Goal: Task Accomplishment & Management: Use online tool/utility

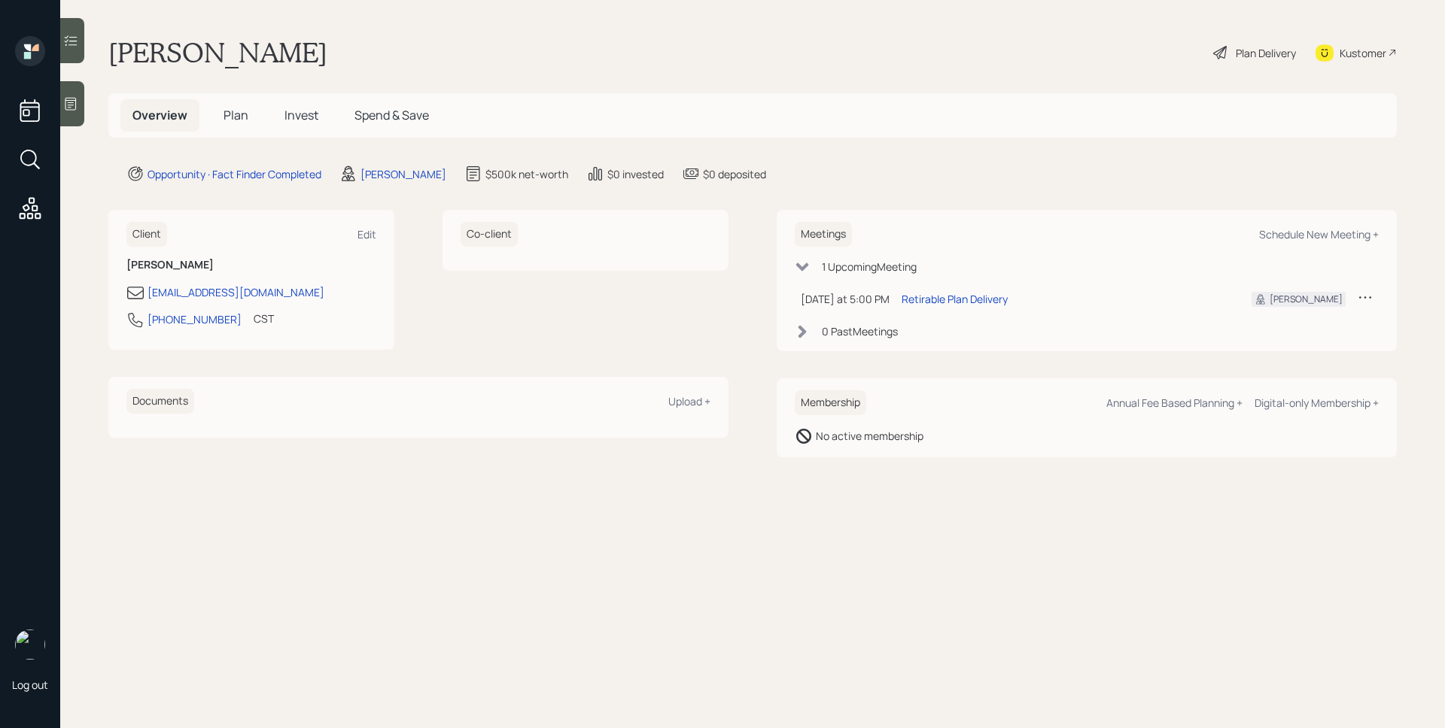
click at [235, 114] on span "Plan" at bounding box center [235, 115] width 25 height 17
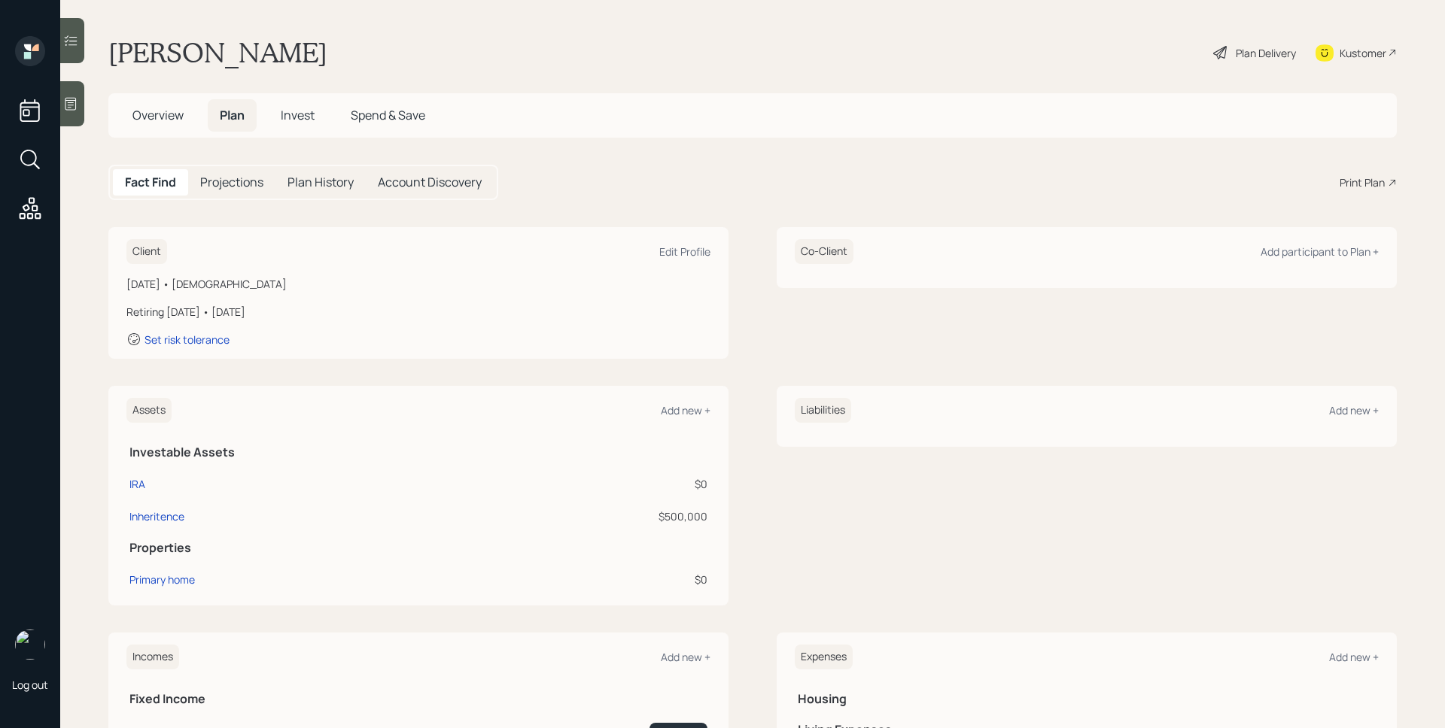
click at [80, 99] on div at bounding box center [72, 103] width 24 height 45
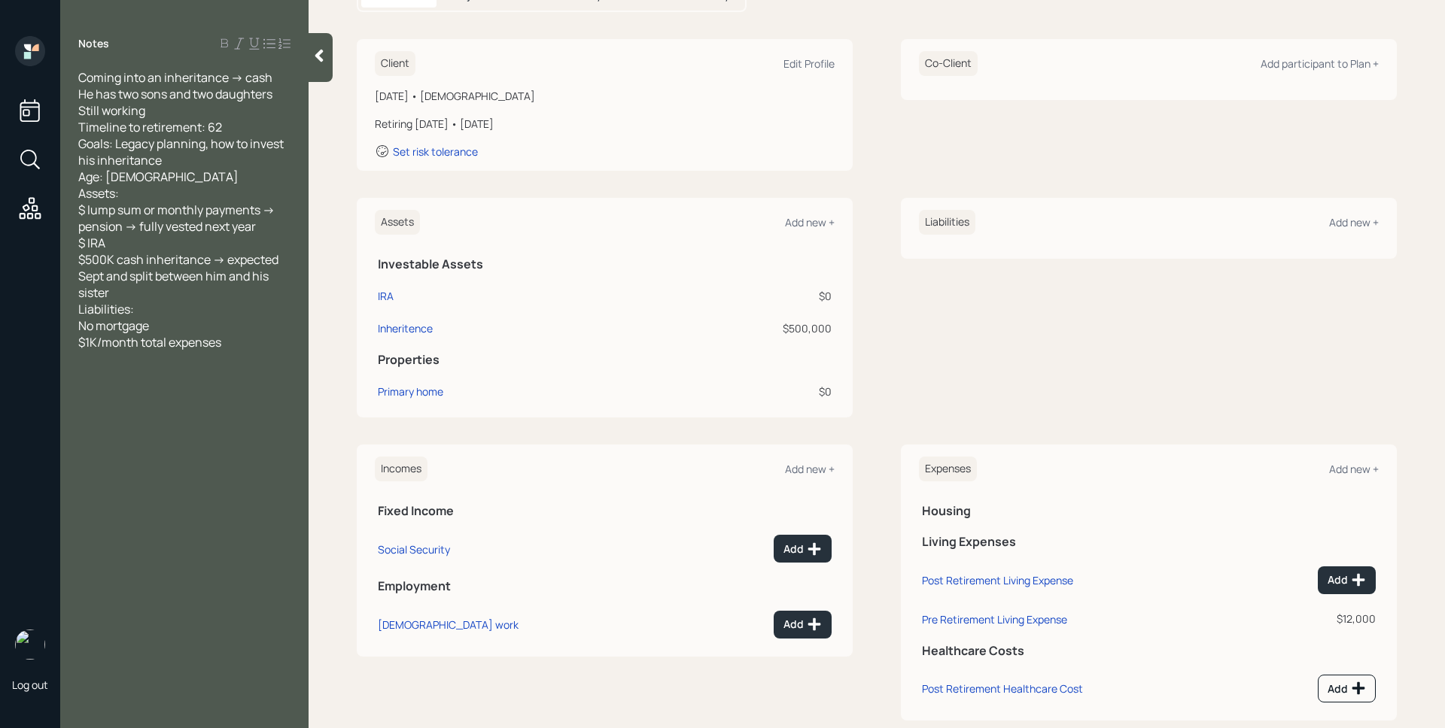
scroll to position [217, 0]
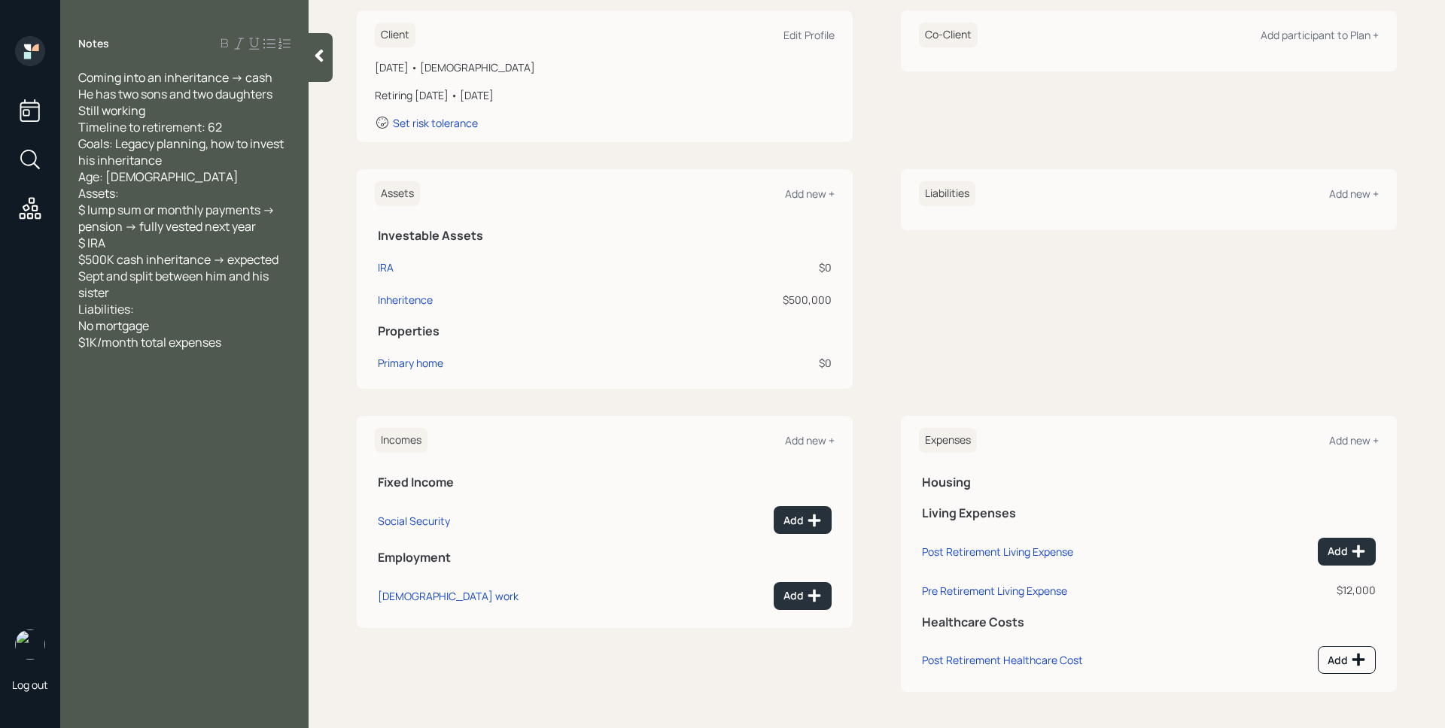
click at [819, 448] on div "Incomes Add new +" at bounding box center [605, 440] width 460 height 25
click at [817, 443] on div "Add new +" at bounding box center [810, 440] width 50 height 14
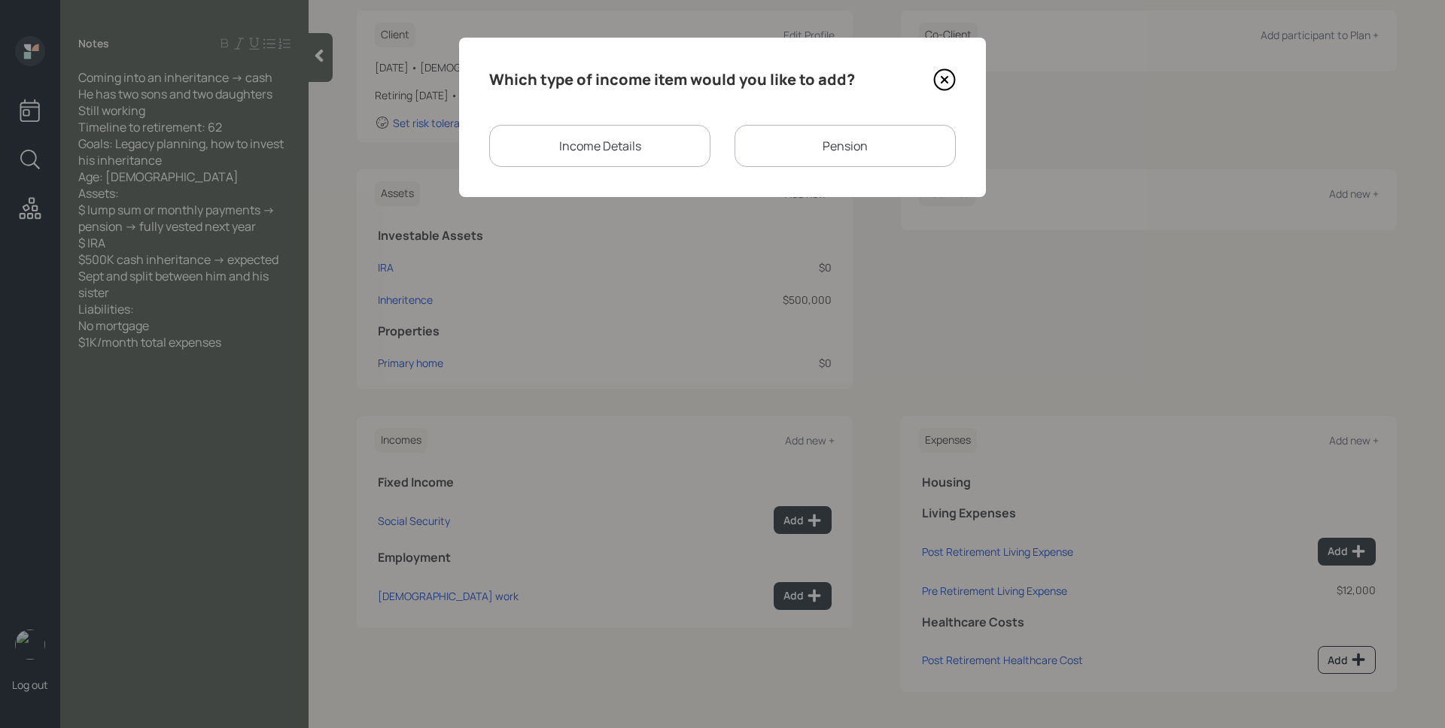
click at [841, 141] on div "Pension" at bounding box center [844, 146] width 221 height 42
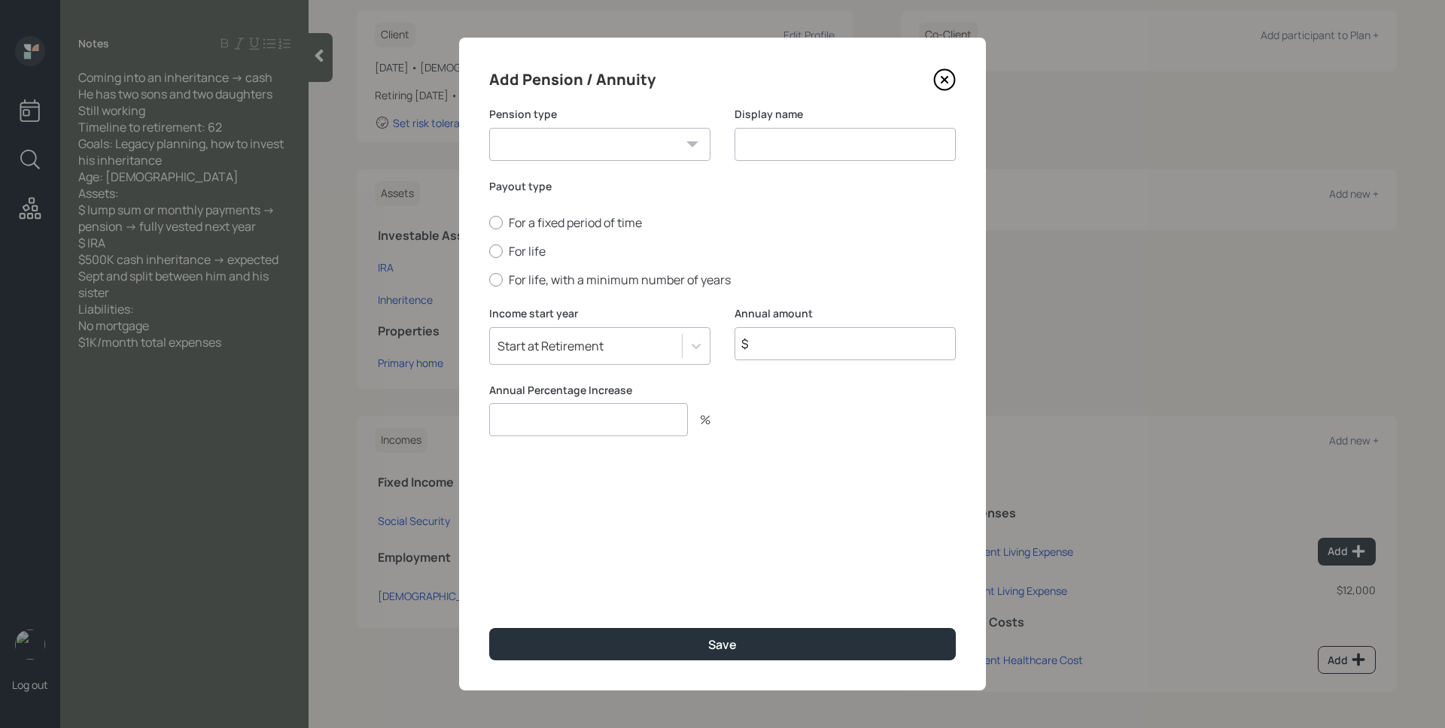
click at [658, 141] on select "Pension Annuity" at bounding box center [599, 144] width 221 height 33
select select "pension"
click at [489, 128] on select "Pension Annuity" at bounding box center [599, 144] width 221 height 33
click at [858, 149] on input at bounding box center [844, 144] width 221 height 33
type input "Pension"
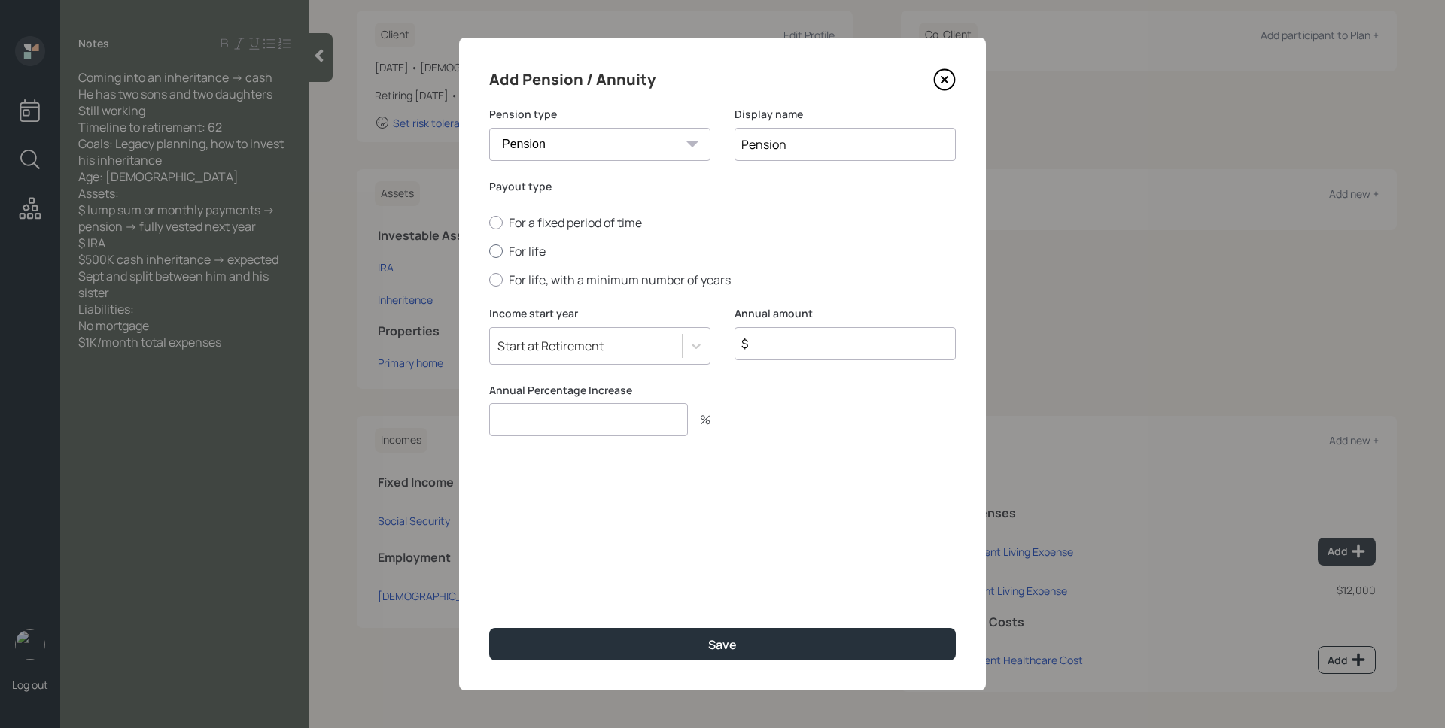
click at [511, 248] on label "For life" at bounding box center [722, 251] width 466 height 17
click at [489, 251] on input "For life" at bounding box center [488, 251] width 1 height 1
radio input "true"
click at [944, 80] on icon at bounding box center [944, 80] width 6 height 6
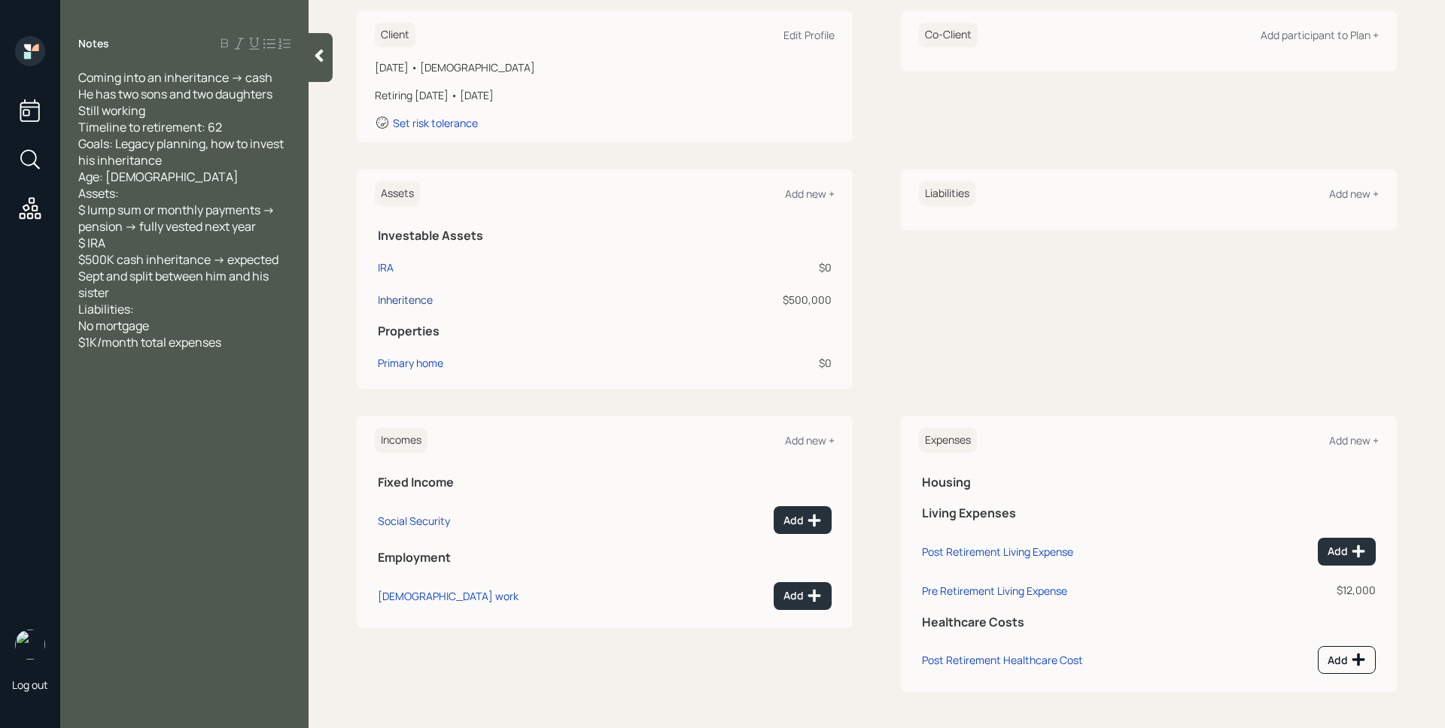
click at [397, 301] on div "Inheritence" at bounding box center [405, 300] width 55 height 16
select select "taxable"
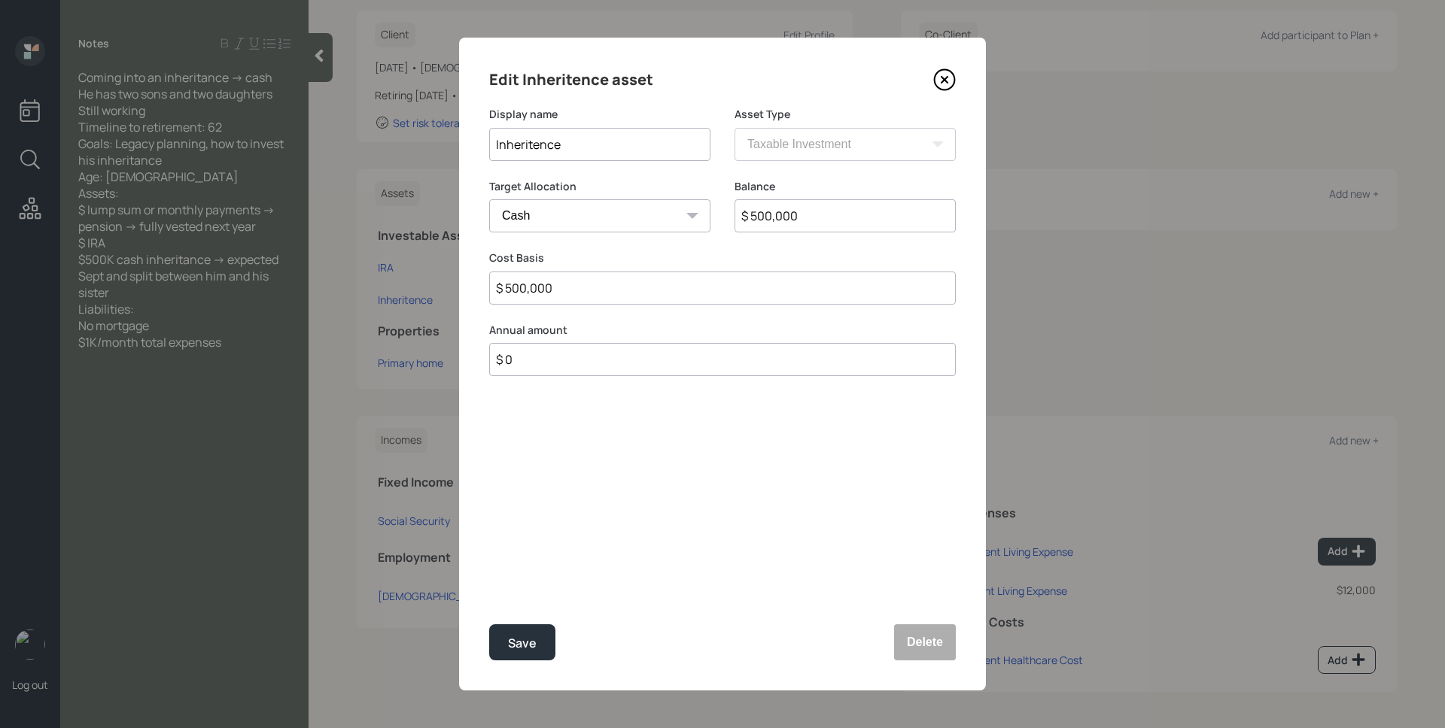
click at [826, 208] on input "$ 500,000" at bounding box center [844, 215] width 221 height 33
type input "$ 2"
type input "$ 25"
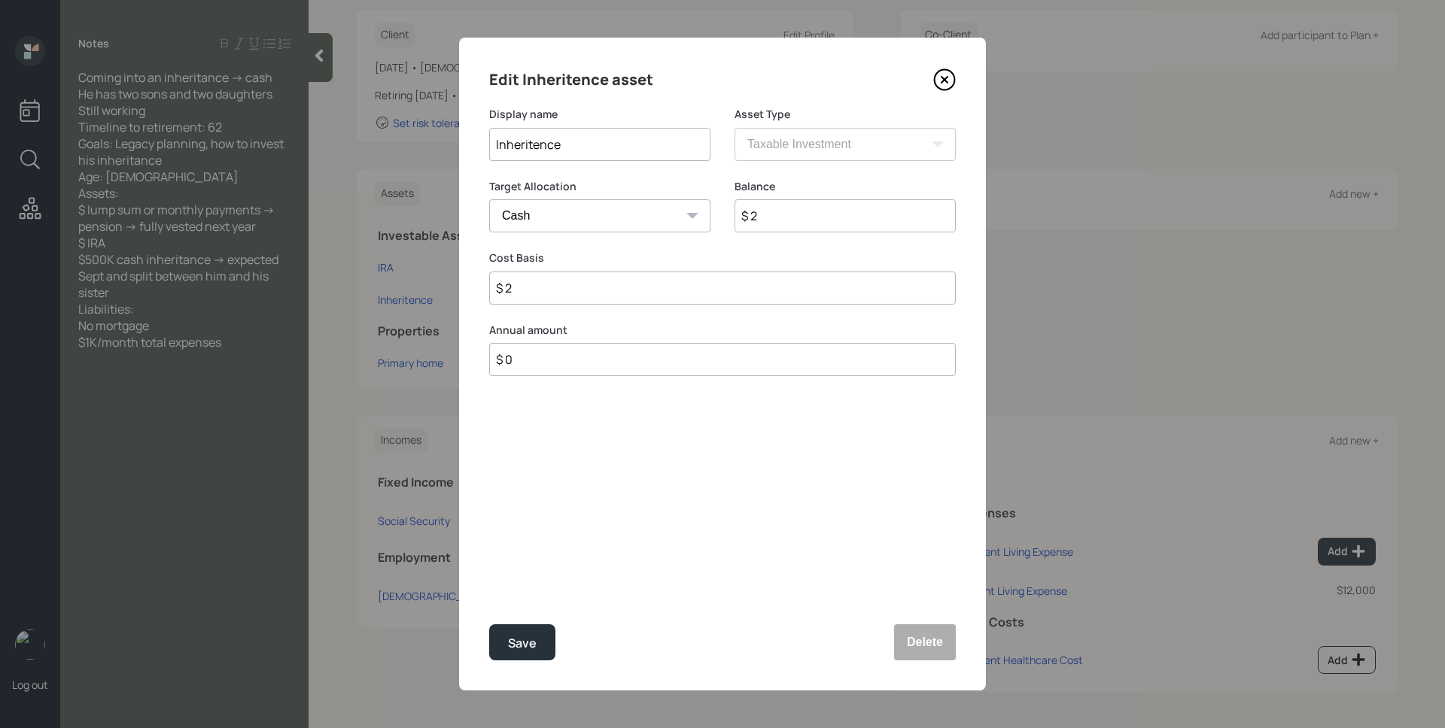
type input "$ 25"
type input "$ 250"
type input "$ 2,500"
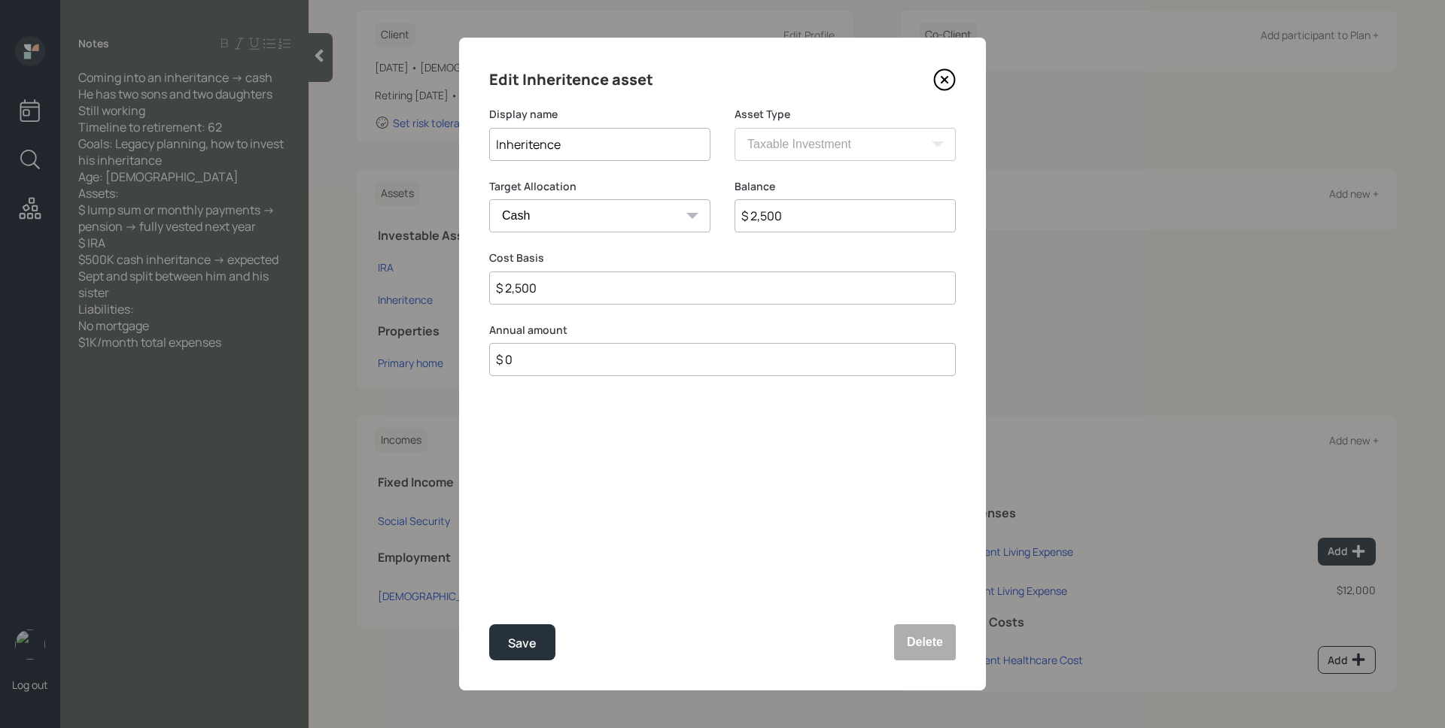
type input "$ 25,000"
type input "$ 250,000"
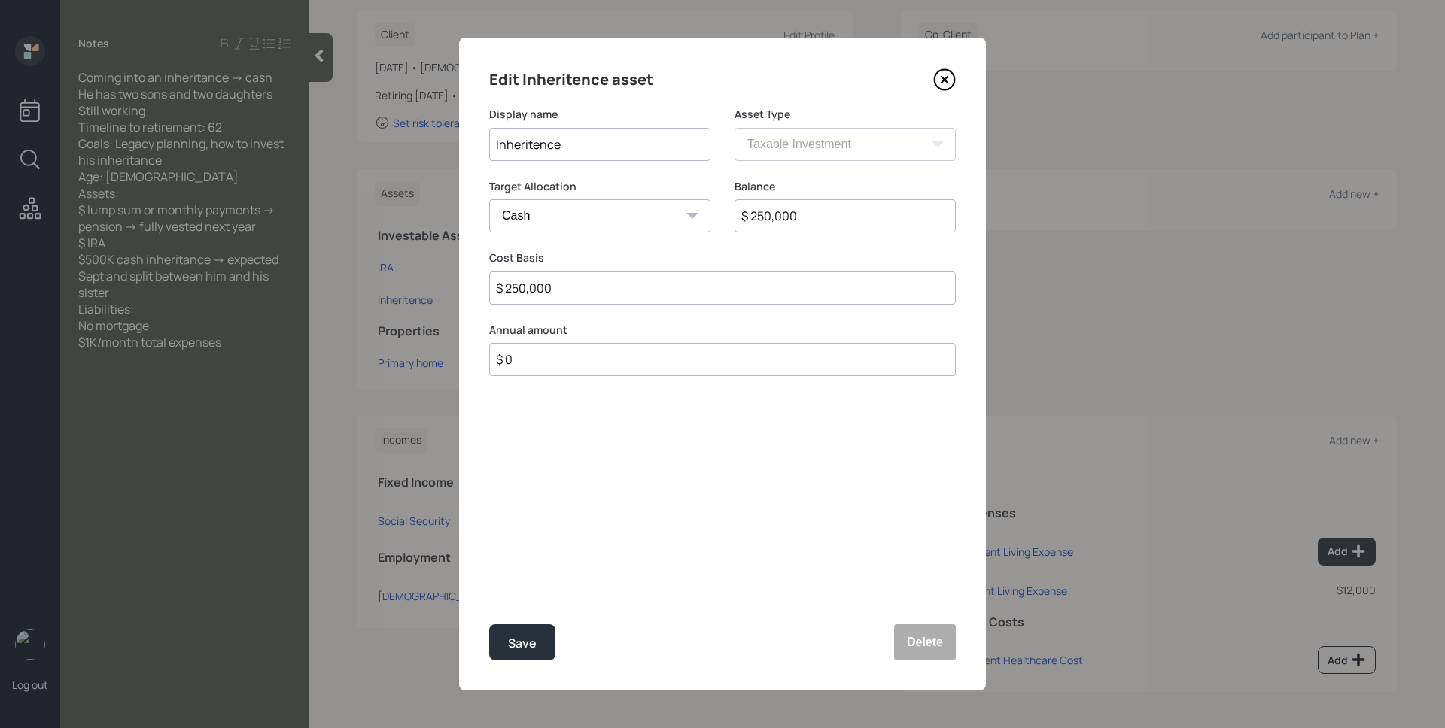
click at [489, 624] on button "Save" at bounding box center [522, 642] width 66 height 36
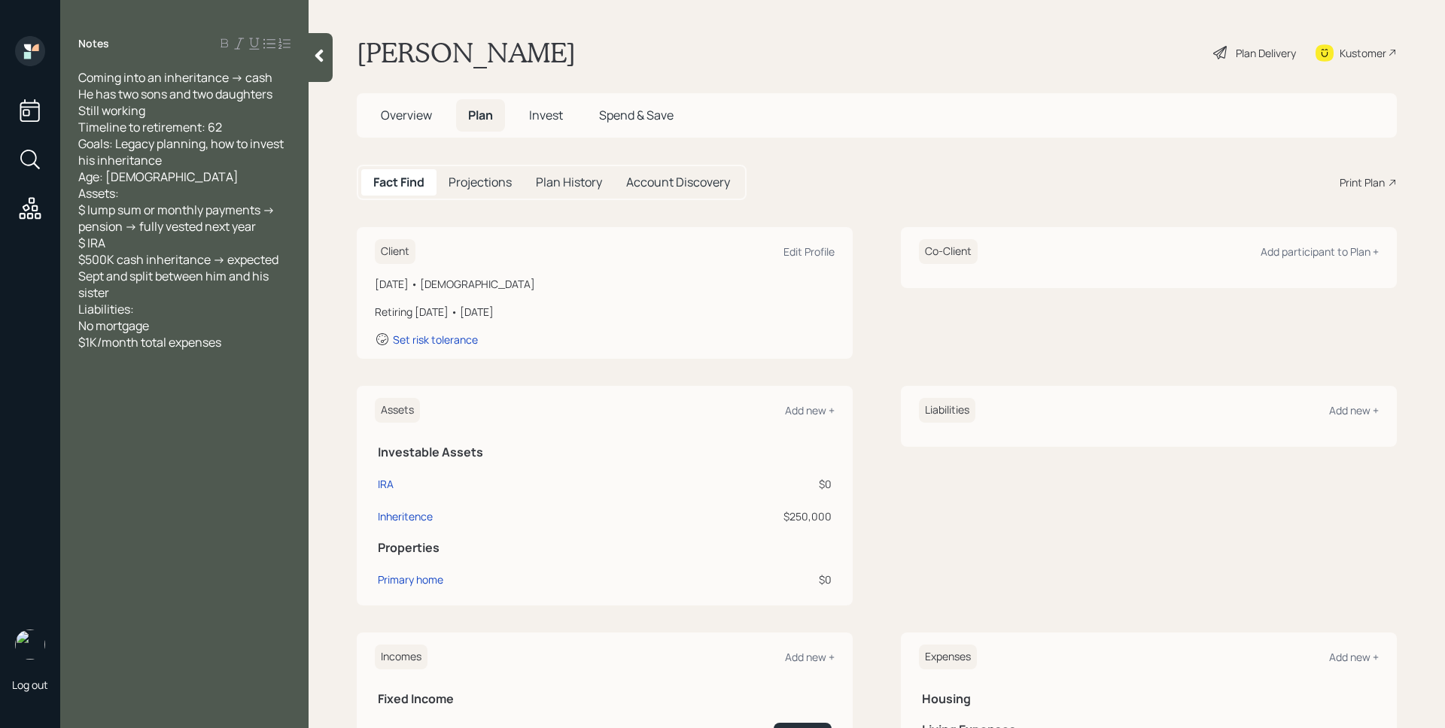
click at [420, 115] on span "Overview" at bounding box center [406, 115] width 51 height 17
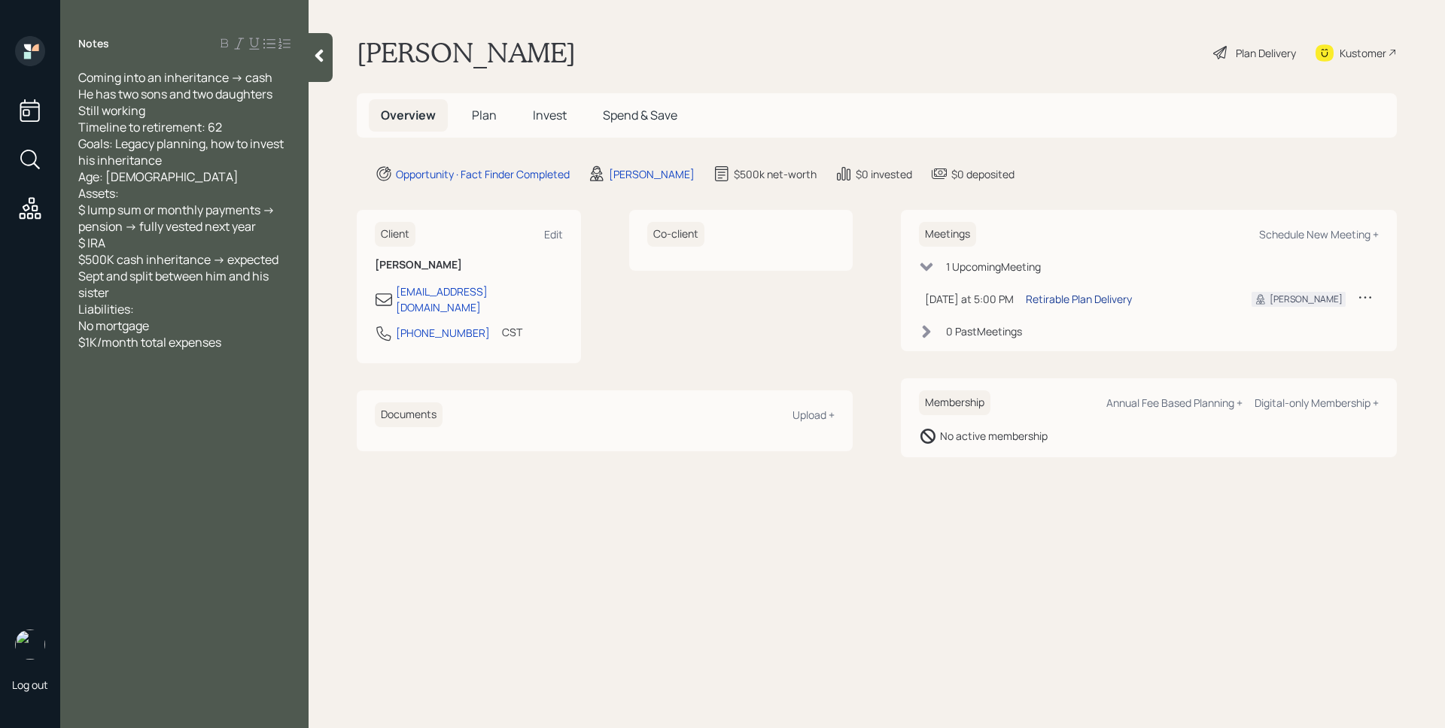
click at [1074, 299] on div "Retirable Plan Delivery" at bounding box center [1079, 299] width 106 height 16
drag, startPoint x: 482, startPoint y: 116, endPoint x: 542, endPoint y: 210, distance: 111.7
click at [482, 116] on span "Plan" at bounding box center [484, 115] width 25 height 17
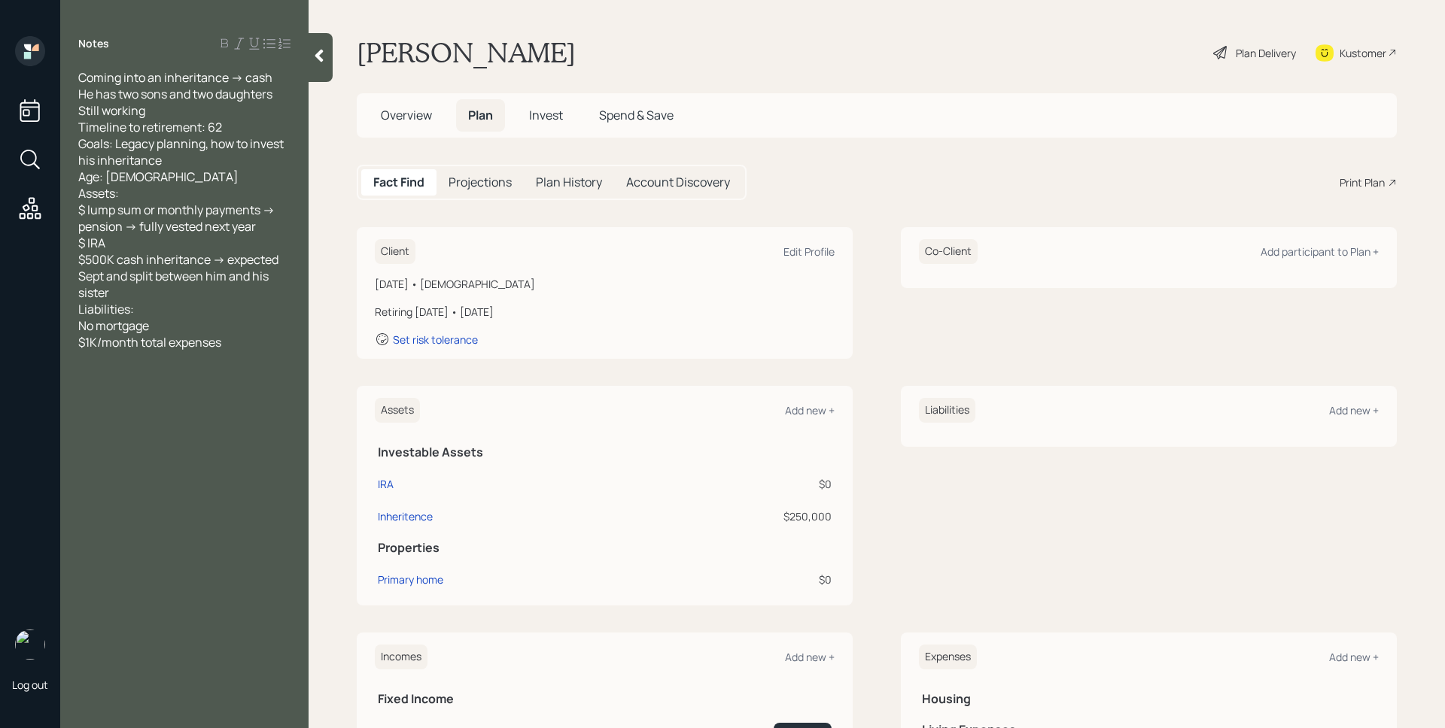
click at [807, 236] on div "Client Edit Profile [DATE] • [DEMOGRAPHIC_DATA] Retiring [DATE] • [DATE] Set ri…" at bounding box center [605, 293] width 496 height 132
click at [812, 254] on div "Edit Profile" at bounding box center [808, 252] width 51 height 14
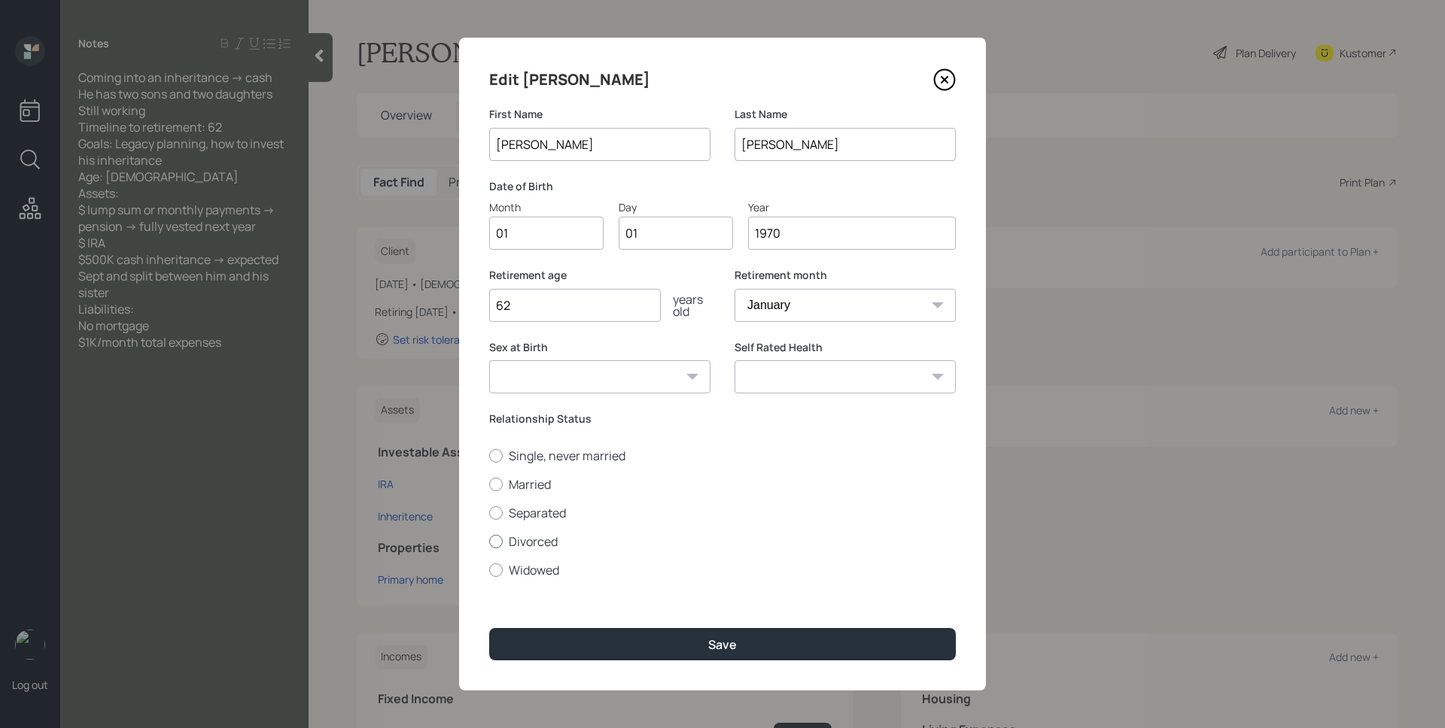
click at [545, 539] on label "Divorced" at bounding box center [722, 541] width 466 height 17
click at [489, 541] on input "Divorced" at bounding box center [488, 541] width 1 height 1
radio input "true"
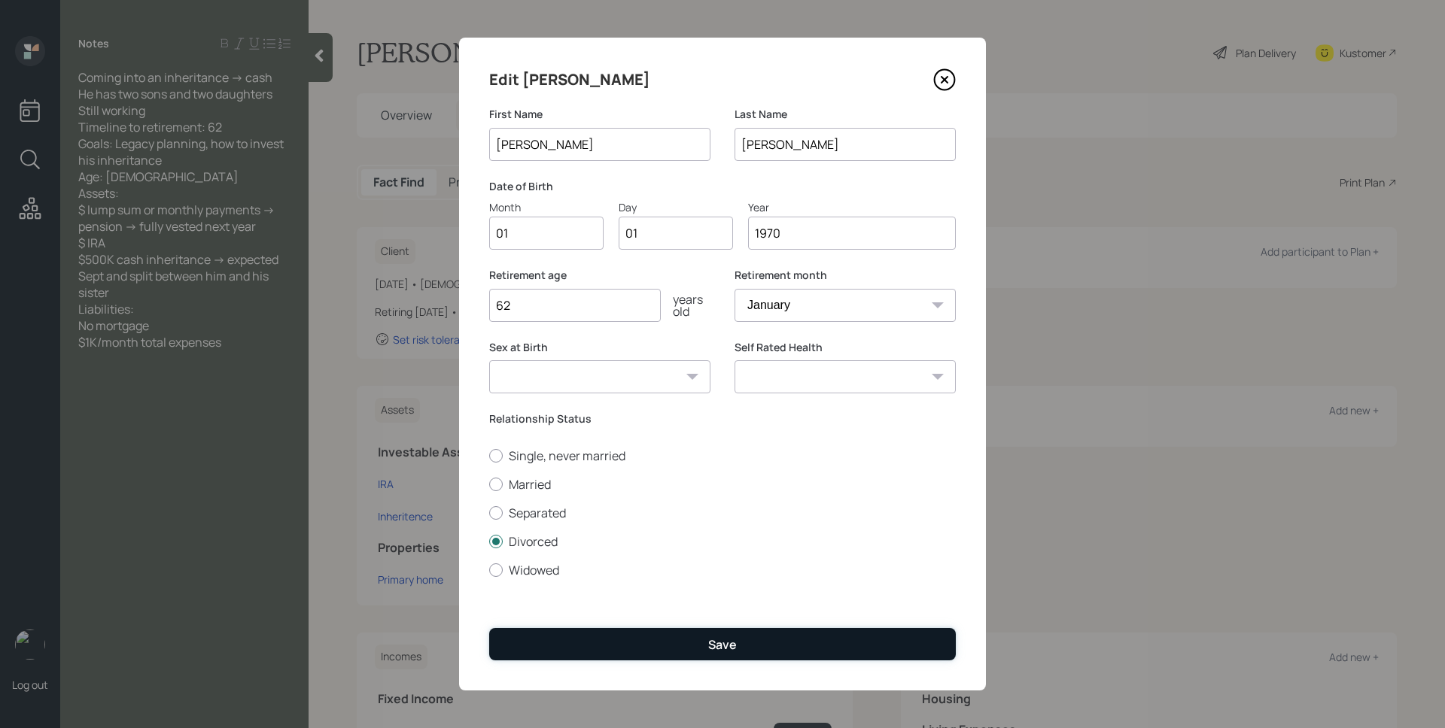
click at [749, 648] on button "Save" at bounding box center [722, 644] width 466 height 32
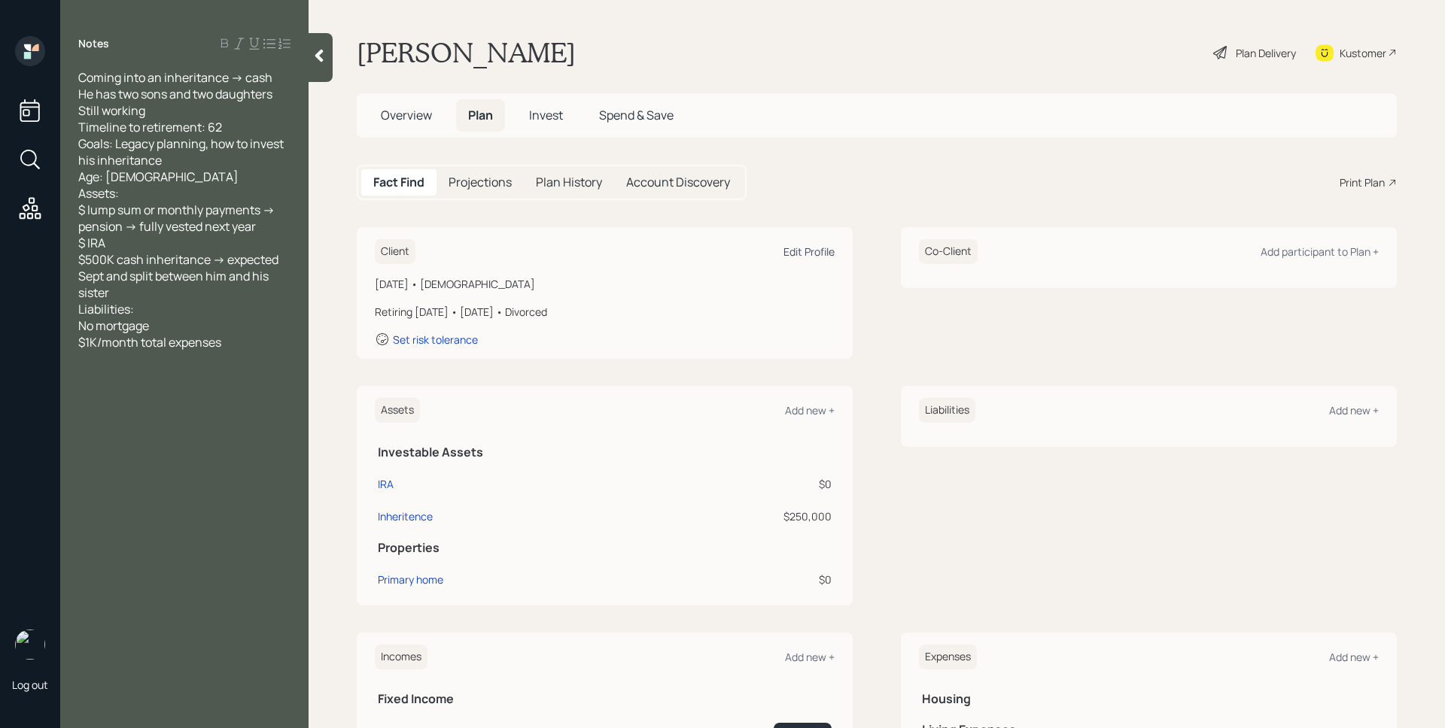
click at [795, 253] on div "Edit Profile" at bounding box center [808, 252] width 51 height 14
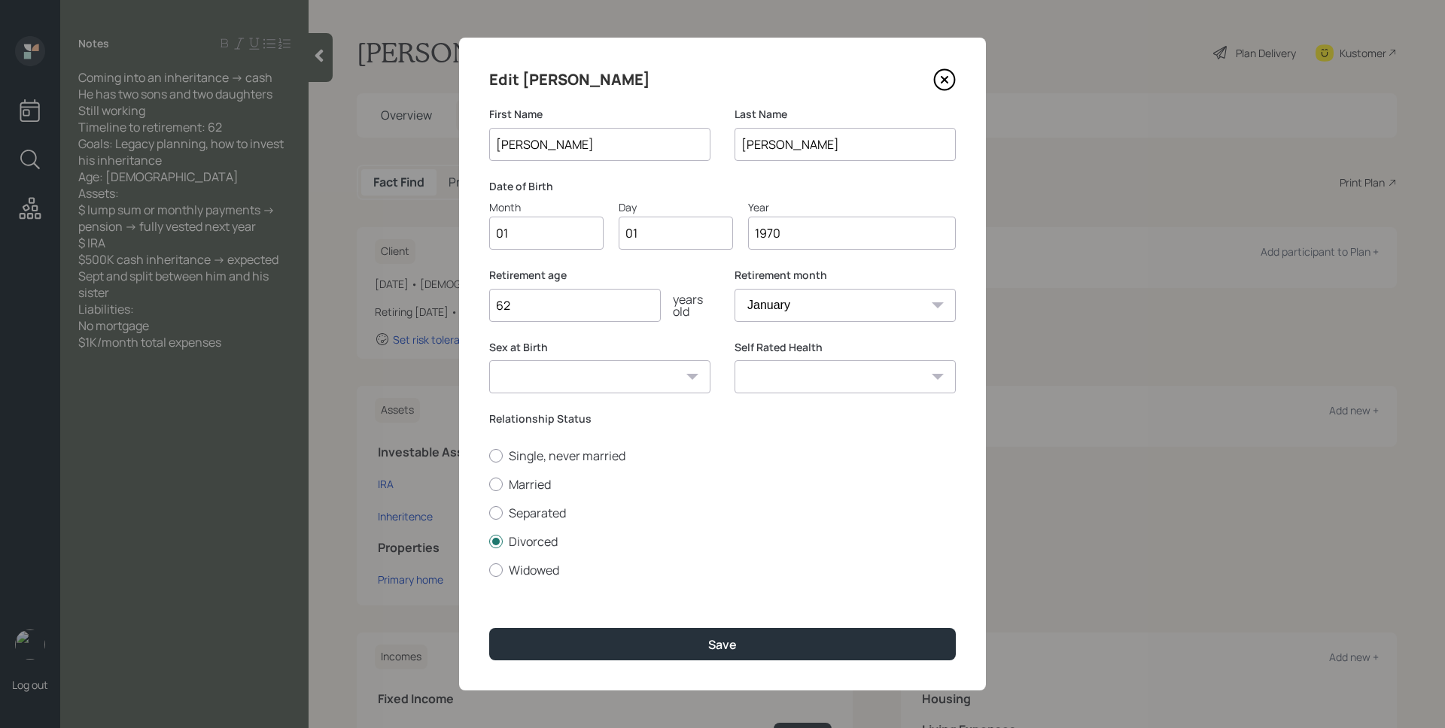
click at [475, 239] on div "Edit [PERSON_NAME] First Name [PERSON_NAME] Last Name [PERSON_NAME] Date of Bir…" at bounding box center [722, 364] width 527 height 653
click at [506, 241] on input "01" at bounding box center [546, 233] width 114 height 33
type input "06"
click at [799, 302] on select "January February March April May June July August September October November De…" at bounding box center [844, 305] width 221 height 33
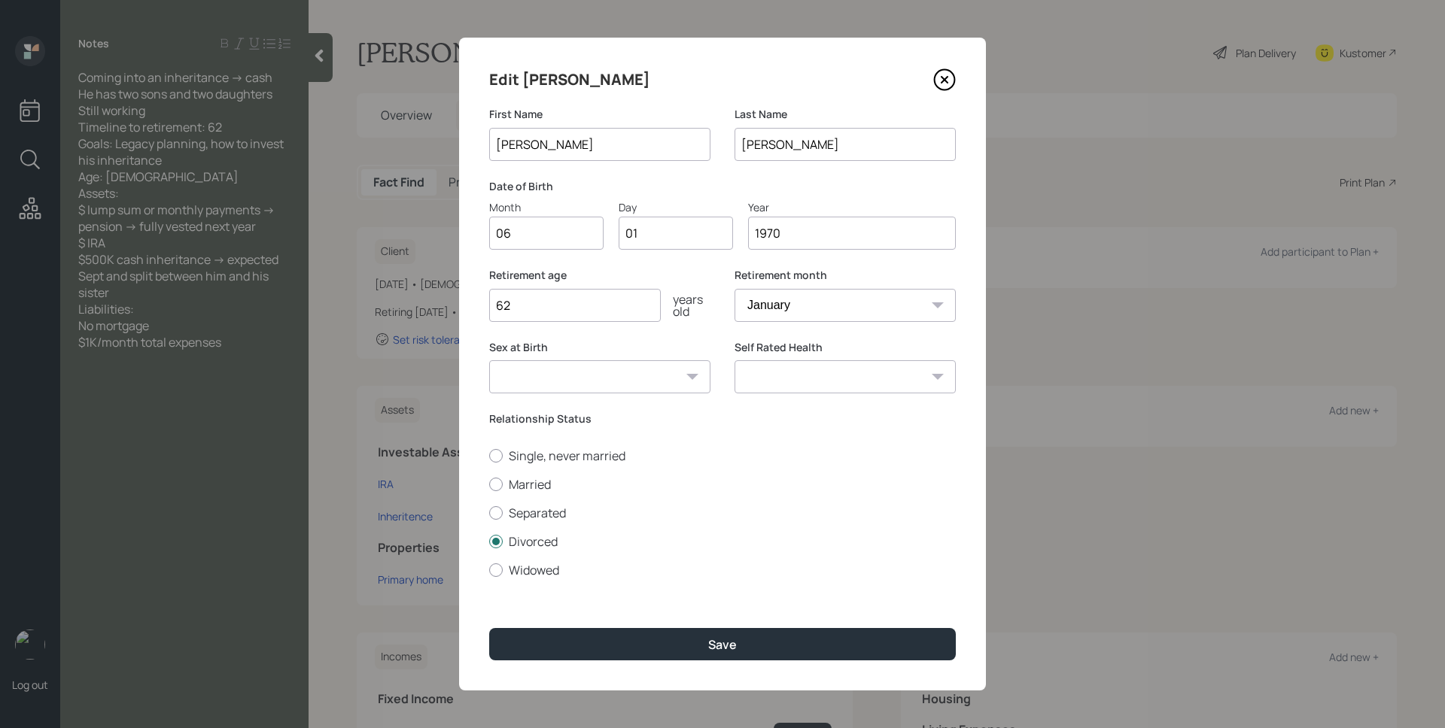
select select "6"
click at [734, 289] on select "January February March April May June July August September October November De…" at bounding box center [844, 305] width 221 height 33
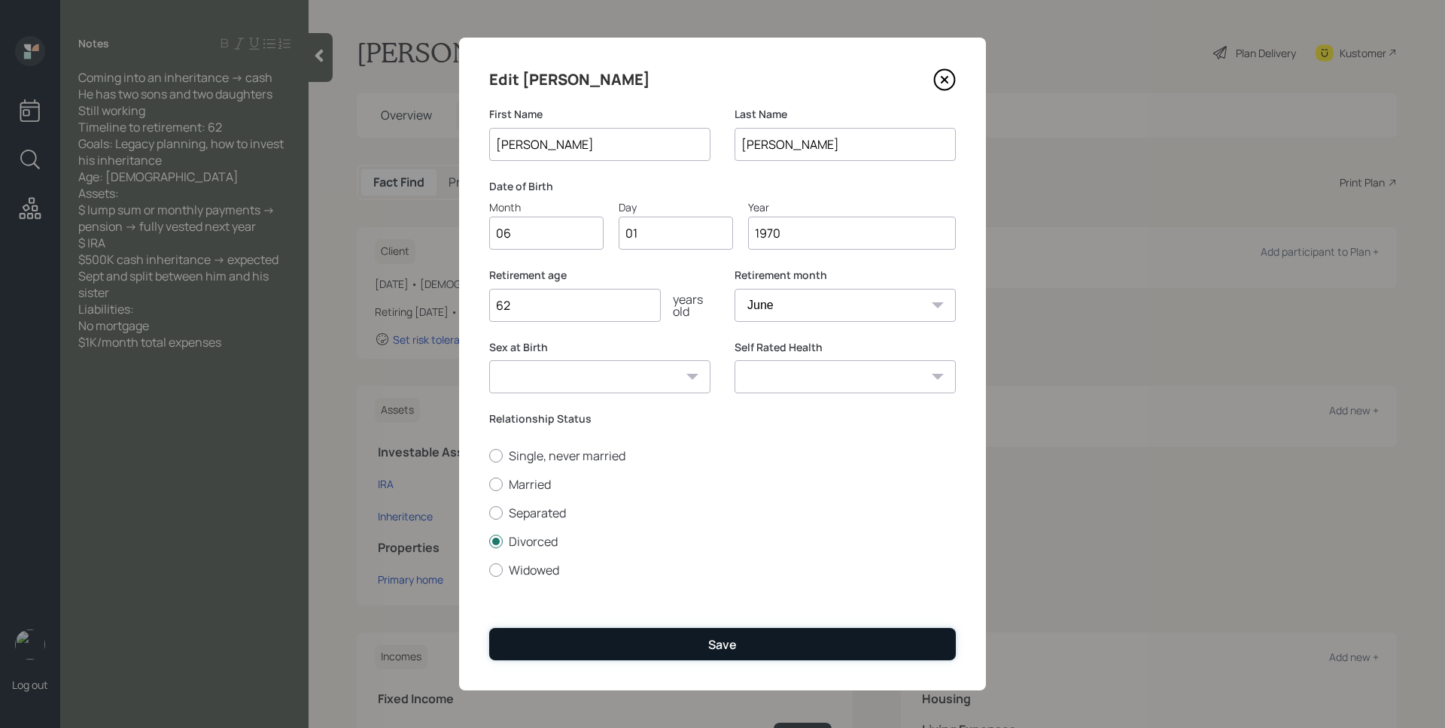
click at [743, 643] on button "Save" at bounding box center [722, 644] width 466 height 32
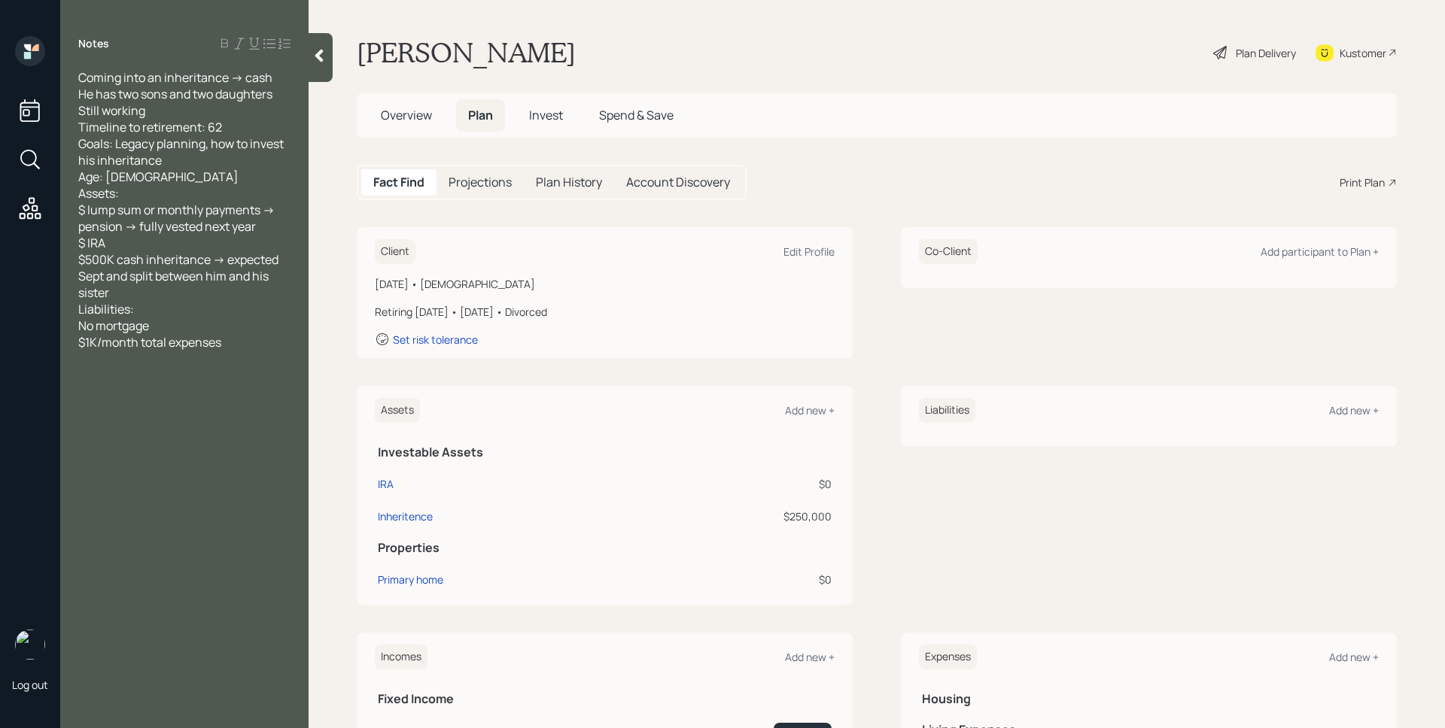
click at [1235, 58] on div "Plan Delivery" at bounding box center [1265, 53] width 60 height 16
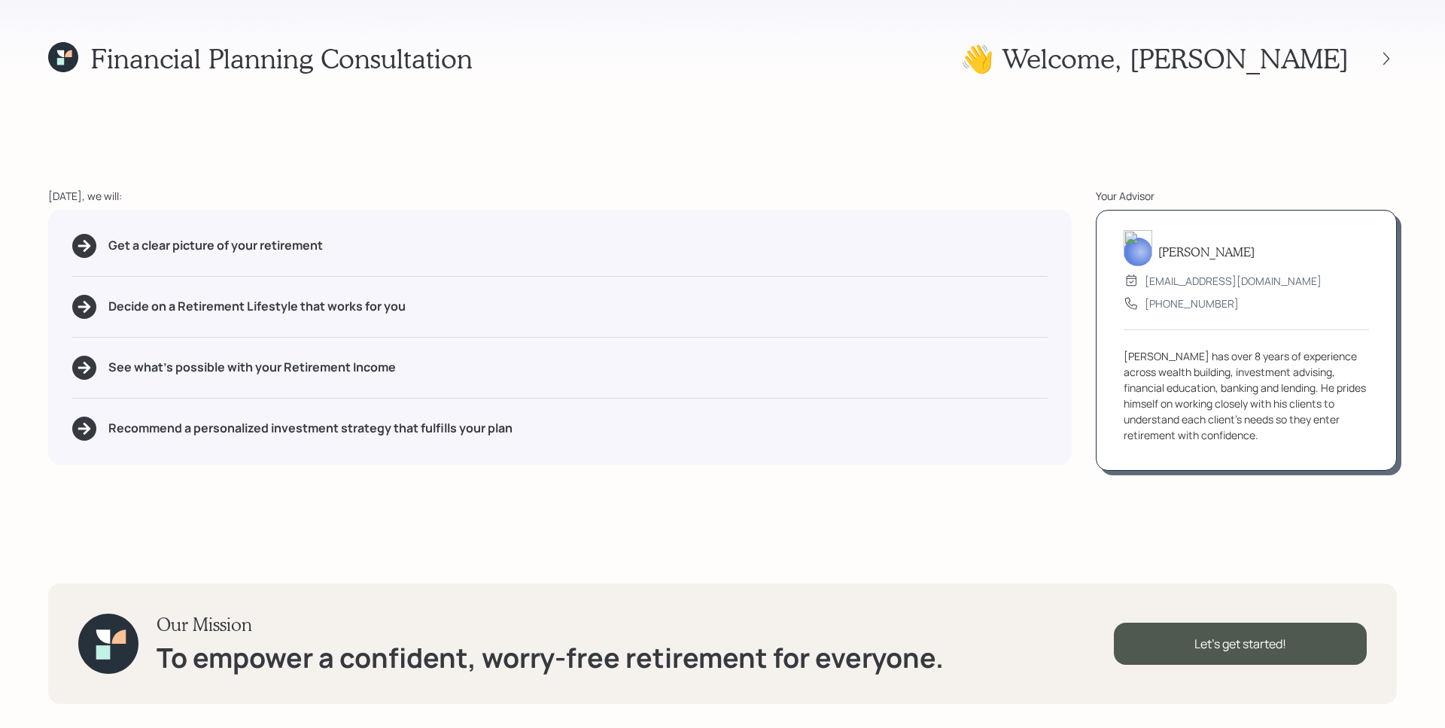
click at [1244, 559] on div "Financial Planning Consultation 👋 Welcome , [PERSON_NAME] [DATE], we will: Get …" at bounding box center [722, 364] width 1445 height 728
click at [1267, 645] on div "Let's get started!" at bounding box center [1240, 644] width 253 height 42
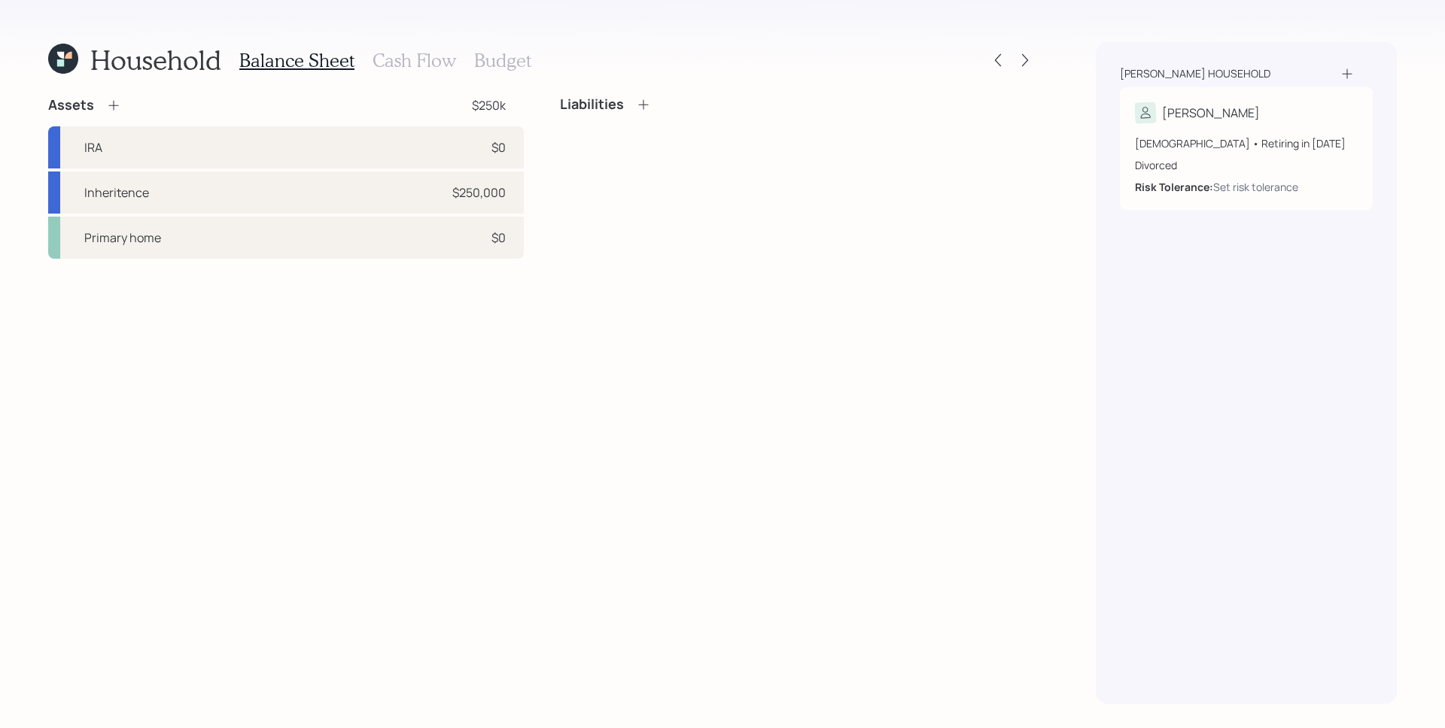
click at [854, 319] on div "Assets $250k IRA $0 Inheritence $250,000 Primary home $0 Liabilities" at bounding box center [541, 400] width 987 height 608
click at [1000, 58] on icon at bounding box center [997, 60] width 15 height 15
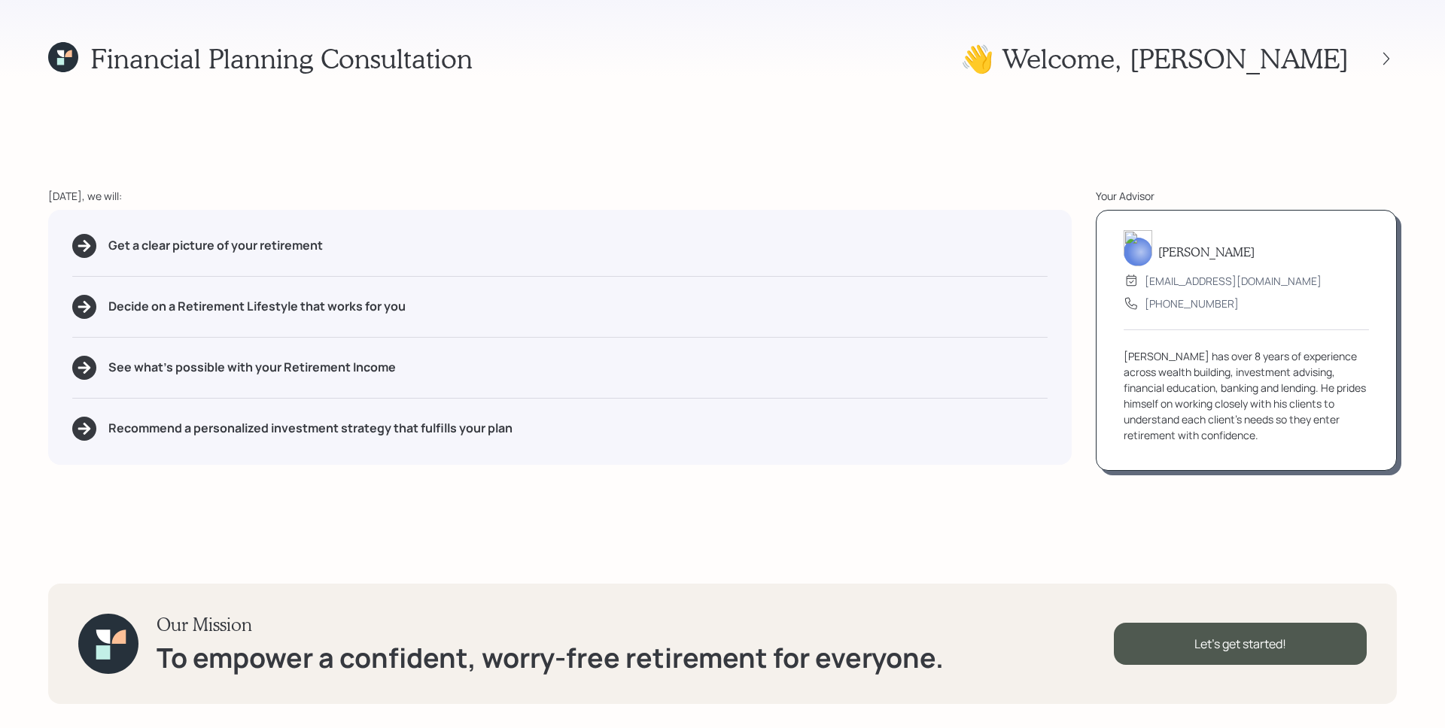
click at [895, 258] on div "Get a clear picture of your retirement Decide on a Retirement Lifestyle that wo…" at bounding box center [559, 337] width 1023 height 255
click at [1267, 658] on div "Let's get started!" at bounding box center [1240, 644] width 253 height 42
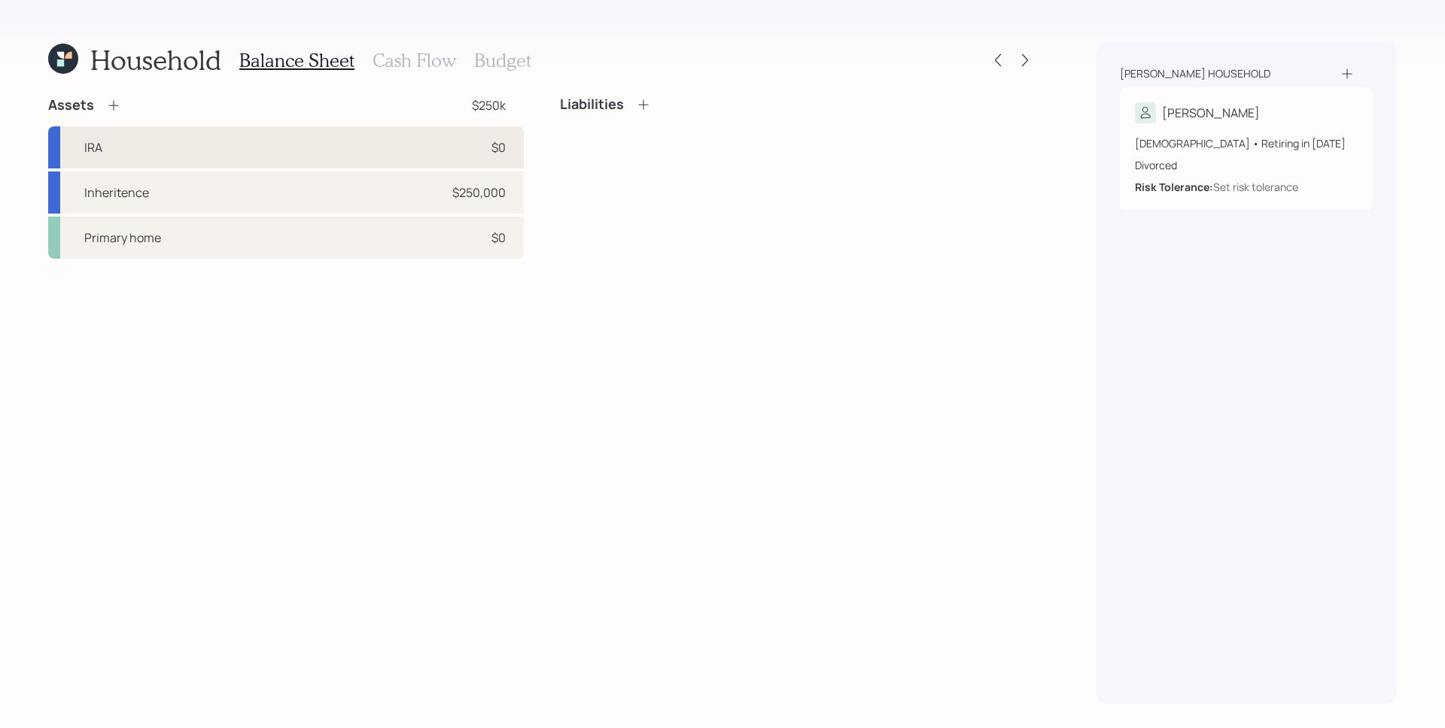
click at [486, 147] on div "$0" at bounding box center [482, 147] width 45 height 18
select select "ira"
select select "balanced"
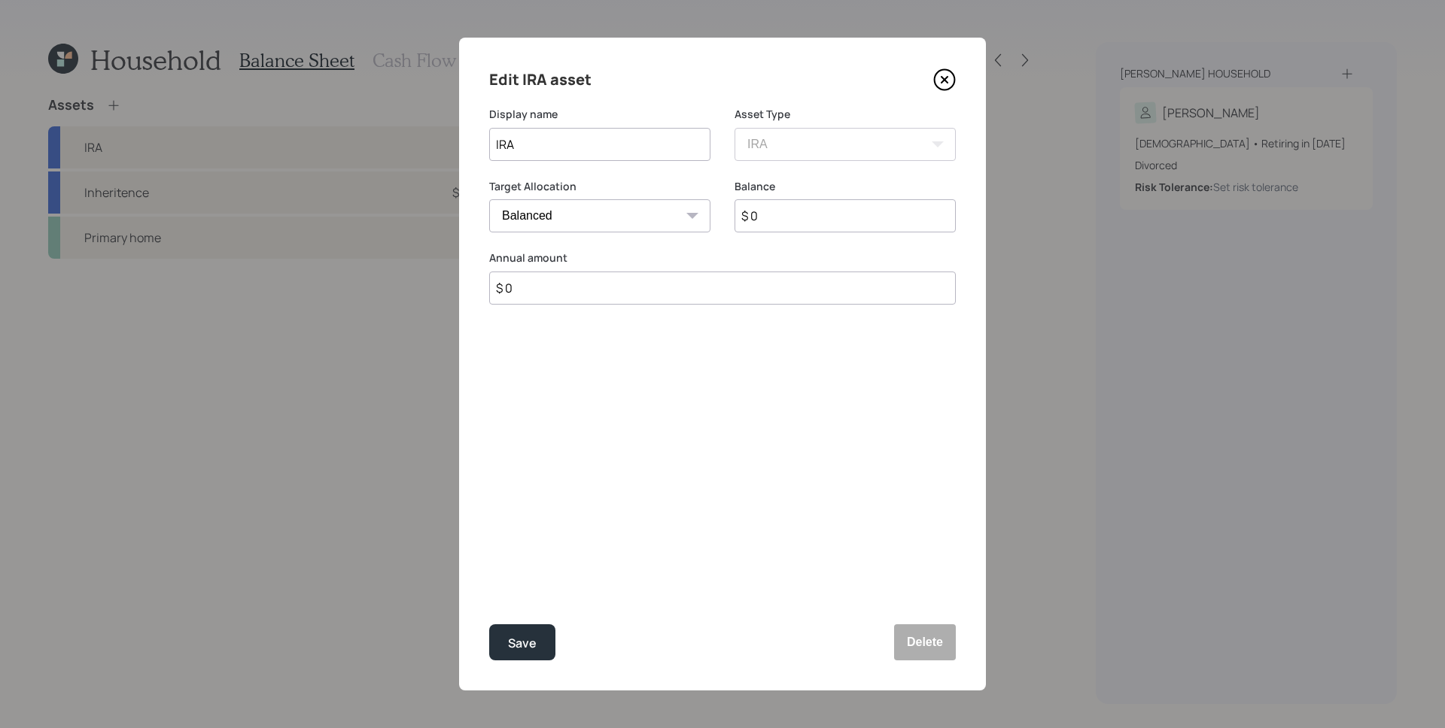
click at [794, 217] on input "$ 0" at bounding box center [844, 215] width 221 height 33
click at [658, 287] on input "$ 0" at bounding box center [722, 288] width 466 height 33
click at [837, 220] on input "$ 0" at bounding box center [844, 215] width 221 height 33
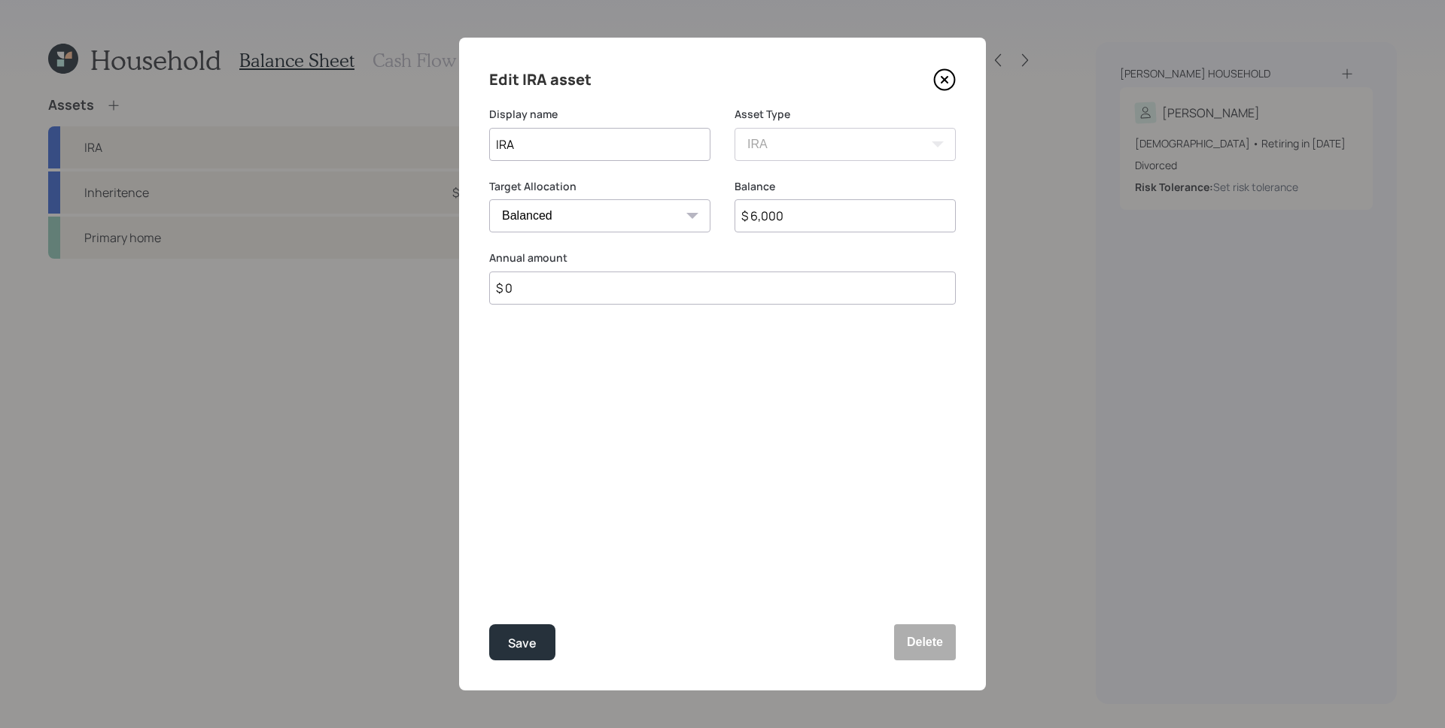
type input "$ 6,000"
click at [489, 624] on button "Save" at bounding box center [522, 642] width 66 height 36
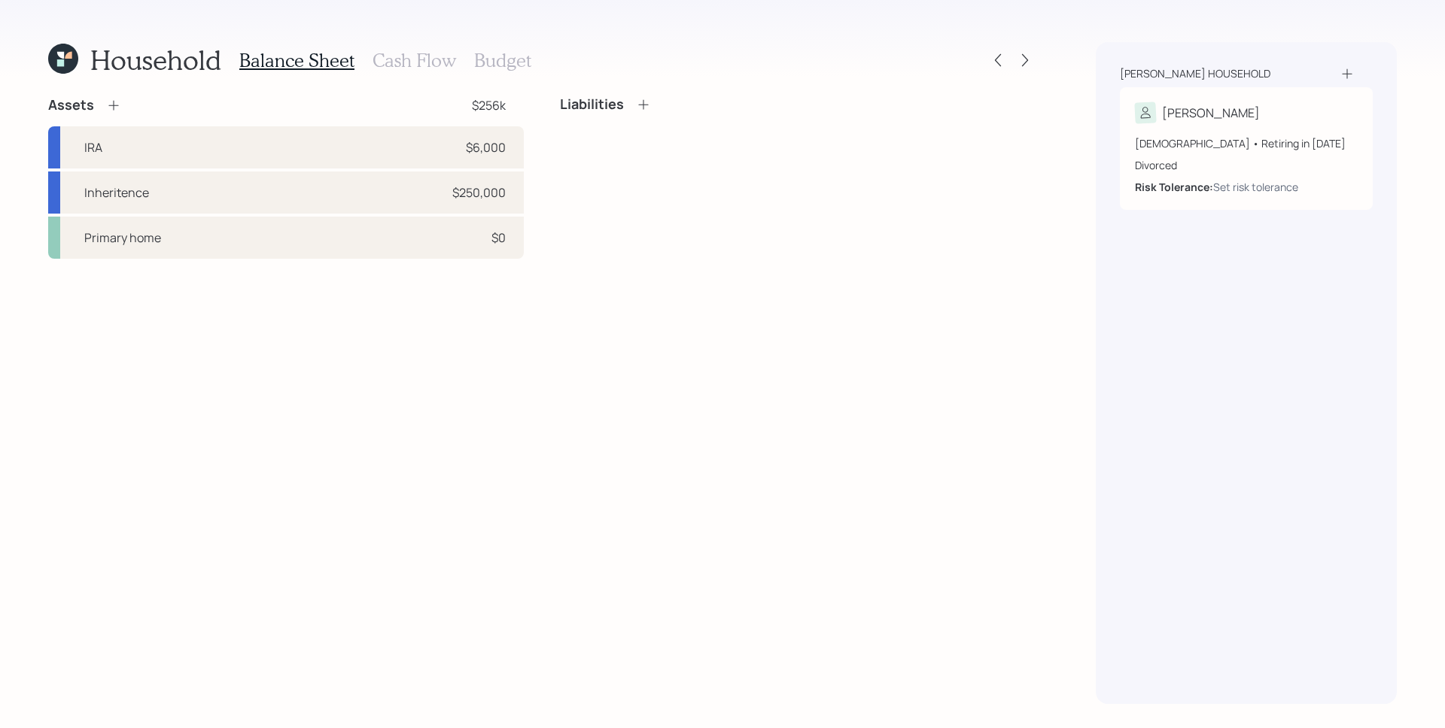
click at [734, 443] on div "Assets $256k IRA $6,000 Inheritence $250,000 Primary home $0 Liabilities" at bounding box center [541, 400] width 987 height 608
click at [118, 106] on icon at bounding box center [113, 105] width 15 height 15
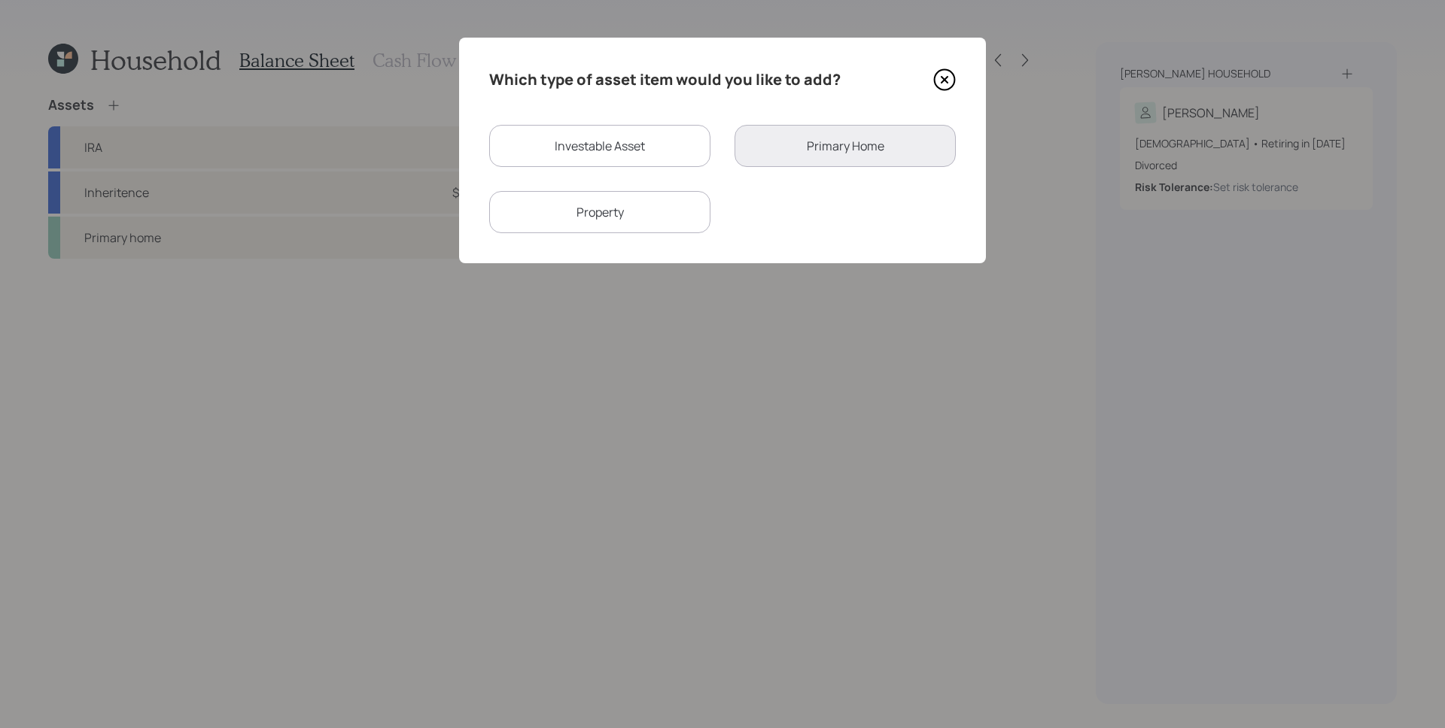
click at [606, 139] on div "Investable Asset" at bounding box center [599, 146] width 221 height 42
select select "taxable"
select select "balanced"
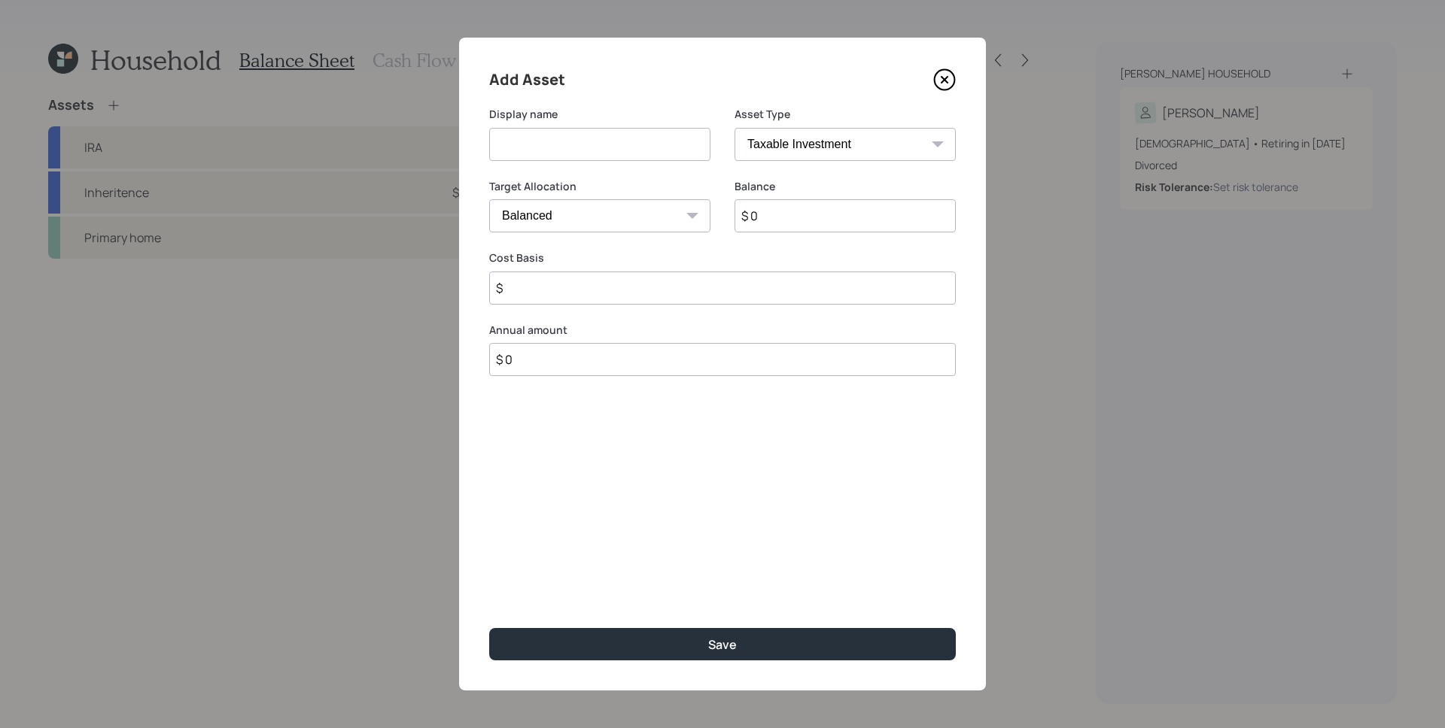
click at [614, 147] on input at bounding box center [599, 144] width 221 height 33
click at [855, 143] on select "SEP [PERSON_NAME] IRA 401(k) [PERSON_NAME] 401(k) 403(b) [PERSON_NAME] 403(b) 4…" at bounding box center [844, 144] width 221 height 33
select select "emergency_fund"
click at [734, 128] on select "SEP [PERSON_NAME] IRA 401(k) [PERSON_NAME] 401(k) 403(b) [PERSON_NAME] 403(b) 4…" at bounding box center [844, 144] width 221 height 33
click at [519, 141] on input at bounding box center [599, 144] width 221 height 33
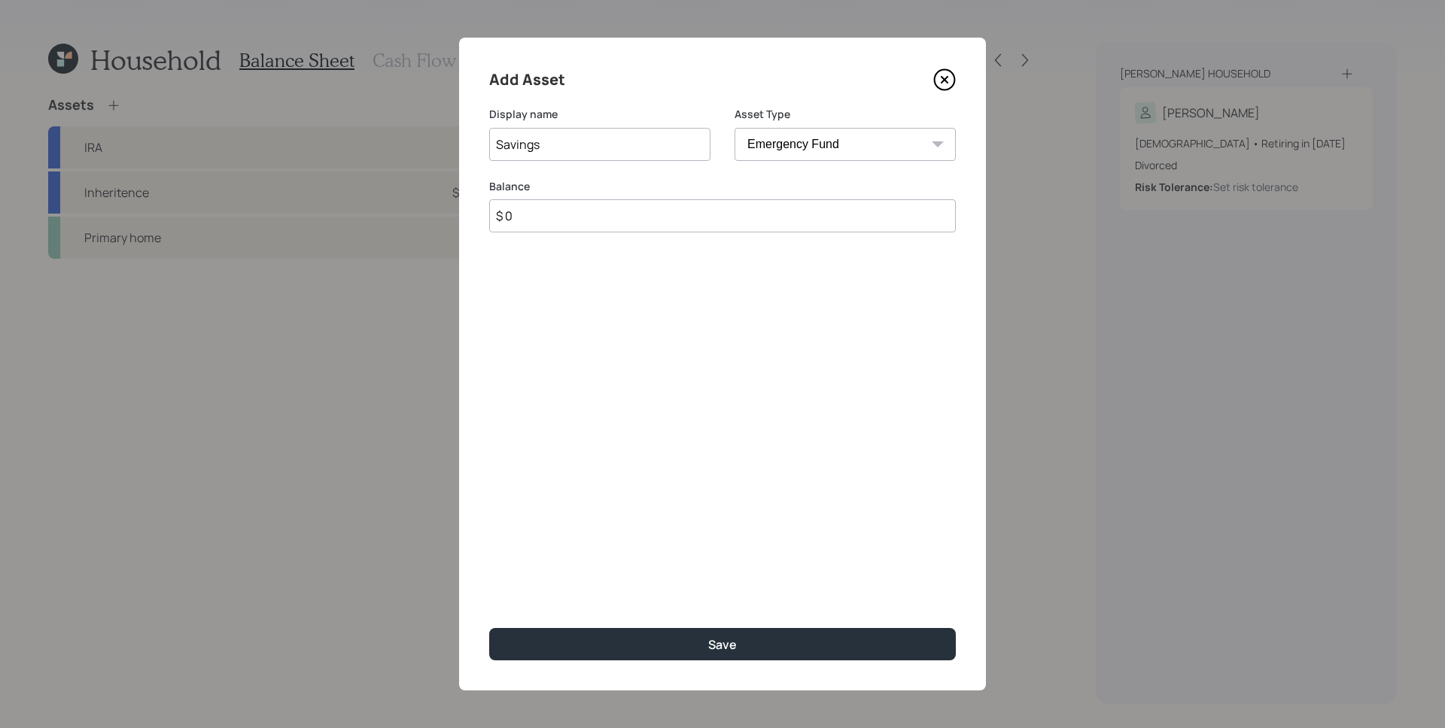
type input "Savings"
type input "$ 20,000"
click at [489, 628] on button "Save" at bounding box center [722, 644] width 466 height 32
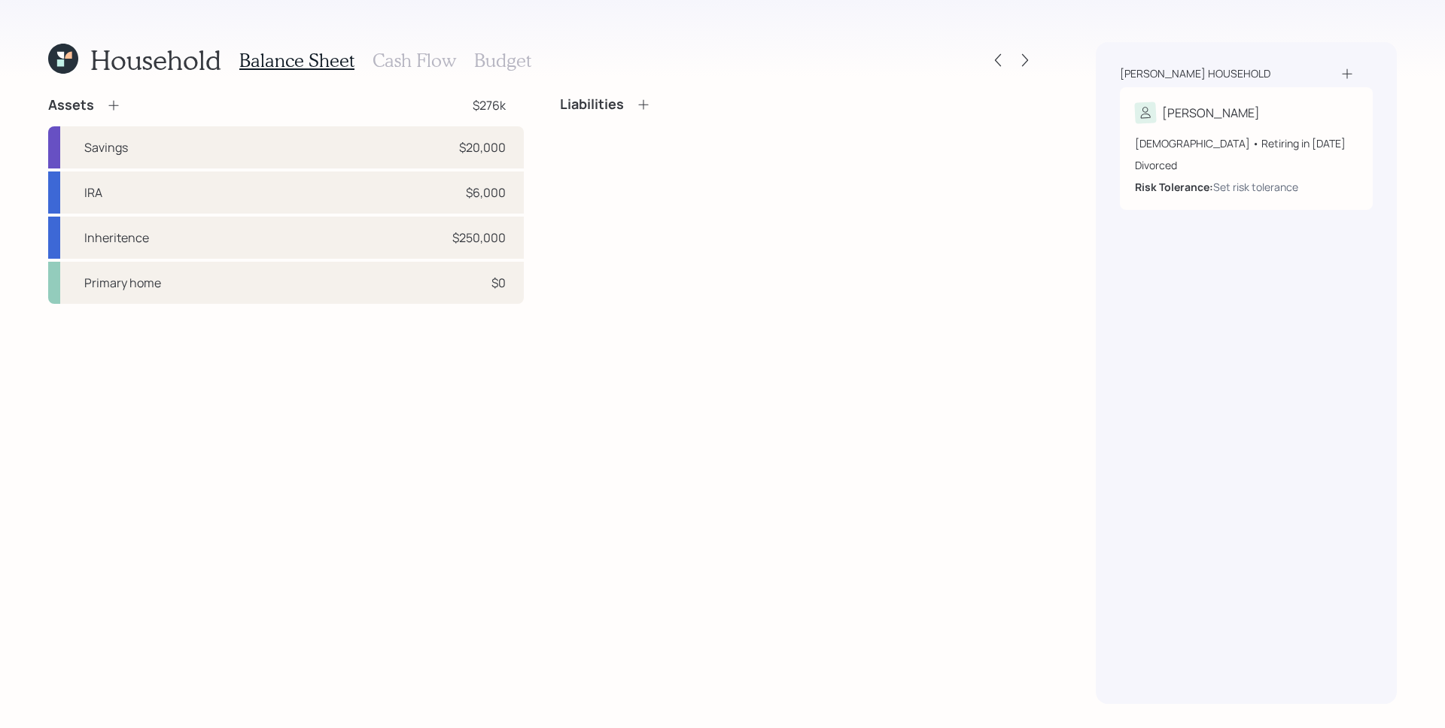
click at [654, 478] on div "Assets $276k Savings $20,000 IRA $6,000 Inheritence $250,000 Primary home $0 Li…" at bounding box center [541, 400] width 987 height 608
click at [278, 135] on div "Savings $20,000" at bounding box center [286, 147] width 476 height 42
select select "emergency_fund"
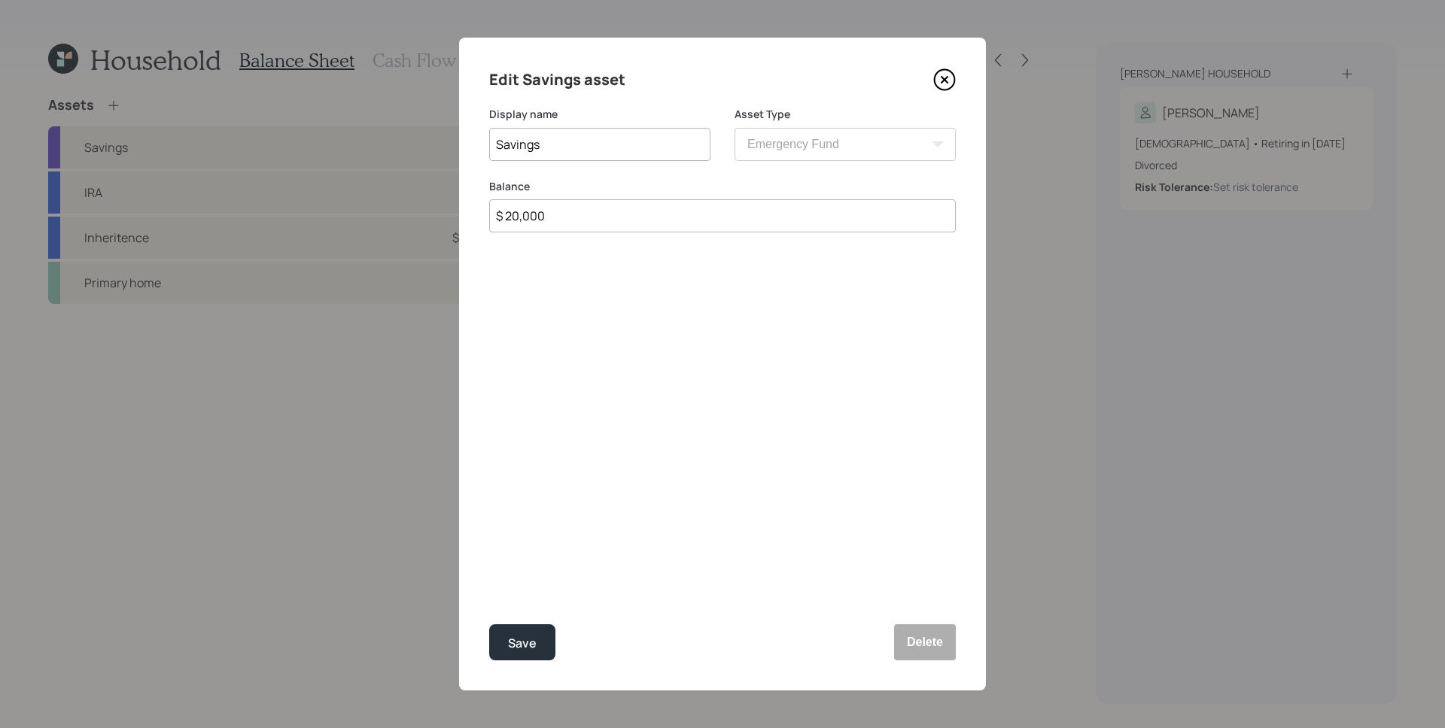
click at [565, 147] on input "Savings" at bounding box center [599, 144] width 221 height 33
type input "Emergency Fund"
click at [533, 643] on div "Save" at bounding box center [522, 644] width 29 height 20
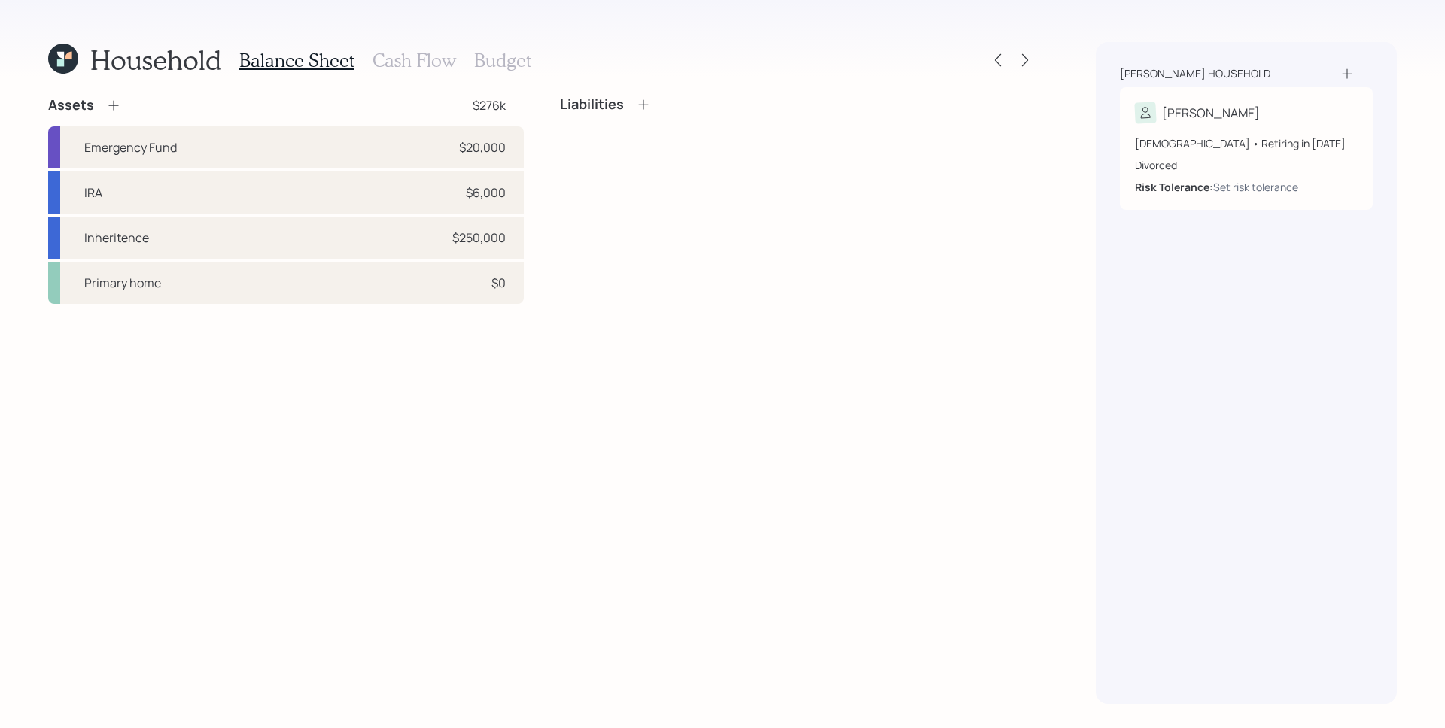
click at [886, 430] on div "Assets $276k Emergency Fund $20,000 IRA $6,000 Inheritence $250,000 Primary hom…" at bounding box center [541, 400] width 987 height 608
click at [436, 287] on div "Primary home $0" at bounding box center [286, 283] width 476 height 42
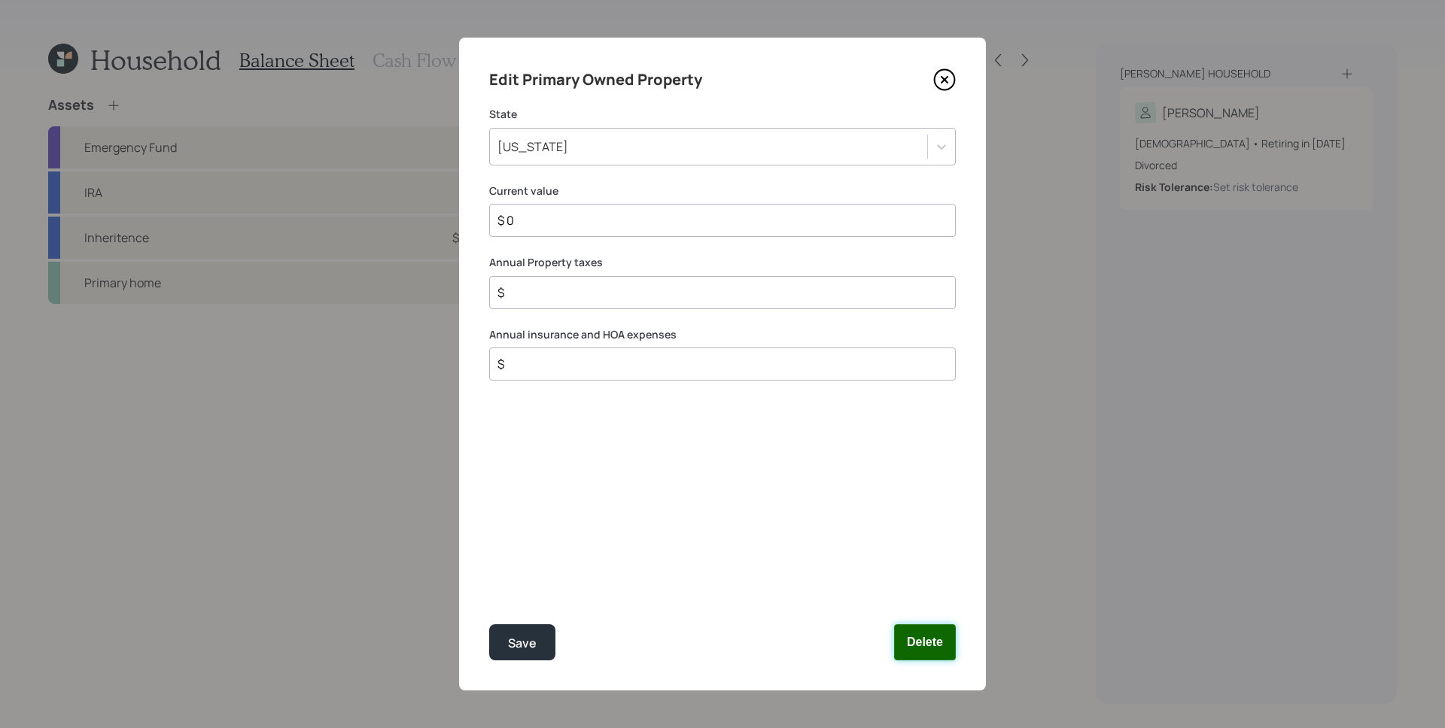
click at [947, 648] on button "Delete" at bounding box center [925, 642] width 62 height 36
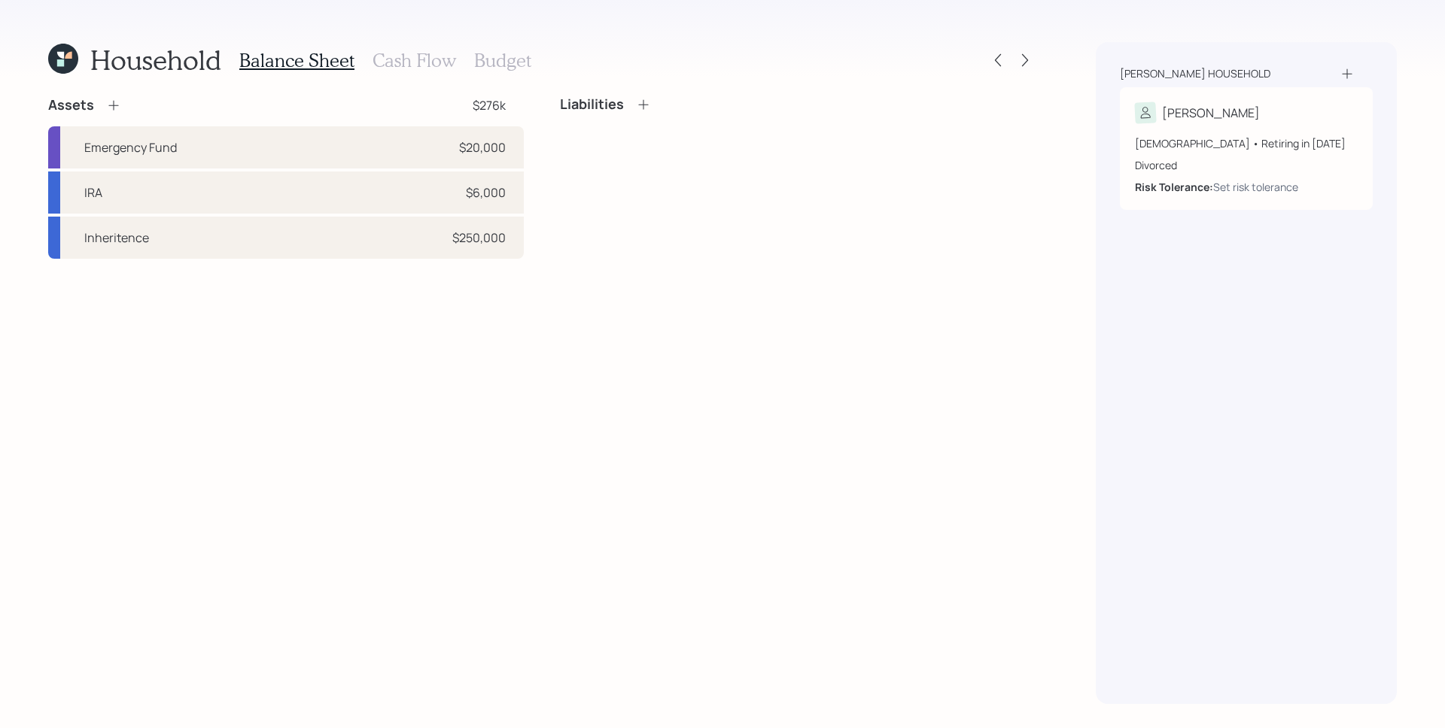
click at [108, 102] on icon at bounding box center [113, 105] width 15 height 15
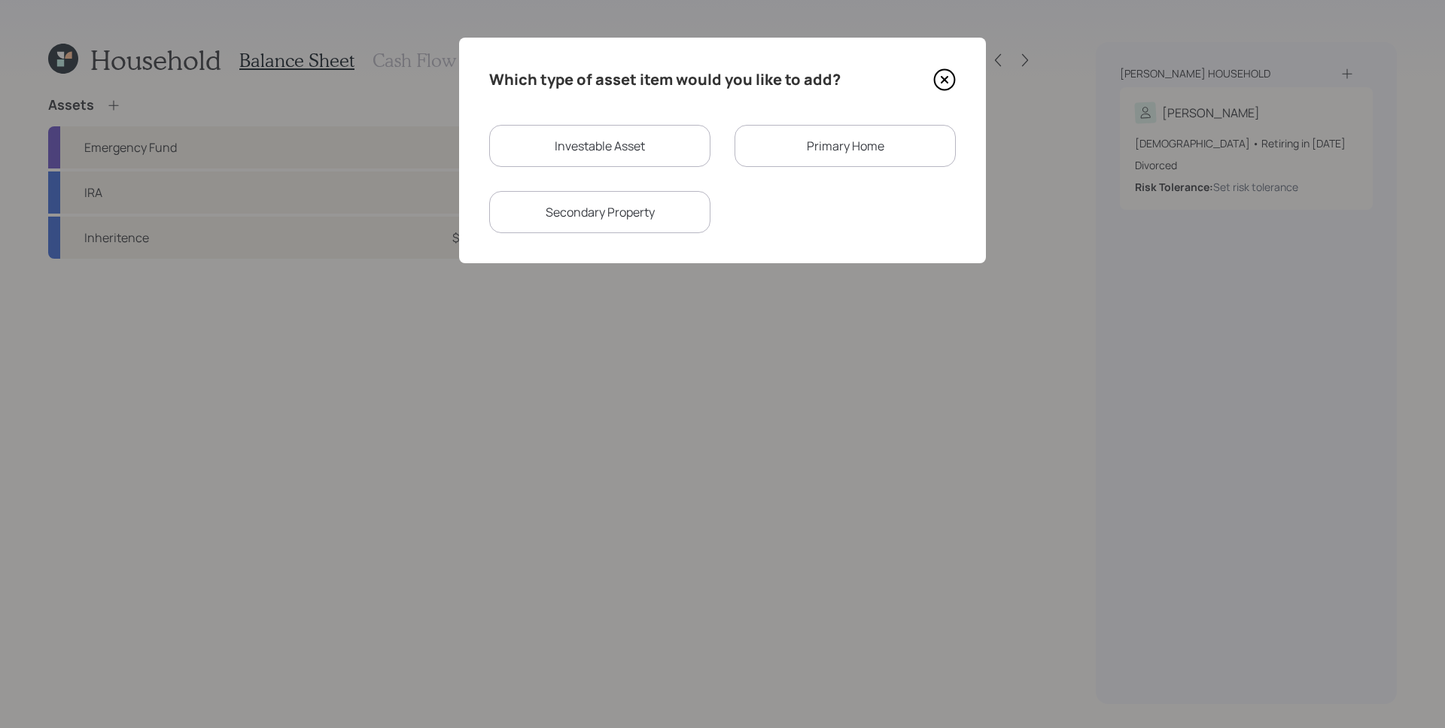
click at [645, 207] on div "Secondary Property" at bounding box center [599, 212] width 221 height 42
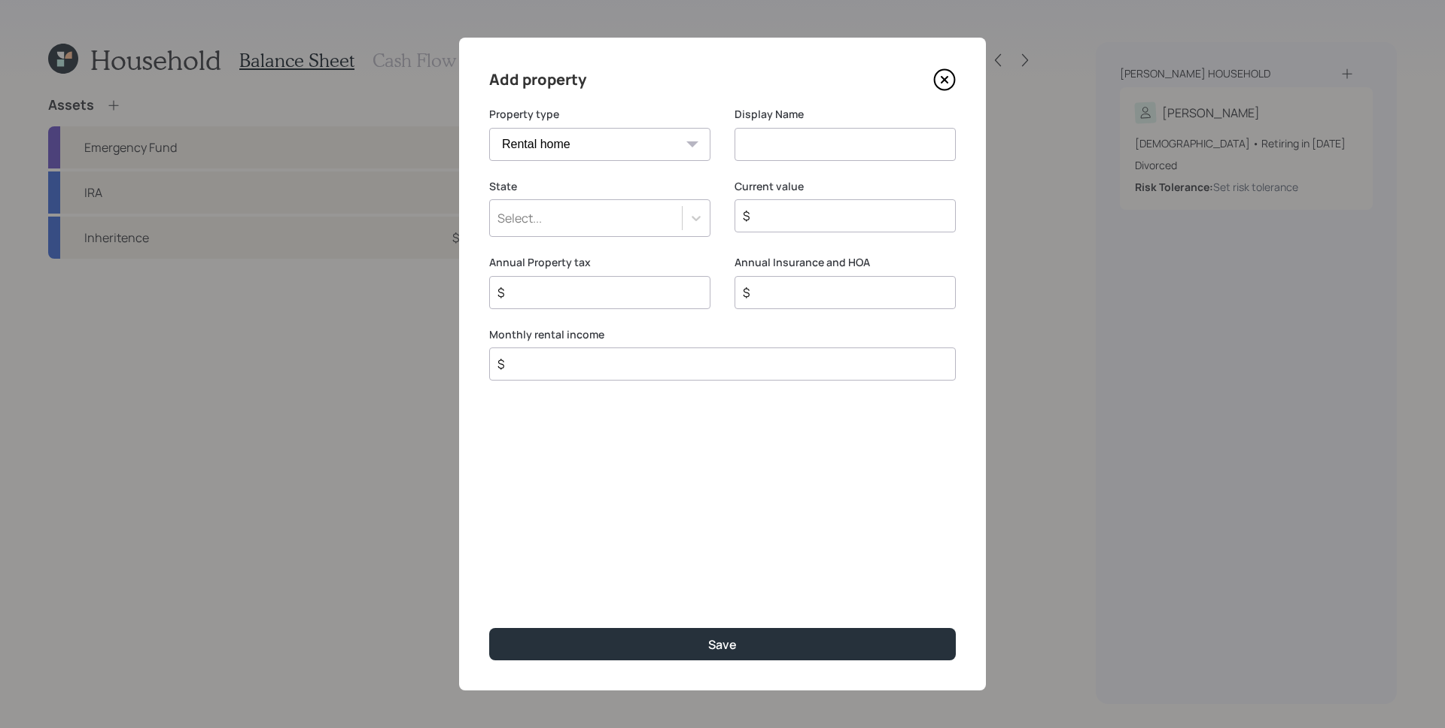
click at [628, 157] on div "Property type Vacation home Rental home" at bounding box center [599, 143] width 221 height 72
click at [628, 144] on select "Vacation home Rental home" at bounding box center [599, 144] width 221 height 33
select select "vacation_property"
click at [489, 128] on select "Vacation home Rental home" at bounding box center [599, 144] width 221 height 33
click at [883, 148] on input at bounding box center [844, 144] width 221 height 33
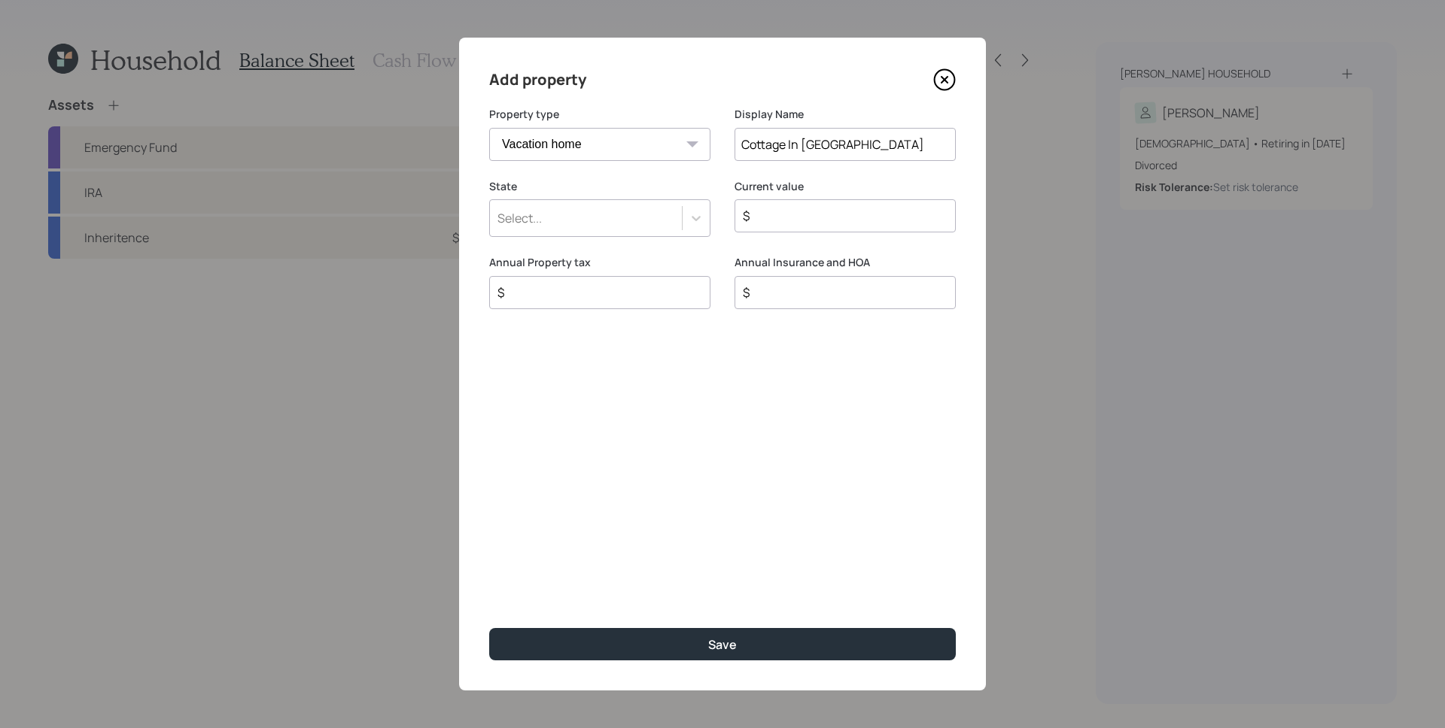
type input "Cottage In [GEOGRAPHIC_DATA]"
click at [610, 218] on div "Select..." at bounding box center [586, 218] width 192 height 26
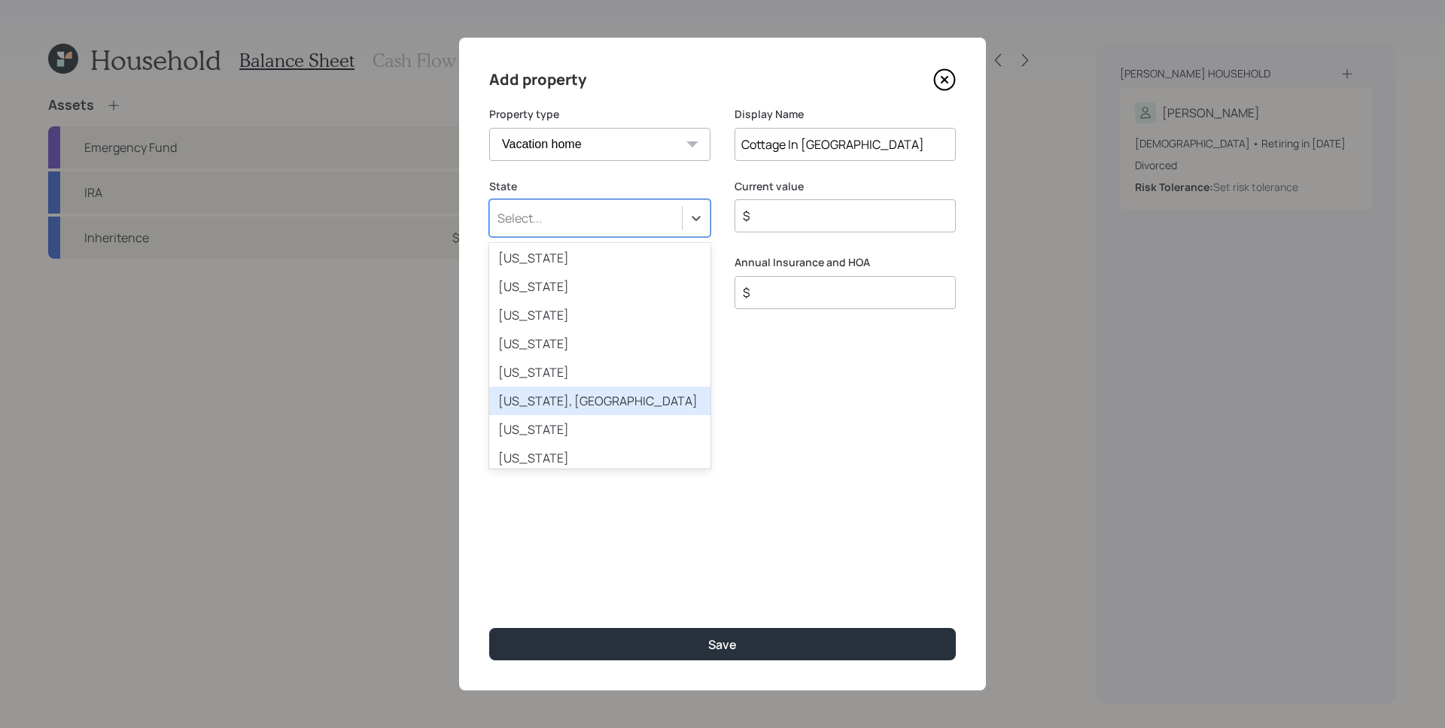
scroll to position [1220, 0]
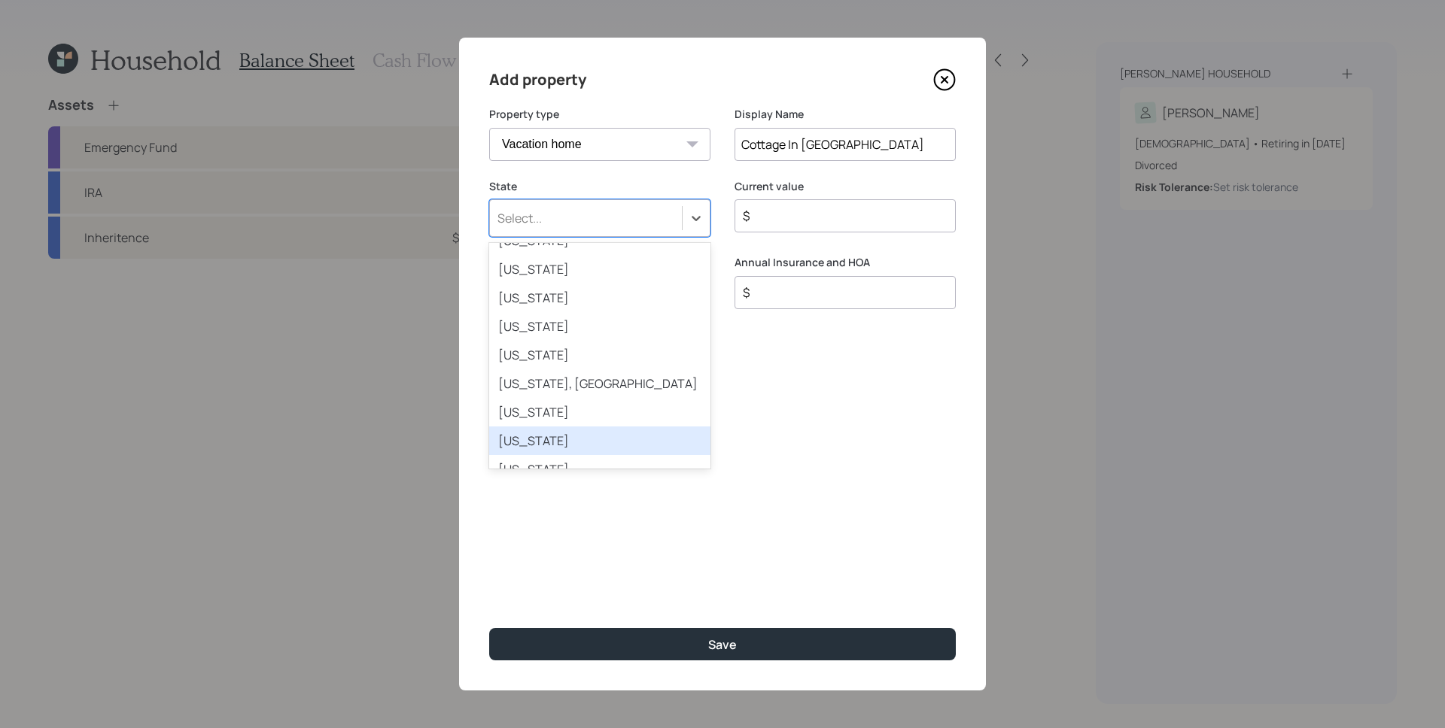
click at [549, 439] on div "[US_STATE]" at bounding box center [599, 441] width 221 height 29
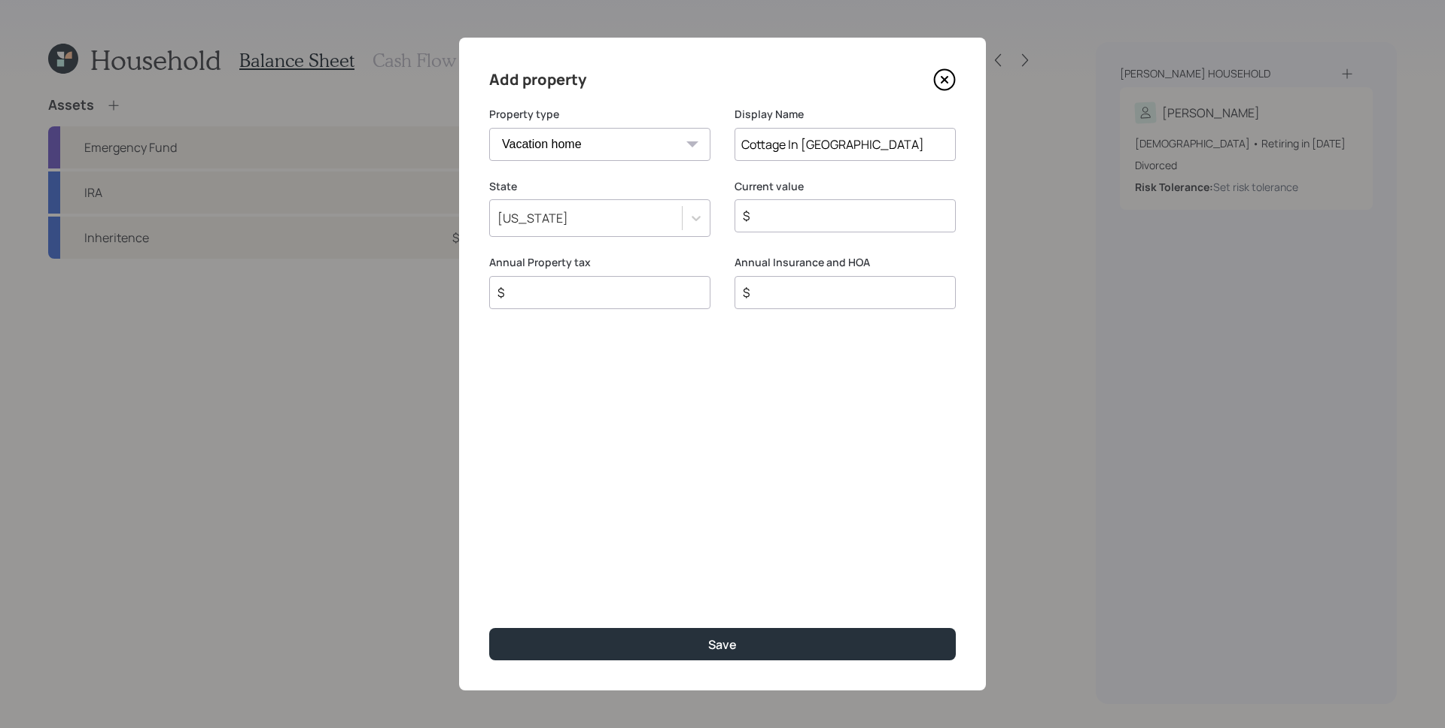
click at [786, 216] on input "$" at bounding box center [839, 216] width 196 height 18
type input "$ 500,000"
click at [686, 439] on div "Add property Property type Vacation home Rental home Display Name Cottage In [G…" at bounding box center [722, 364] width 527 height 653
click at [600, 281] on div "$" at bounding box center [599, 292] width 221 height 33
click at [602, 292] on input "$" at bounding box center [594, 293] width 196 height 18
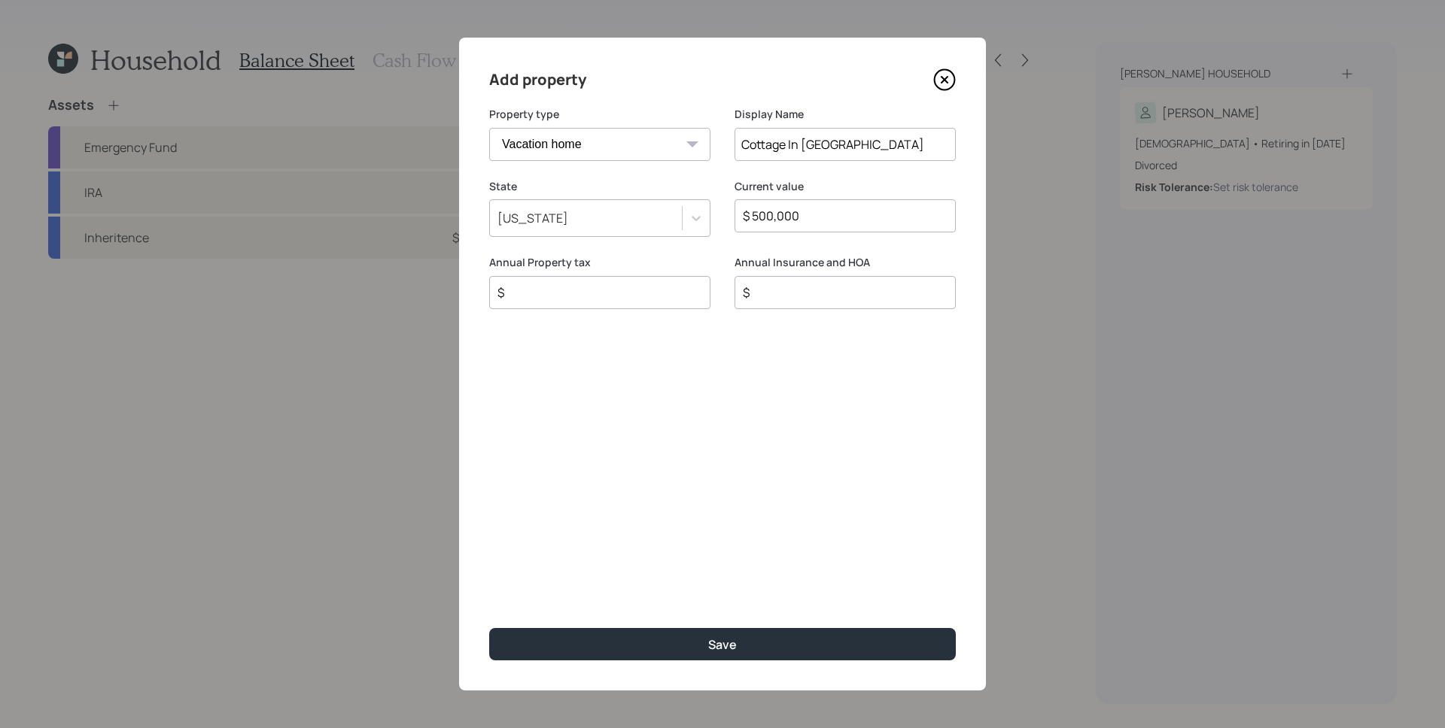
click at [559, 301] on input "$" at bounding box center [594, 293] width 196 height 18
type input "$ 2,000"
click at [797, 382] on div "Add property Property type Vacation home Rental home Display Name Cottage In [G…" at bounding box center [722, 364] width 527 height 653
click at [833, 302] on div "$" at bounding box center [844, 292] width 221 height 33
click at [829, 297] on input "$" at bounding box center [839, 293] width 196 height 18
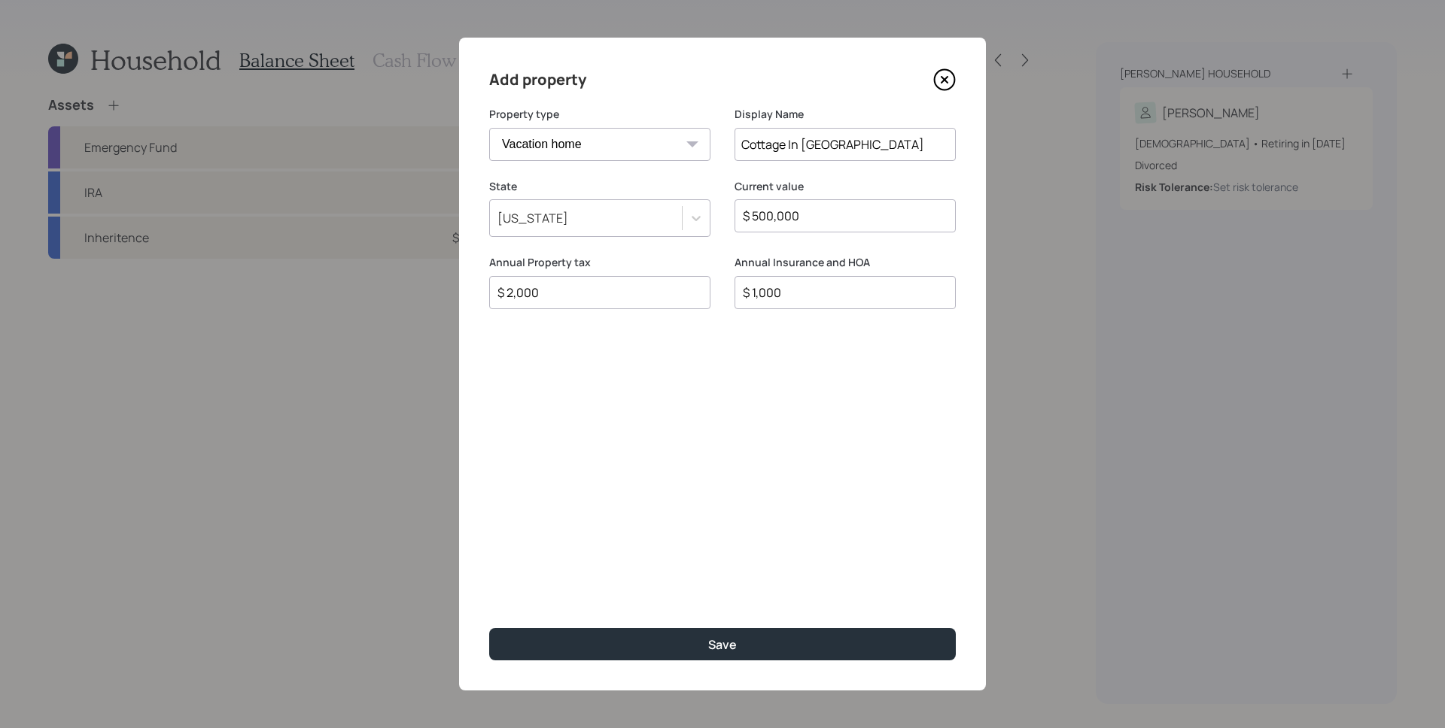
type input "$ 1,000"
click at [852, 383] on div "Add property Property type Vacation home Rental home Display Name Cottage In [G…" at bounding box center [722, 364] width 527 height 653
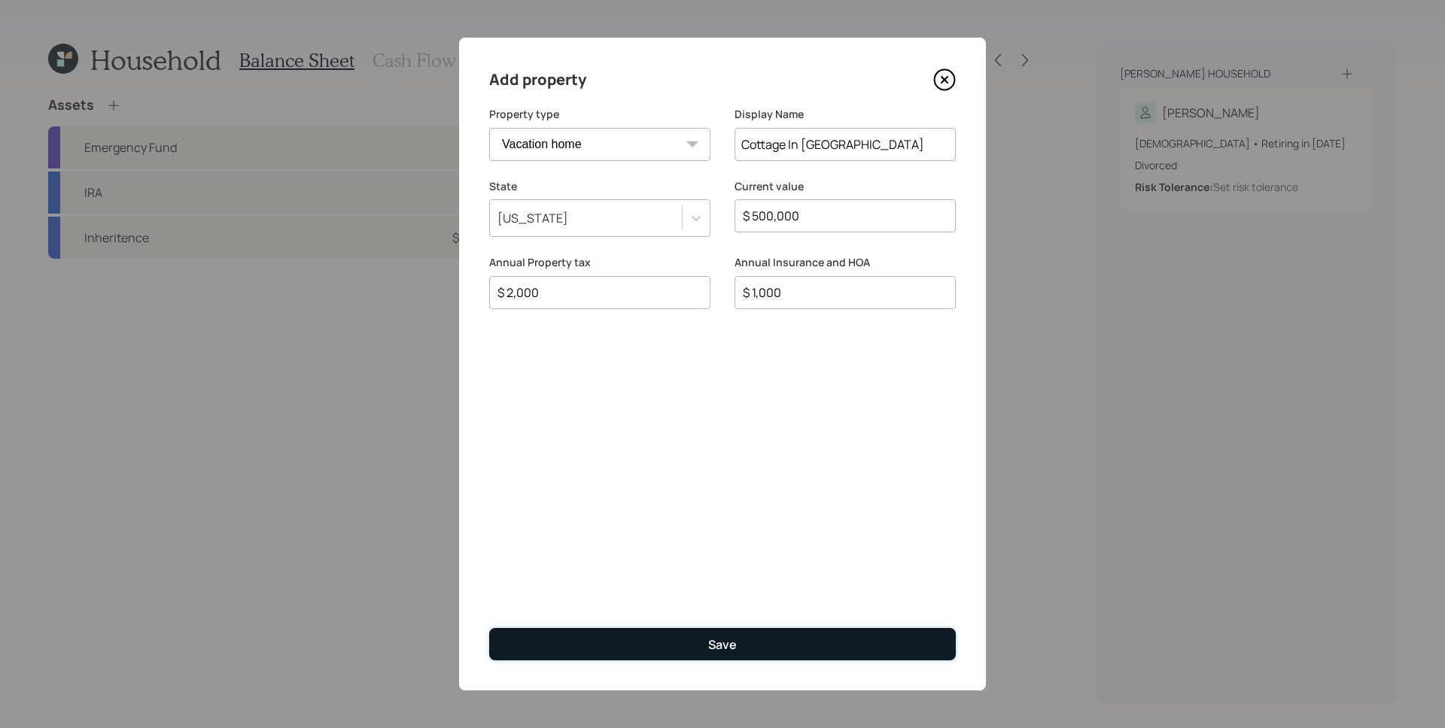
click at [797, 635] on button "Save" at bounding box center [722, 644] width 466 height 32
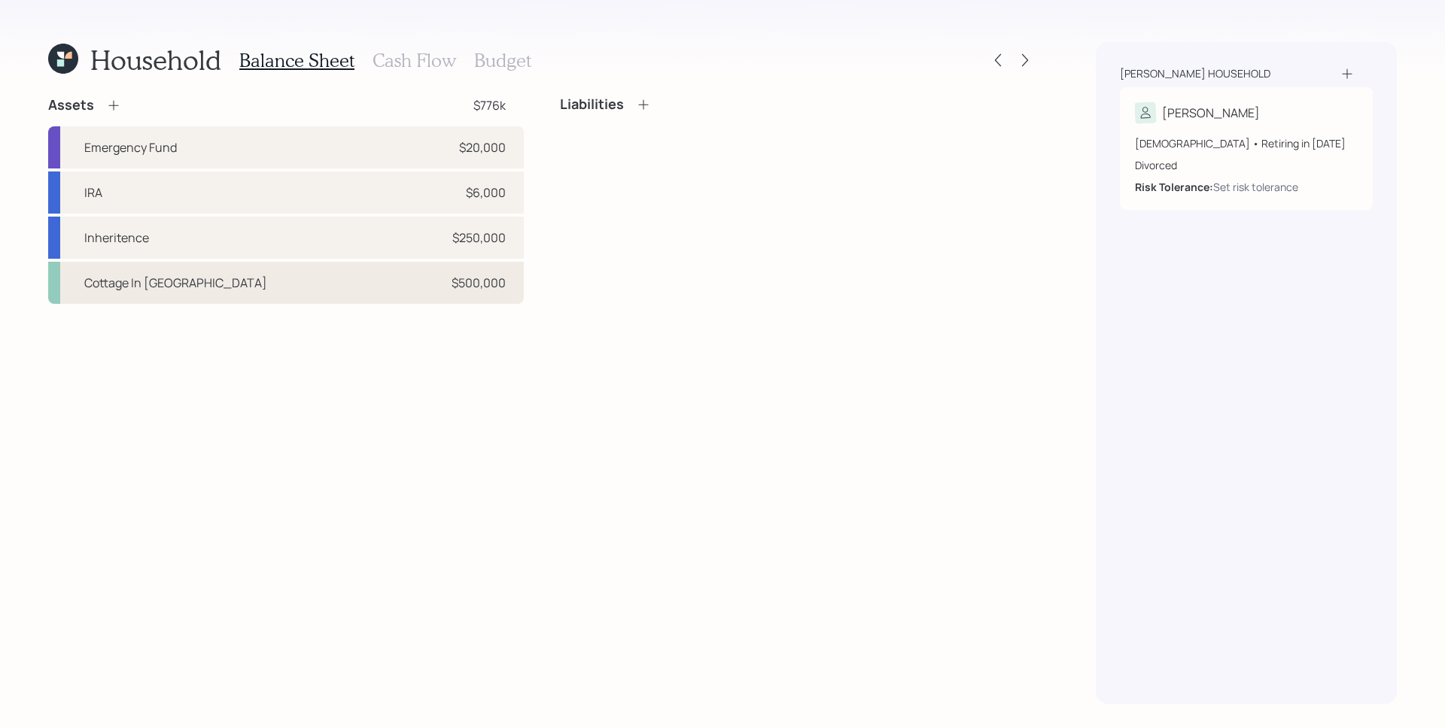
click at [414, 285] on div "Cottage In [GEOGRAPHIC_DATA] $500,000" at bounding box center [286, 283] width 476 height 42
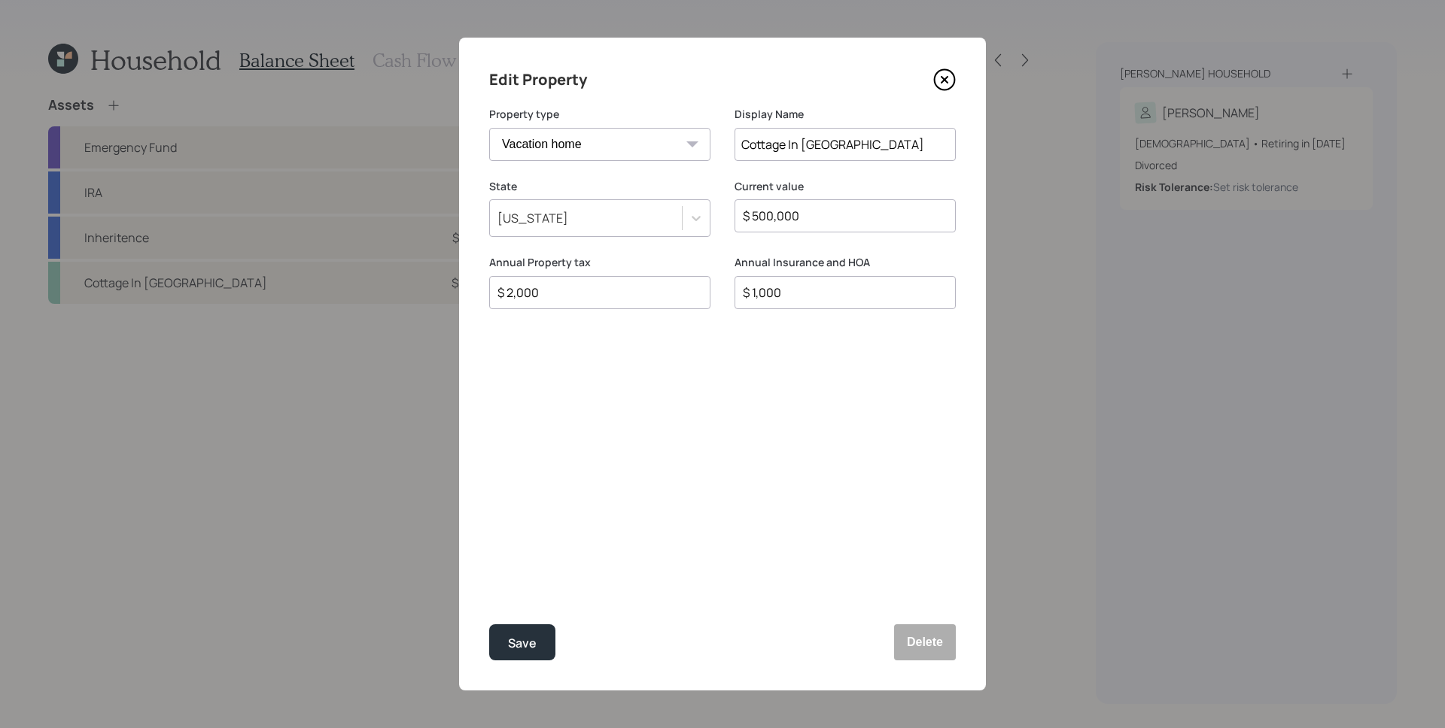
click at [839, 290] on input "$ 1,000" at bounding box center [839, 293] width 196 height 18
type input "$ 500"
click at [841, 500] on div "Edit Property Property type Vacation home Rental home Display Name Cottage In […" at bounding box center [722, 364] width 527 height 653
click at [545, 637] on button "Save" at bounding box center [522, 642] width 66 height 36
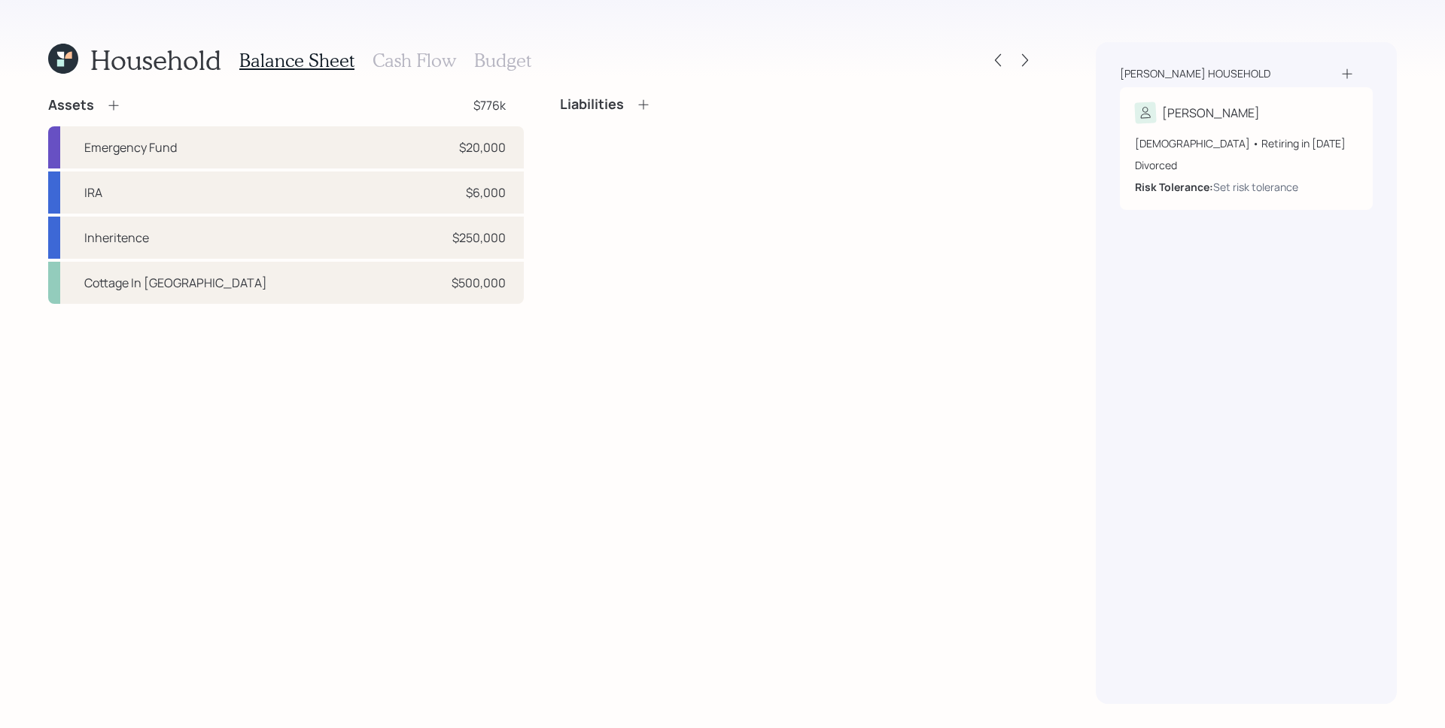
click at [837, 375] on div "Assets $776k Emergency Fund $20,000 IRA $6,000 Inheritence $250,000 Cottage In …" at bounding box center [541, 400] width 987 height 608
click at [652, 107] on div "Liabilities" at bounding box center [798, 104] width 476 height 17
click at [648, 105] on icon at bounding box center [643, 104] width 15 height 15
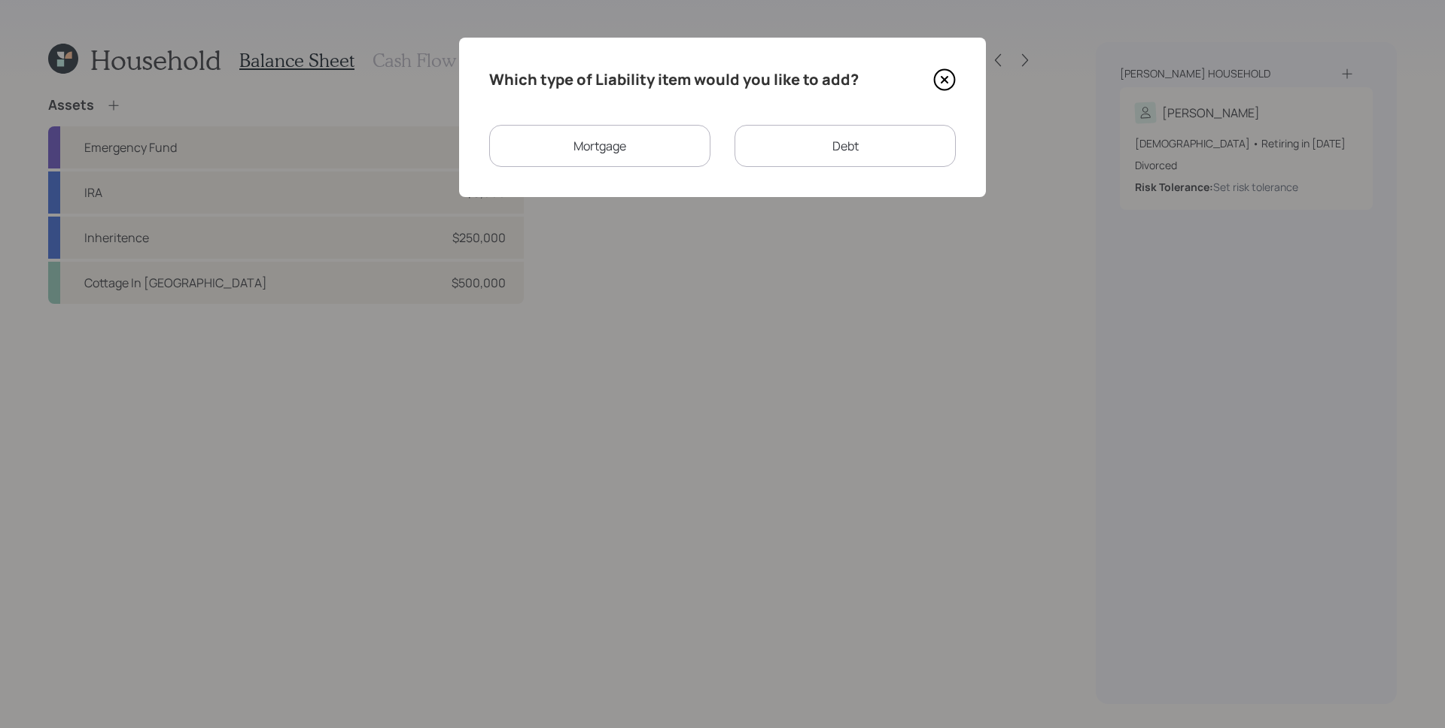
click at [881, 155] on div "Debt" at bounding box center [844, 146] width 221 height 42
select select "credit_card"
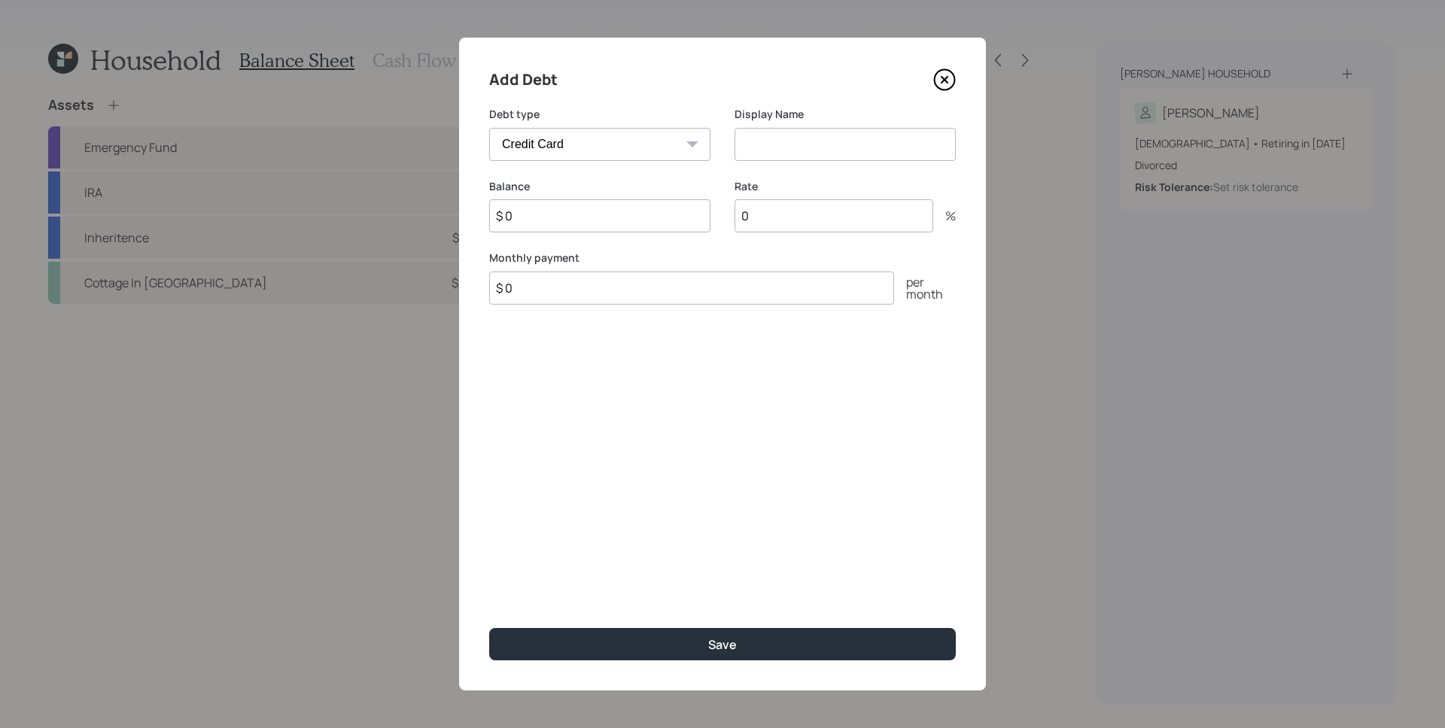
click at [820, 158] on input at bounding box center [844, 144] width 221 height 33
type input "V"
type input "Credit Cards"
click at [573, 223] on input "$ 0" at bounding box center [599, 215] width 221 height 33
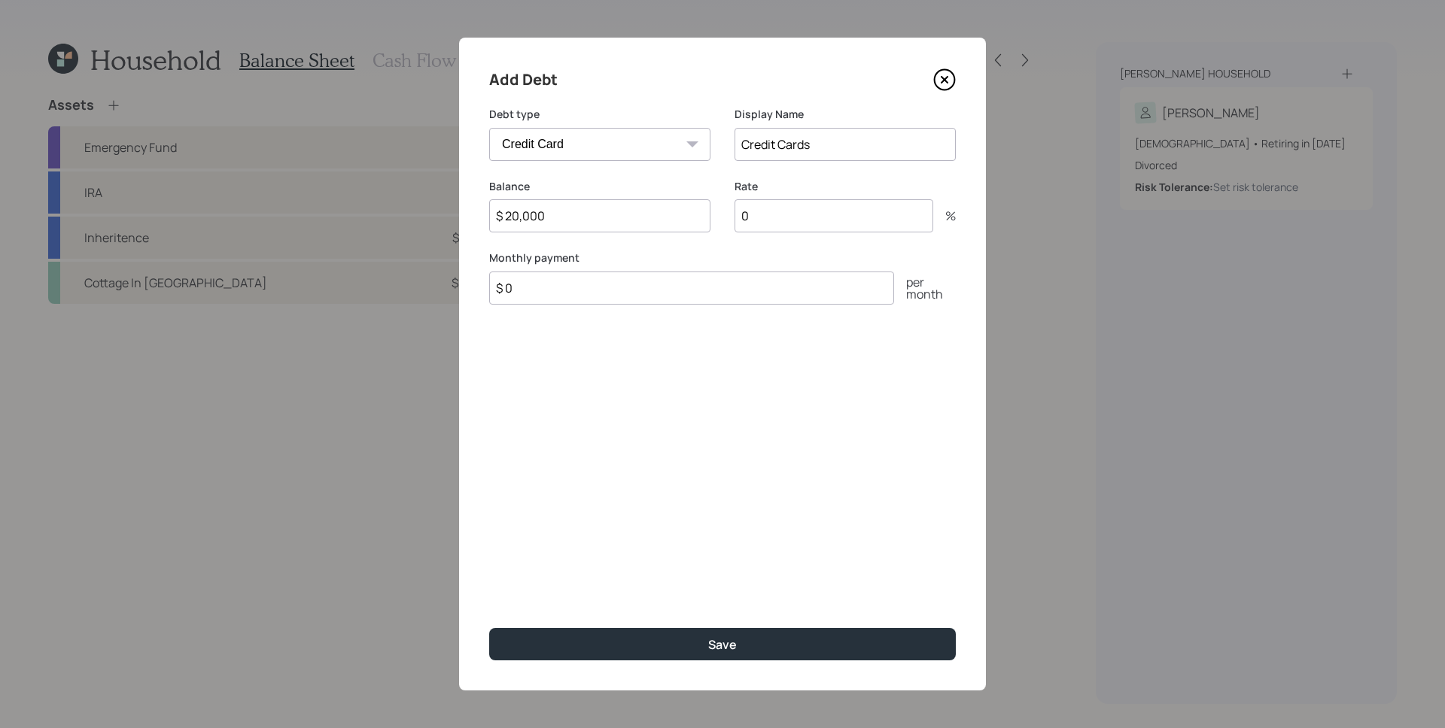
type input "$ 20,000"
click at [707, 422] on div "Add Debt Debt type Car Credit Card Medical Student Other Display Name Credit Ca…" at bounding box center [722, 364] width 527 height 653
click at [776, 222] on input "0" at bounding box center [833, 215] width 199 height 33
click at [633, 303] on input "$ 0" at bounding box center [691, 288] width 405 height 33
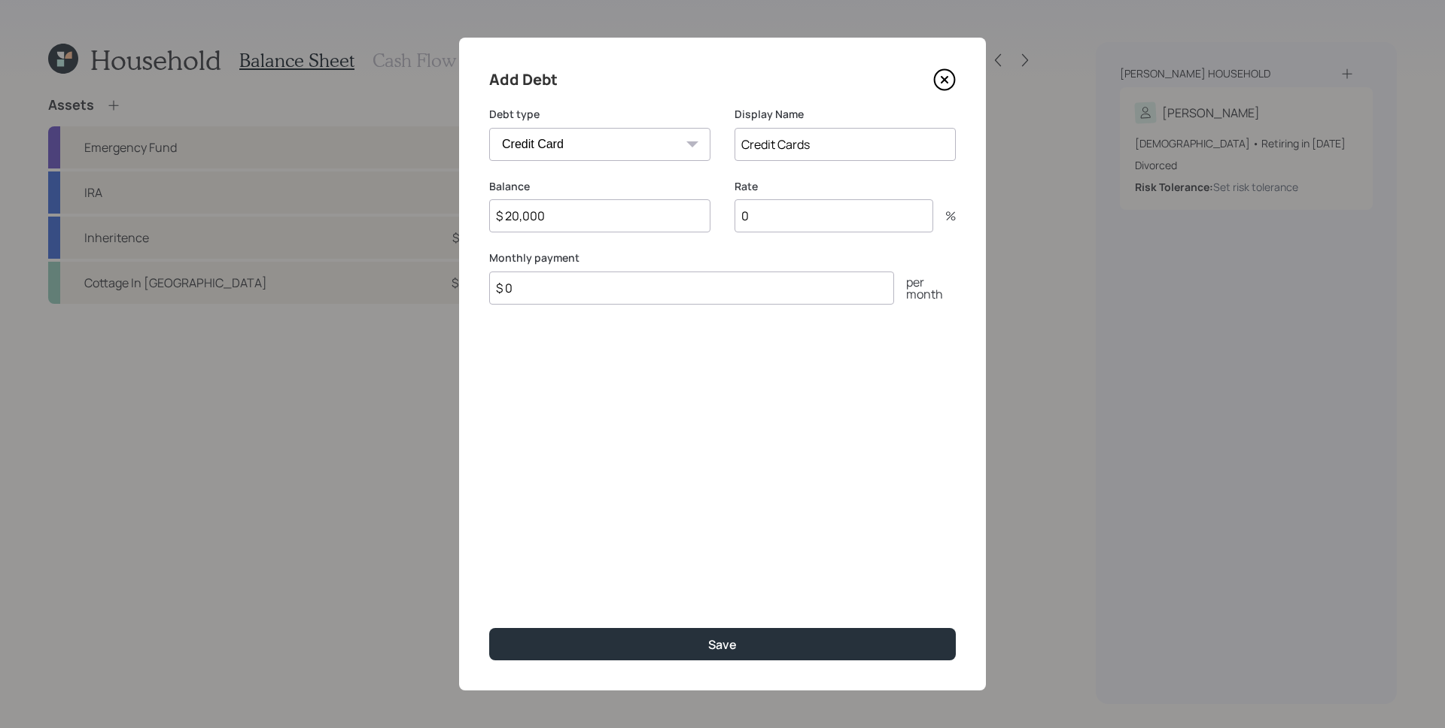
click at [632, 302] on input "$ 0" at bounding box center [691, 288] width 405 height 33
click at [678, 295] on input "$ 0" at bounding box center [691, 288] width 405 height 33
click at [641, 290] on input "$ 0" at bounding box center [691, 288] width 405 height 33
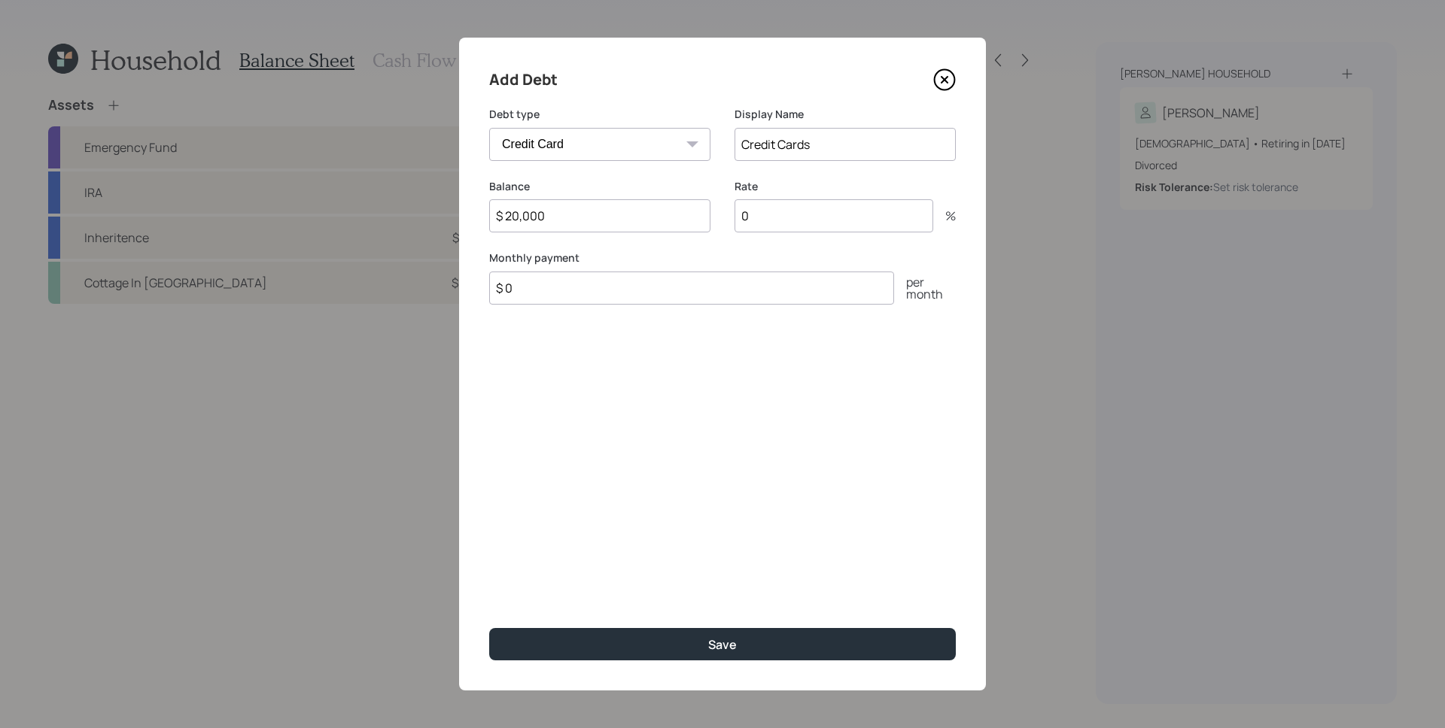
click at [641, 290] on input "$ 0" at bounding box center [691, 288] width 405 height 33
click at [804, 223] on input "0" at bounding box center [833, 215] width 199 height 33
drag, startPoint x: 771, startPoint y: 220, endPoint x: 735, endPoint y: 223, distance: 36.2
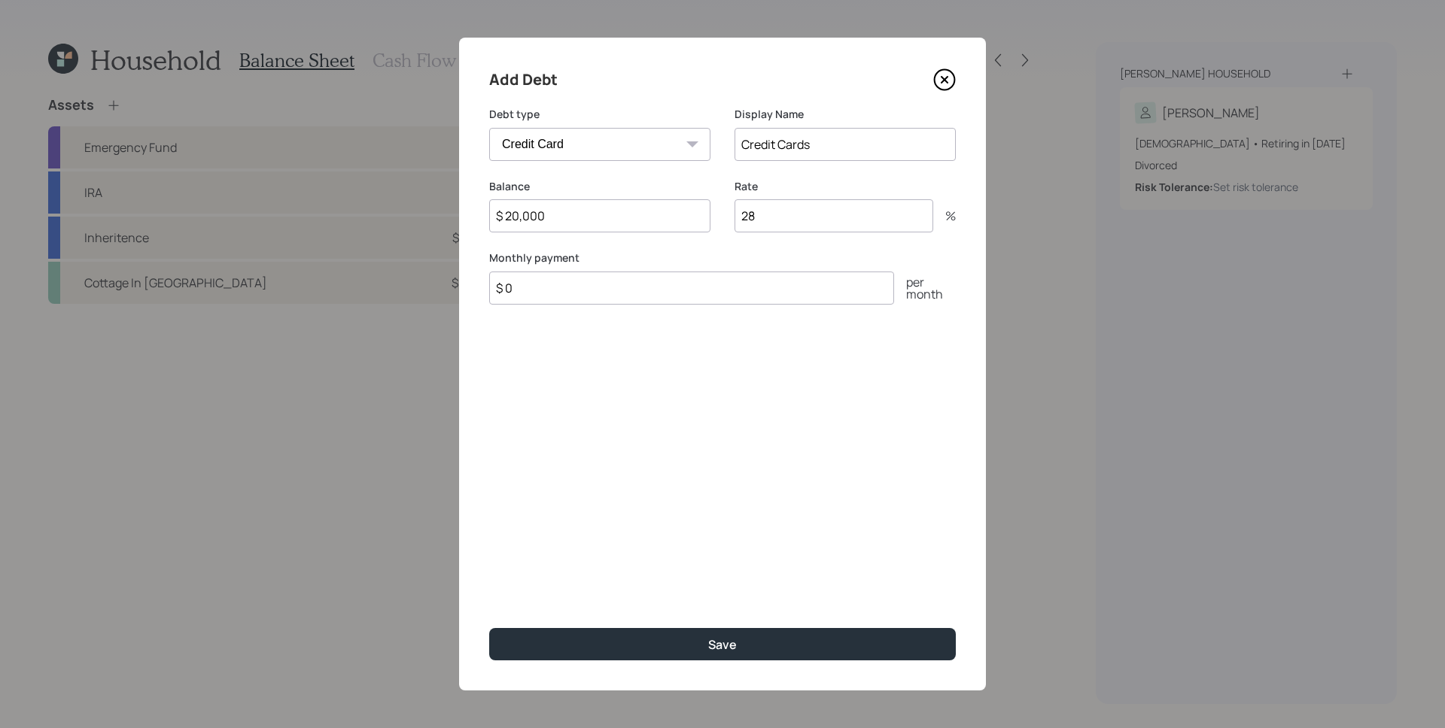
click at [735, 223] on input "28" at bounding box center [833, 215] width 199 height 33
type input "18"
click at [897, 517] on div "Add Debt Debt type Car Credit Card Medical Student Other Display Name Credit Ca…" at bounding box center [722, 364] width 527 height 653
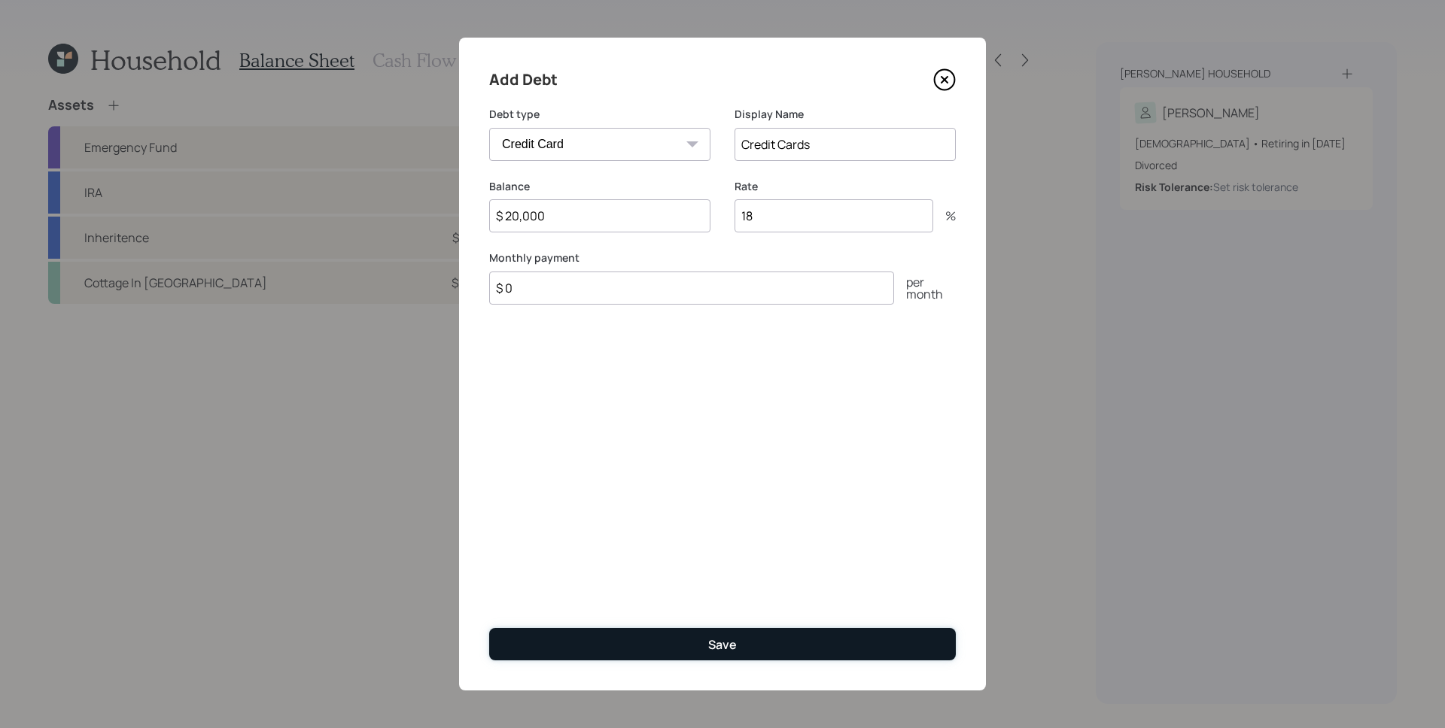
click at [814, 628] on button "Save" at bounding box center [722, 644] width 466 height 32
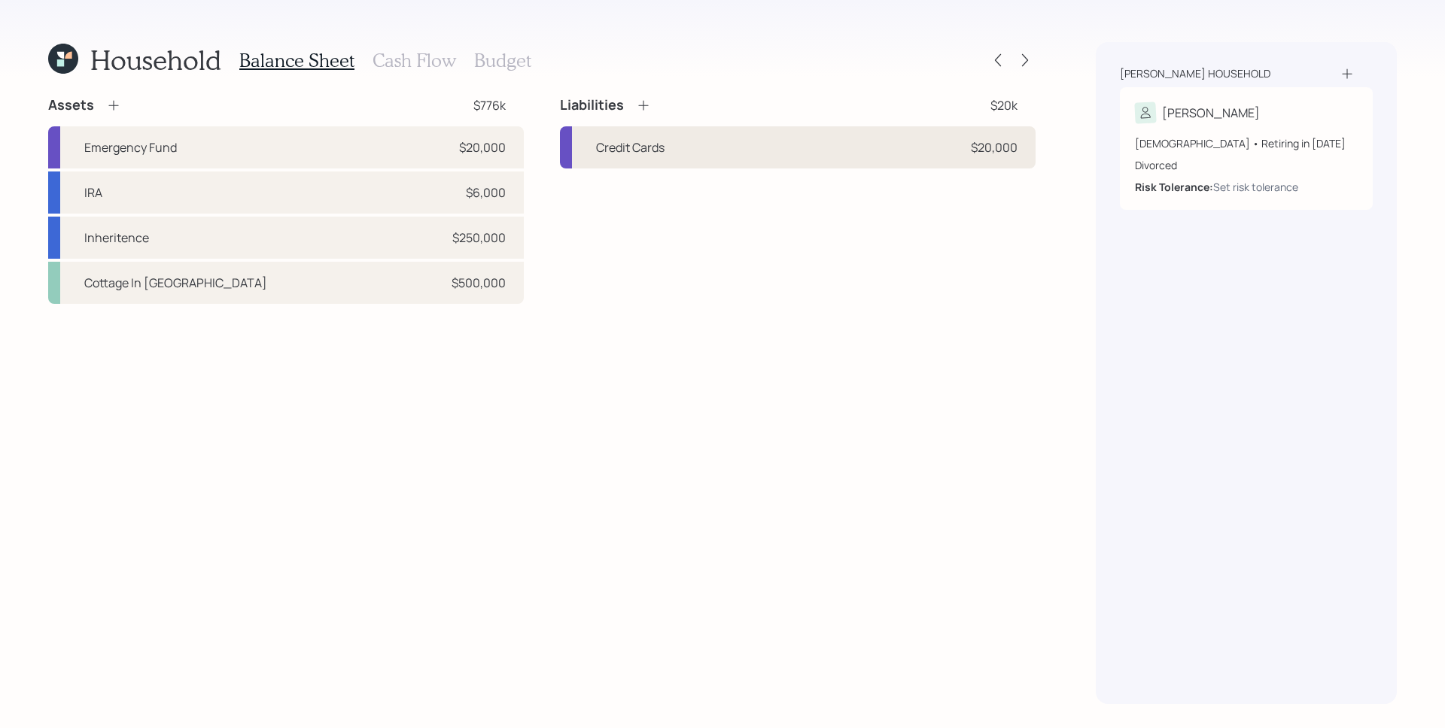
click at [734, 147] on div "Credit Cards $20,000" at bounding box center [798, 147] width 476 height 42
select select "credit_card"
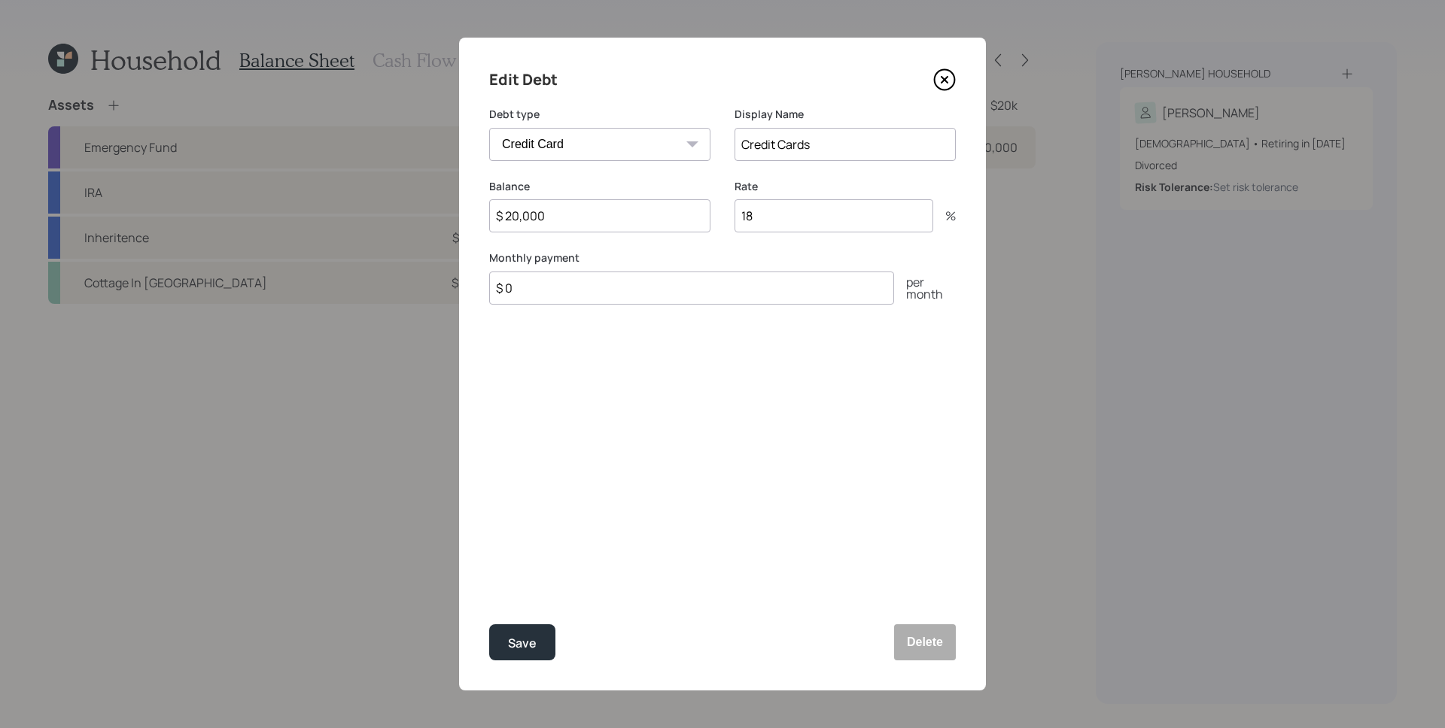
click at [521, 302] on input "$ 0" at bounding box center [691, 288] width 405 height 33
click at [520, 302] on input "$ 0" at bounding box center [691, 288] width 405 height 33
type input "$ 400"
click at [595, 444] on div "Edit Debt Debt type Car Credit Card Medical Student Other Display Name Credit C…" at bounding box center [722, 364] width 527 height 653
click at [524, 655] on button "Save" at bounding box center [522, 642] width 66 height 36
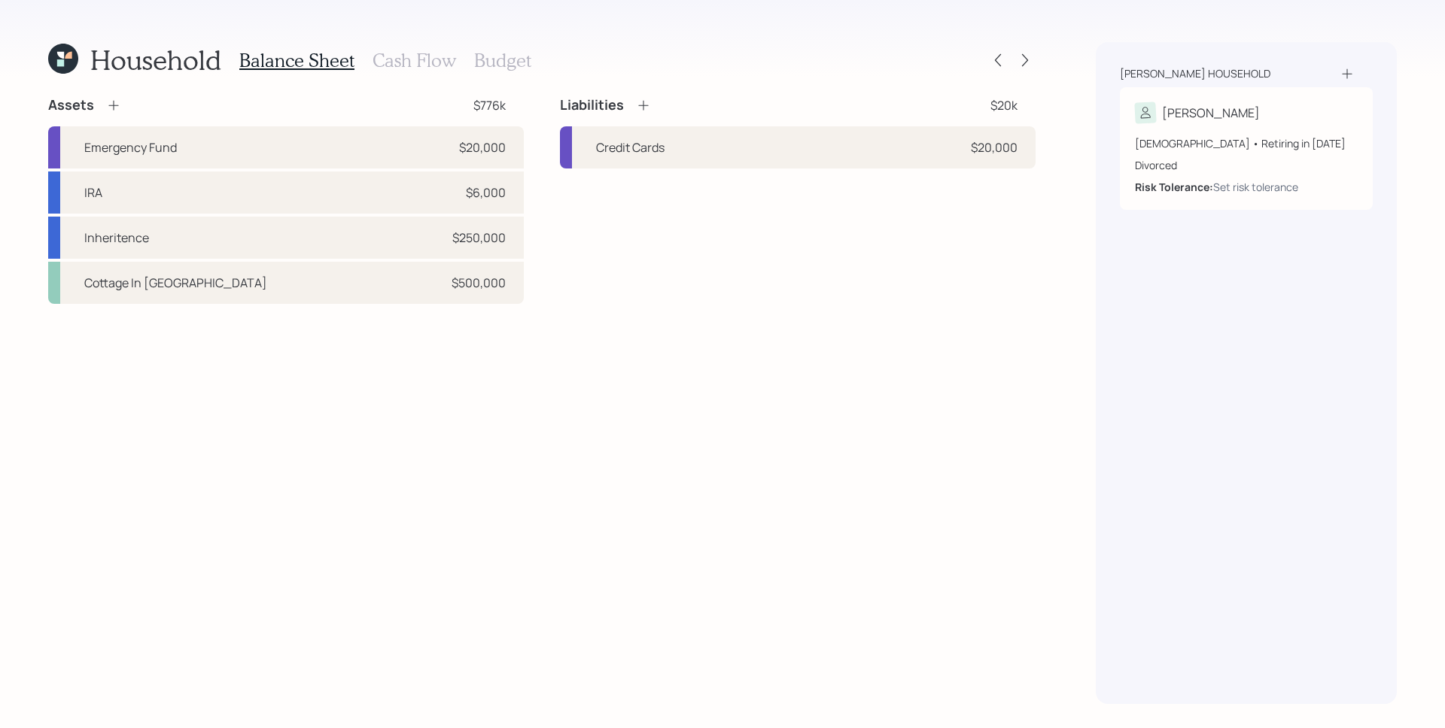
click at [436, 62] on h3 "Cash Flow" at bounding box center [414, 61] width 84 height 22
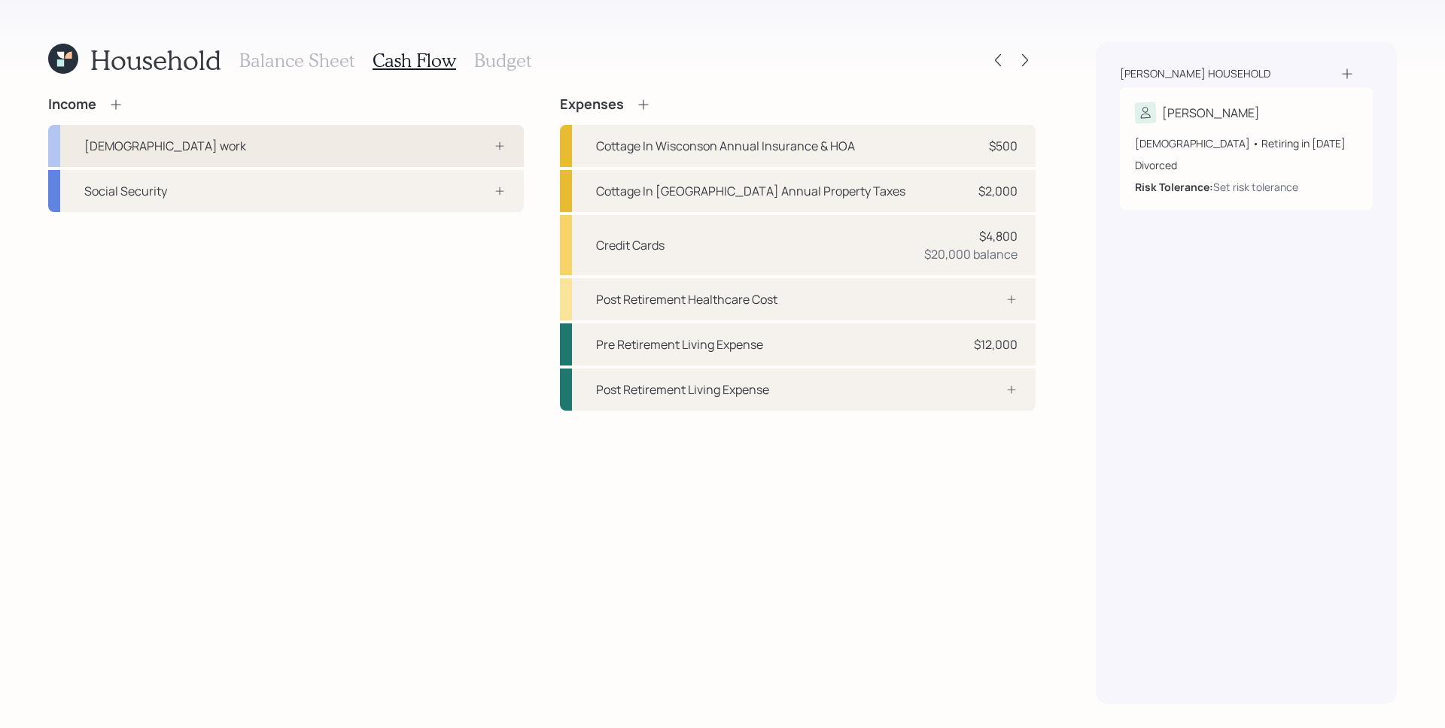
click at [466, 153] on div "[DEMOGRAPHIC_DATA] work" at bounding box center [286, 146] width 476 height 42
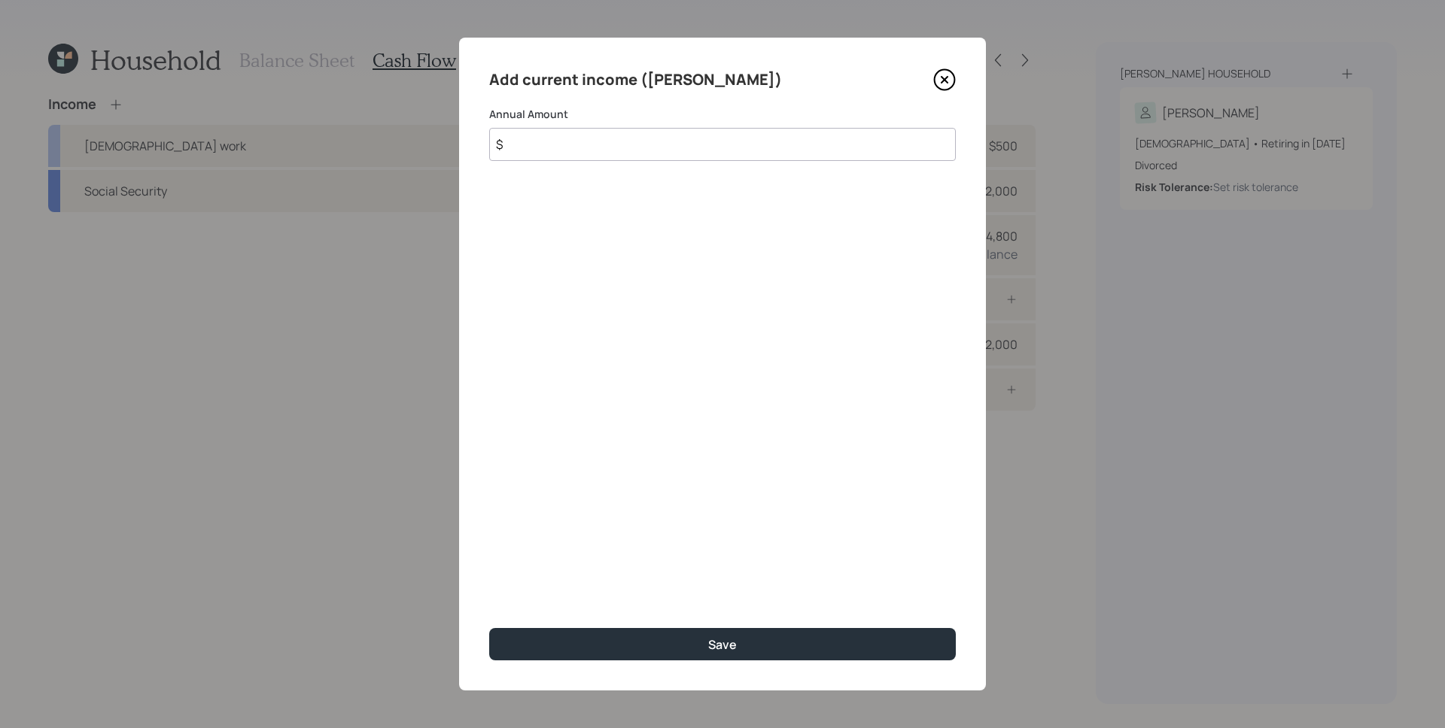
click at [620, 152] on input "$" at bounding box center [722, 144] width 466 height 33
click at [618, 153] on input "$" at bounding box center [722, 144] width 466 height 33
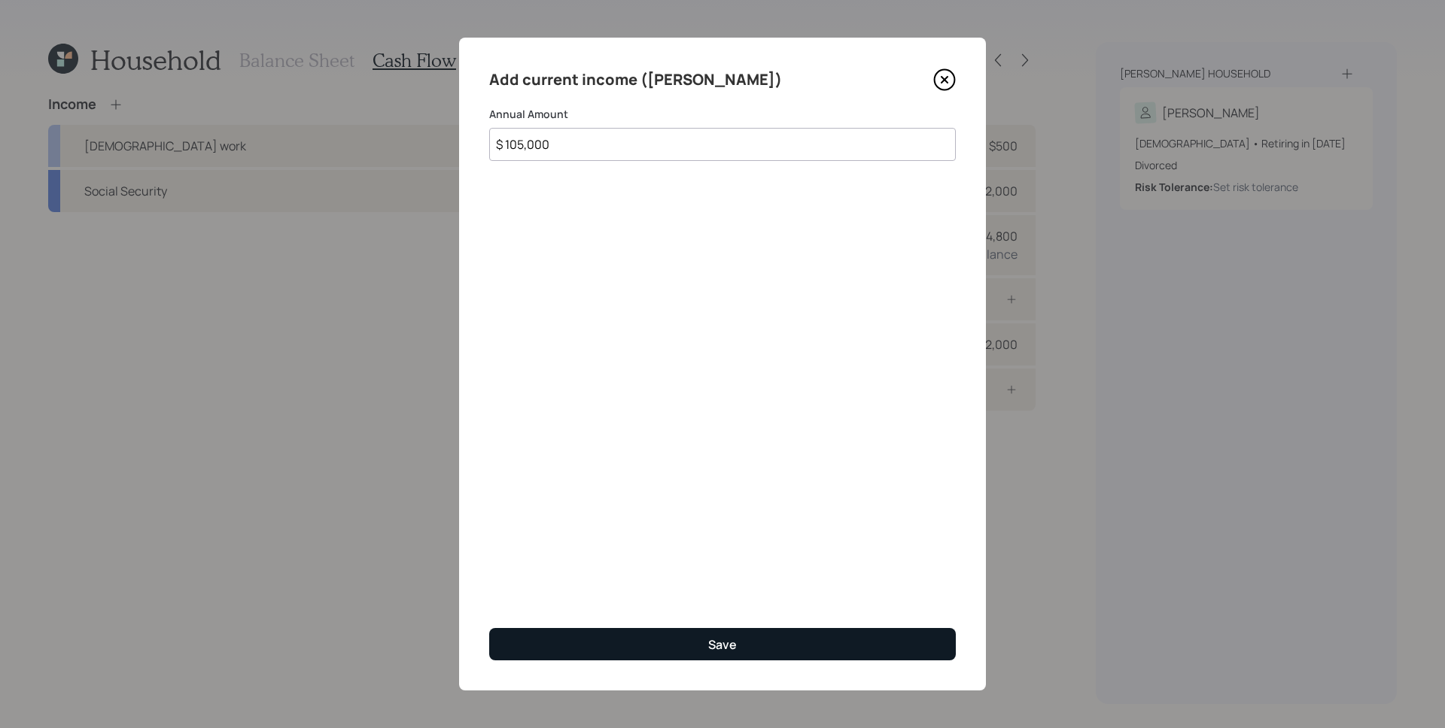
type input "$ 105,000"
click at [714, 637] on div "Save" at bounding box center [722, 645] width 29 height 17
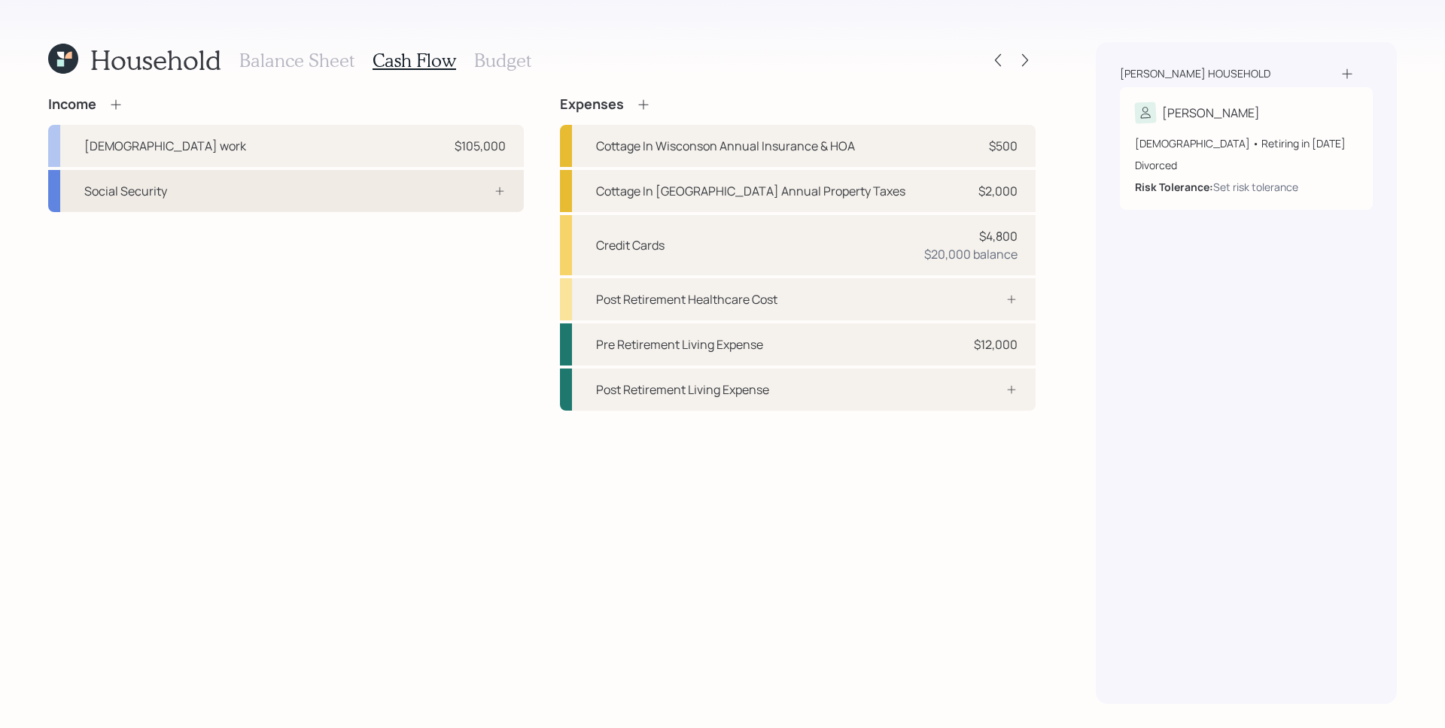
click at [481, 187] on div at bounding box center [482, 191] width 45 height 12
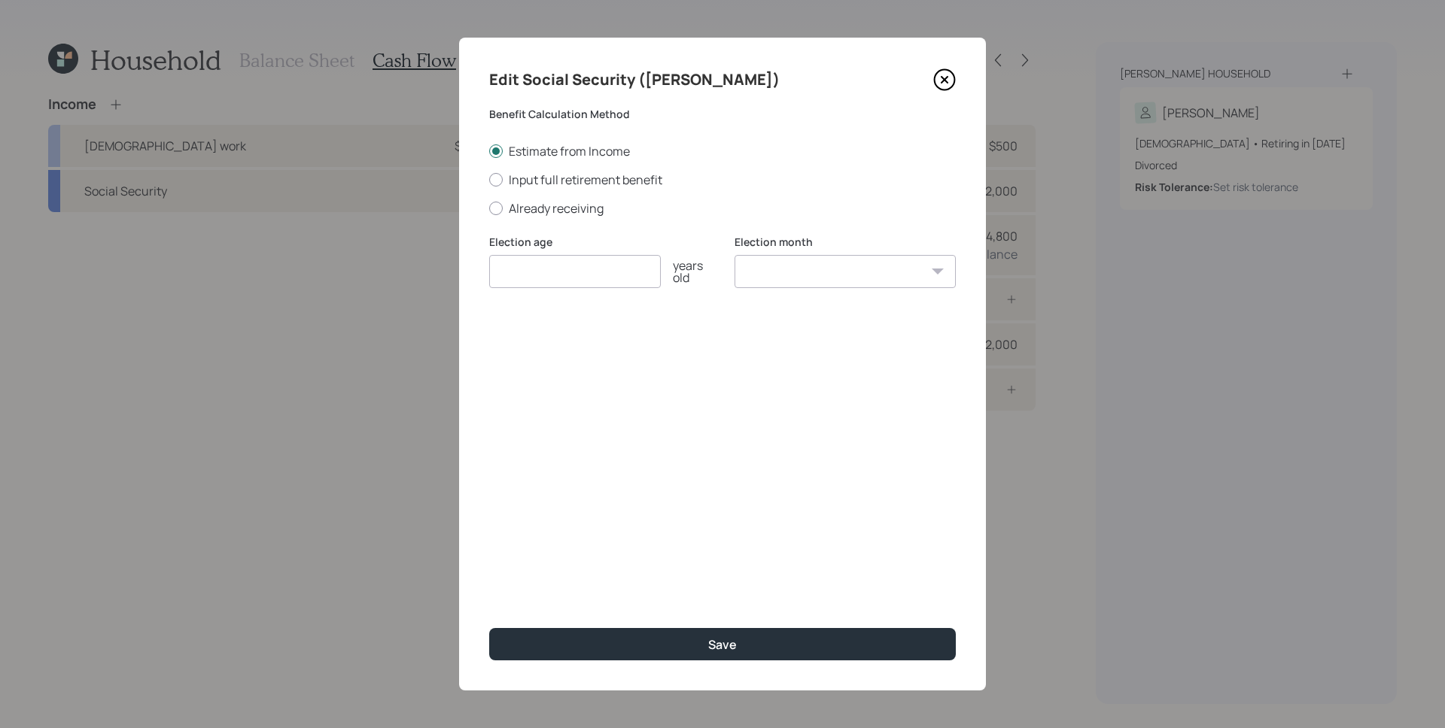
click at [573, 275] on input "number" at bounding box center [575, 271] width 172 height 33
type input "62"
click at [831, 272] on select "January February March April May June July August September October November De…" at bounding box center [844, 271] width 221 height 33
select select "6"
click at [734, 255] on select "January February March April May June July August September October November De…" at bounding box center [844, 271] width 221 height 33
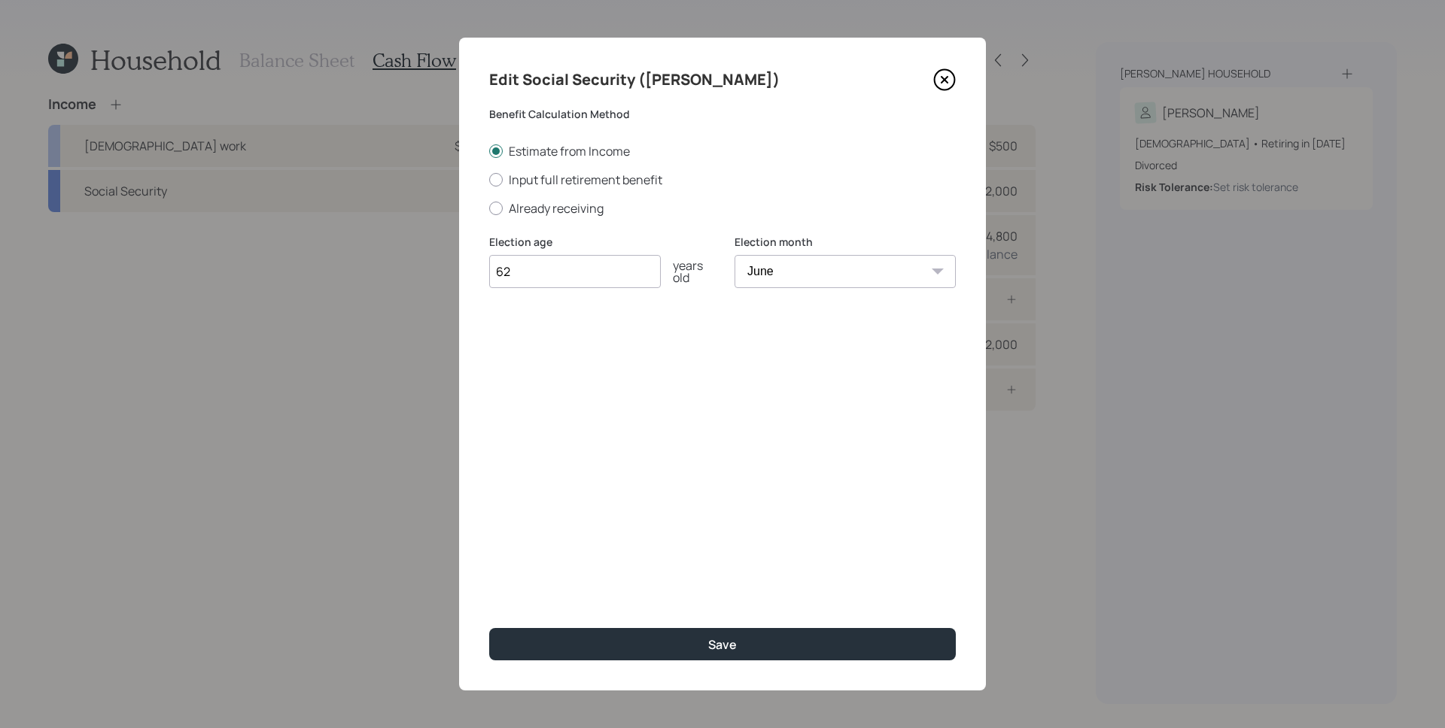
click at [781, 458] on div "Edit Social Security ([PERSON_NAME]) Benefit Calculation Method Estimate from I…" at bounding box center [722, 364] width 527 height 653
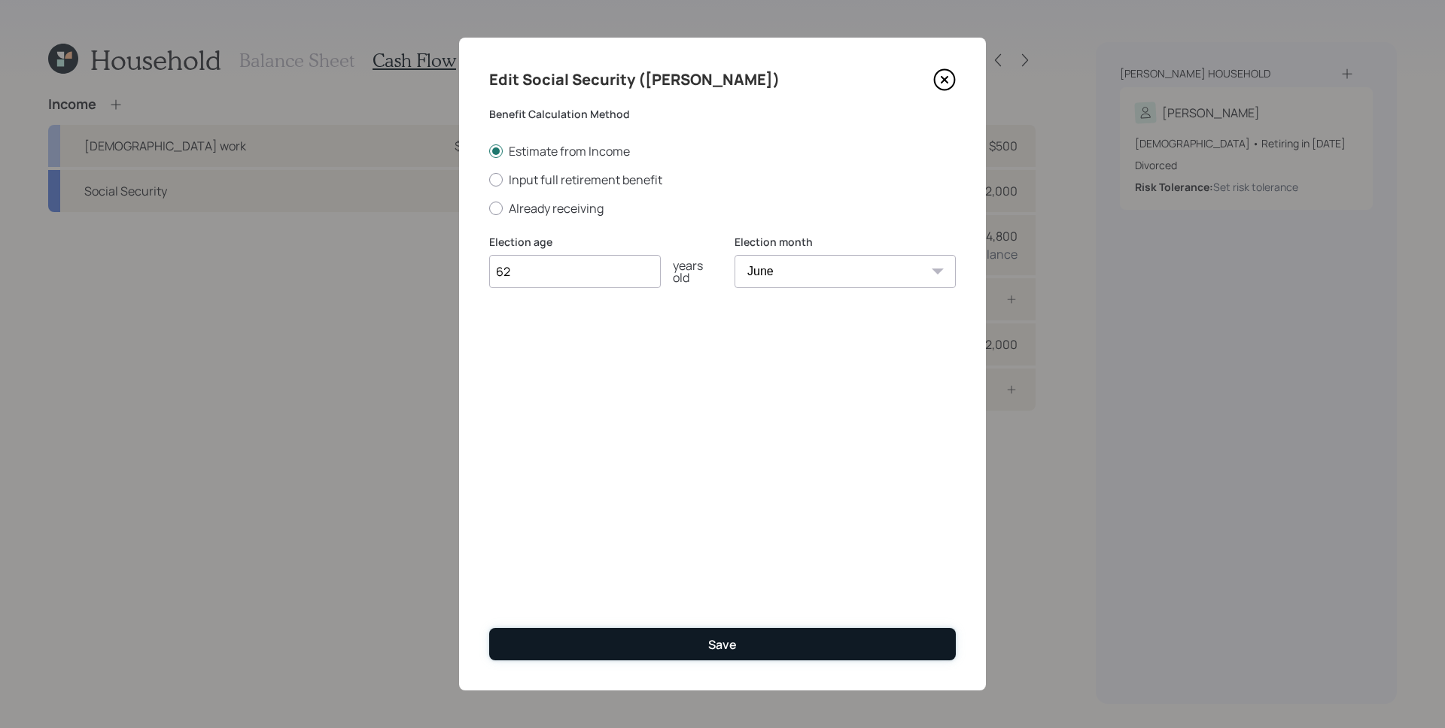
click at [770, 632] on button "Save" at bounding box center [722, 644] width 466 height 32
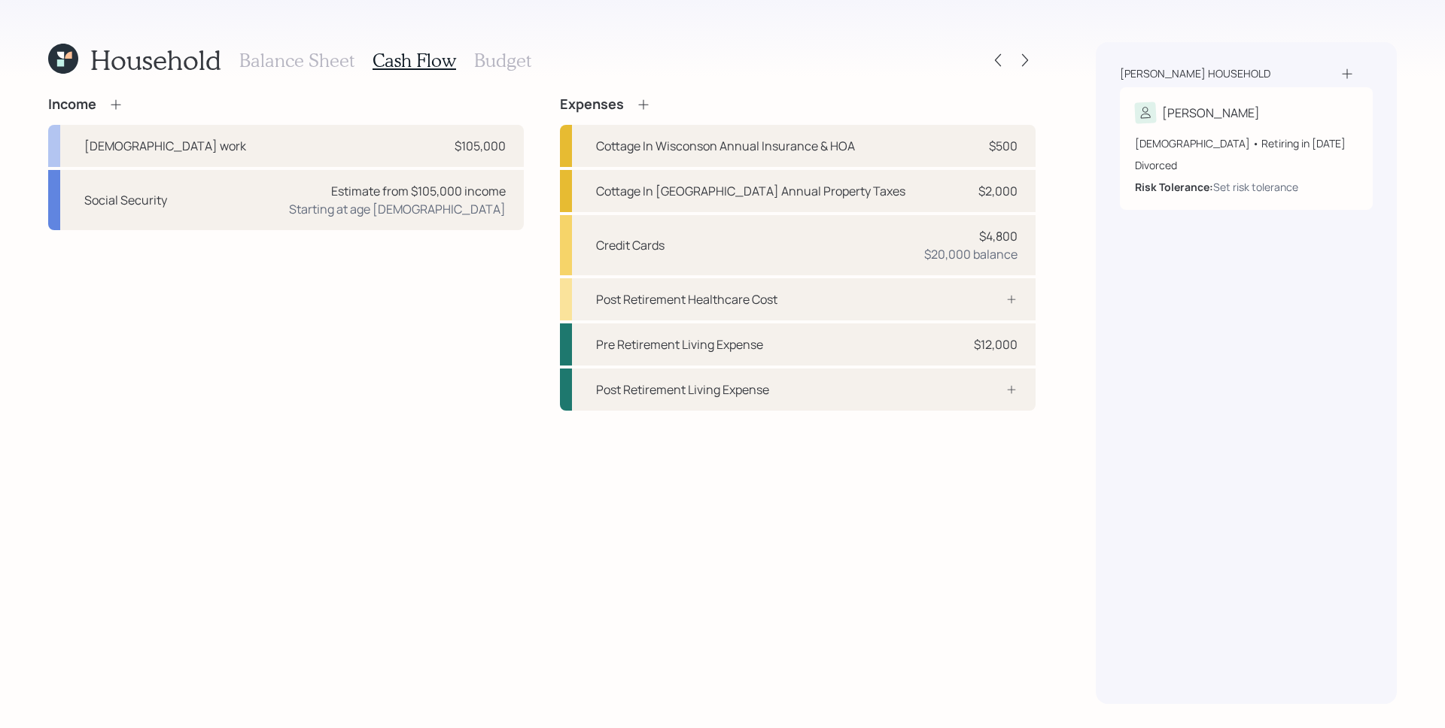
click at [114, 108] on icon at bounding box center [115, 104] width 15 height 15
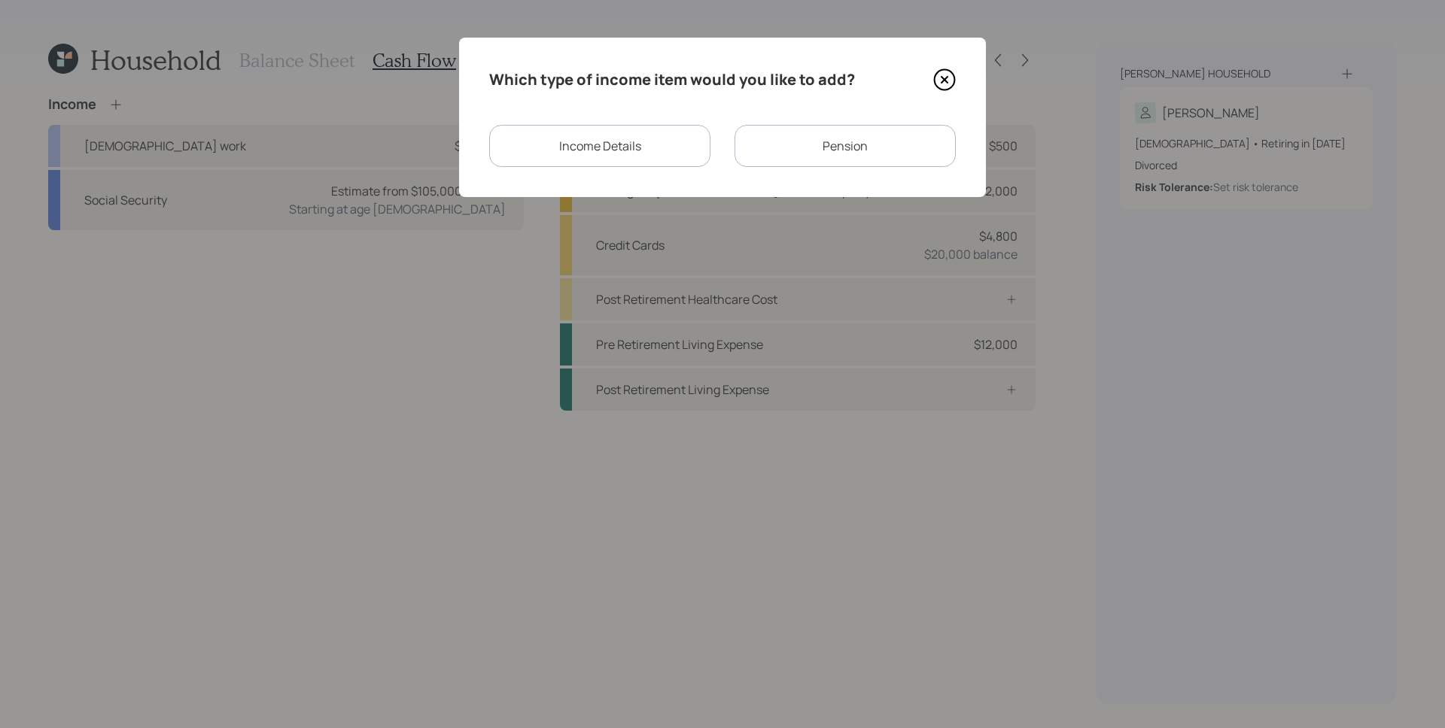
click at [633, 172] on div "Which type of income item would you like to add? Income Details Pension" at bounding box center [722, 118] width 527 height 160
click at [628, 150] on div "Income Details" at bounding box center [599, 146] width 221 height 42
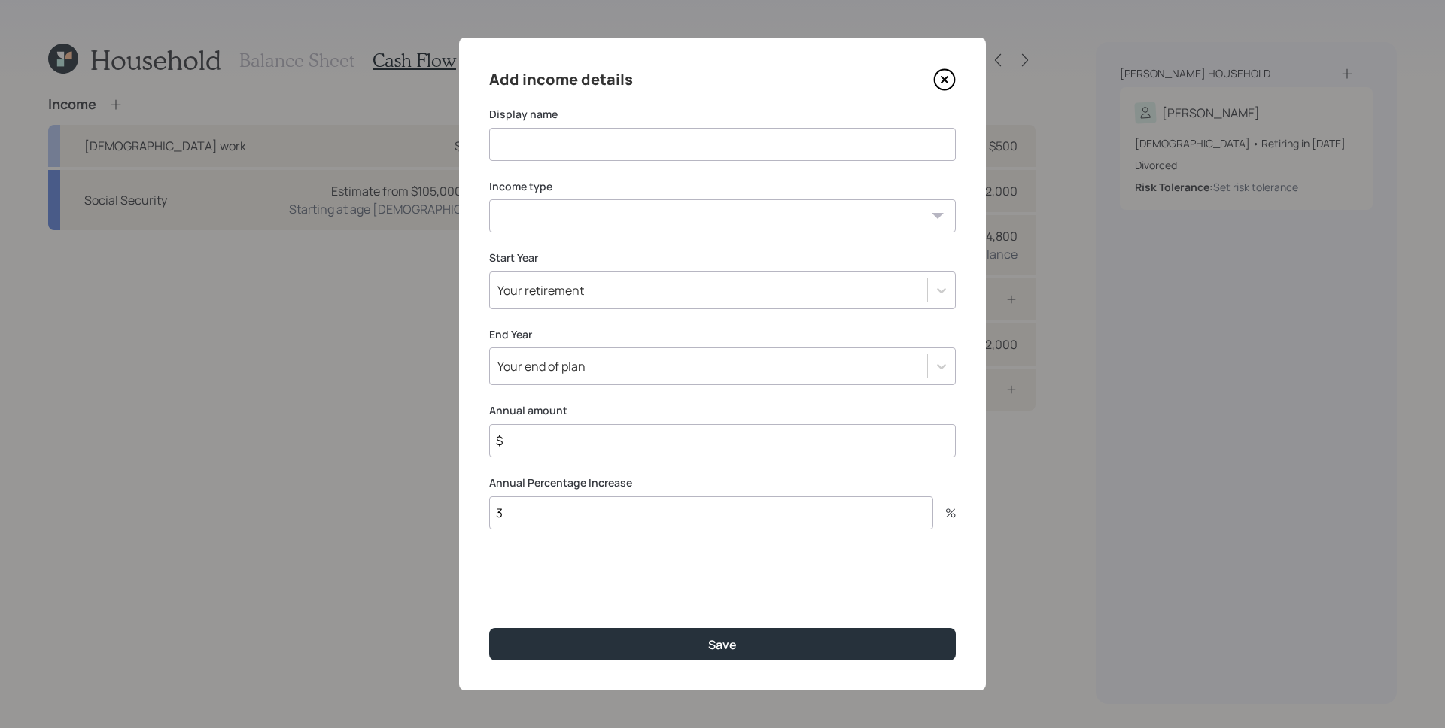
click at [948, 68] on icon at bounding box center [944, 79] width 23 height 23
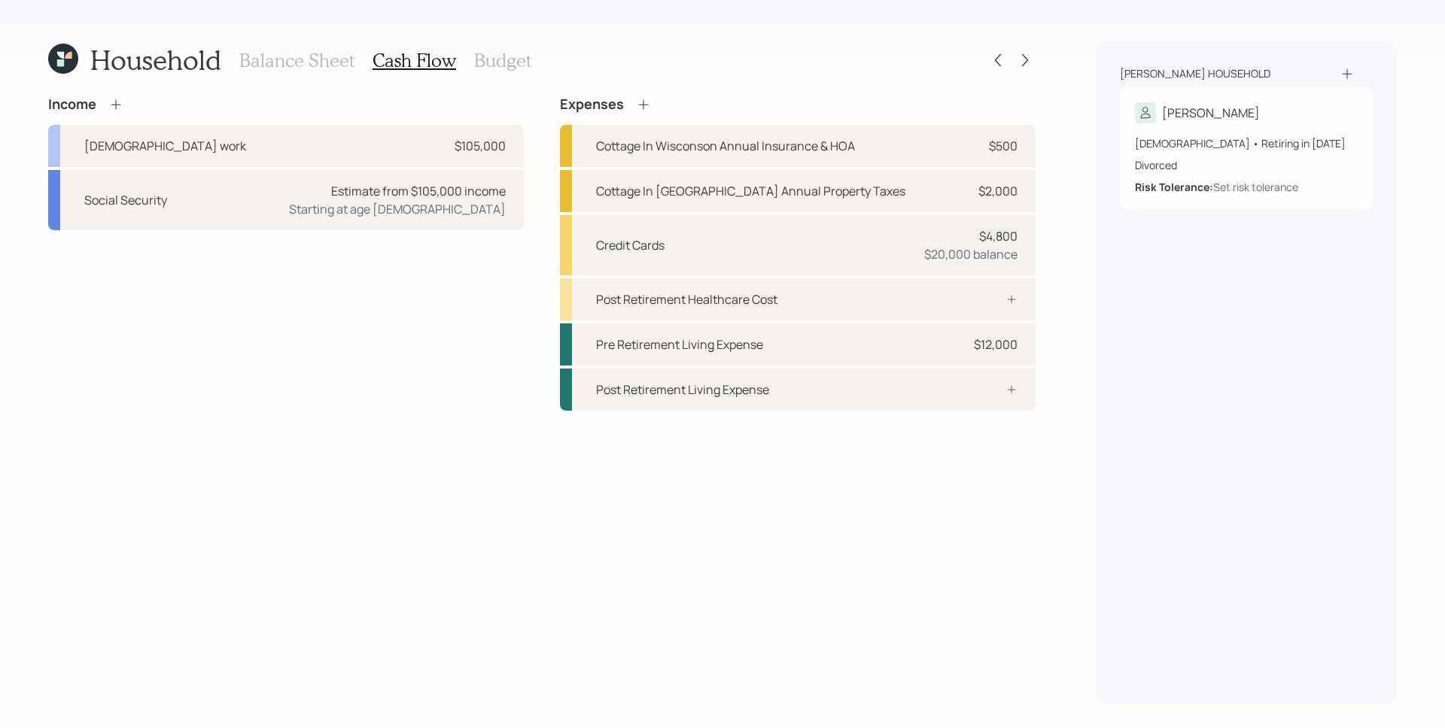
click at [111, 104] on icon at bounding box center [115, 104] width 15 height 15
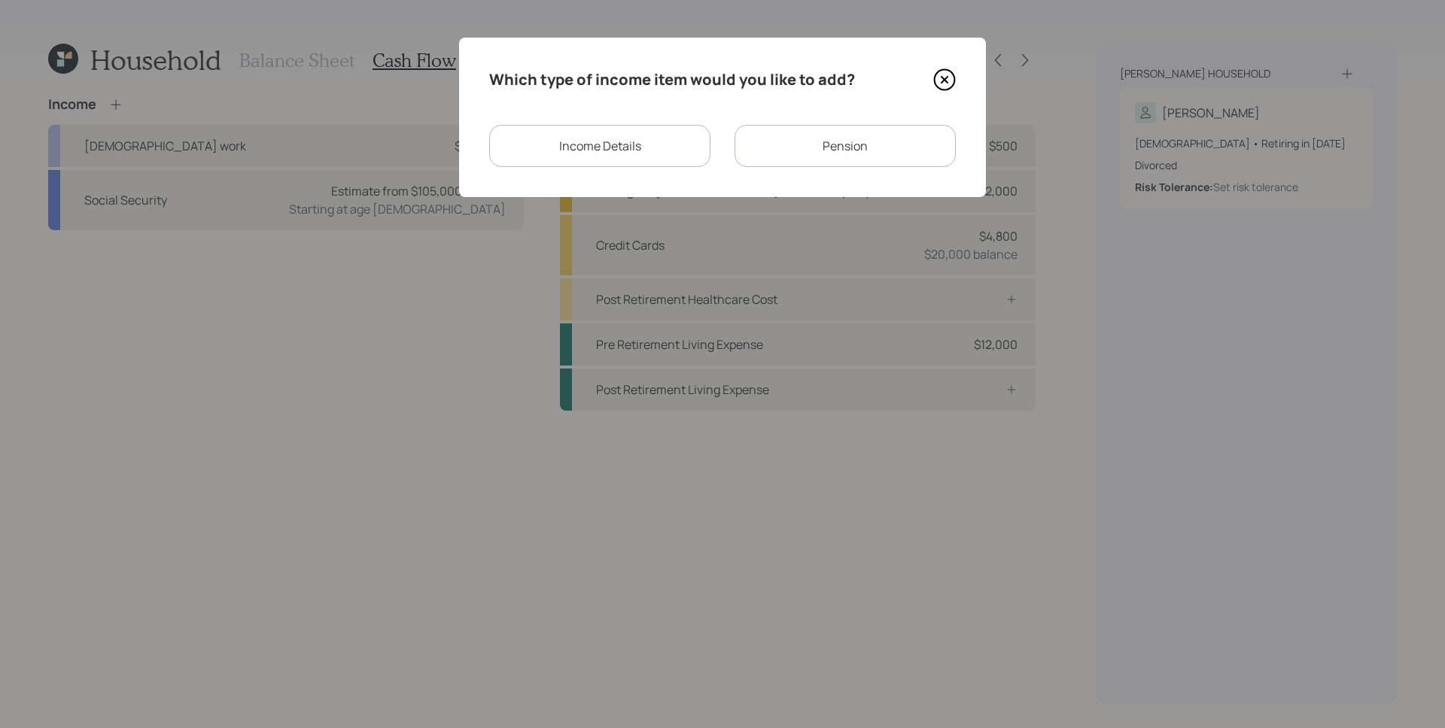
click at [932, 156] on div "Pension" at bounding box center [844, 146] width 221 height 42
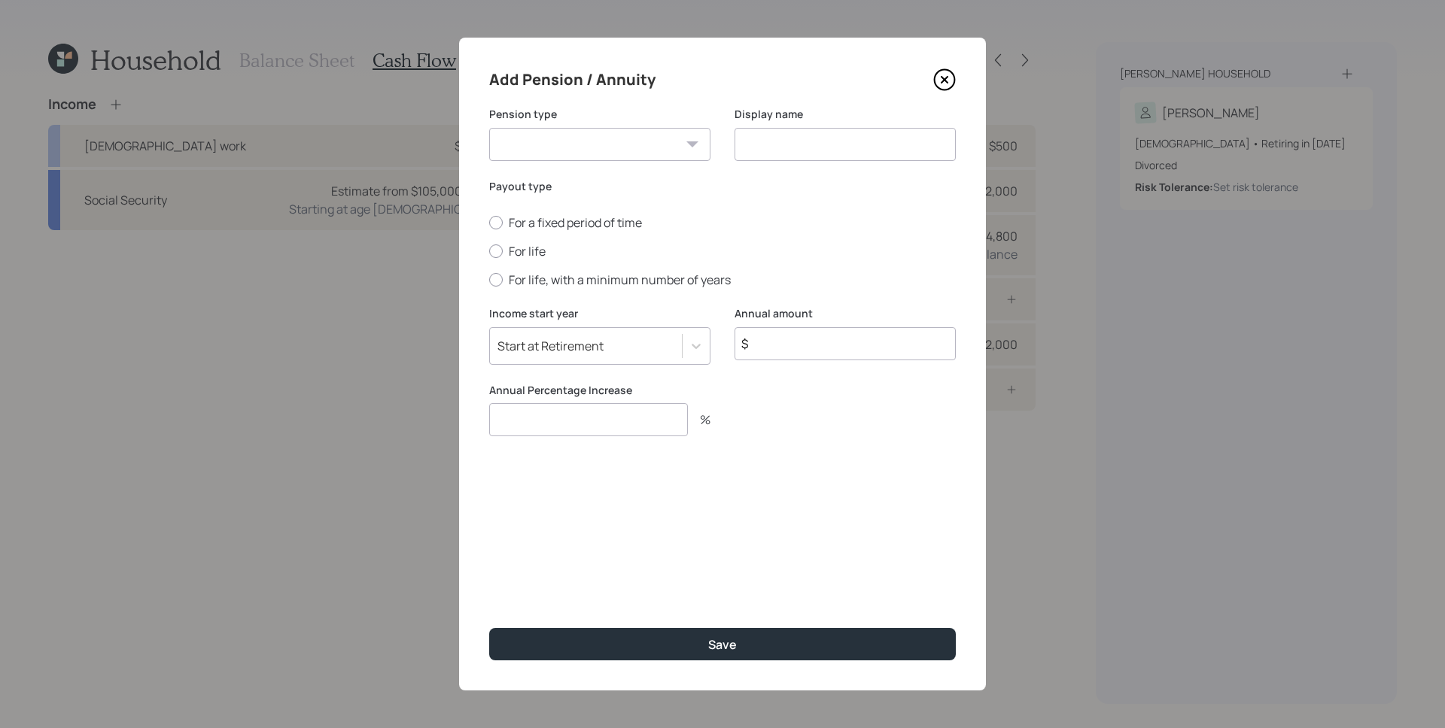
click at [567, 155] on select "Pension Annuity" at bounding box center [599, 144] width 221 height 33
select select "pension"
click at [489, 128] on select "Pension Annuity" at bounding box center [599, 144] width 221 height 33
click at [763, 147] on input at bounding box center [844, 144] width 221 height 33
type input "Union Pension"
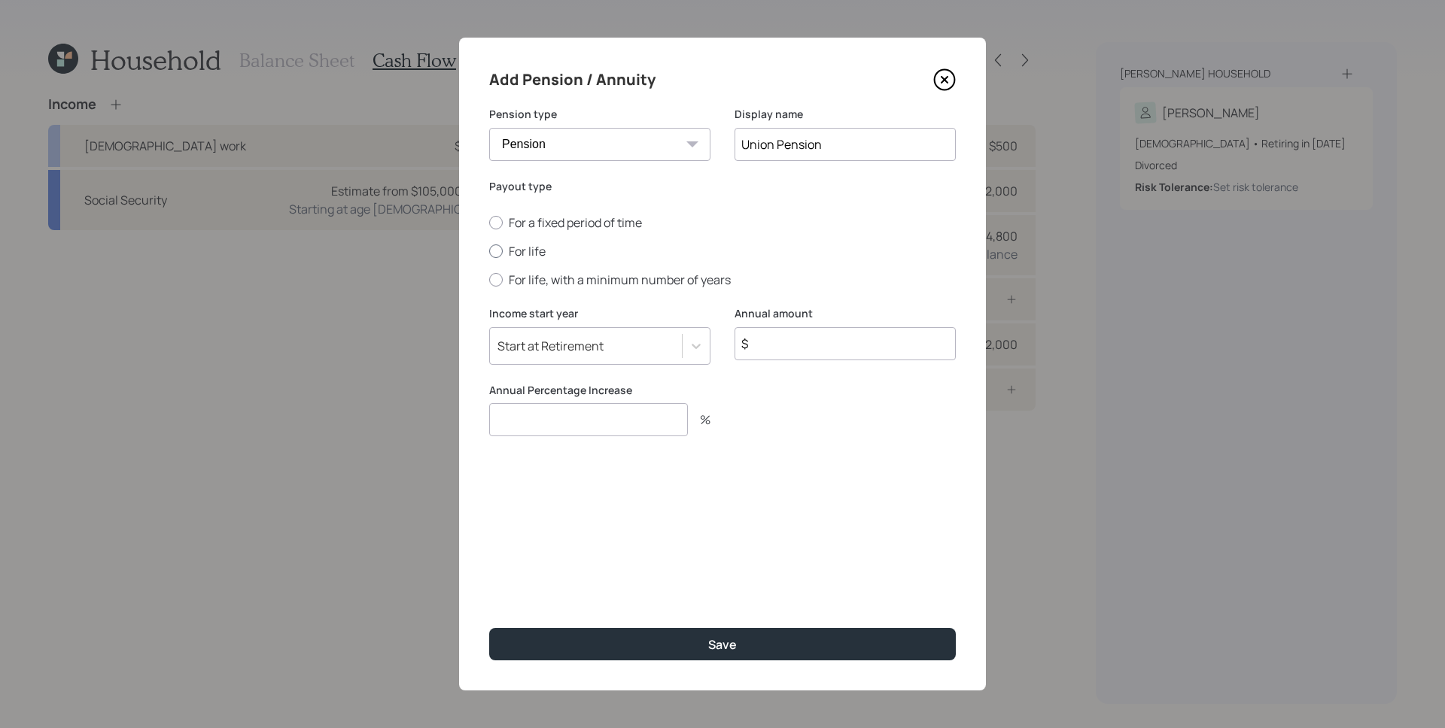
click at [512, 248] on label "For life" at bounding box center [722, 251] width 466 height 17
click at [489, 251] on input "For life" at bounding box center [488, 251] width 1 height 1
radio input "true"
click at [807, 351] on input "$" at bounding box center [844, 343] width 221 height 33
type input "$ 42,000"
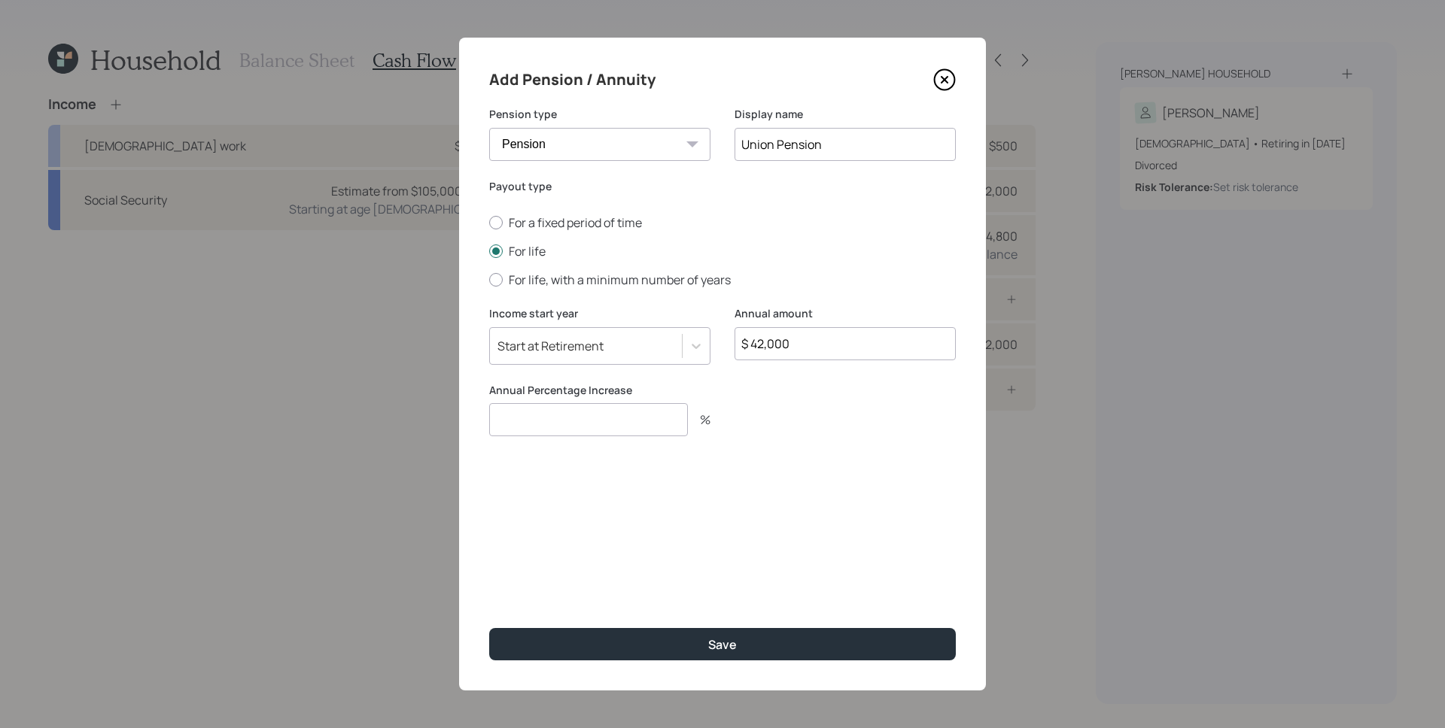
click at [595, 421] on input "number" at bounding box center [588, 419] width 199 height 33
type input "0"
click at [489, 628] on button "Save" at bounding box center [722, 644] width 466 height 32
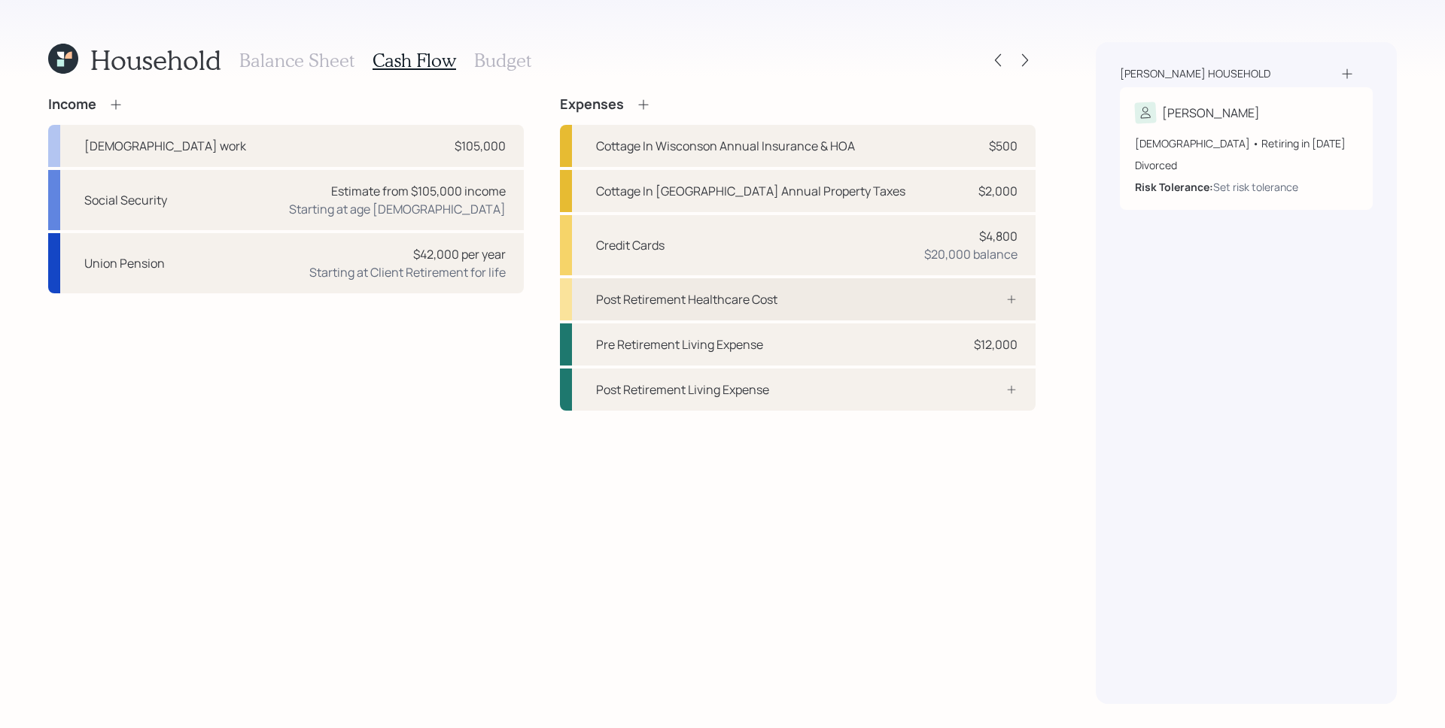
click at [991, 310] on div "Post Retirement Healthcare Cost" at bounding box center [798, 299] width 476 height 42
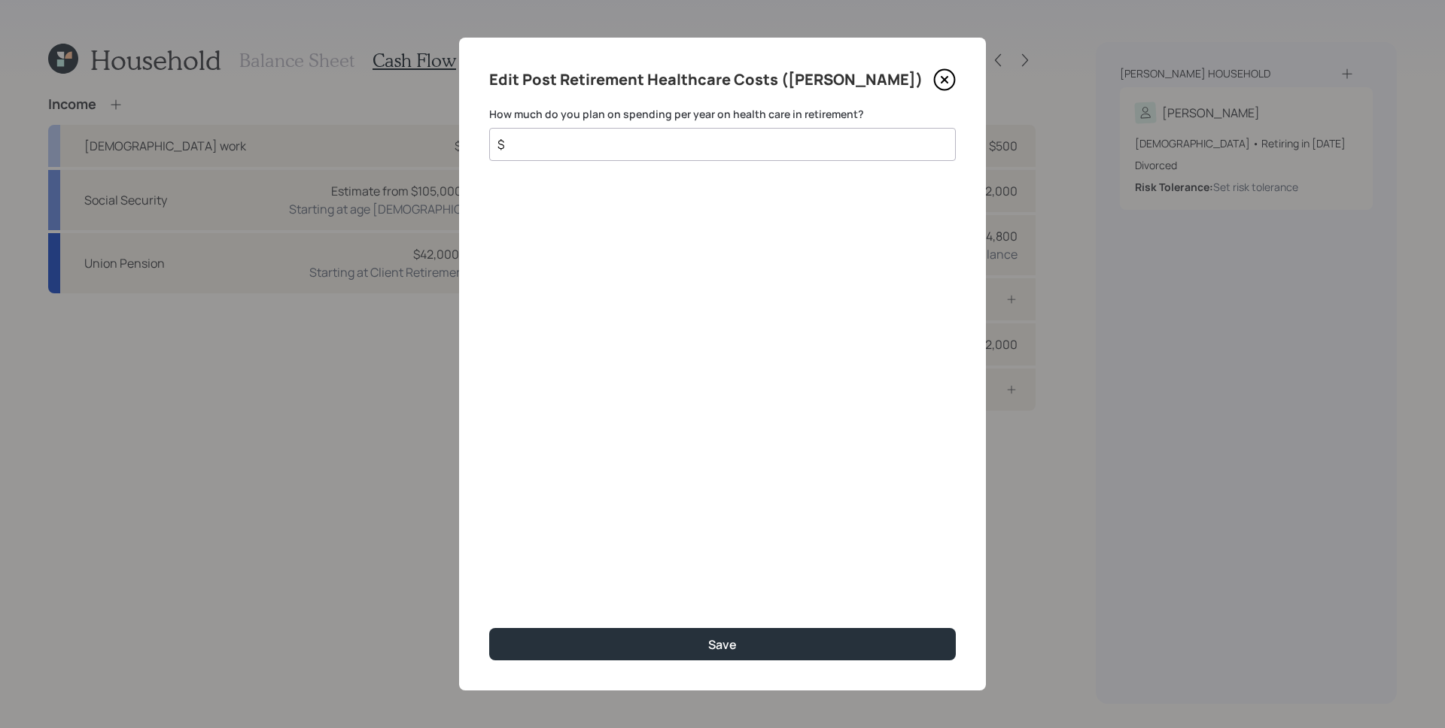
click at [682, 150] on input "$" at bounding box center [716, 144] width 441 height 18
type input "$ 5,500"
click at [489, 628] on button "Save" at bounding box center [722, 644] width 466 height 32
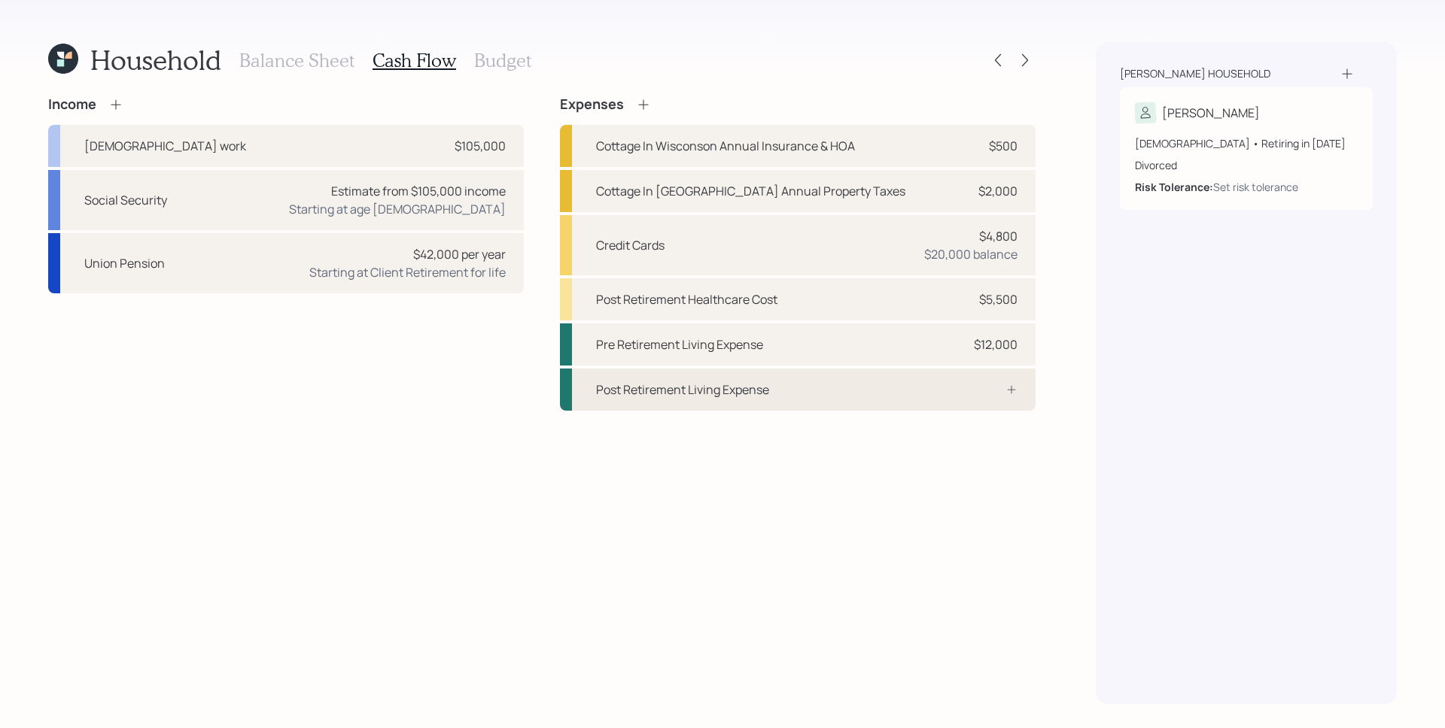
click at [997, 396] on div "Post Retirement Living Expense" at bounding box center [798, 390] width 476 height 42
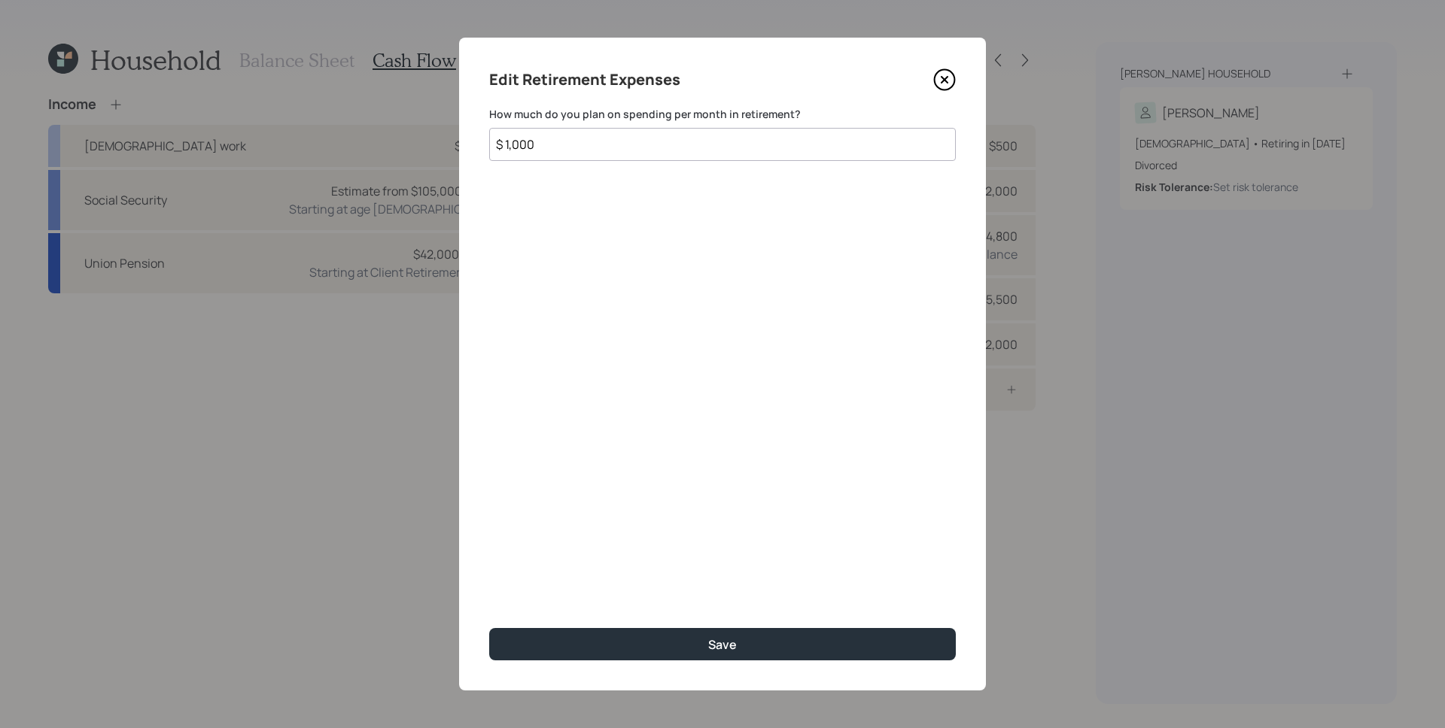
type input "$ 1,000"
click at [489, 628] on button "Save" at bounding box center [722, 644] width 466 height 32
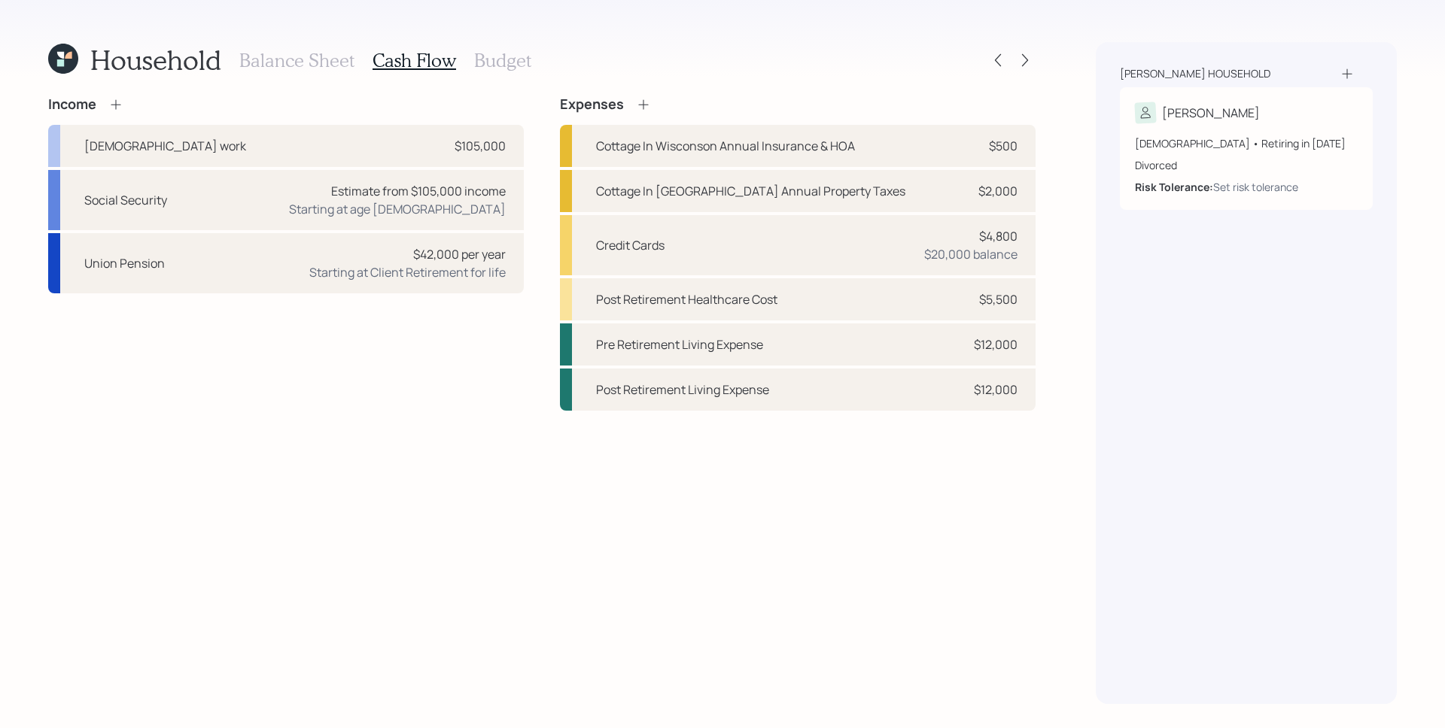
click at [524, 59] on h3 "Budget" at bounding box center [502, 61] width 57 height 22
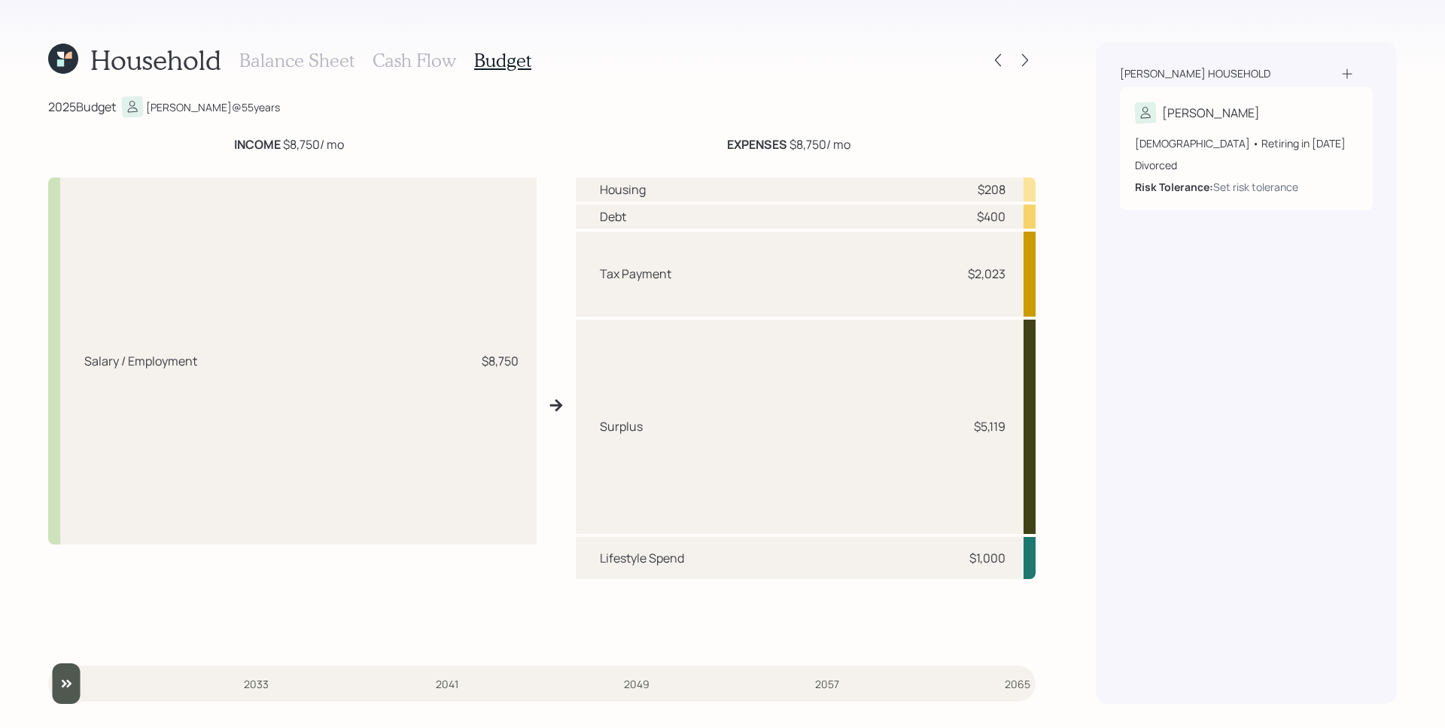
click at [425, 56] on h3 "Cash Flow" at bounding box center [414, 61] width 84 height 22
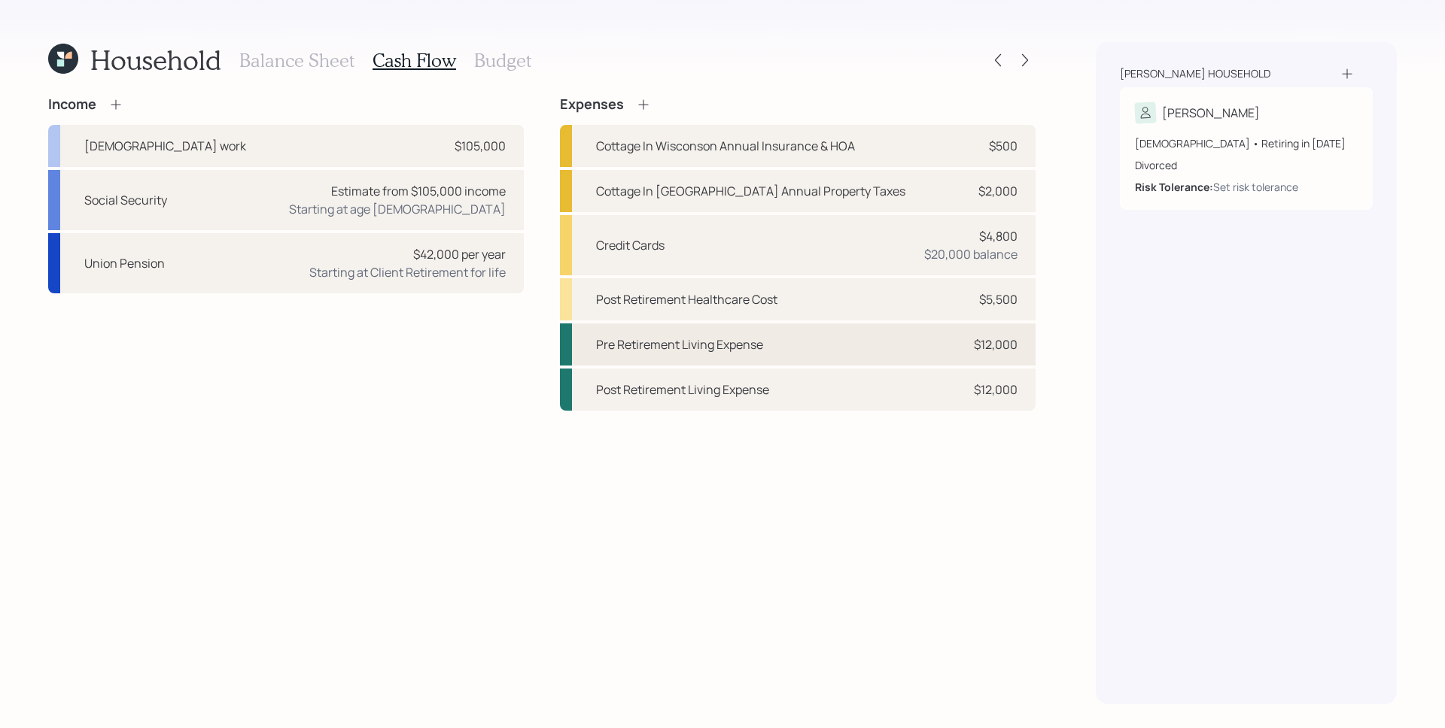
click at [868, 339] on div "Pre Retirement Living Expense $12,000" at bounding box center [798, 345] width 476 height 42
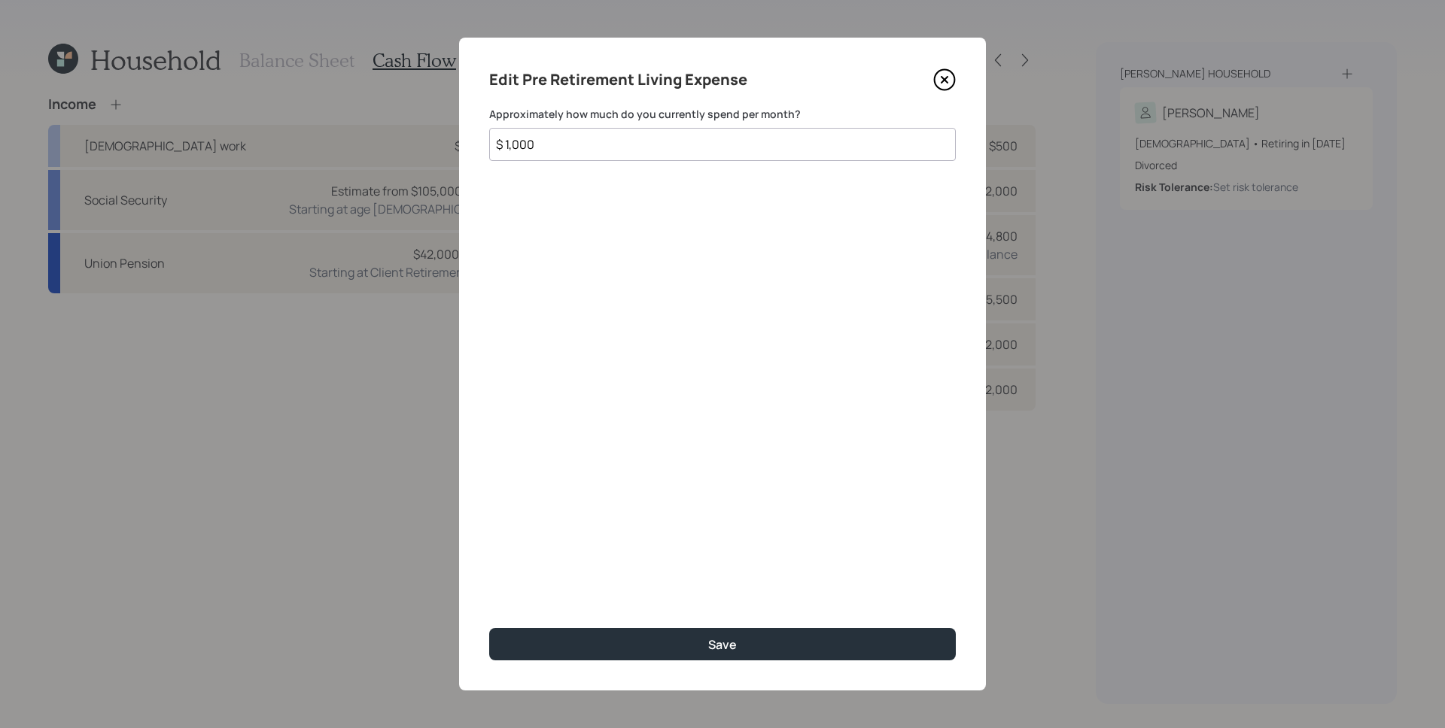
drag, startPoint x: 502, startPoint y: 138, endPoint x: 676, endPoint y: 146, distance: 174.0
click at [669, 149] on input "$ 1,000" at bounding box center [722, 144] width 466 height 33
type input "$ 6,000"
click at [489, 628] on button "Save" at bounding box center [722, 644] width 466 height 32
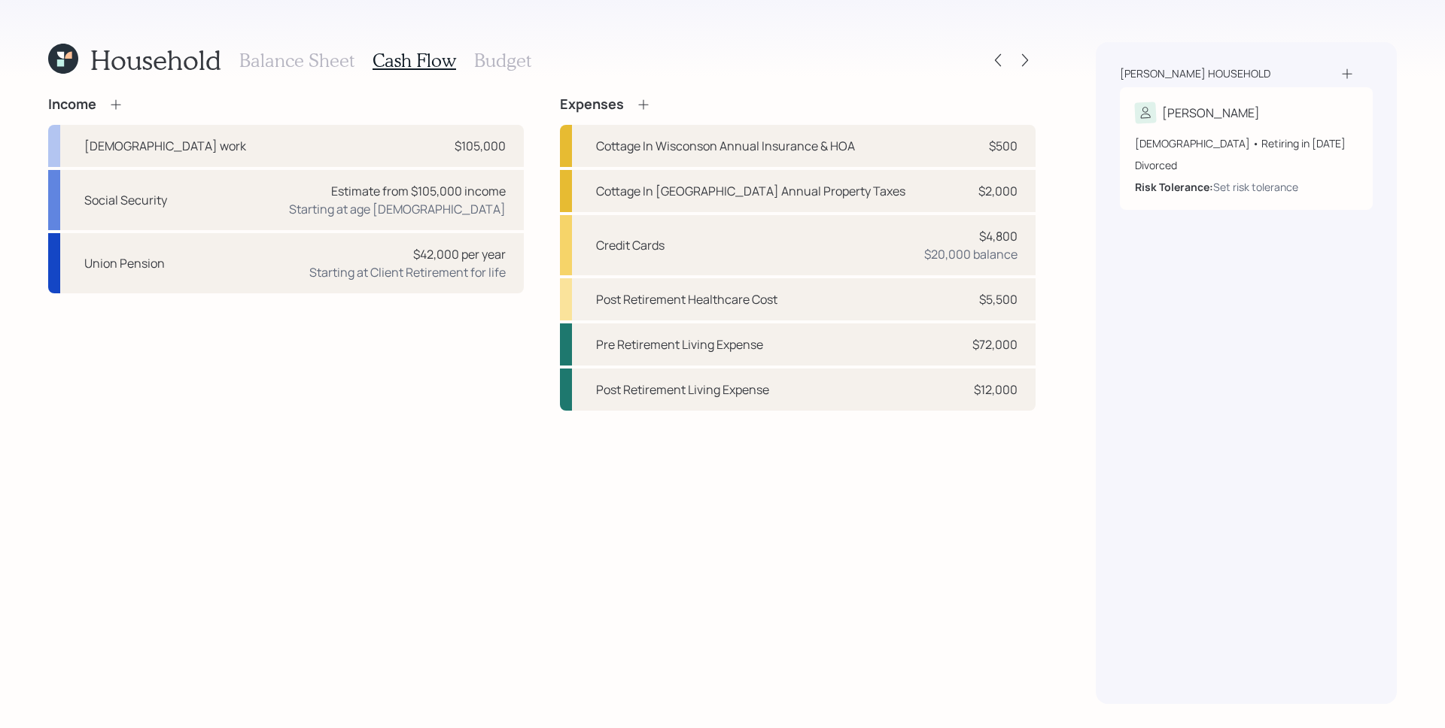
click at [503, 67] on h3 "Budget" at bounding box center [502, 61] width 57 height 22
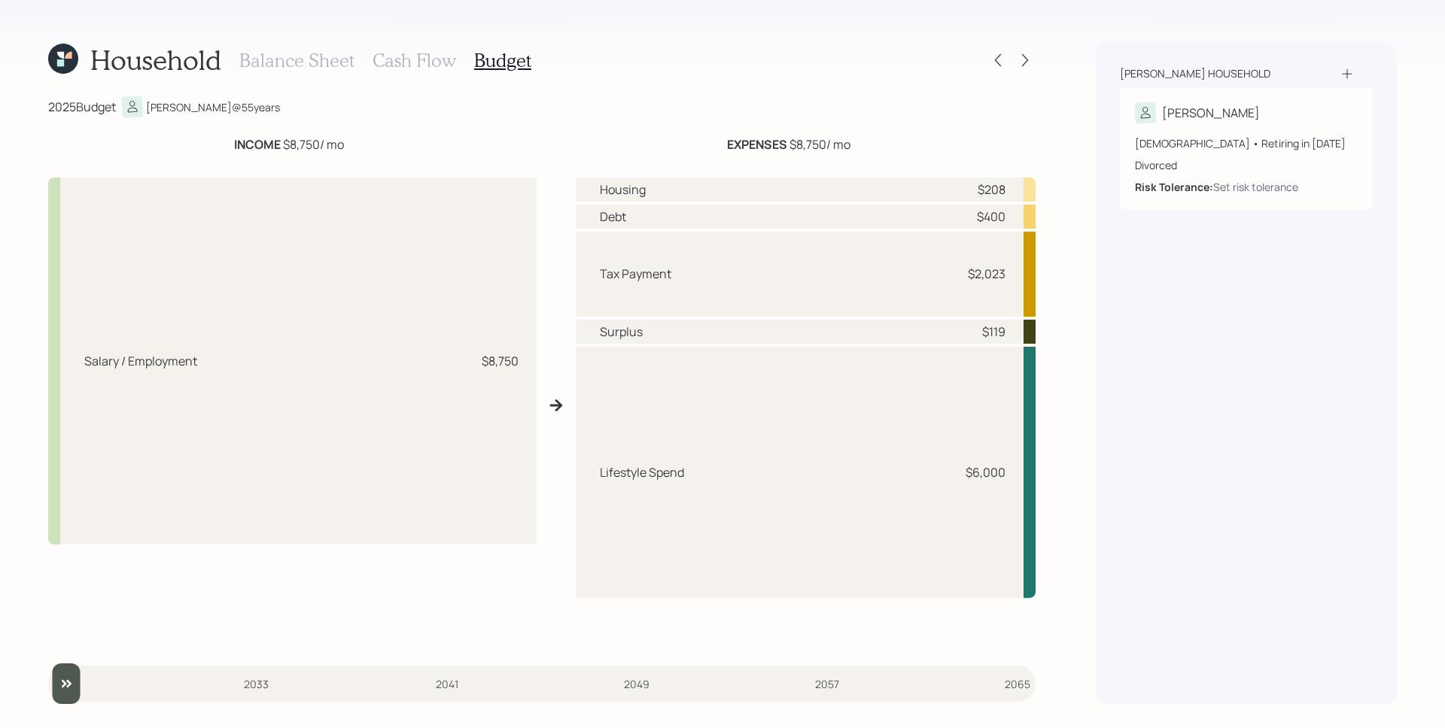
click at [429, 58] on h3 "Cash Flow" at bounding box center [414, 61] width 84 height 22
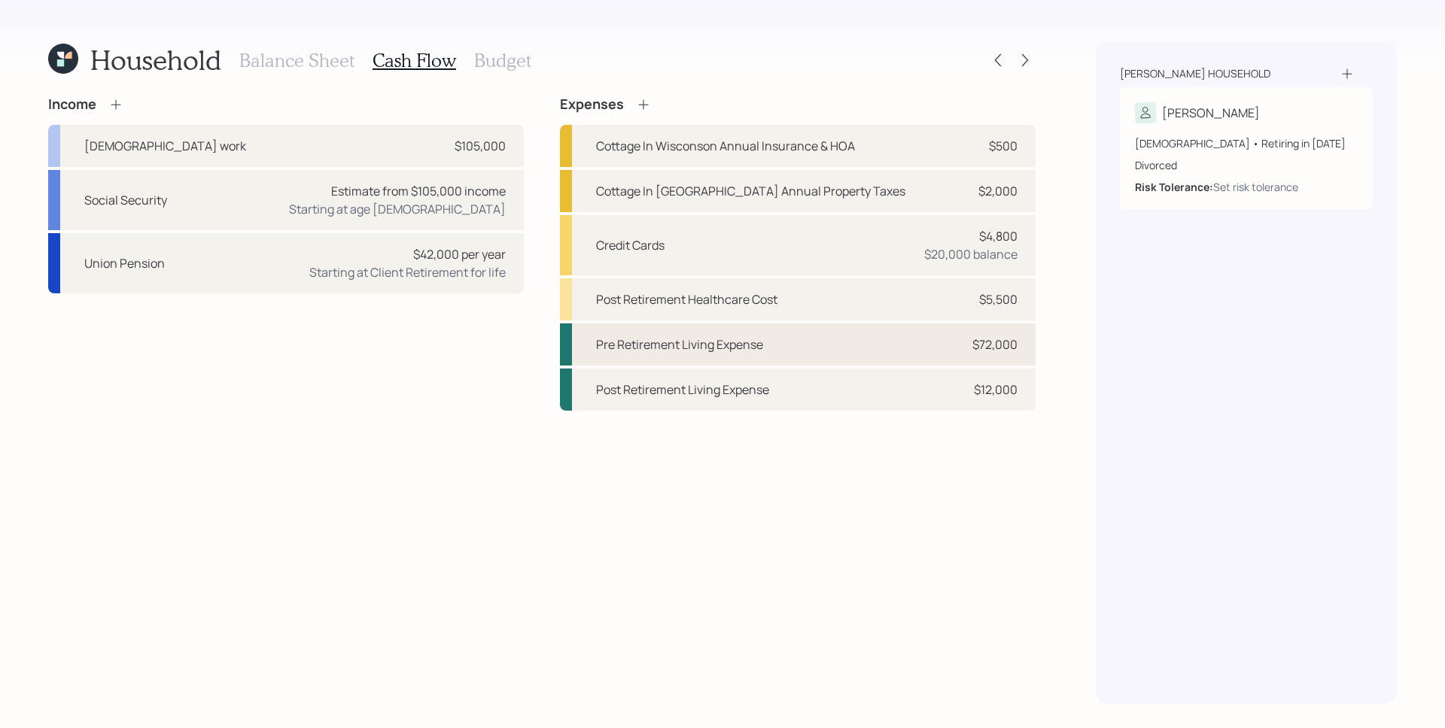
click at [907, 333] on div "Pre Retirement Living Expense $72,000" at bounding box center [798, 345] width 476 height 42
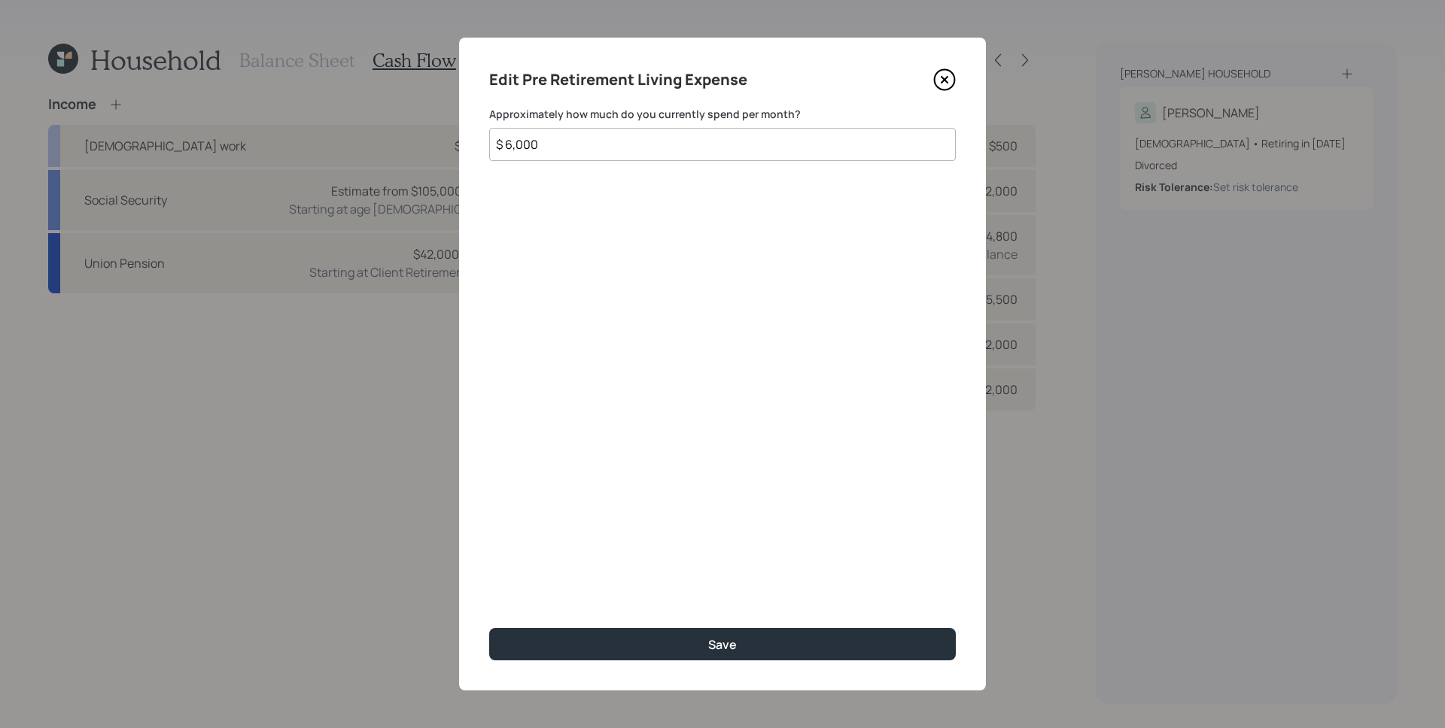
click at [573, 160] on input "$ 6,000" at bounding box center [722, 144] width 466 height 33
click at [572, 159] on input "$ 6,000" at bounding box center [722, 144] width 466 height 33
type input "$ 5,000"
click at [489, 628] on button "Save" at bounding box center [722, 644] width 466 height 32
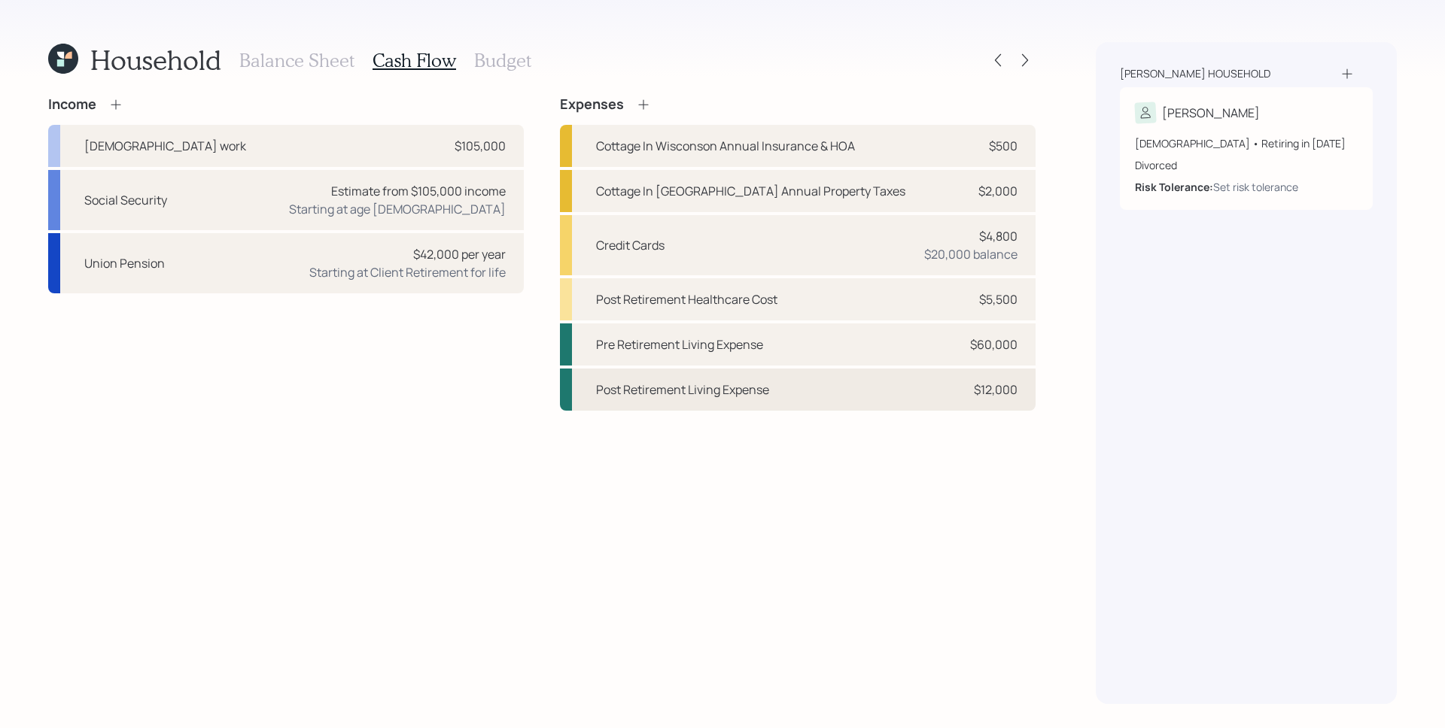
click at [977, 406] on div "Post Retirement Living Expense $12,000" at bounding box center [798, 390] width 476 height 42
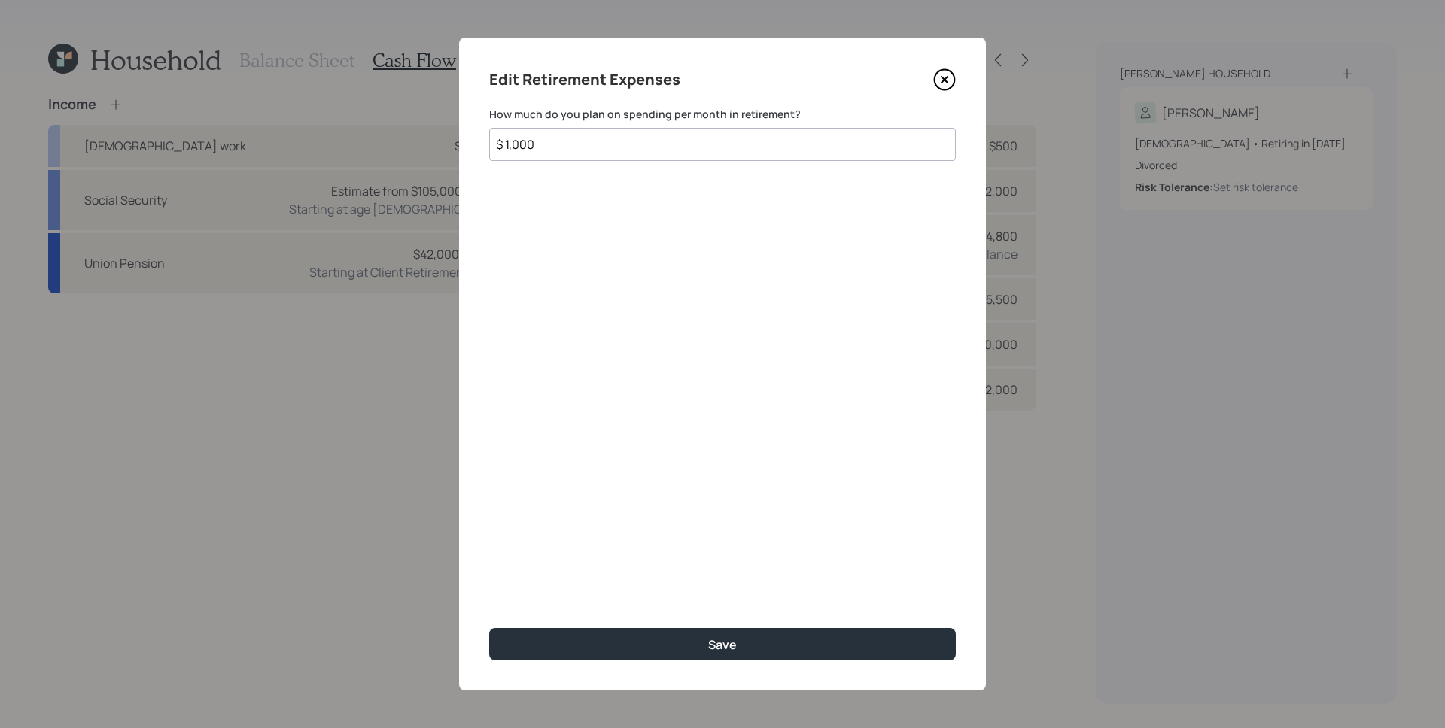
click at [551, 147] on input "$ 1,000" at bounding box center [722, 144] width 466 height 33
click at [549, 146] on input "$ 1,000" at bounding box center [722, 144] width 466 height 33
click at [552, 144] on input "$ 1,000" at bounding box center [722, 144] width 466 height 33
type input "$ 5,000"
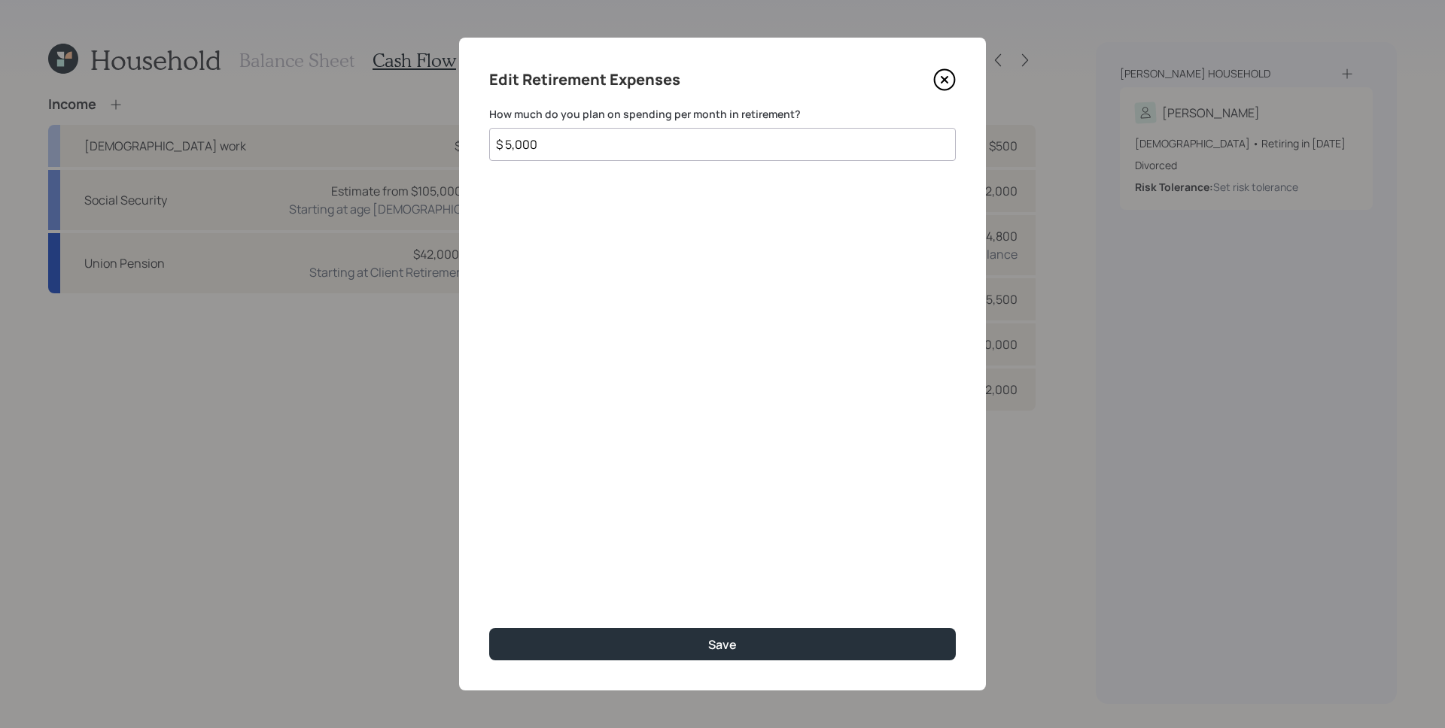
click at [489, 628] on button "Save" at bounding box center [722, 644] width 466 height 32
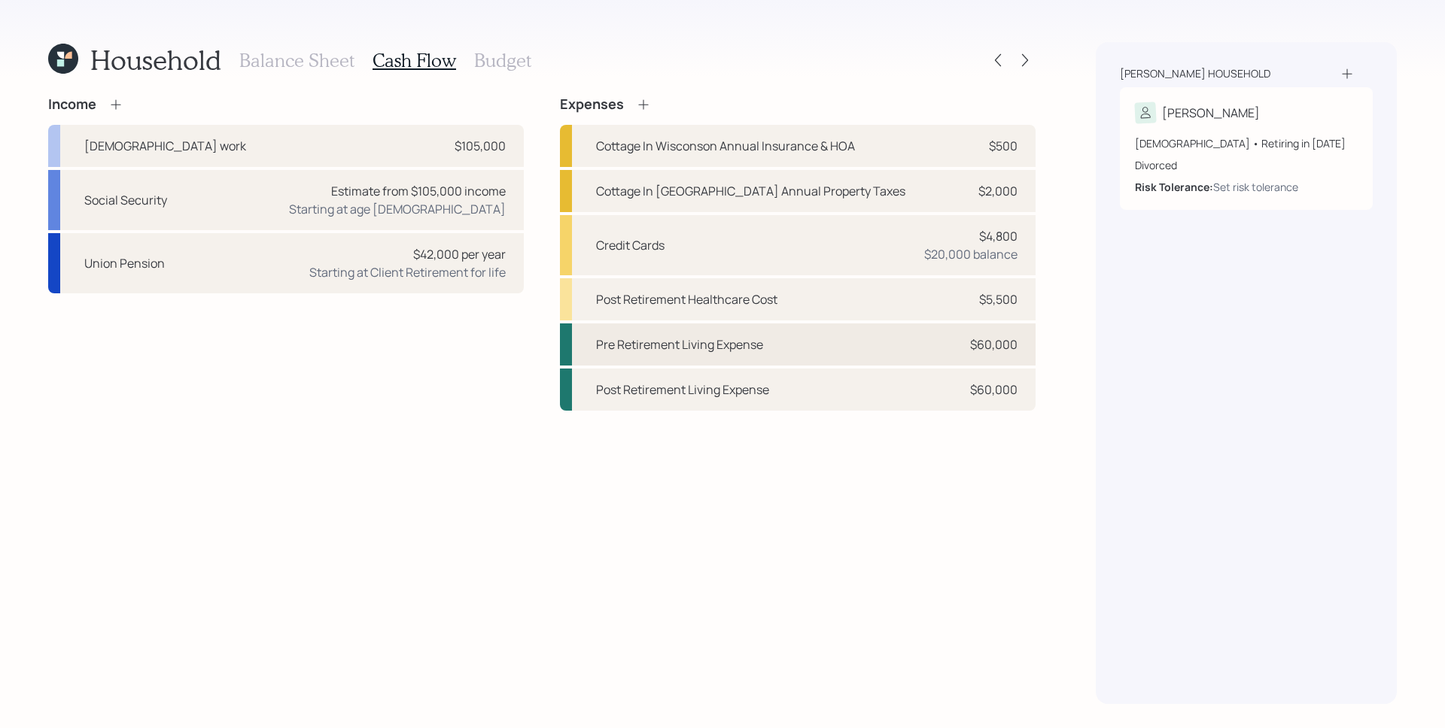
click at [878, 354] on div "Pre Retirement Living Expense $60,000" at bounding box center [798, 345] width 476 height 42
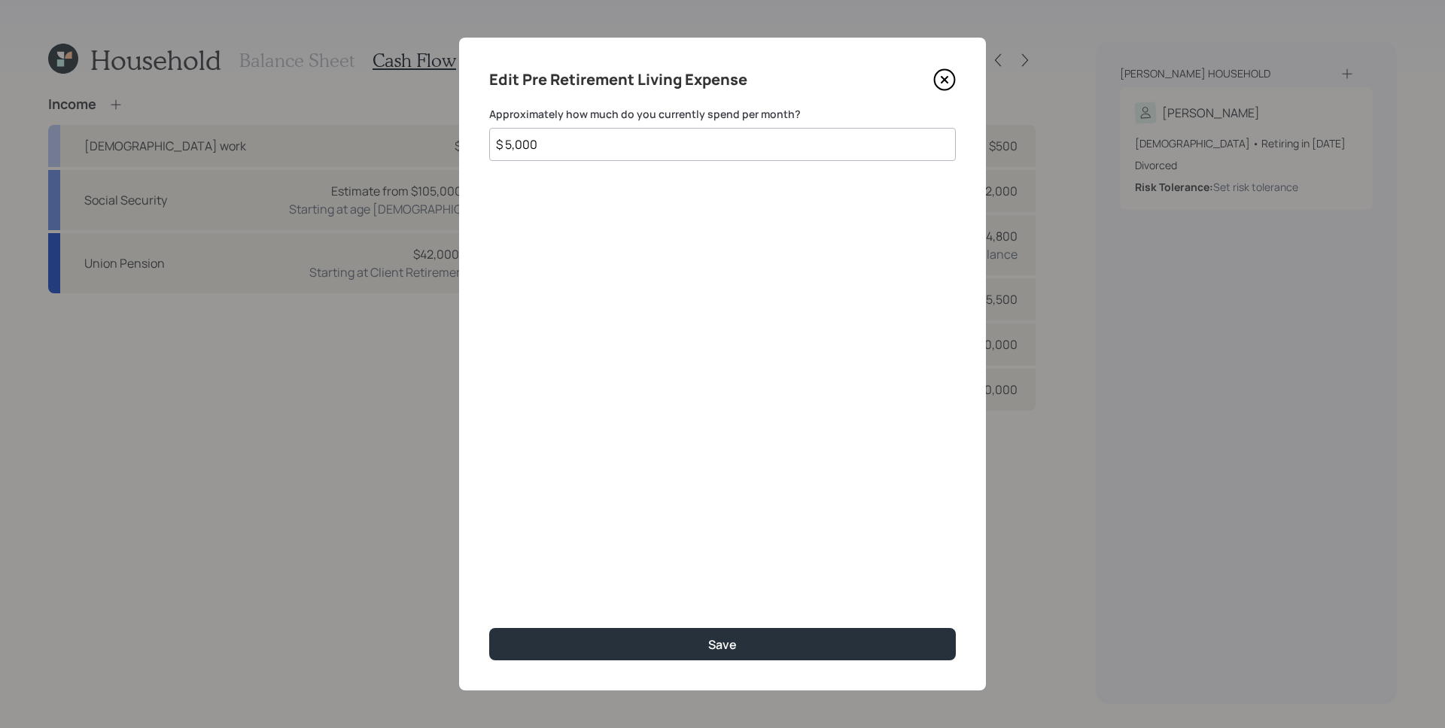
click at [950, 74] on icon at bounding box center [944, 79] width 23 height 23
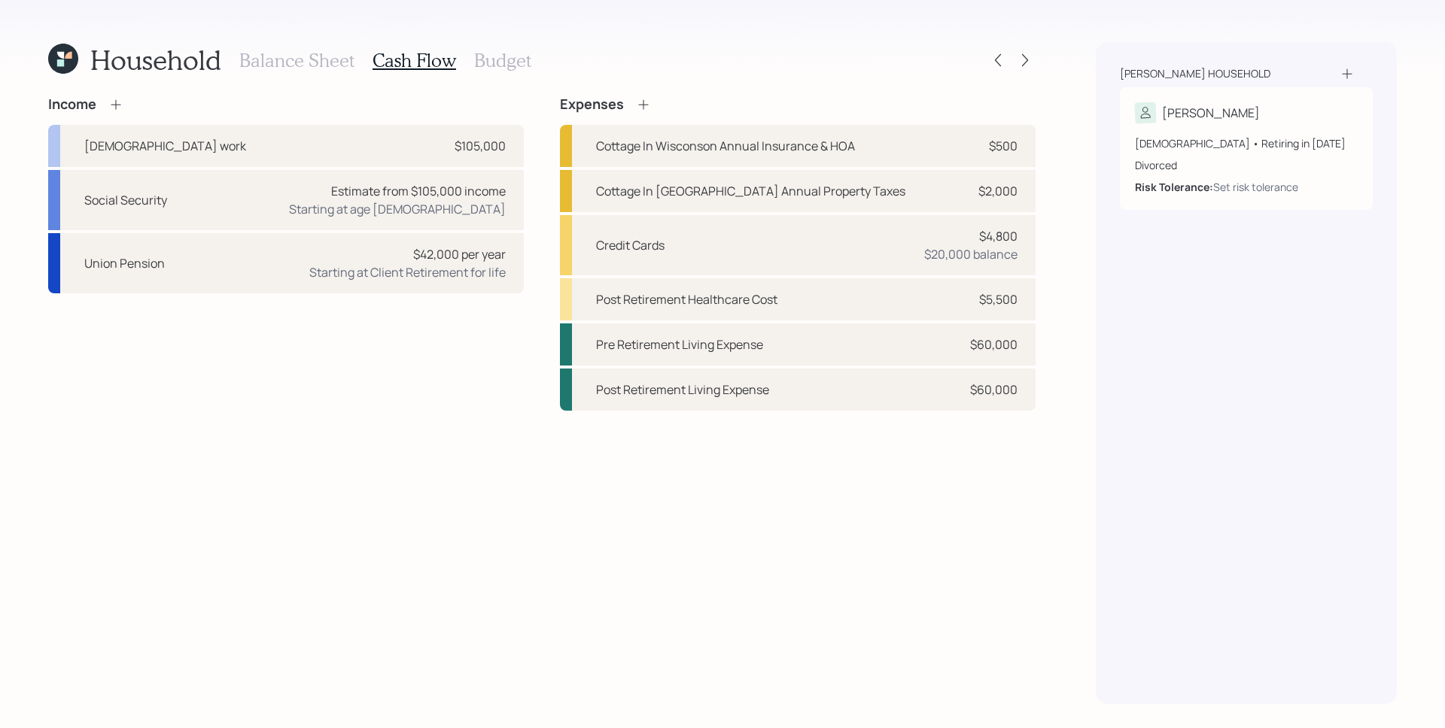
click at [1065, 46] on div "Household Balance Sheet Cash Flow Budget Income [DEMOGRAPHIC_DATA] work $105,00…" at bounding box center [722, 364] width 1445 height 728
click at [1027, 58] on icon at bounding box center [1024, 60] width 15 height 15
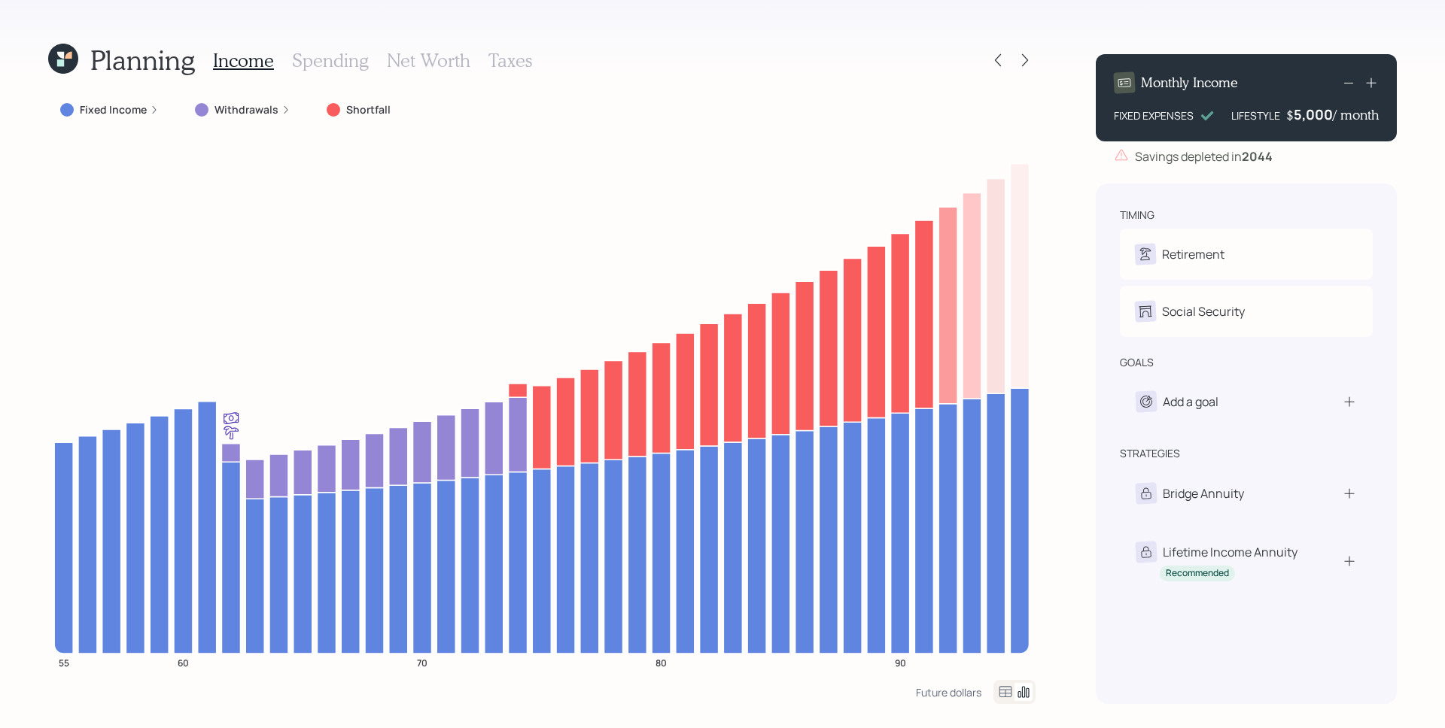
click at [139, 108] on label "Fixed Income" at bounding box center [113, 109] width 67 height 15
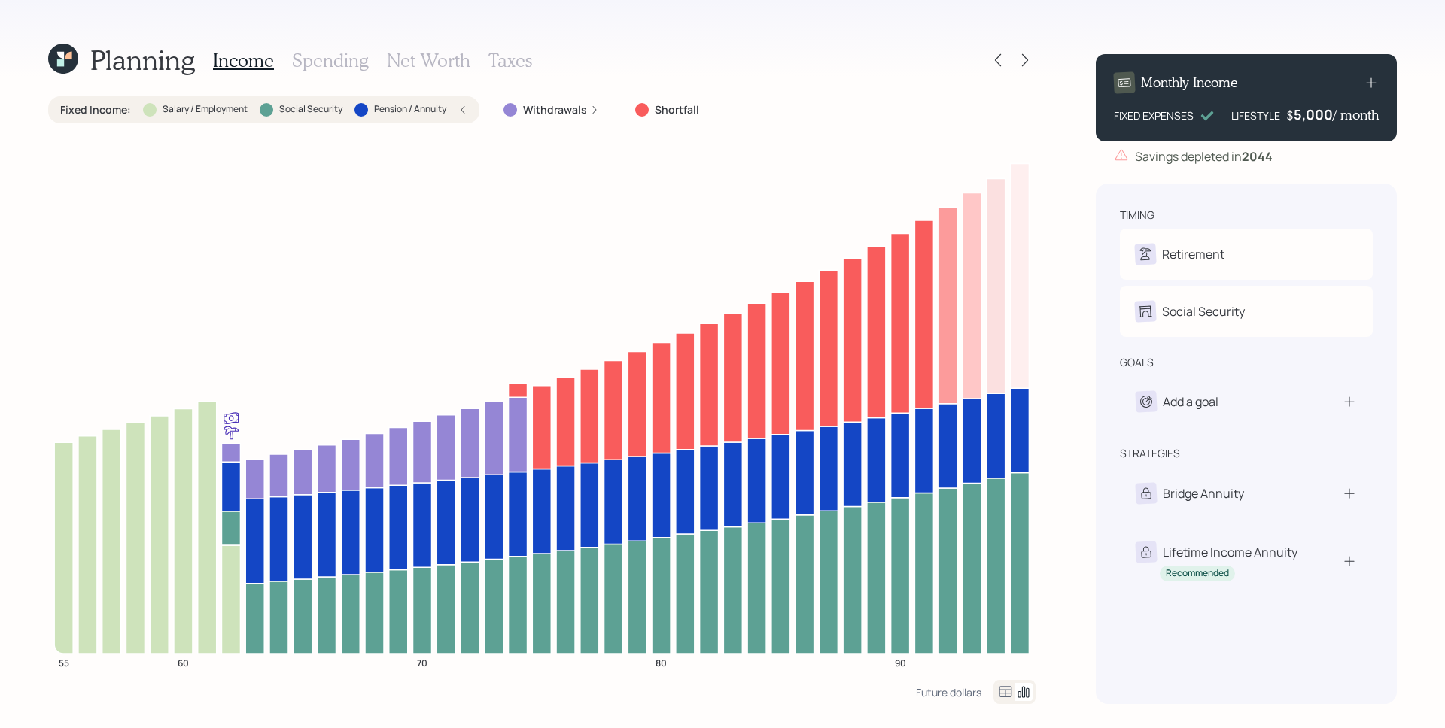
click at [466, 112] on icon at bounding box center [462, 109] width 9 height 9
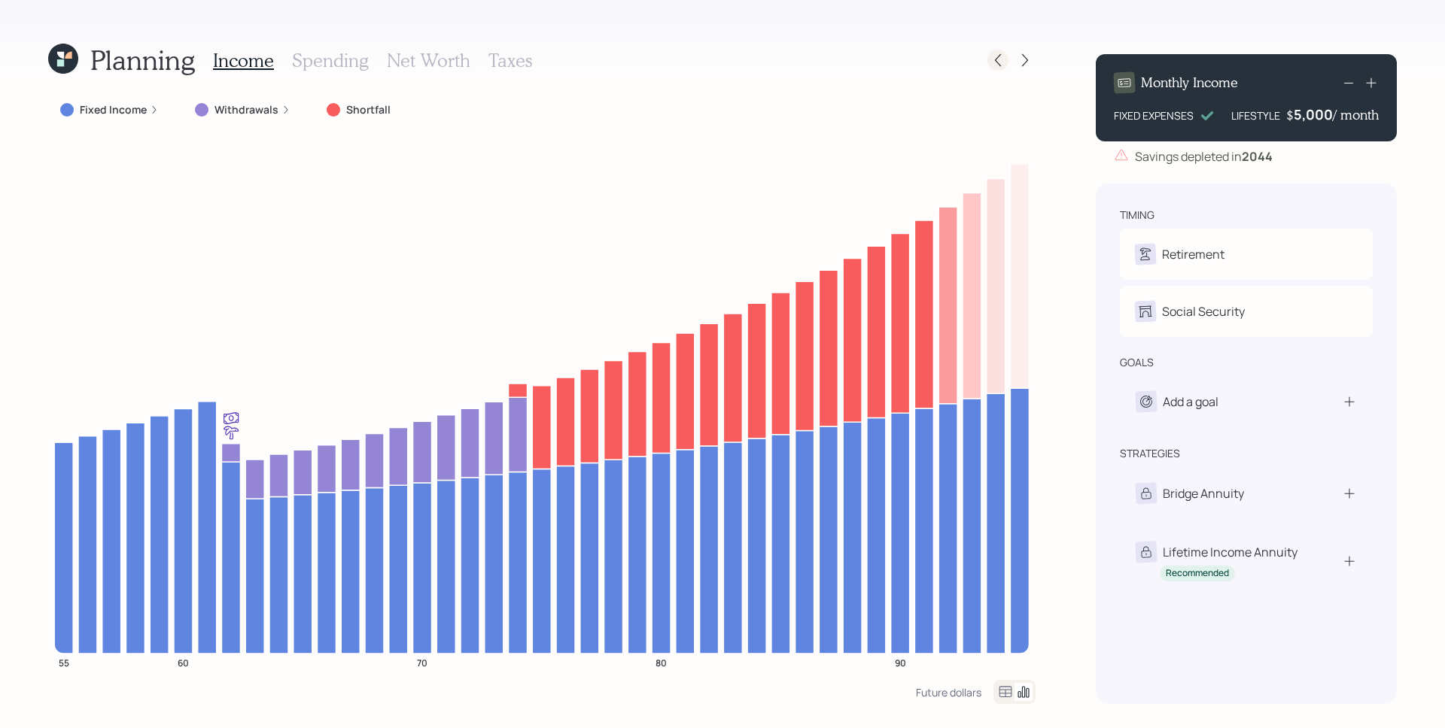
click at [990, 55] on icon at bounding box center [997, 60] width 15 height 15
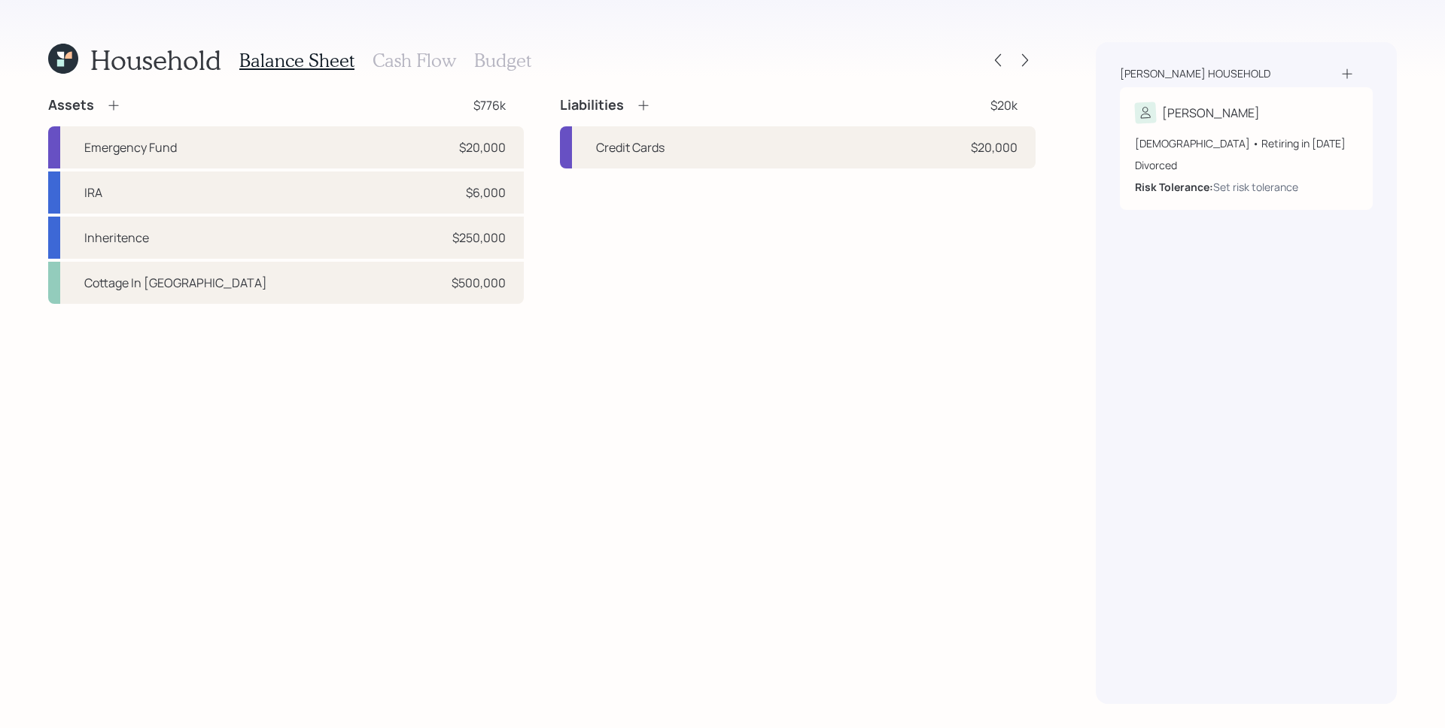
click at [515, 56] on h3 "Budget" at bounding box center [502, 61] width 57 height 22
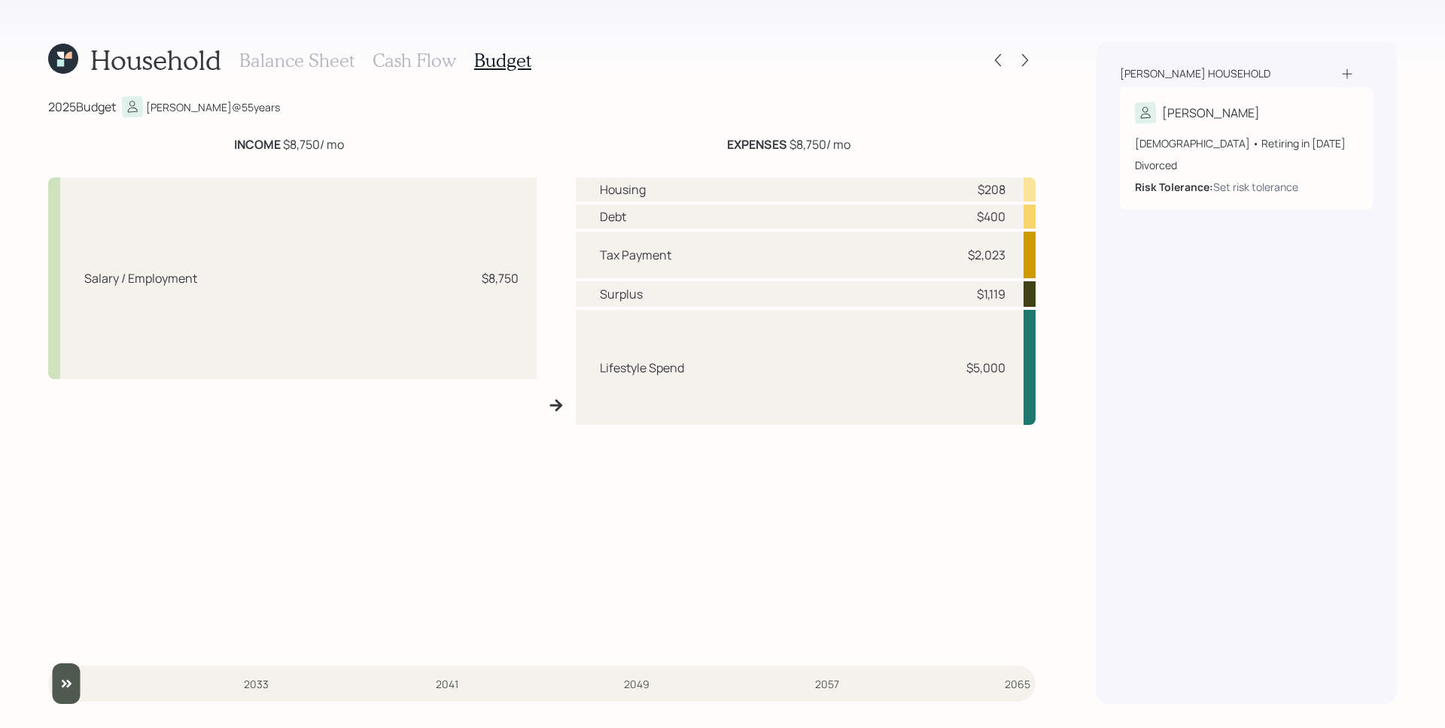
click at [409, 63] on h3 "Cash Flow" at bounding box center [414, 61] width 84 height 22
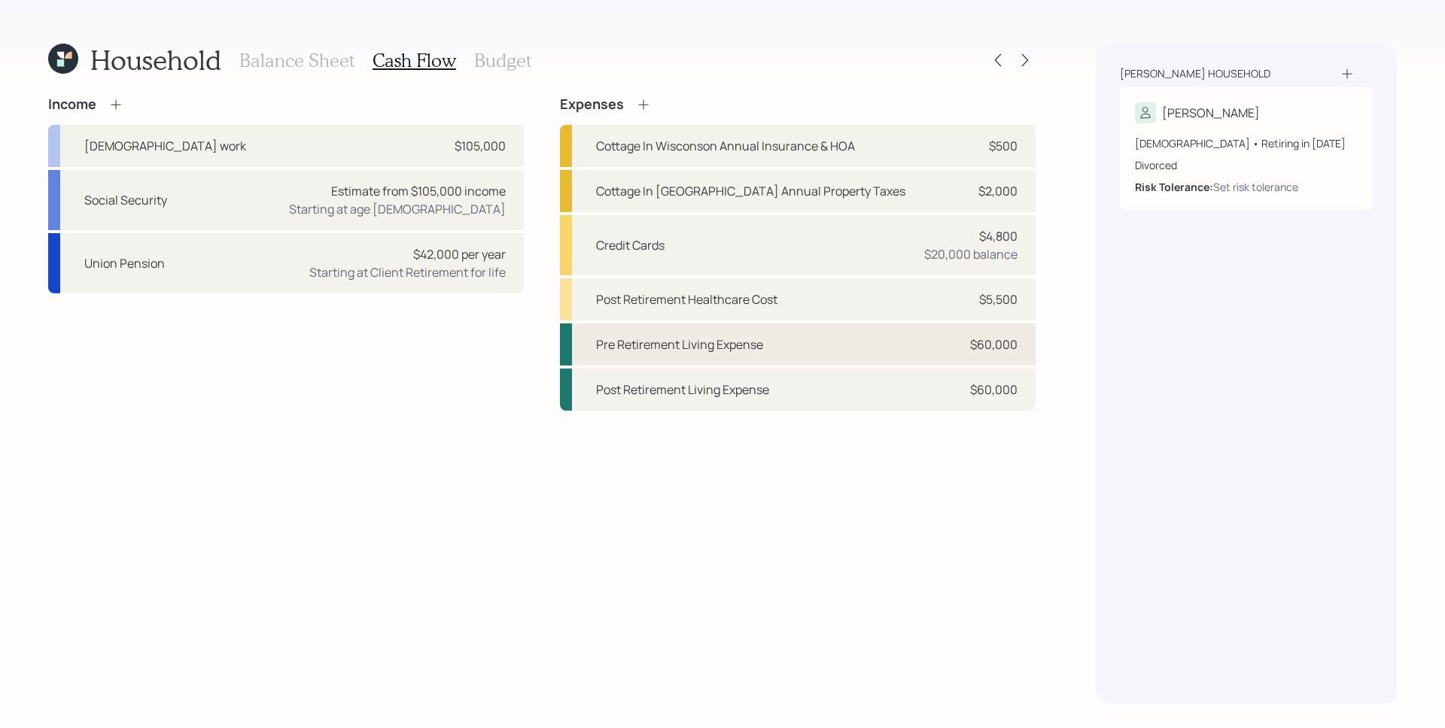
click at [952, 333] on div "Pre Retirement Living Expense $60,000" at bounding box center [798, 345] width 476 height 42
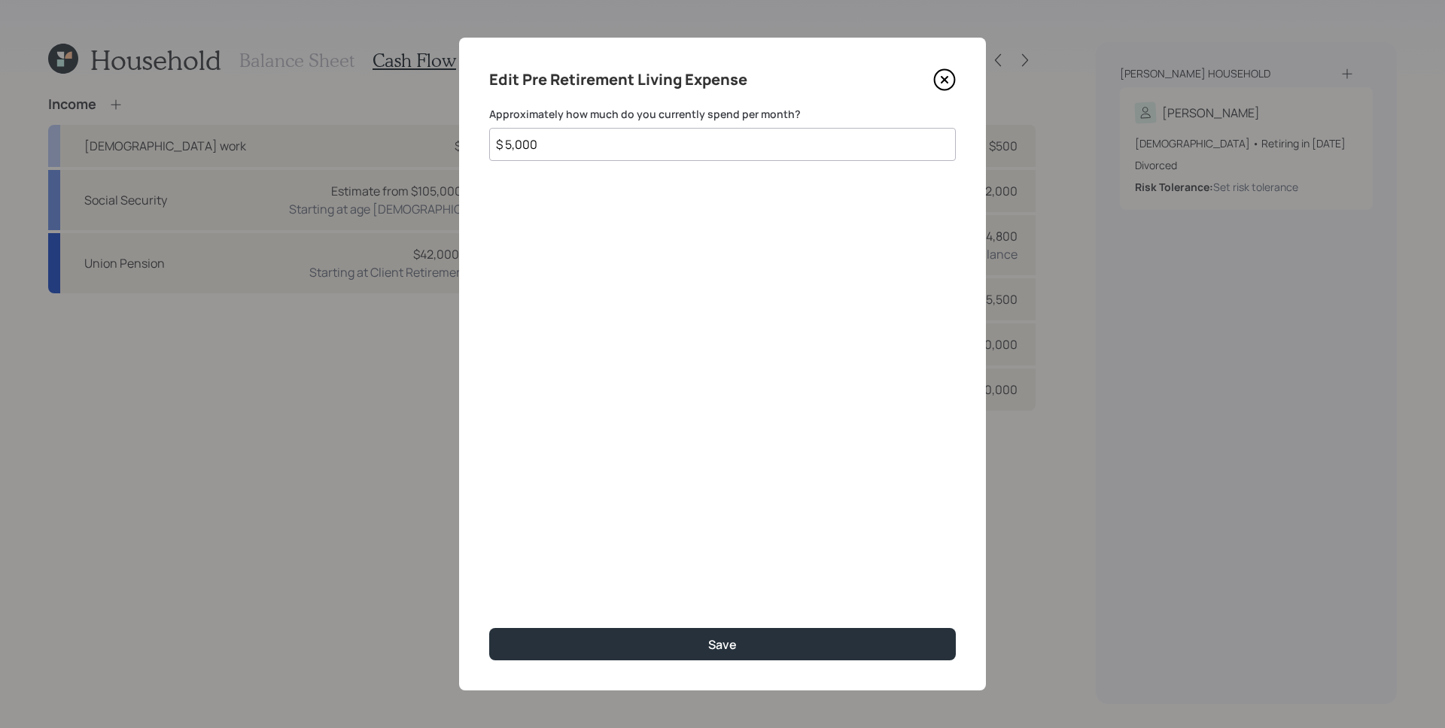
click at [594, 156] on input "$ 5,000" at bounding box center [722, 144] width 466 height 33
type input "$ 3,000"
click at [489, 628] on button "Save" at bounding box center [722, 644] width 466 height 32
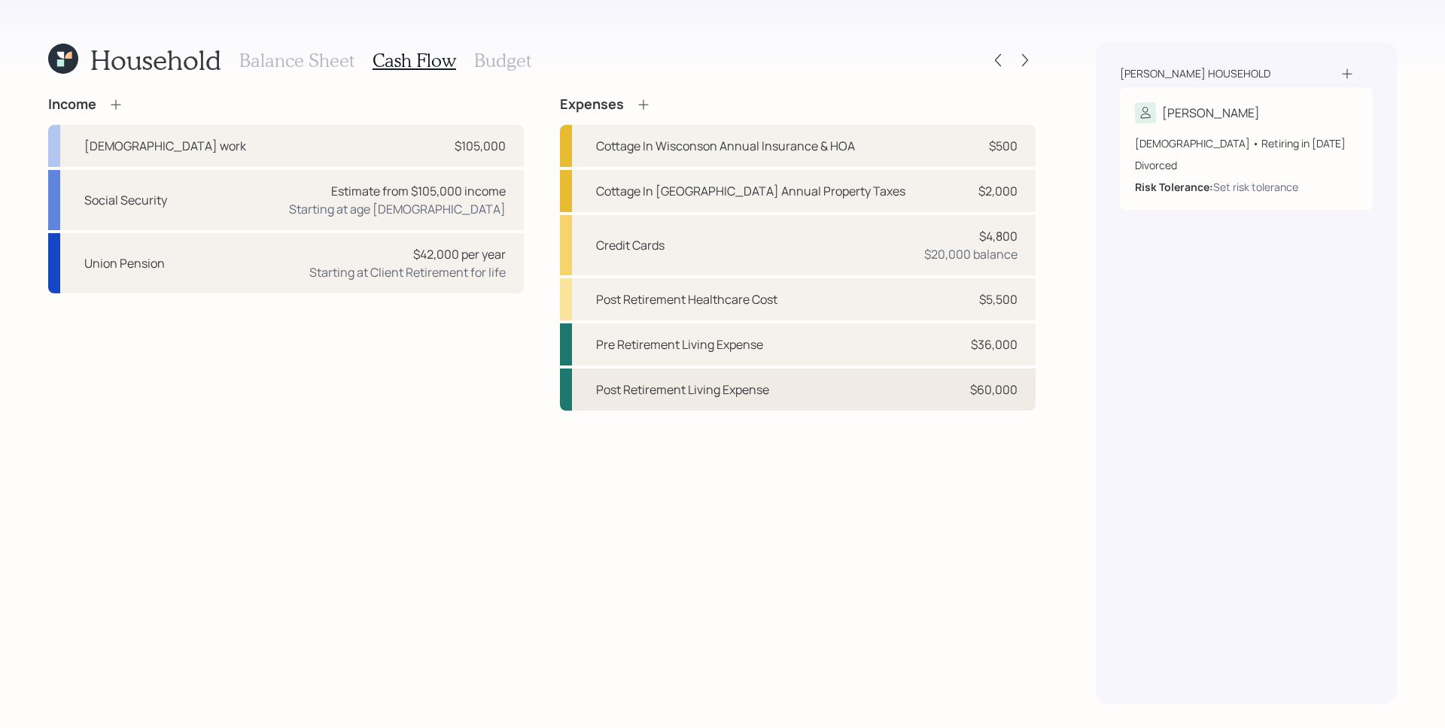
click at [895, 391] on div "Post Retirement Living Expense $60,000" at bounding box center [798, 390] width 476 height 42
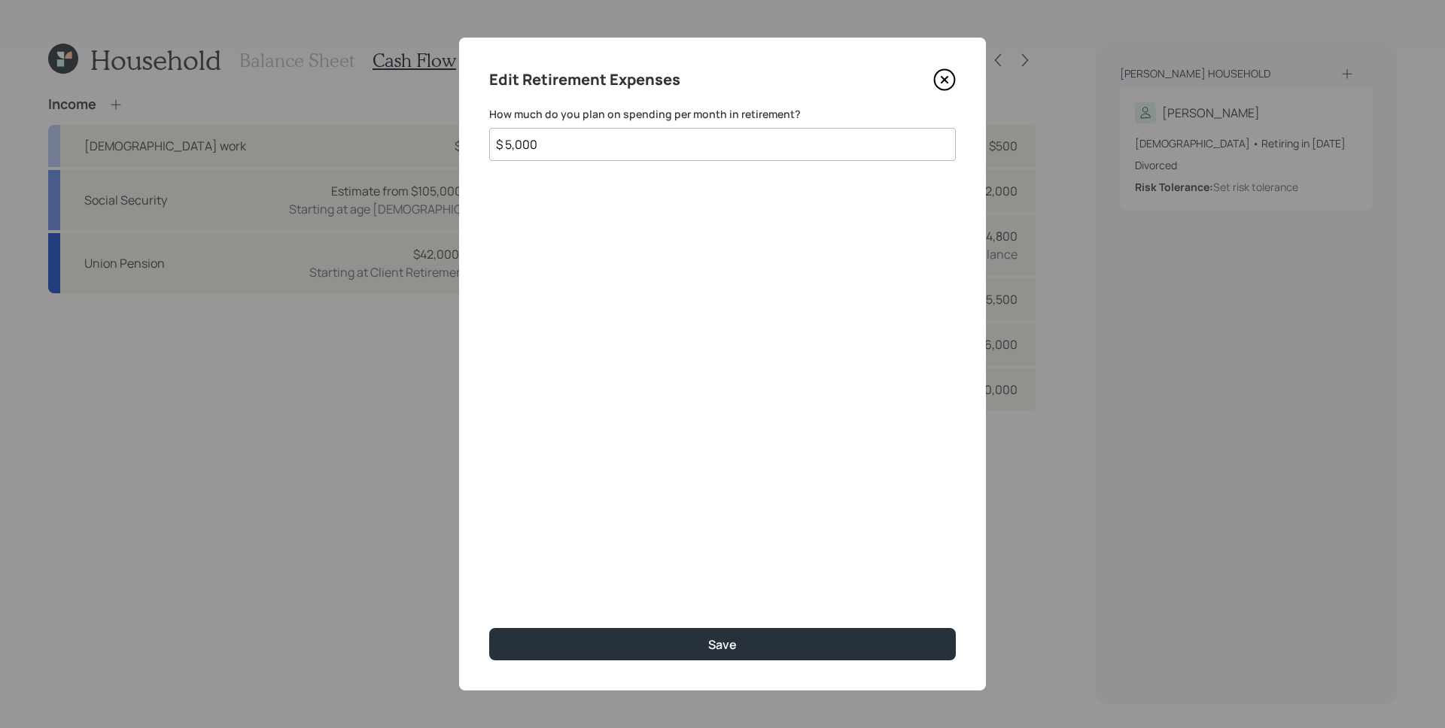
click at [691, 168] on div "Edit Retirement Expenses How much do you plan on spending per month in retireme…" at bounding box center [722, 364] width 527 height 653
click at [690, 167] on div "Edit Retirement Expenses How much do you plan on spending per month in retireme…" at bounding box center [722, 364] width 527 height 653
click at [694, 156] on input "$ 5,000" at bounding box center [722, 144] width 466 height 33
type input "$ 3,000"
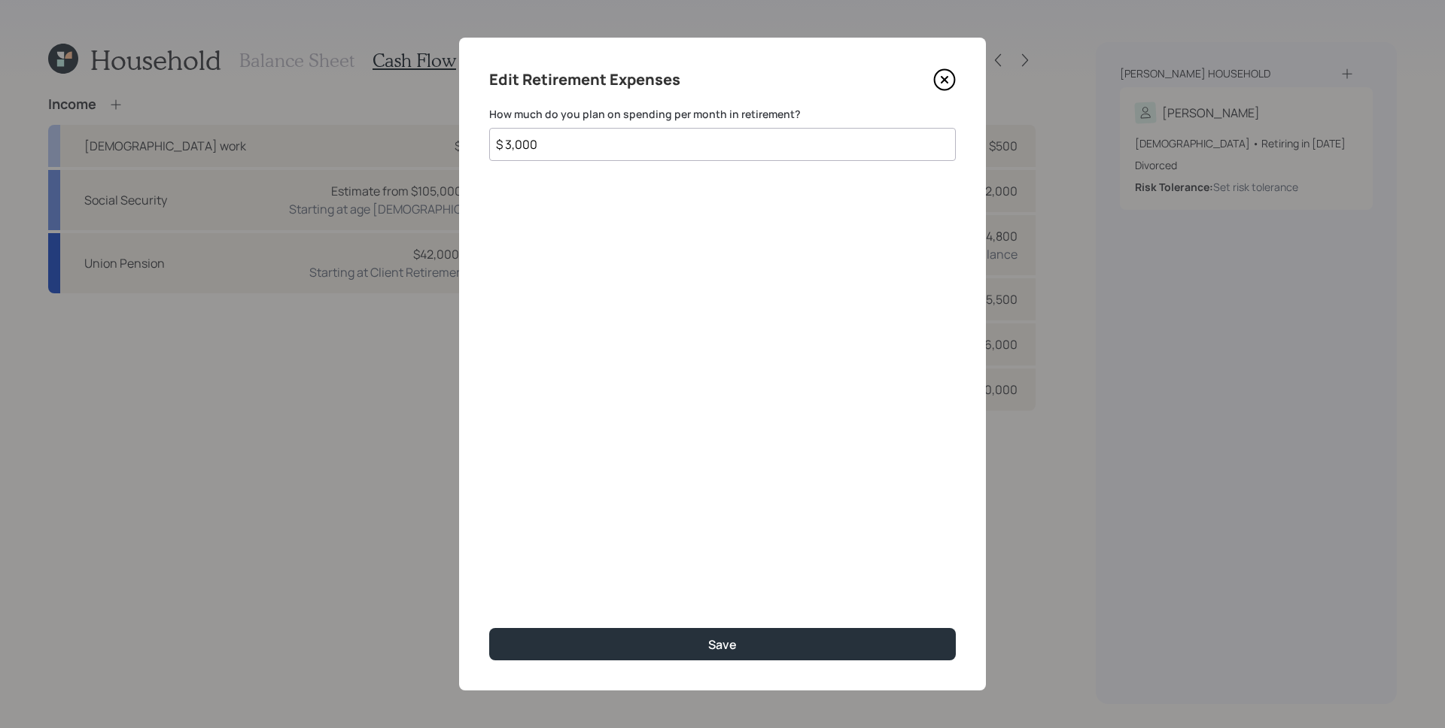
click at [489, 628] on button "Save" at bounding box center [722, 644] width 466 height 32
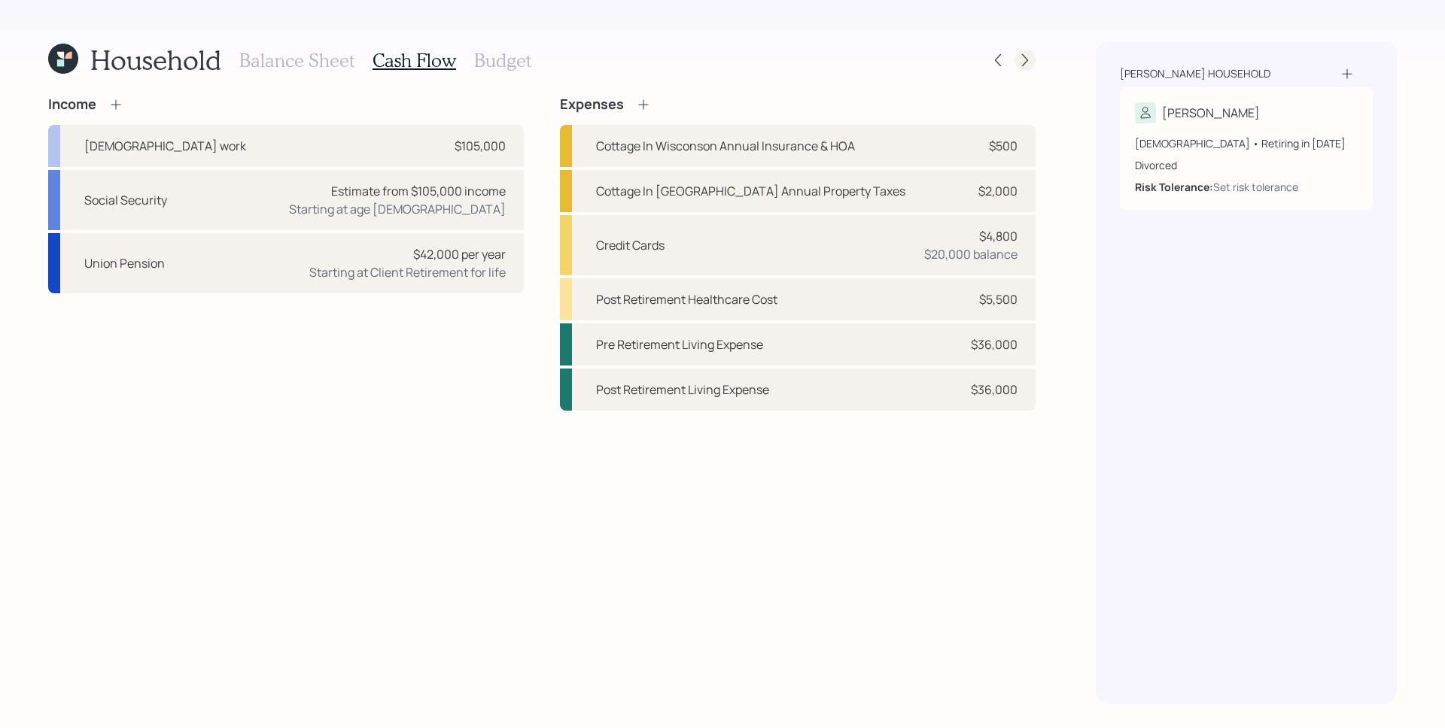
click at [1022, 59] on icon at bounding box center [1024, 60] width 15 height 15
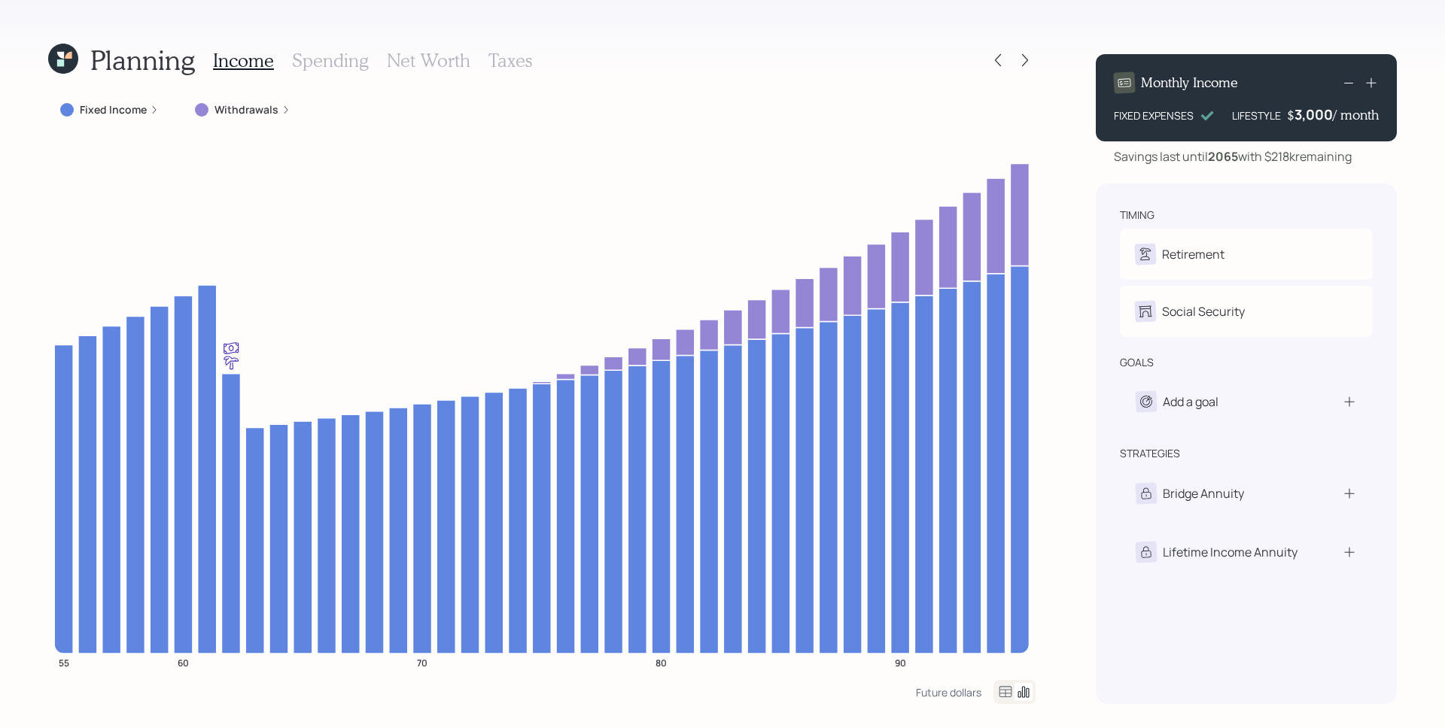
click at [251, 101] on div "Withdrawals" at bounding box center [243, 109] width 120 height 27
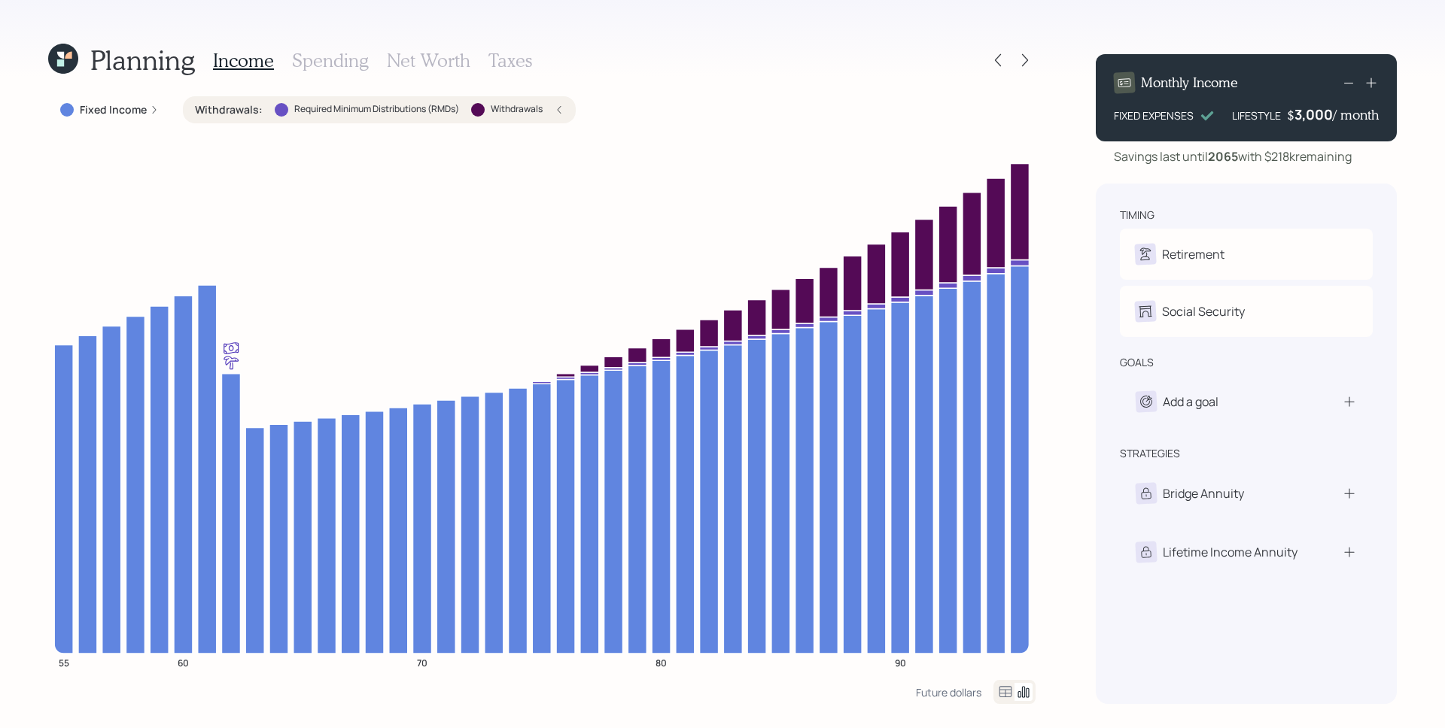
click at [547, 103] on div "Withdrawals : Required Minimum Distributions (RMDs) Withdrawals" at bounding box center [379, 109] width 369 height 15
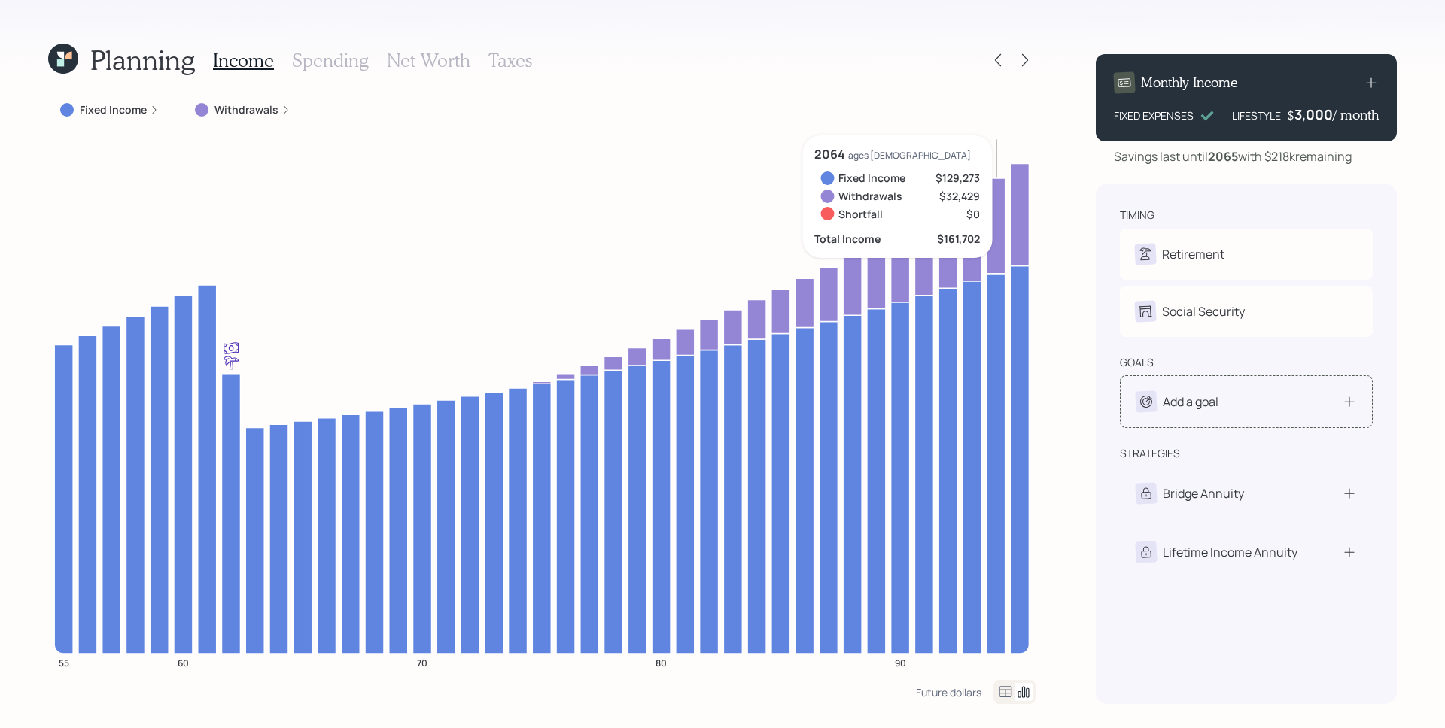
click at [1218, 402] on div "Add a goal" at bounding box center [1190, 402] width 56 height 18
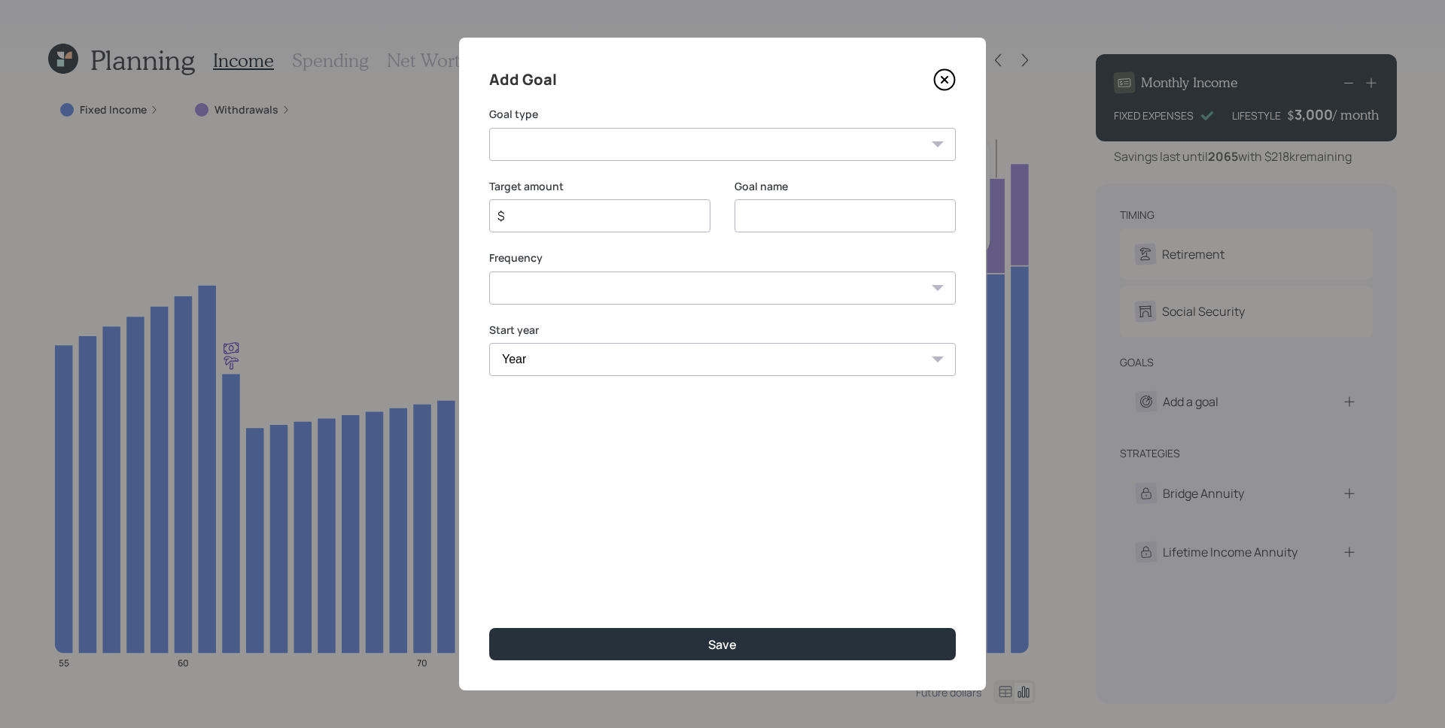
click at [606, 134] on select "Create an emergency fund Donate to charity Purchase a home Make a purchase Supp…" at bounding box center [722, 144] width 466 height 33
select select "legacy"
click at [489, 128] on select "Create an emergency fund Donate to charity Purchase a home Make a purchase Supp…" at bounding box center [722, 144] width 466 height 33
type input "Leave an inheritance"
click at [612, 222] on input "$" at bounding box center [594, 216] width 196 height 18
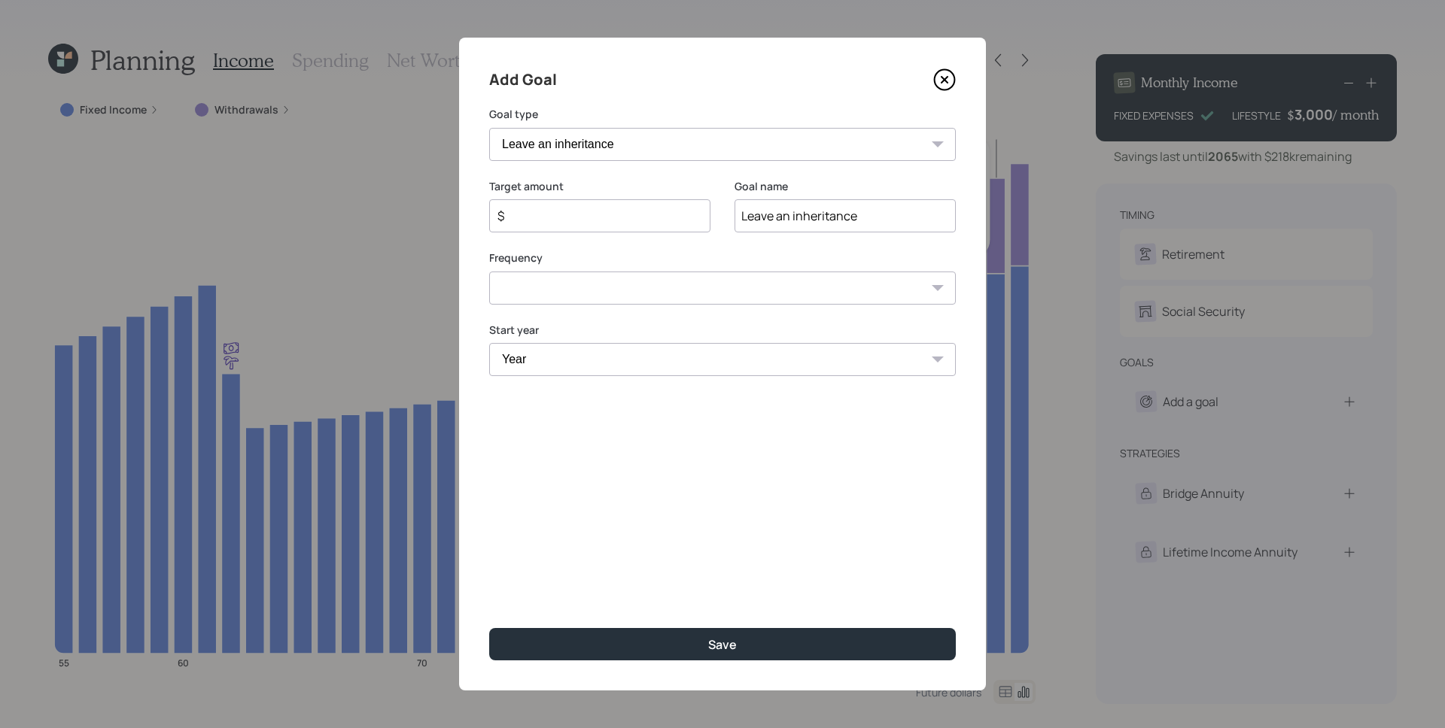
click at [611, 222] on input "$" at bounding box center [594, 216] width 196 height 18
type input "$ 20,000"
click at [602, 290] on select "One time Every 1 year Every 2 years Every 3 years Every 4 years Every 5 years E…" at bounding box center [722, 288] width 466 height 33
select select "0"
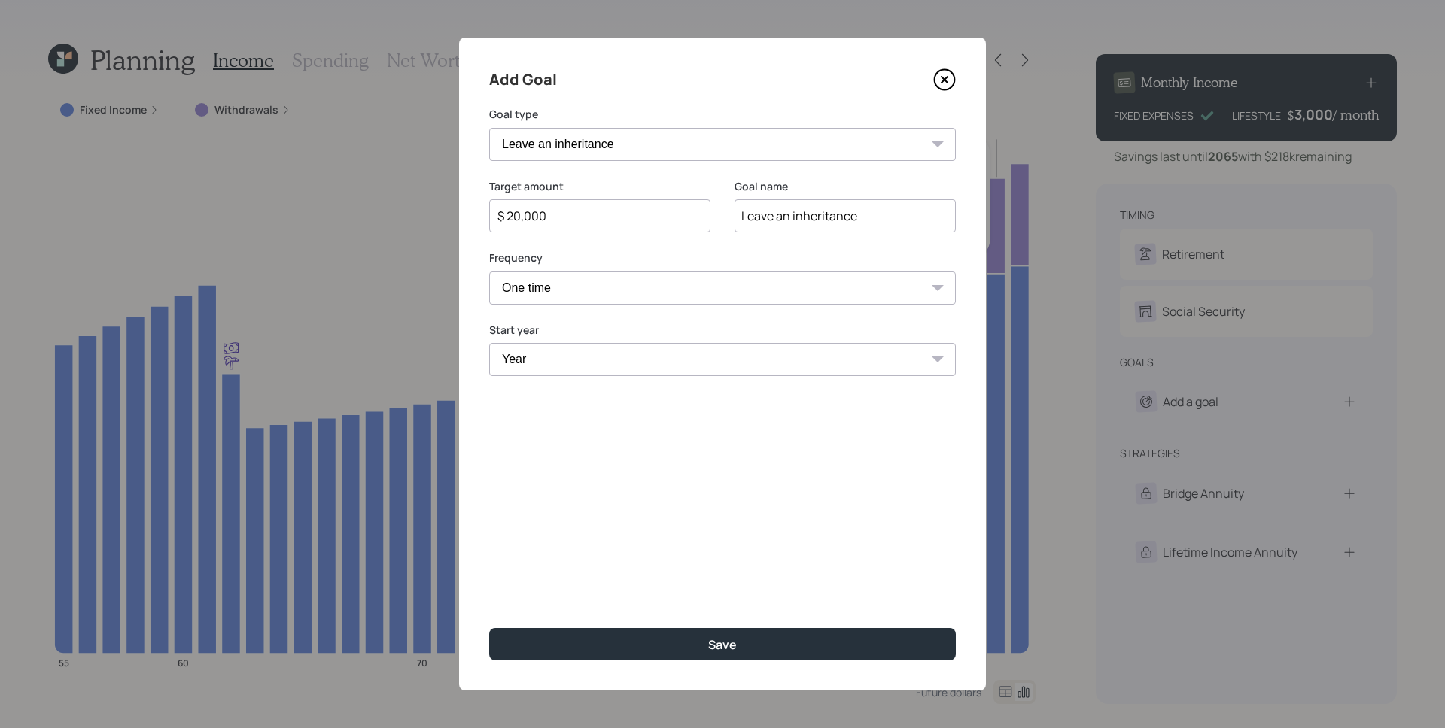
click at [489, 272] on select "One time Every 1 year Every 2 years Every 3 years Every 4 years Every 5 years E…" at bounding box center [722, 288] width 466 height 33
click at [589, 364] on select "Year [DATE] 2026 2027 2028 2029 2030 2031 2032 2033 2034 2035 2036 2037 2038 20…" at bounding box center [722, 359] width 466 height 33
select select "2026"
click at [489, 343] on select "Year [DATE] 2026 2027 2028 2029 2030 2031 2032 2033 2034 2035 2036 2037 2038 20…" at bounding box center [722, 359] width 466 height 33
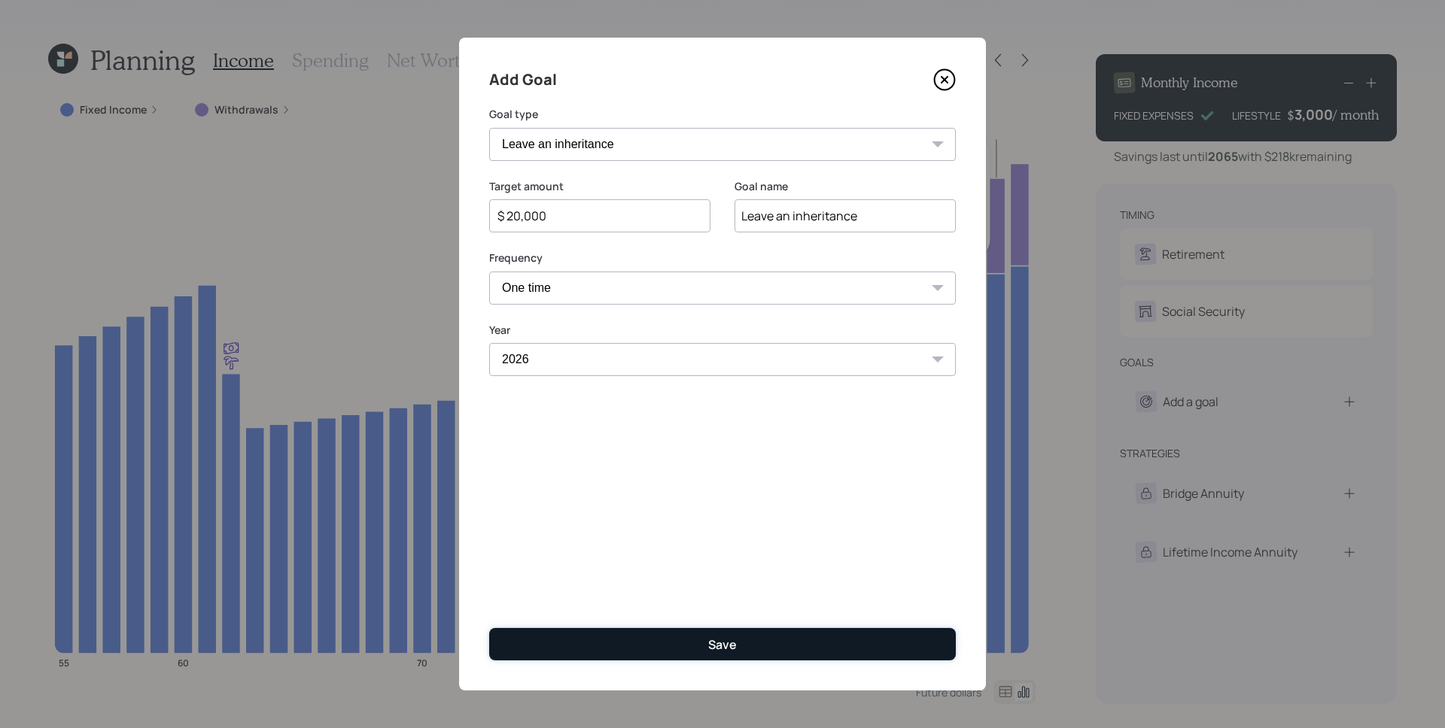
click at [703, 643] on button "Save" at bounding box center [722, 644] width 466 height 32
type input "$"
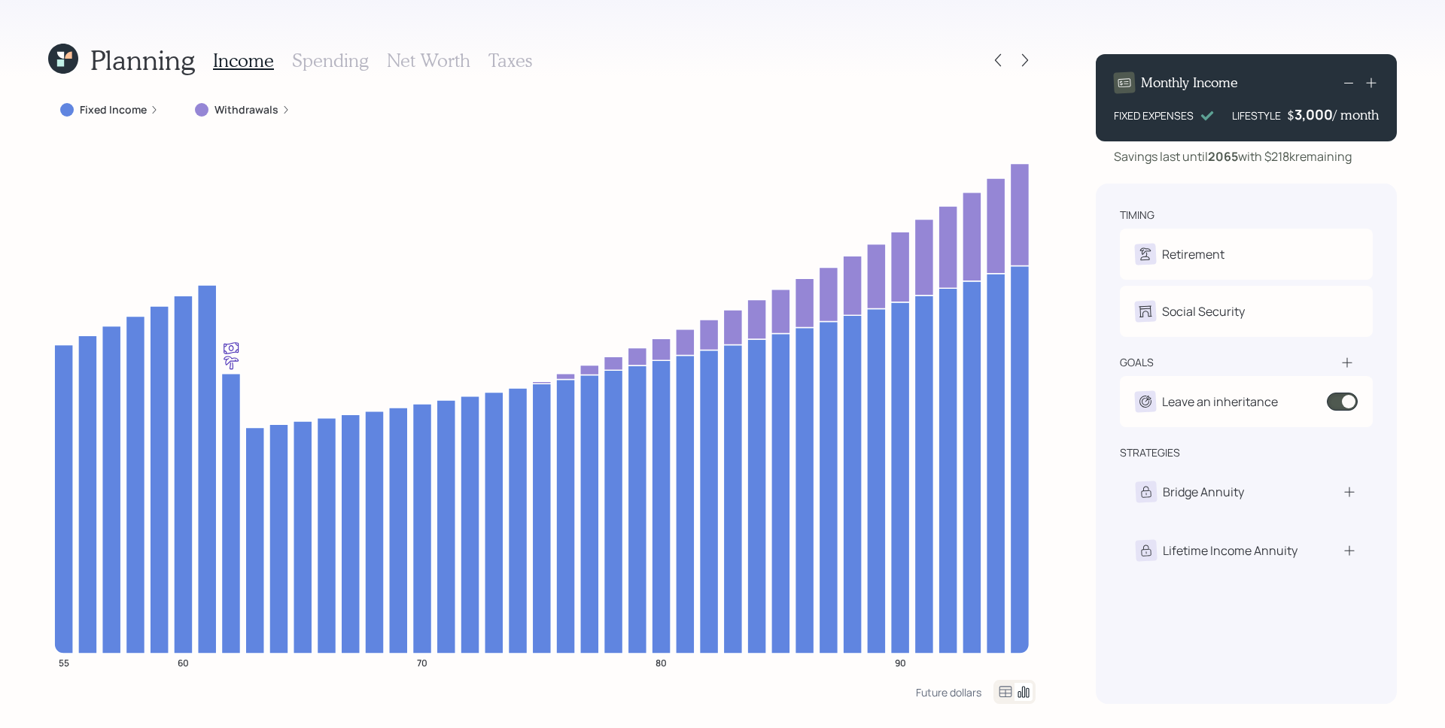
click at [324, 44] on div "Income Spending Net Worth Taxes" at bounding box center [372, 60] width 319 height 36
click at [327, 53] on h3 "Spending" at bounding box center [330, 61] width 77 height 22
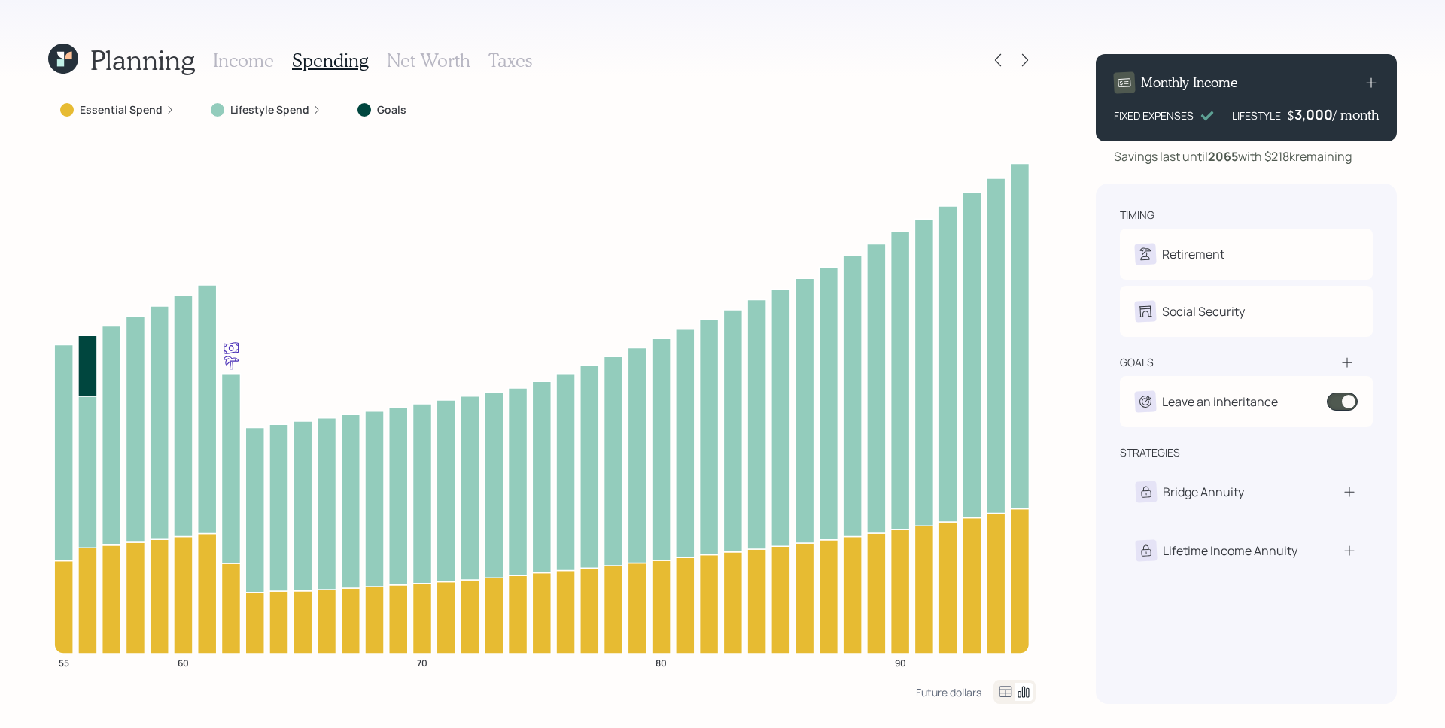
click at [234, 59] on h3 "Income" at bounding box center [243, 61] width 61 height 22
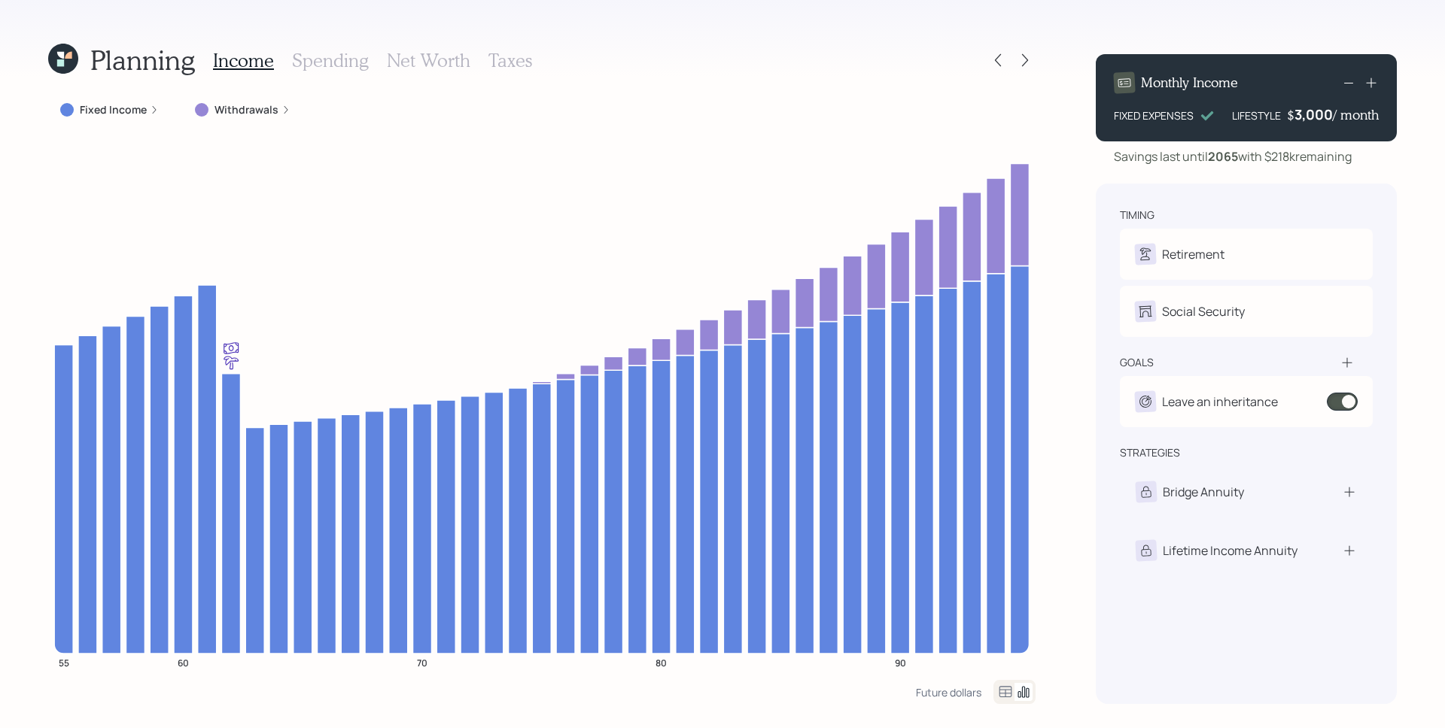
click at [333, 57] on h3 "Spending" at bounding box center [330, 61] width 77 height 22
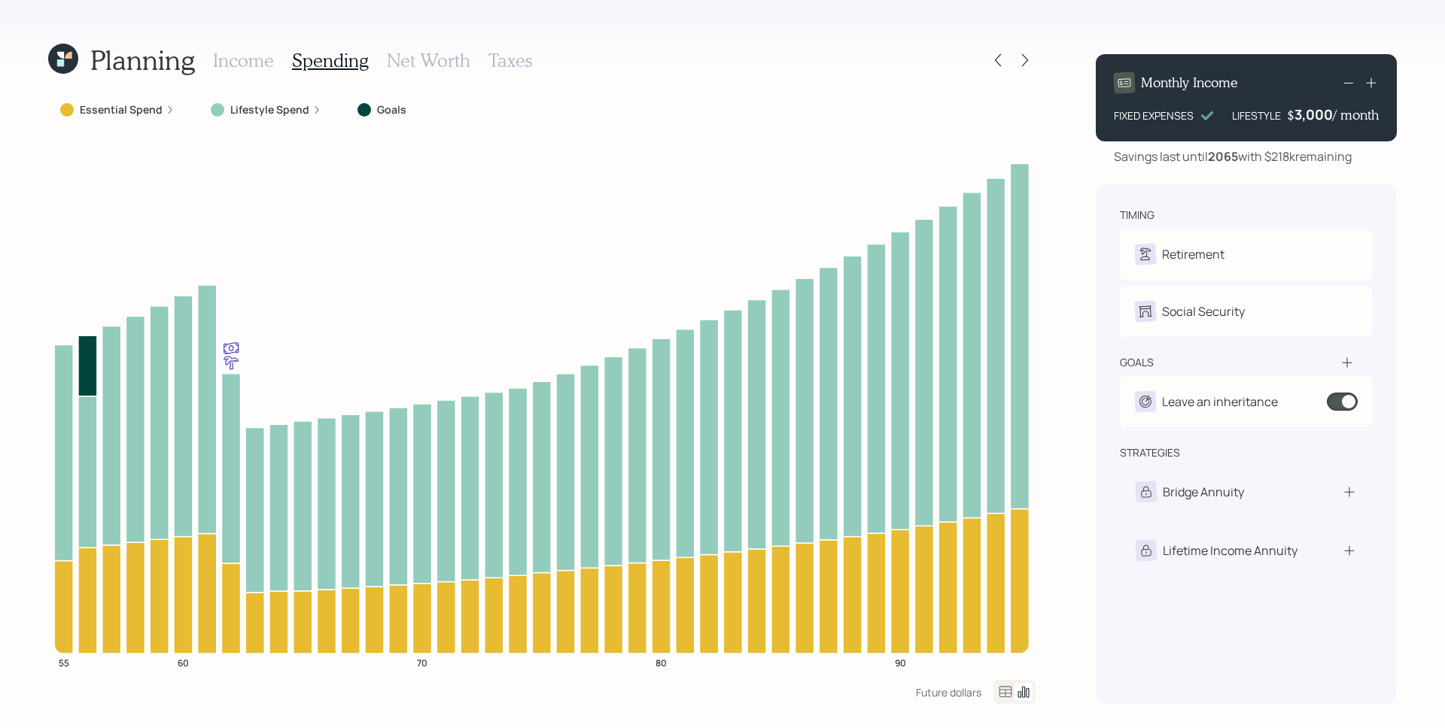
click at [294, 116] on label "Lifestyle Spend" at bounding box center [269, 109] width 79 height 15
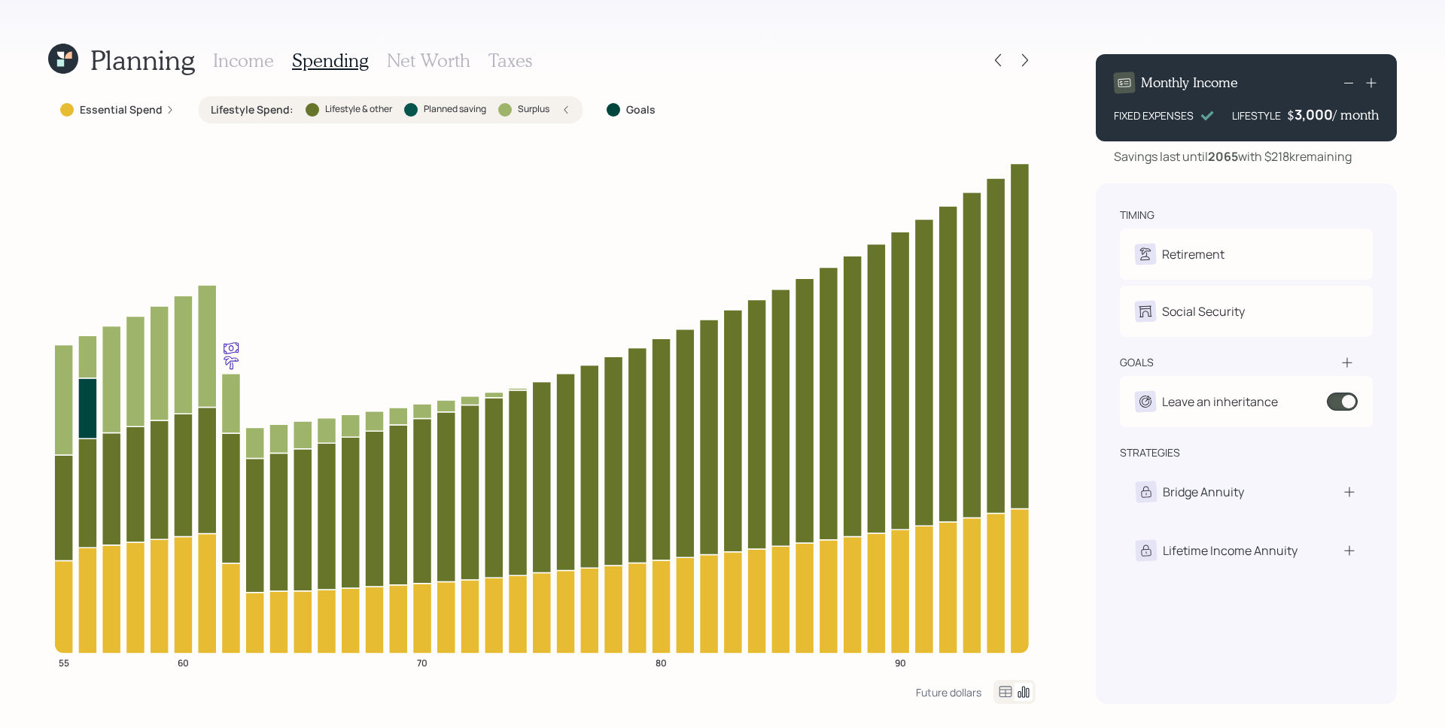
click at [561, 114] on div "Lifestyle Spend : Lifestyle & other Planned saving Surplus" at bounding box center [391, 109] width 360 height 15
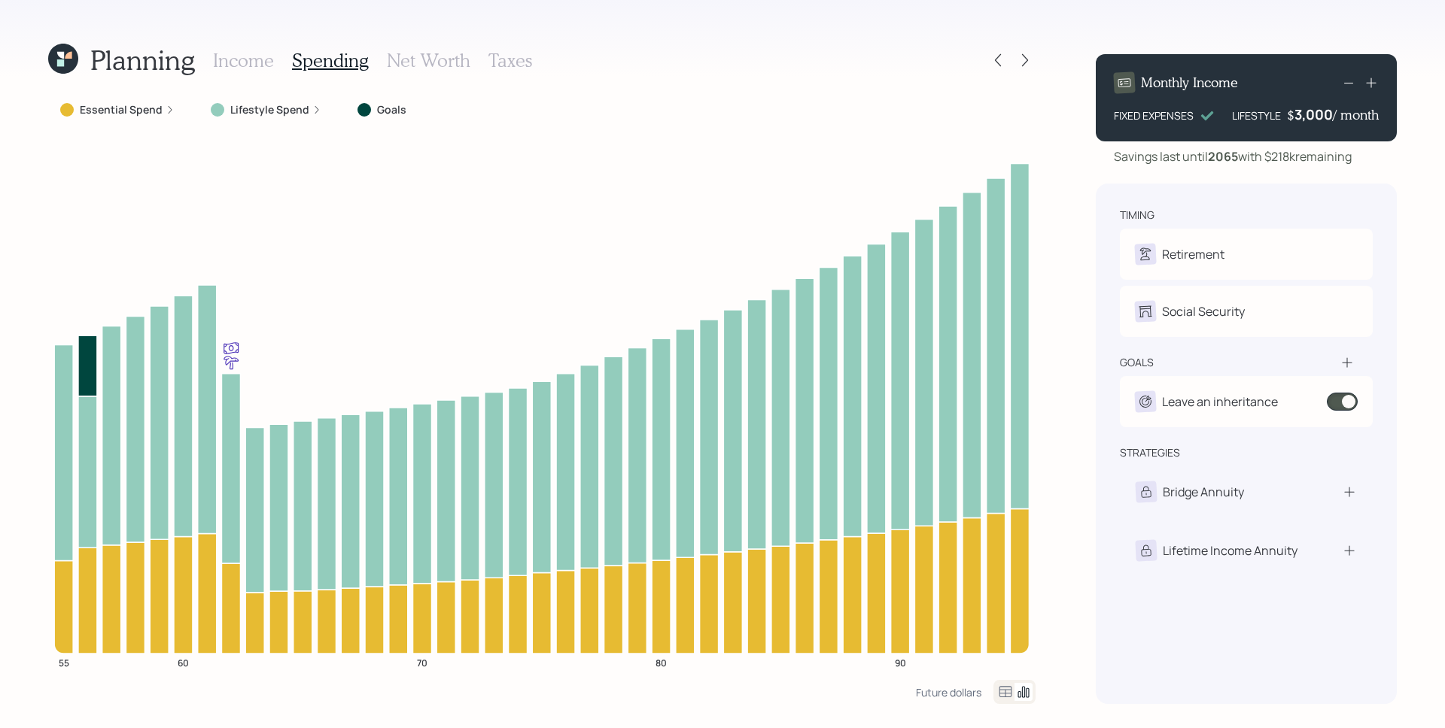
click at [242, 63] on h3 "Income" at bounding box center [243, 61] width 61 height 22
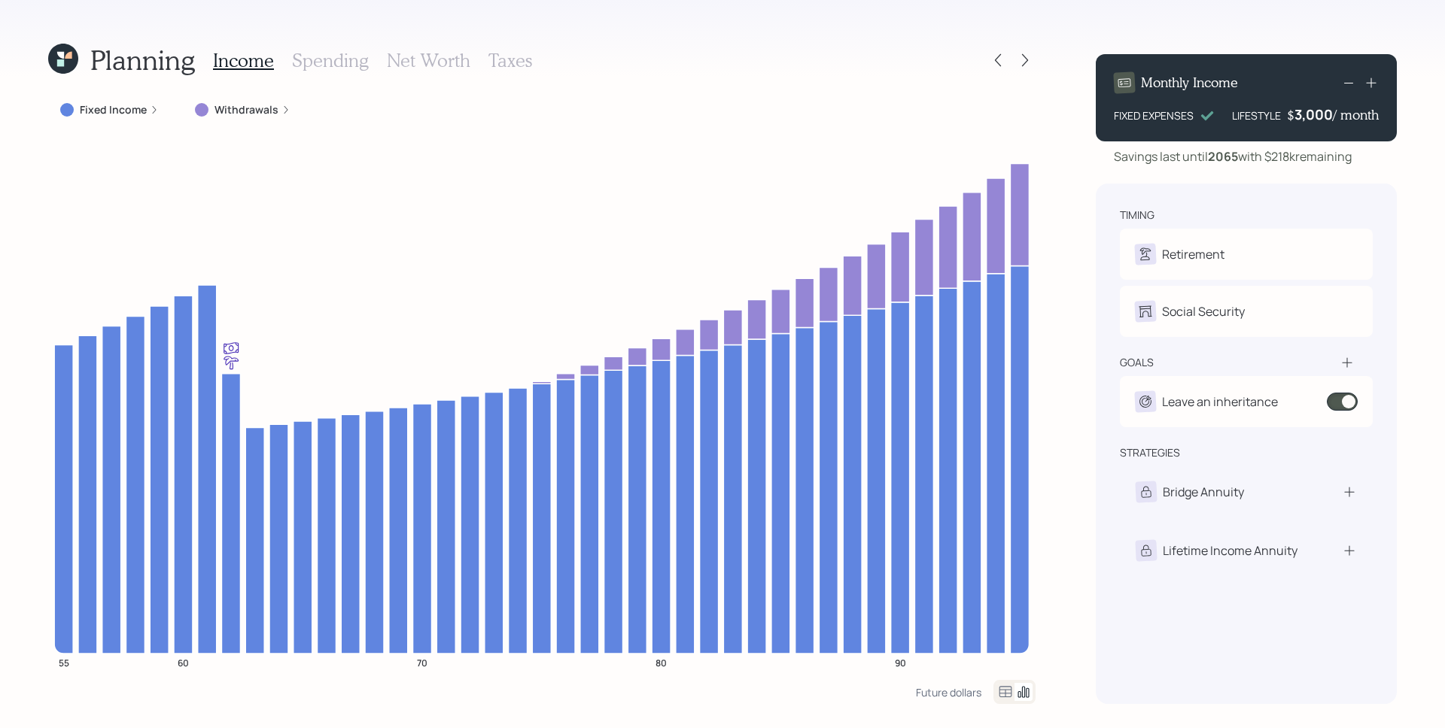
click at [281, 106] on icon at bounding box center [285, 109] width 9 height 9
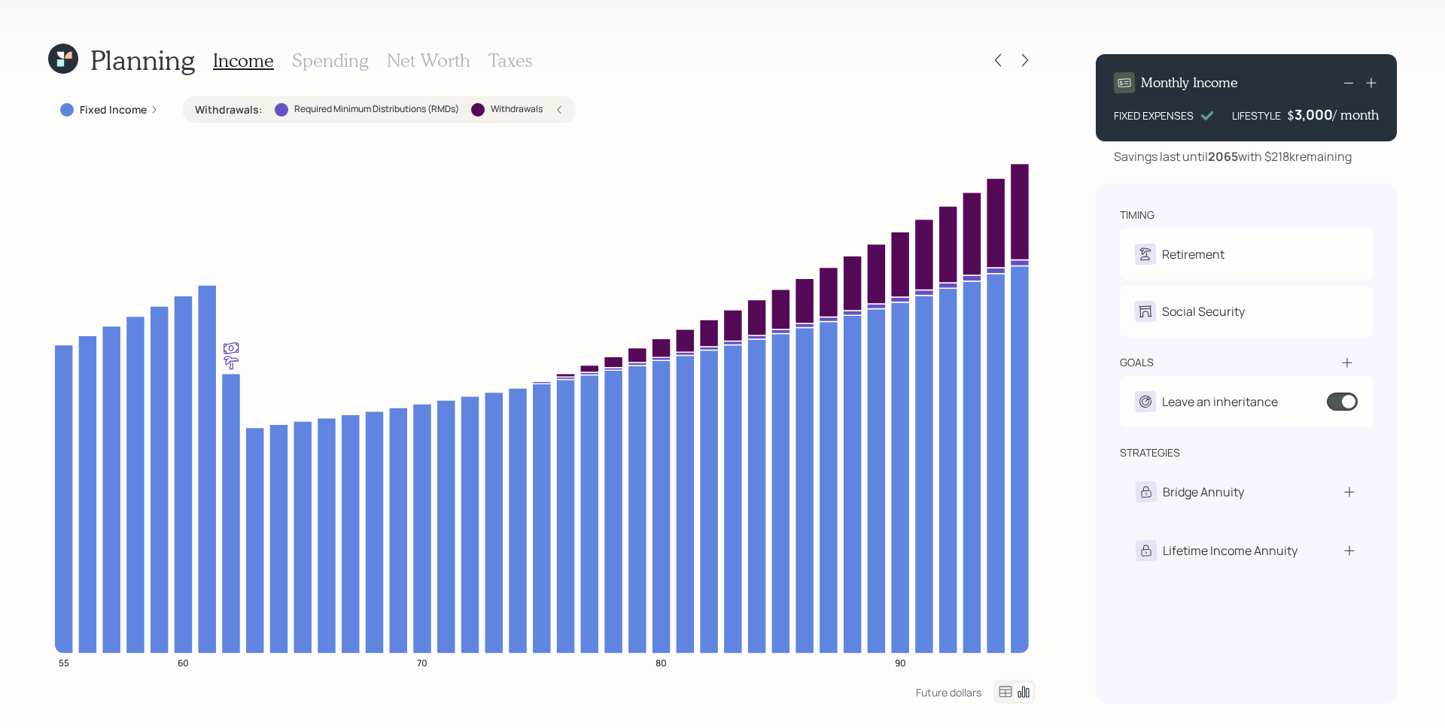
click at [1317, 111] on div "3,000" at bounding box center [1313, 114] width 38 height 18
click at [1317, 111] on div "3000" at bounding box center [1314, 114] width 38 height 18
click at [1385, 184] on div "timing Retirement M Retire at 62y 6m Social Security M Elect at 62y 6m goals Le…" at bounding box center [1245, 444] width 301 height 521
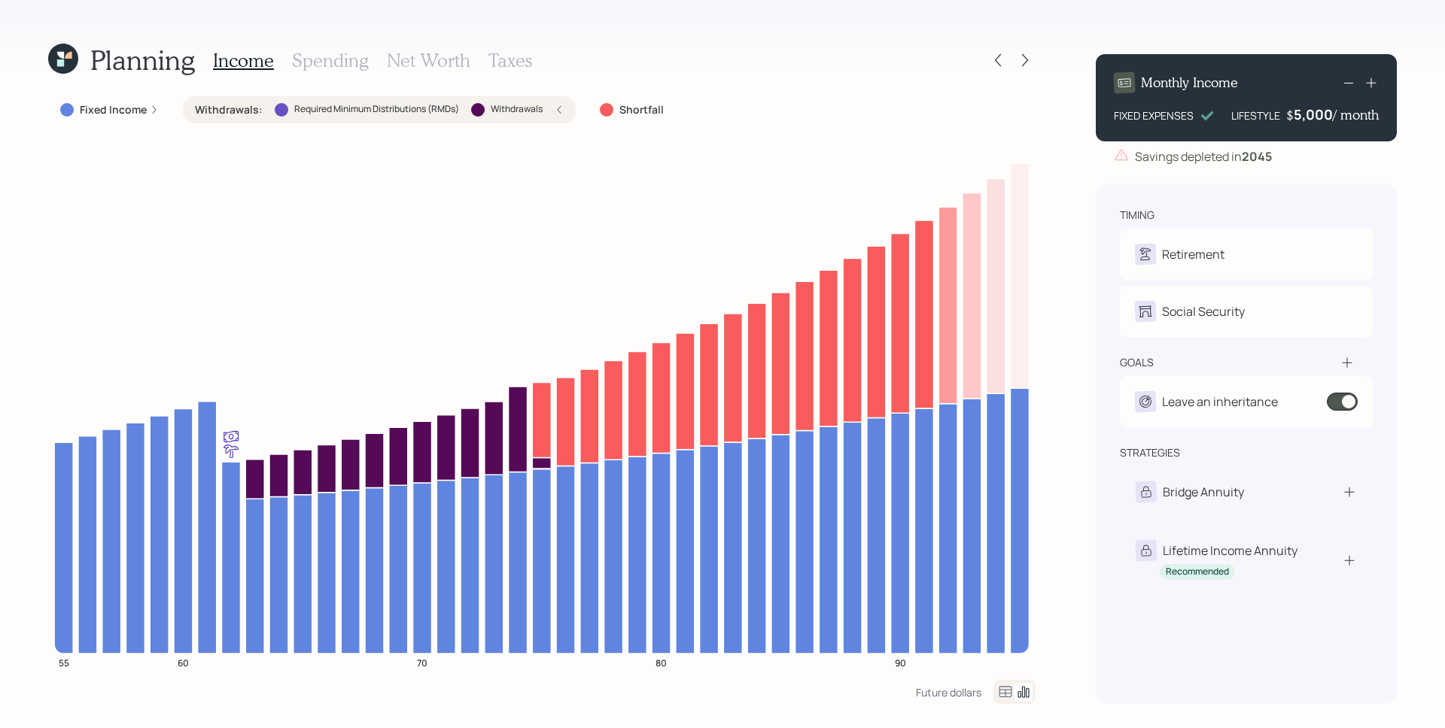
click at [1327, 117] on div "5,000" at bounding box center [1312, 114] width 39 height 18
click at [1327, 117] on div "5000" at bounding box center [1314, 114] width 38 height 18
click at [1319, 119] on div "5000" at bounding box center [1314, 114] width 38 height 18
click at [1248, 166] on div "Monthly Income FIXED EXPENSES LIFESTYLE $ 3,000 / month Savings depleted in [DA…" at bounding box center [1245, 373] width 301 height 662
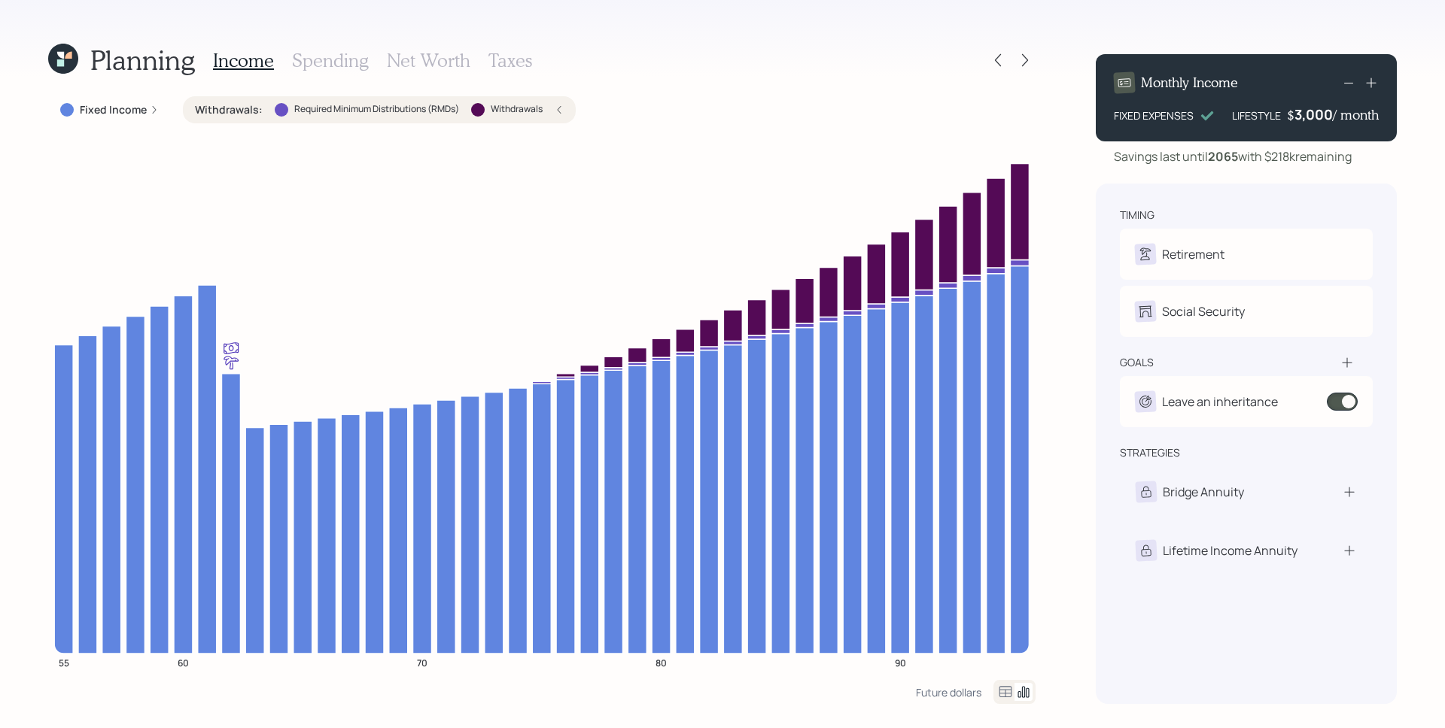
click at [1373, 85] on icon at bounding box center [1370, 82] width 15 height 15
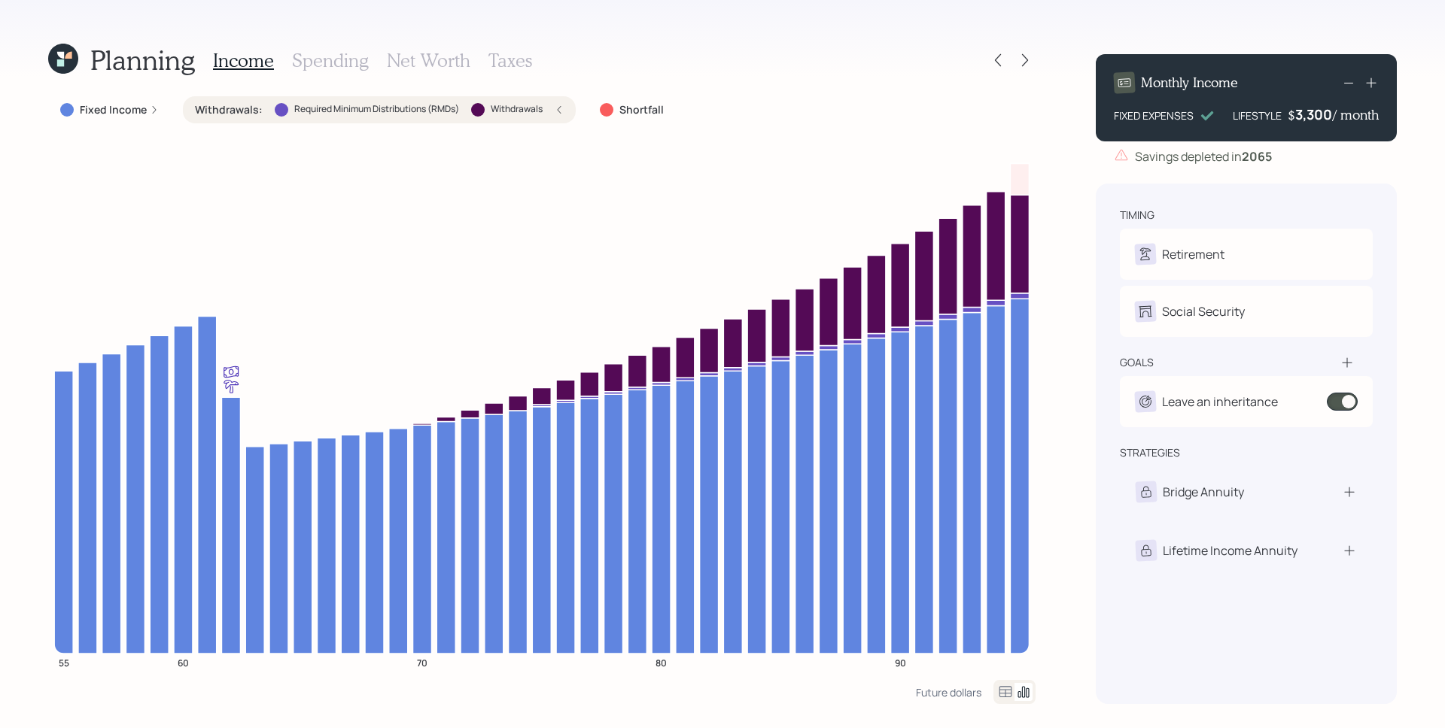
click at [1347, 84] on icon at bounding box center [1348, 83] width 18 height 18
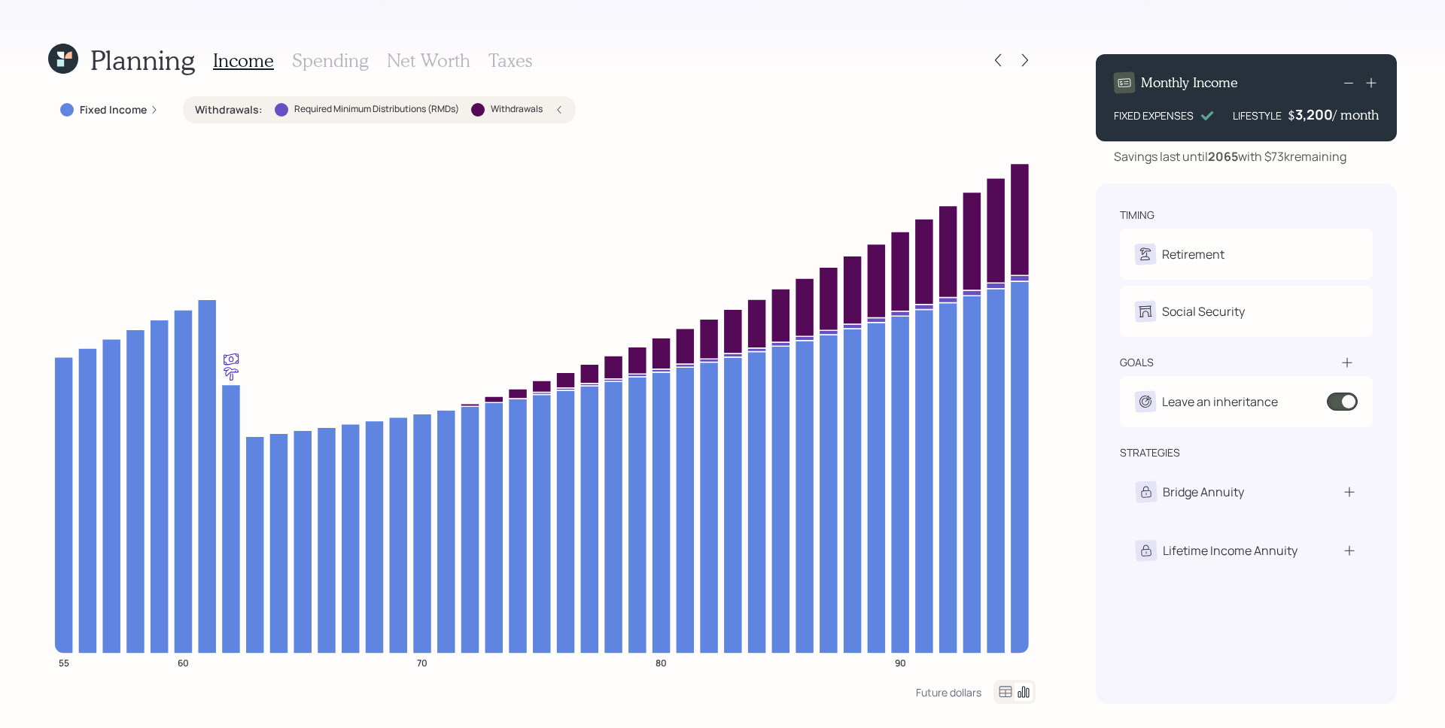
click at [1347, 84] on icon at bounding box center [1348, 83] width 18 height 18
click at [1348, 84] on icon at bounding box center [1348, 83] width 18 height 18
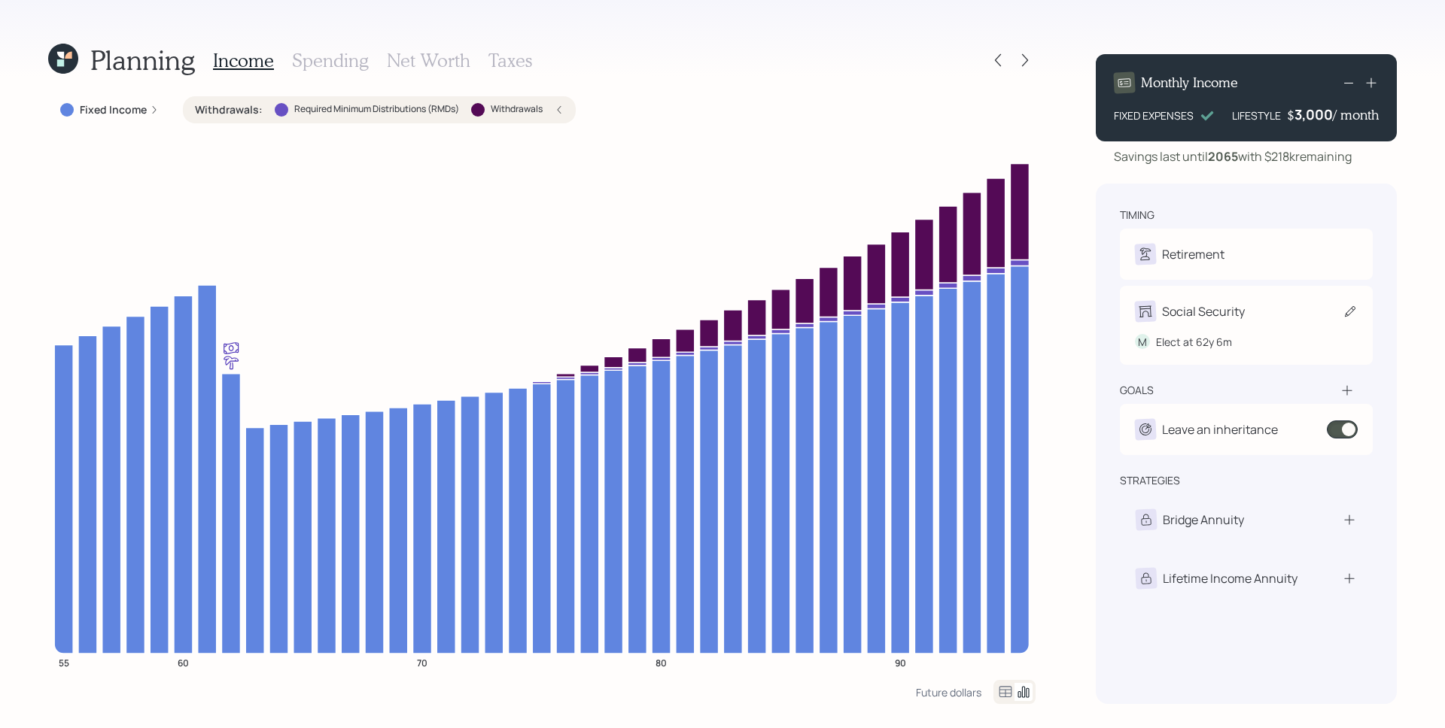
click at [1235, 311] on div "Social Security" at bounding box center [1203, 311] width 83 height 18
select select "6"
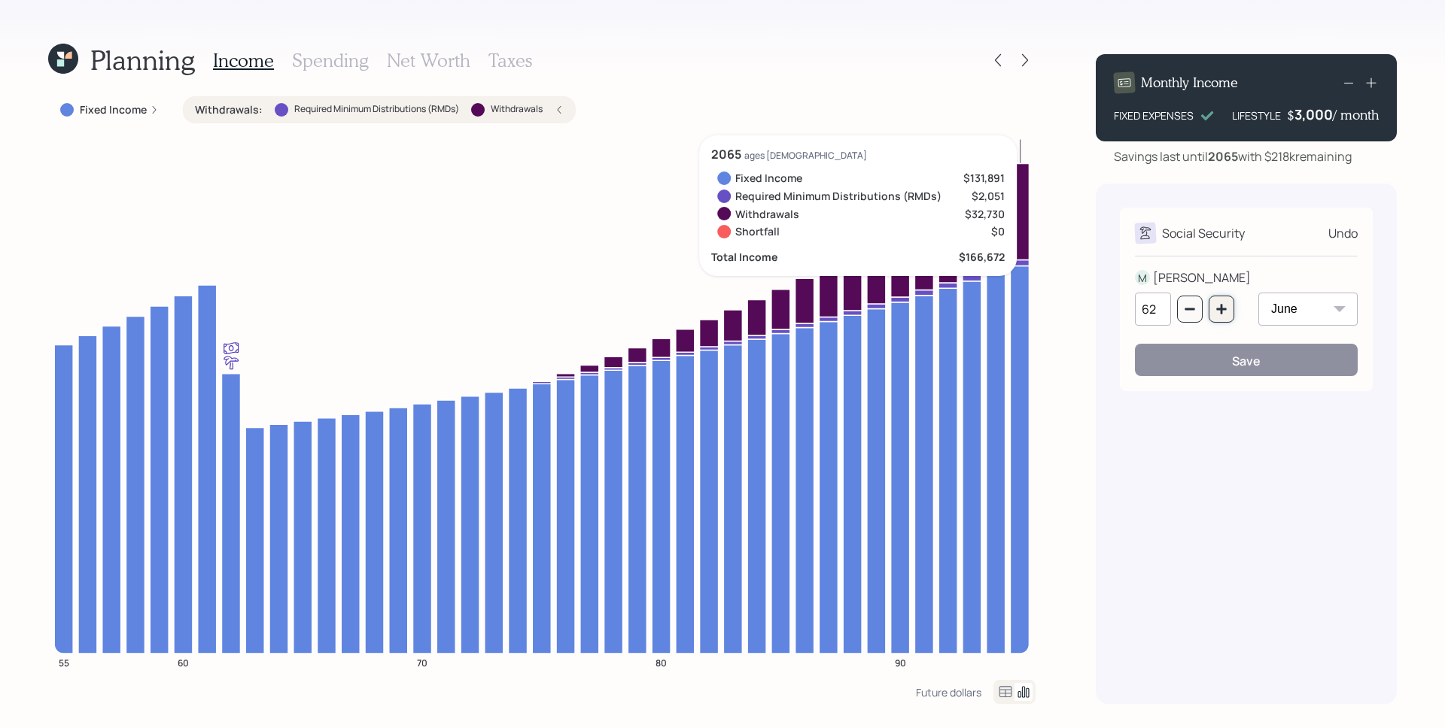
click at [1223, 312] on icon "button" at bounding box center [1221, 309] width 12 height 12
click at [1220, 312] on icon "button" at bounding box center [1221, 309] width 10 height 10
click at [1220, 311] on icon "button" at bounding box center [1221, 309] width 10 height 10
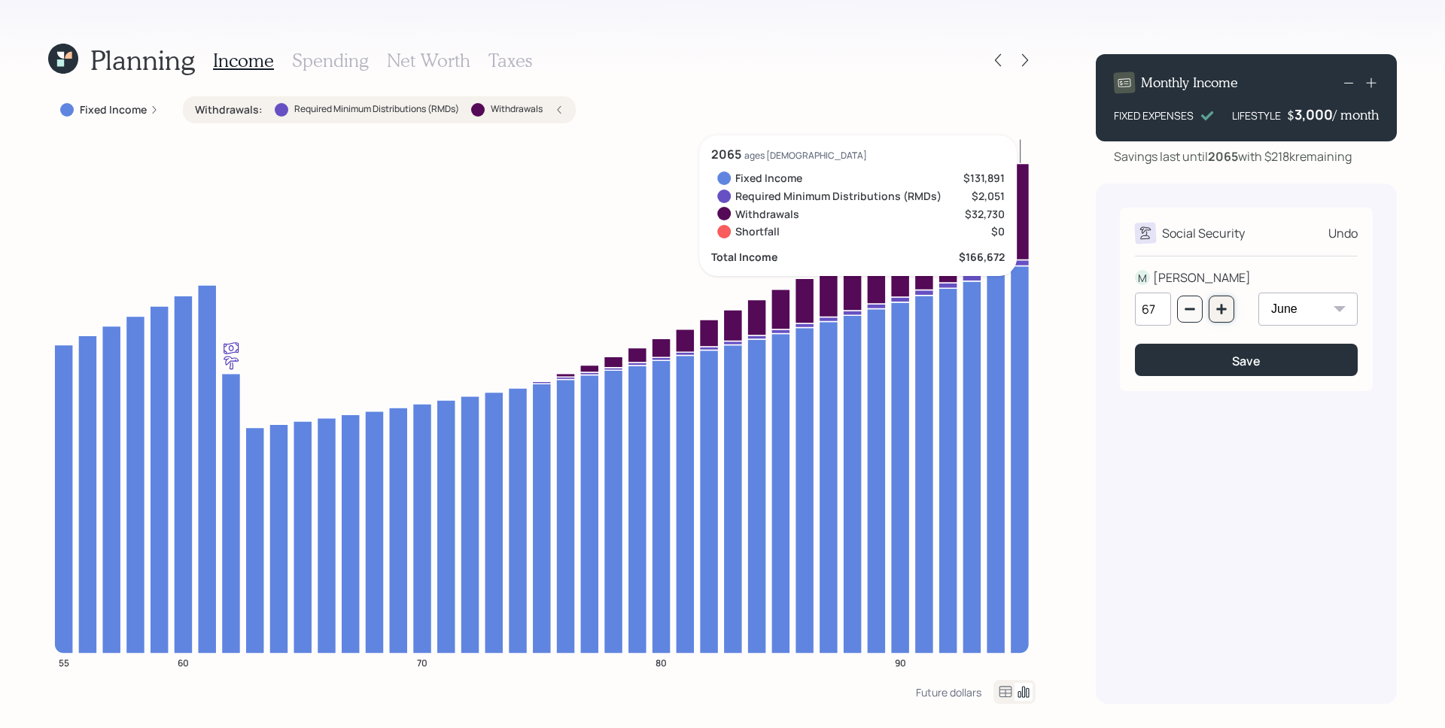
click at [1220, 311] on icon "button" at bounding box center [1221, 309] width 10 height 10
click at [1191, 311] on icon "button" at bounding box center [1190, 309] width 12 height 12
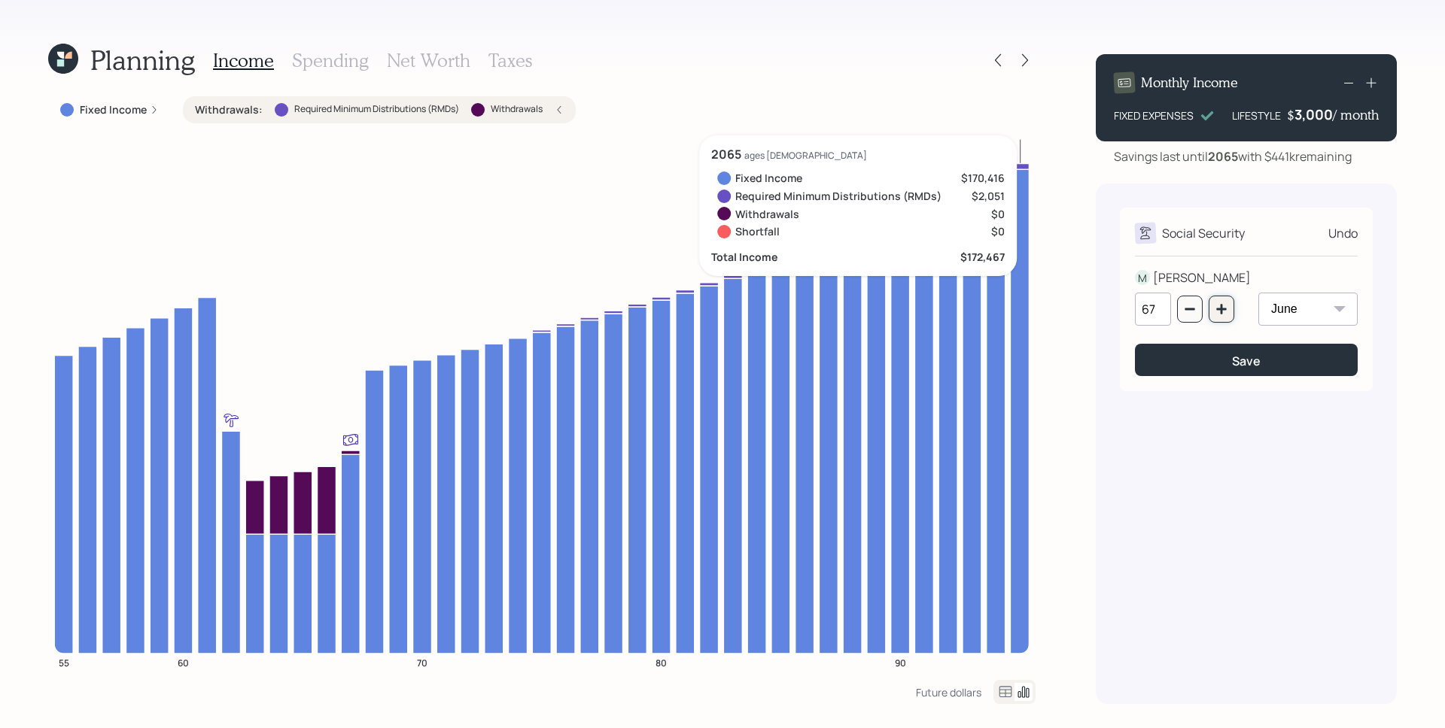
click at [1228, 311] on button "button" at bounding box center [1221, 309] width 26 height 27
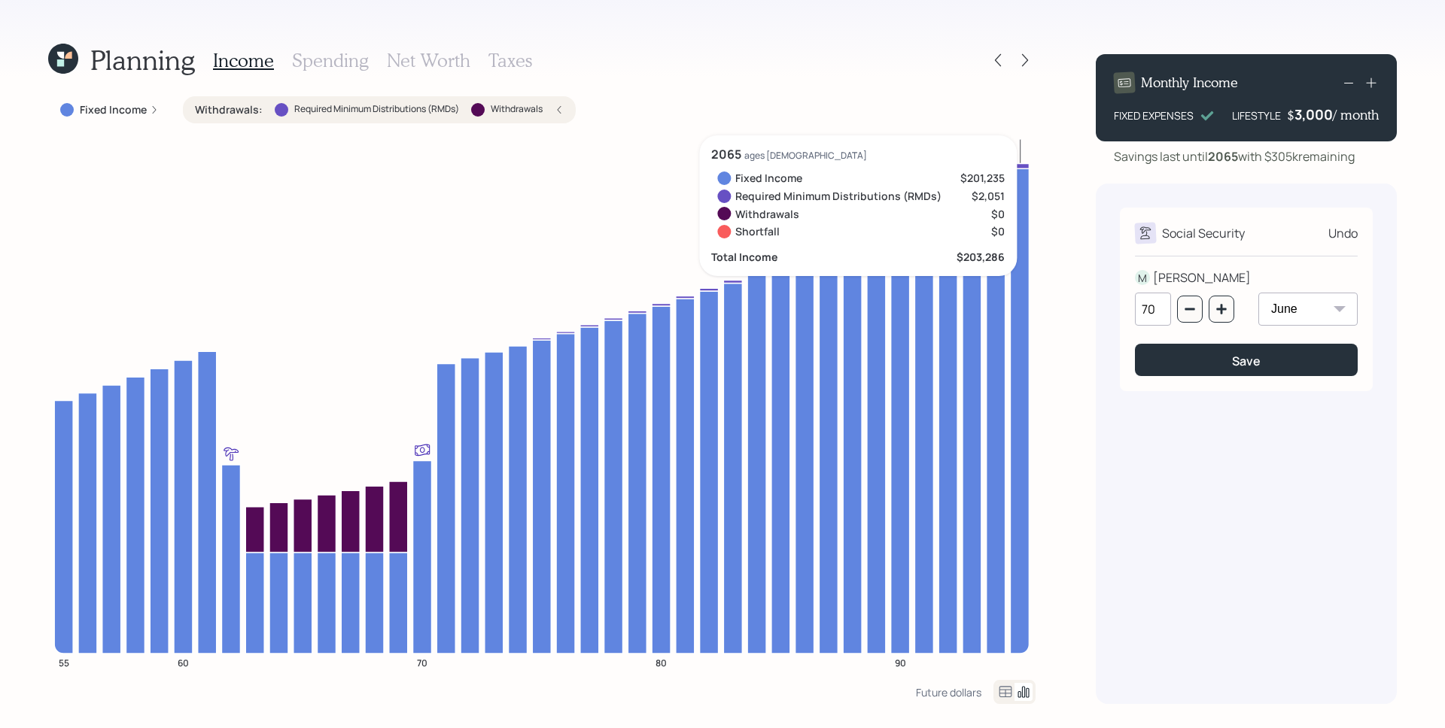
click at [1057, 365] on div "Planning Income Spending Net Worth Taxes Fixed Income Withdrawals : Required Mi…" at bounding box center [722, 364] width 1445 height 728
click at [1186, 311] on icon "button" at bounding box center [1190, 309] width 12 height 12
click at [1187, 311] on icon "button" at bounding box center [1190, 309] width 12 height 12
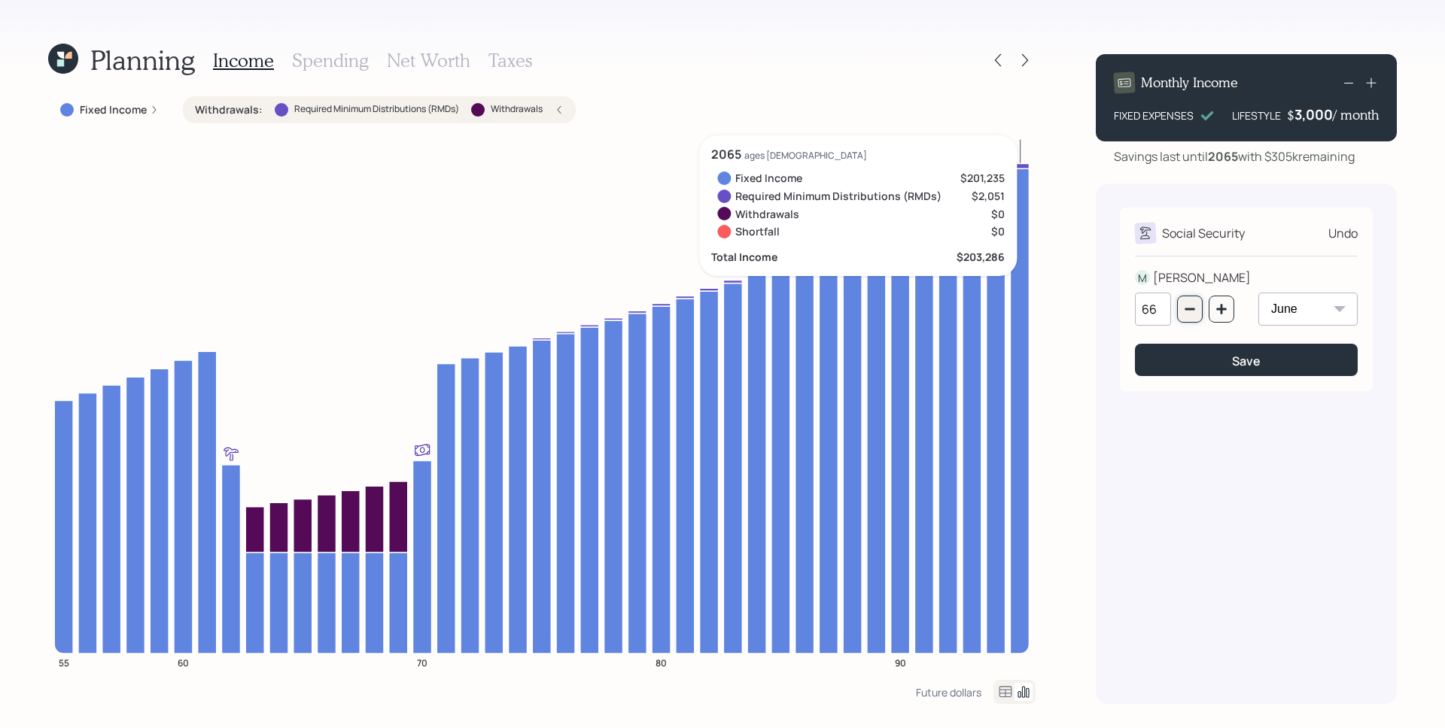
click at [1187, 310] on icon "button" at bounding box center [1190, 309] width 12 height 12
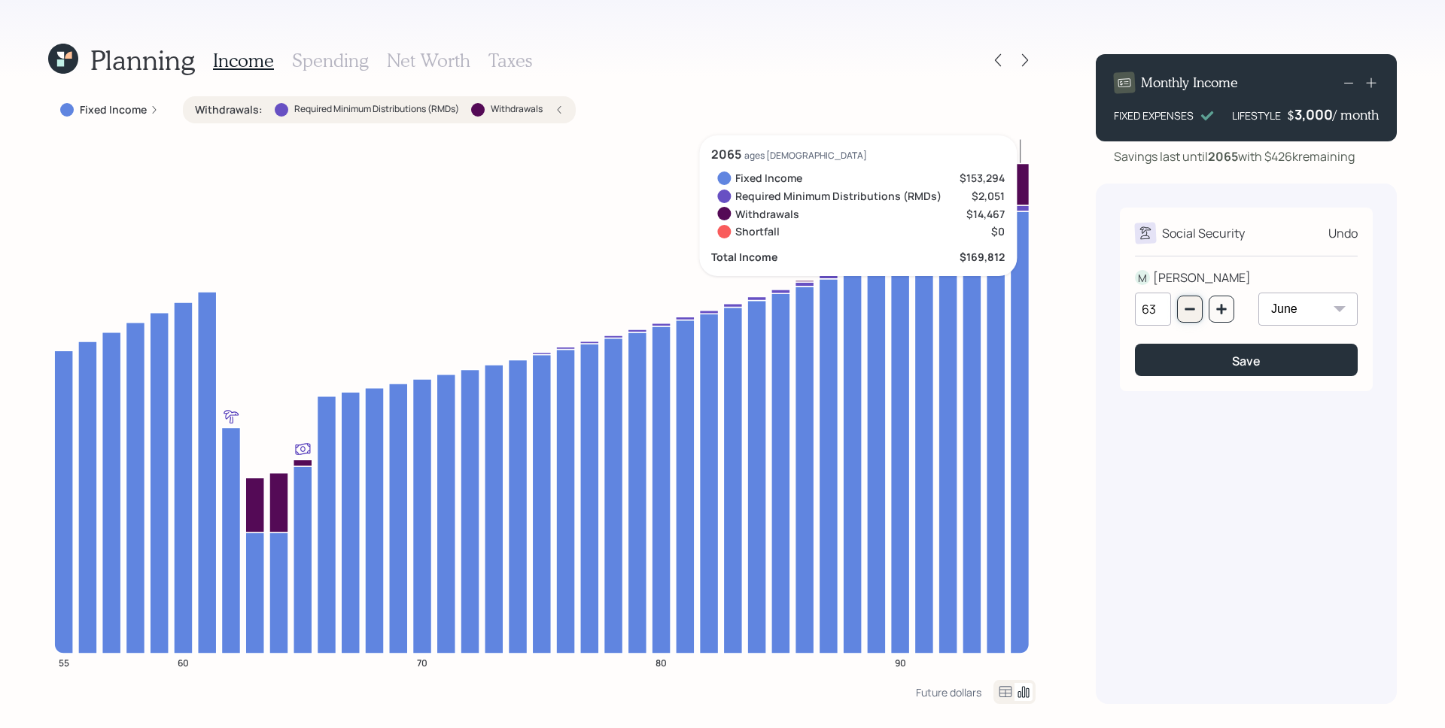
click at [1196, 313] on button "button" at bounding box center [1190, 309] width 26 height 27
type input "62"
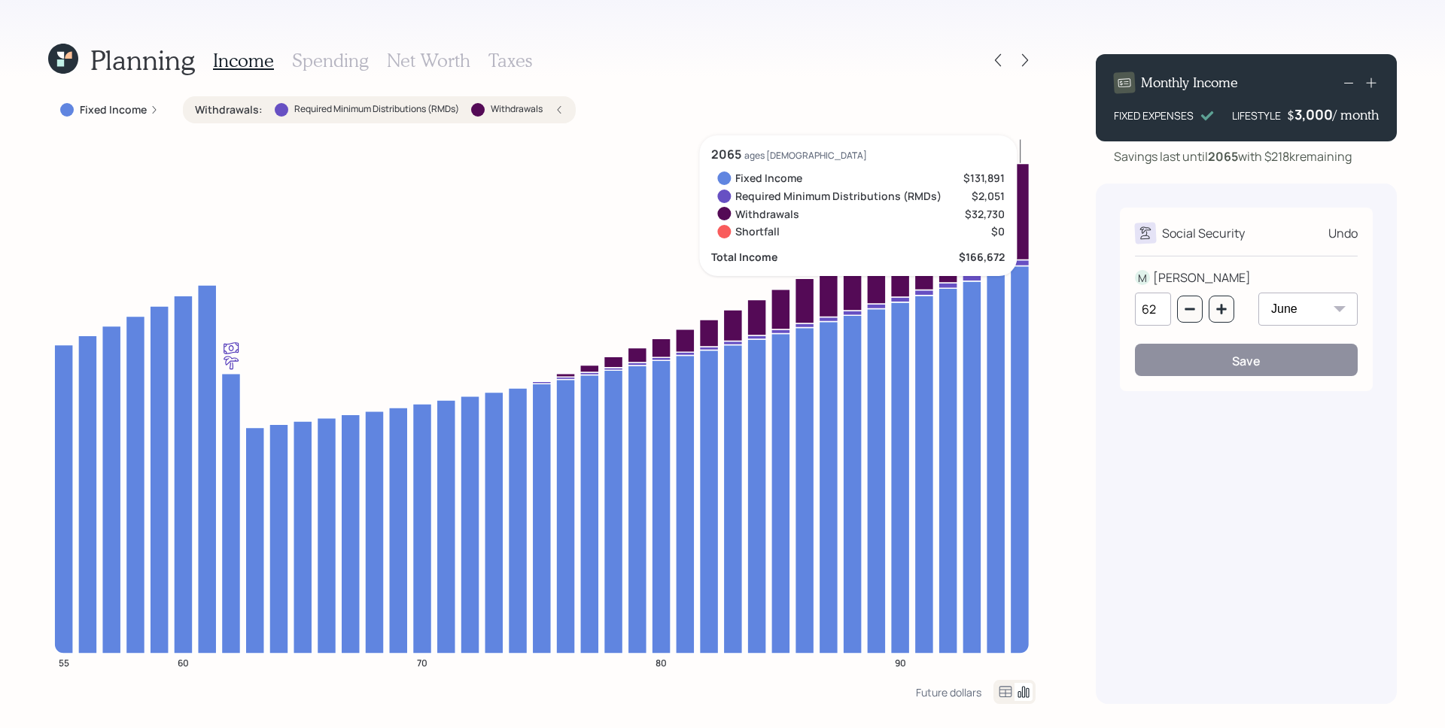
click at [1087, 301] on div "Planning Income Spending Net Worth Taxes Fixed Income Withdrawals : Required Mi…" at bounding box center [722, 364] width 1445 height 728
click at [1080, 431] on div "Planning Income Spending Net Worth Taxes Fixed Income Withdrawals : Required Mi…" at bounding box center [722, 364] width 1445 height 728
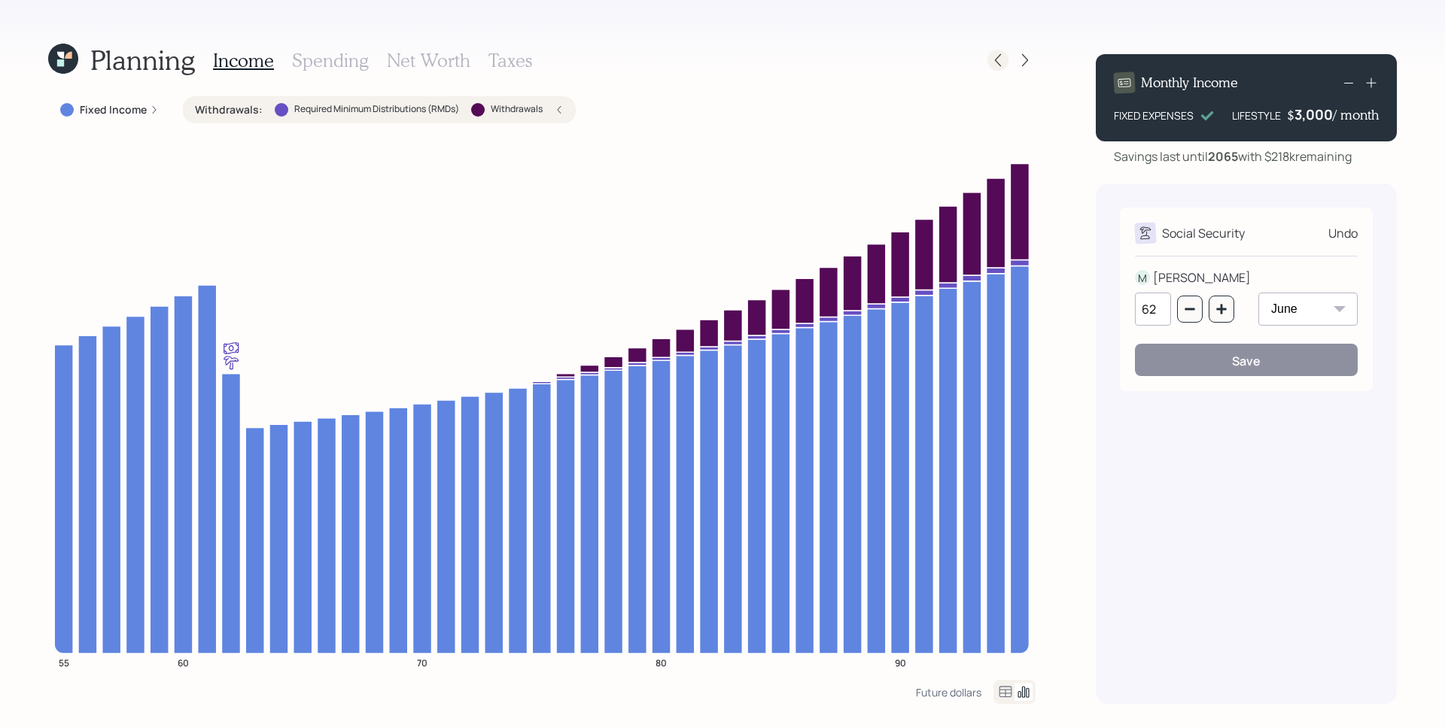
click at [997, 58] on icon at bounding box center [997, 60] width 15 height 15
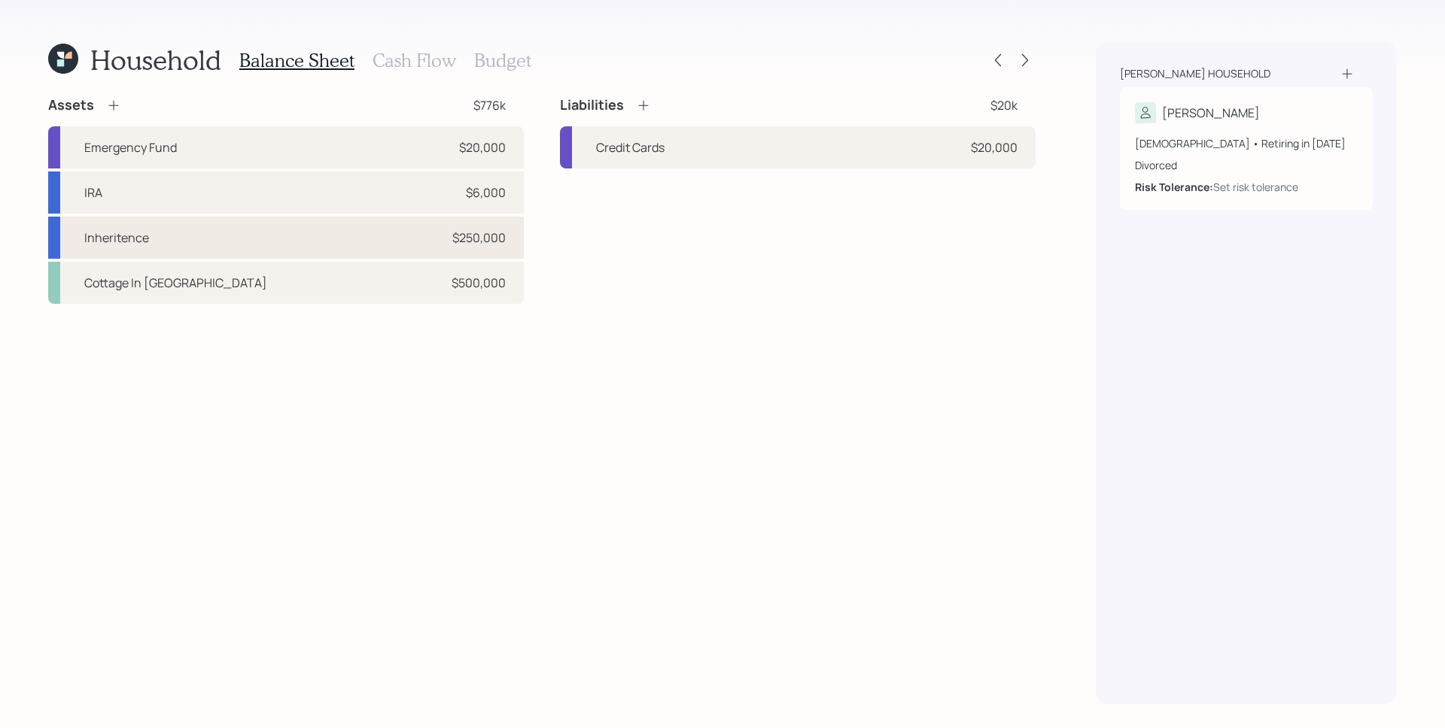
click at [239, 235] on div "Inheritence $250,000" at bounding box center [286, 238] width 476 height 42
select select "taxable"
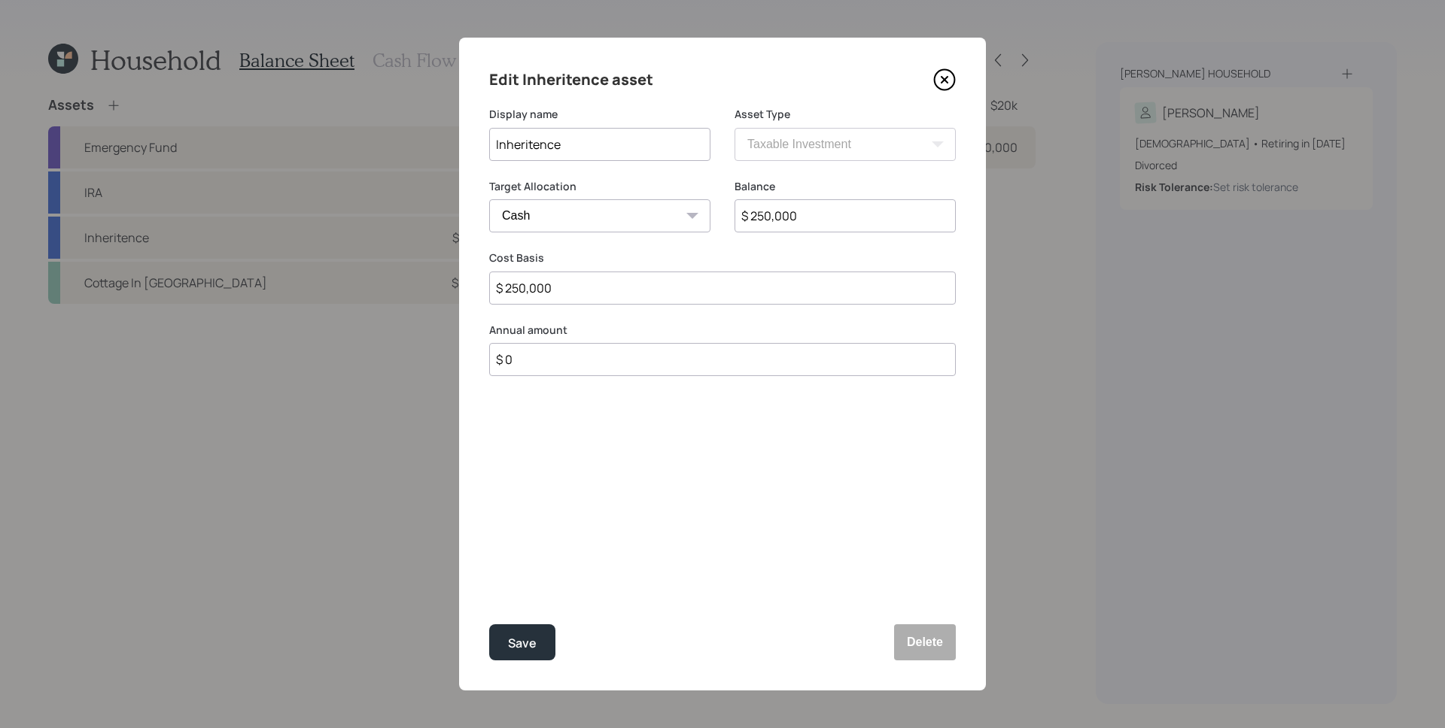
click at [665, 223] on select "Cash Conservative Balanced Aggressive" at bounding box center [599, 215] width 221 height 33
select select "balanced"
click at [489, 199] on select "Cash Conservative Balanced Aggressive" at bounding box center [599, 215] width 221 height 33
click at [527, 644] on div "Save" at bounding box center [522, 644] width 29 height 20
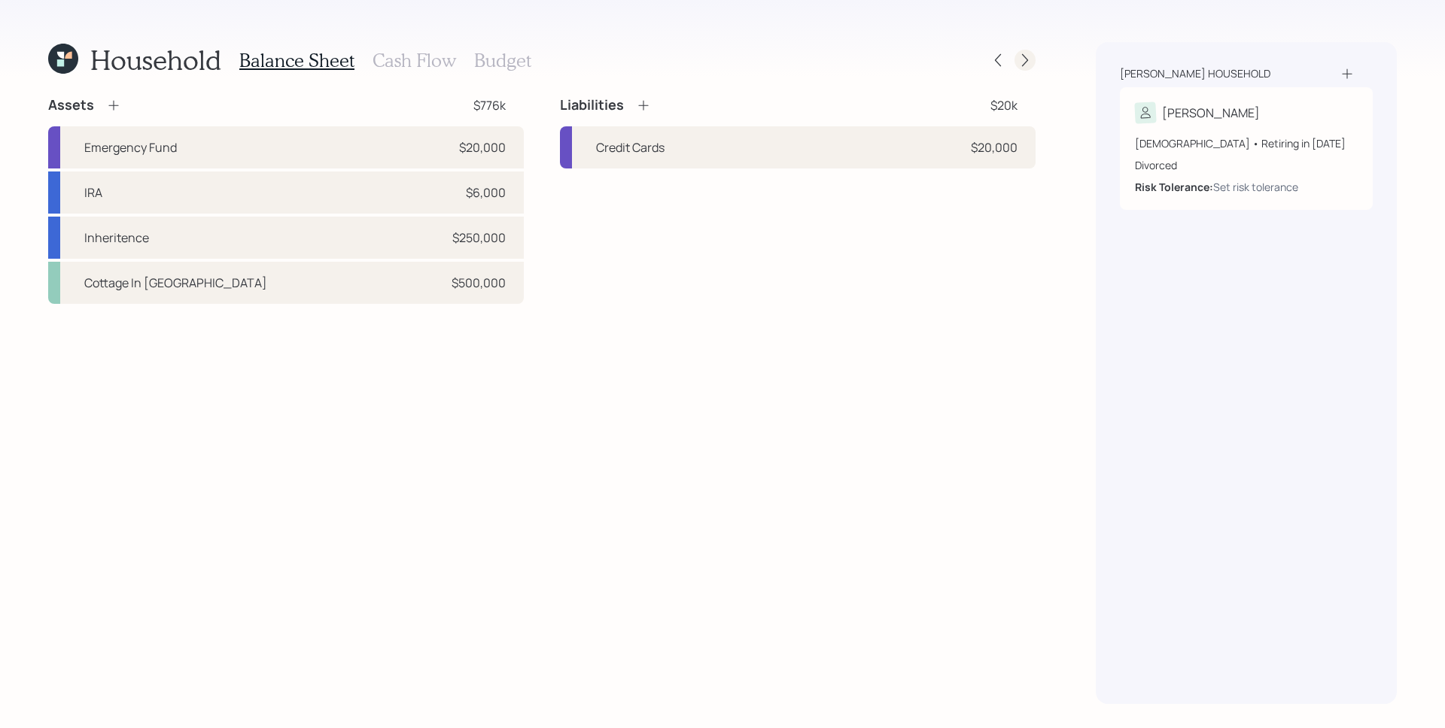
click at [1019, 68] on div at bounding box center [1024, 60] width 21 height 21
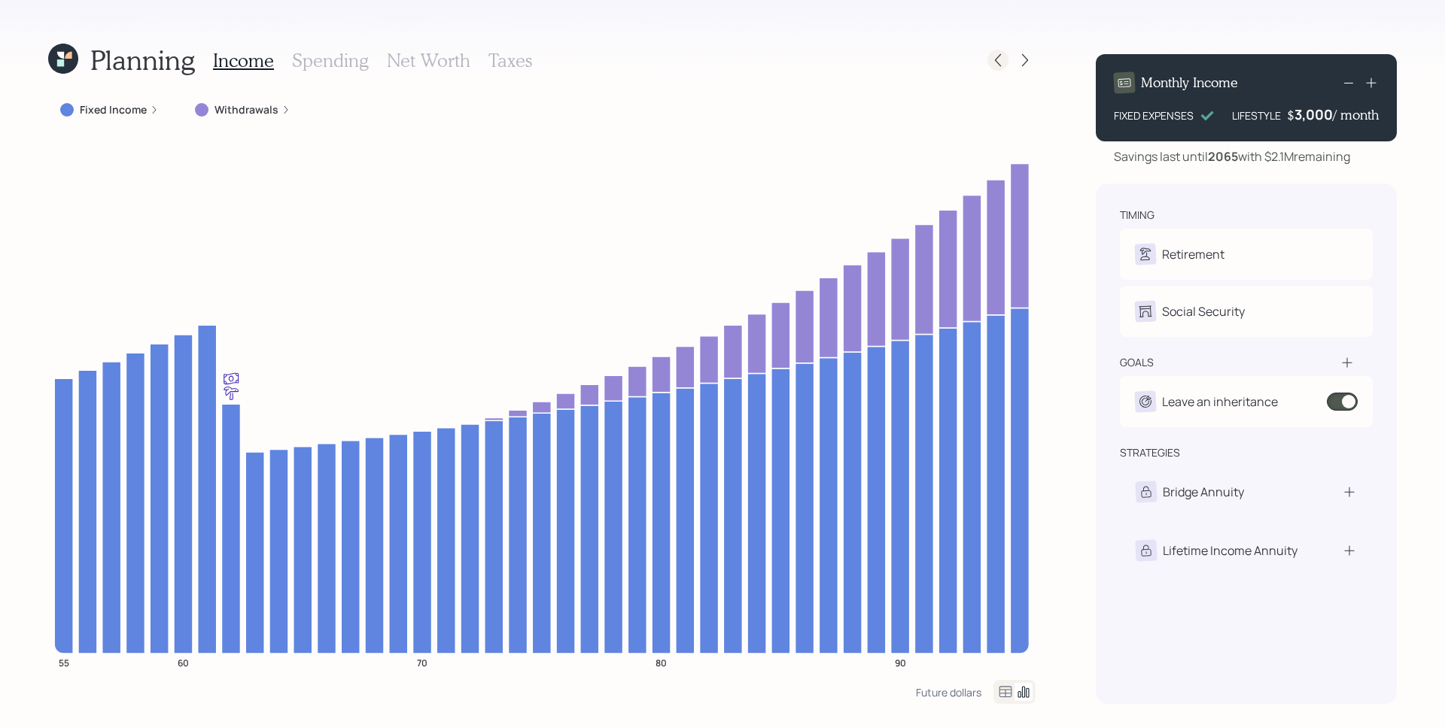
click at [988, 59] on div at bounding box center [997, 60] width 21 height 21
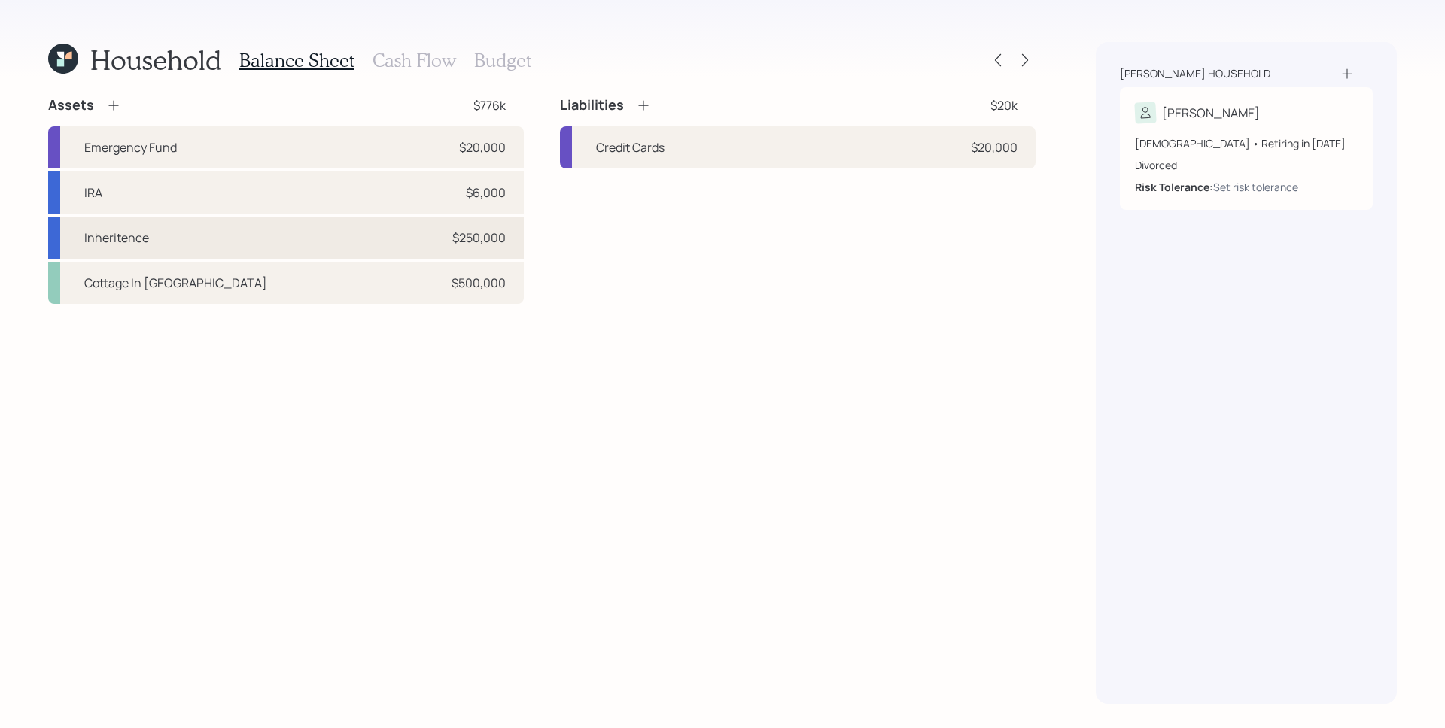
click at [390, 235] on div "Inheritence $250,000" at bounding box center [286, 238] width 476 height 42
select select "taxable"
select select "balanced"
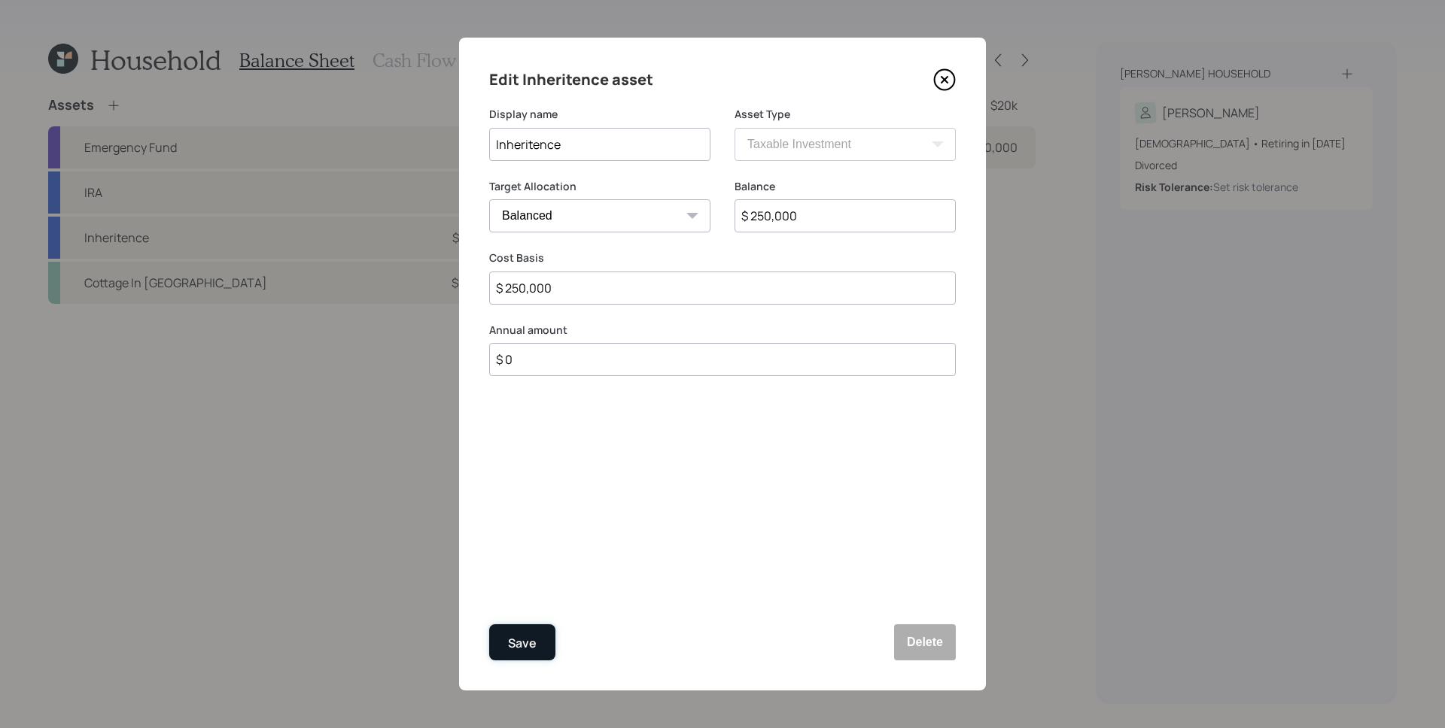
click at [526, 637] on div "Save" at bounding box center [522, 644] width 29 height 20
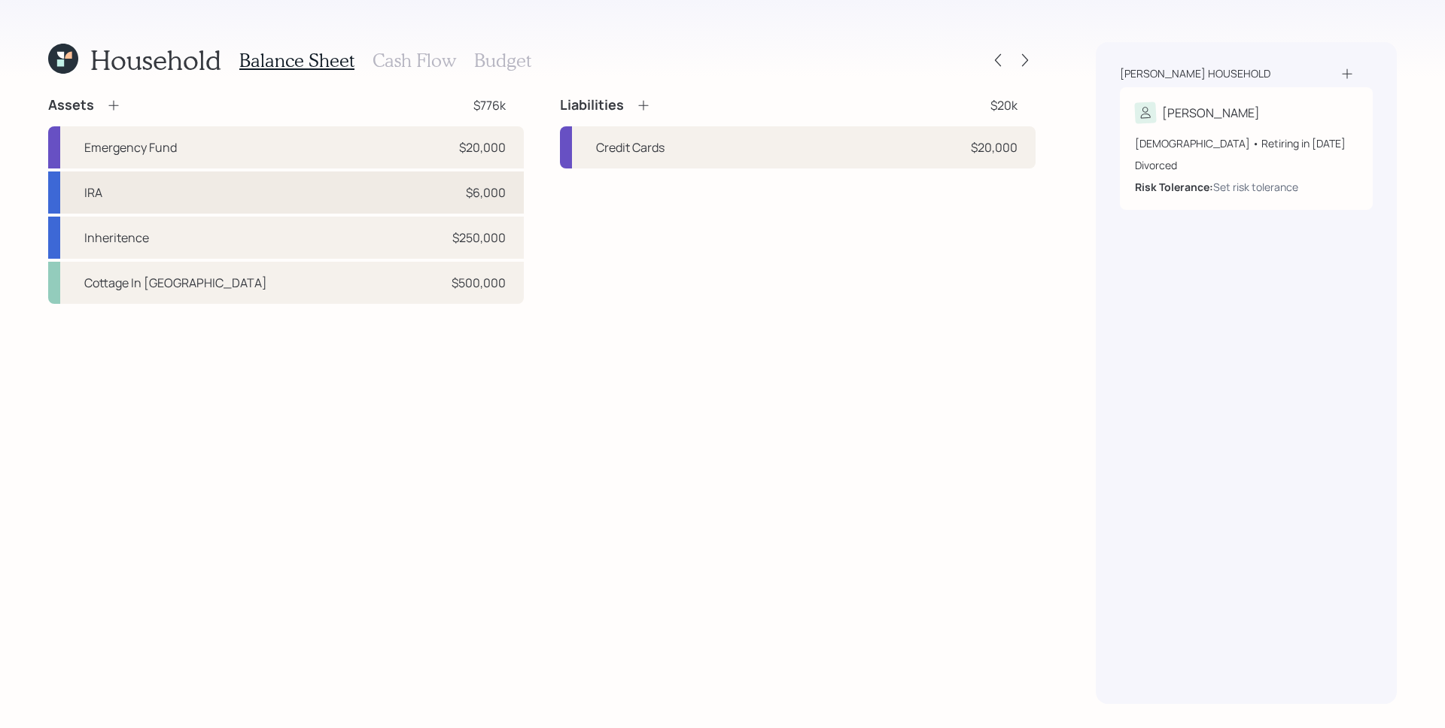
click at [314, 187] on div "IRA $6,000" at bounding box center [286, 193] width 476 height 42
select select "ira"
select select "balanced"
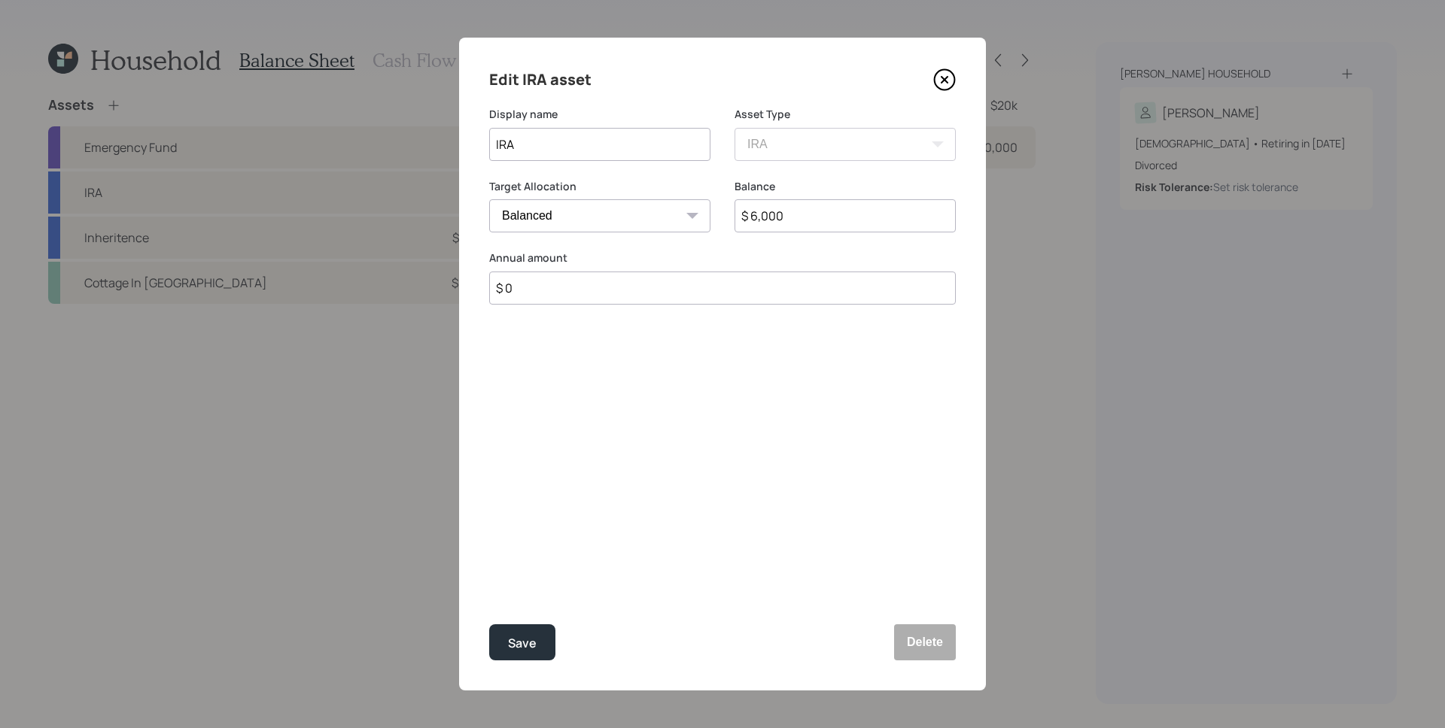
click at [956, 85] on div "Edit IRA asset Display name IRA Asset Type SEP [PERSON_NAME] IRA 401(k) [PERSON…" at bounding box center [722, 364] width 527 height 653
click at [945, 77] on icon at bounding box center [944, 80] width 6 height 6
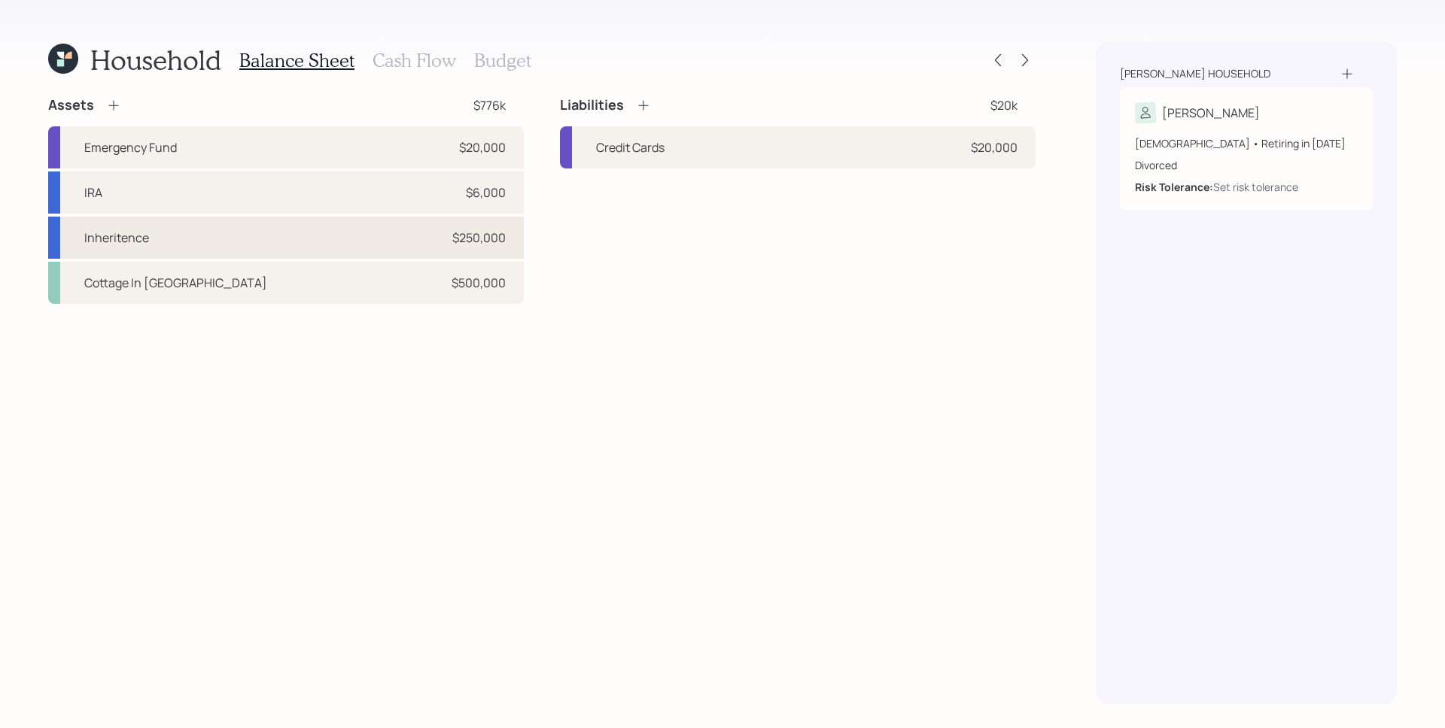
click at [319, 230] on div "Inheritence $250,000" at bounding box center [286, 238] width 476 height 42
select select "taxable"
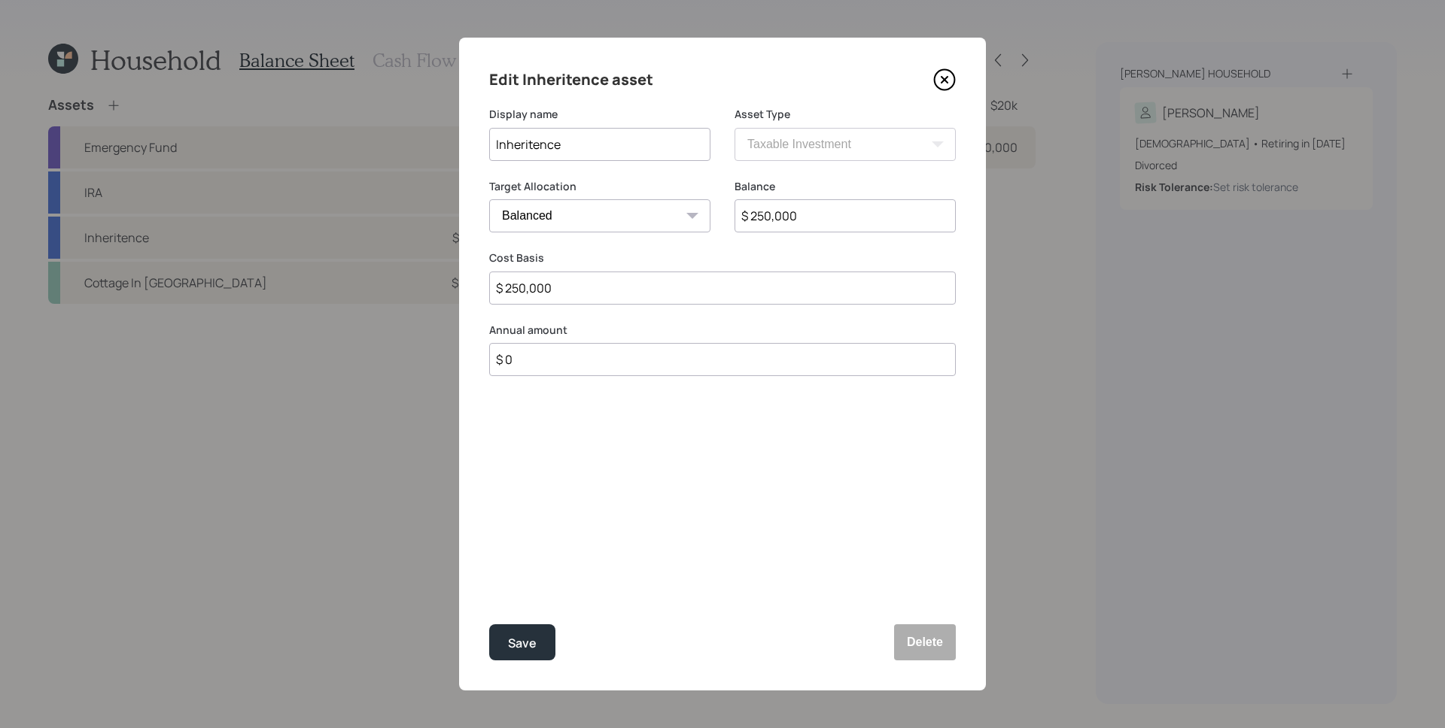
click at [612, 214] on select "Cash Conservative Balanced Aggressive" at bounding box center [599, 215] width 221 height 33
select select "uninvested"
click at [489, 199] on select "Cash Conservative Balanced Aggressive" at bounding box center [599, 215] width 221 height 33
drag, startPoint x: 527, startPoint y: 648, endPoint x: 540, endPoint y: 606, distance: 43.3
click at [528, 646] on div "Save" at bounding box center [522, 644] width 29 height 20
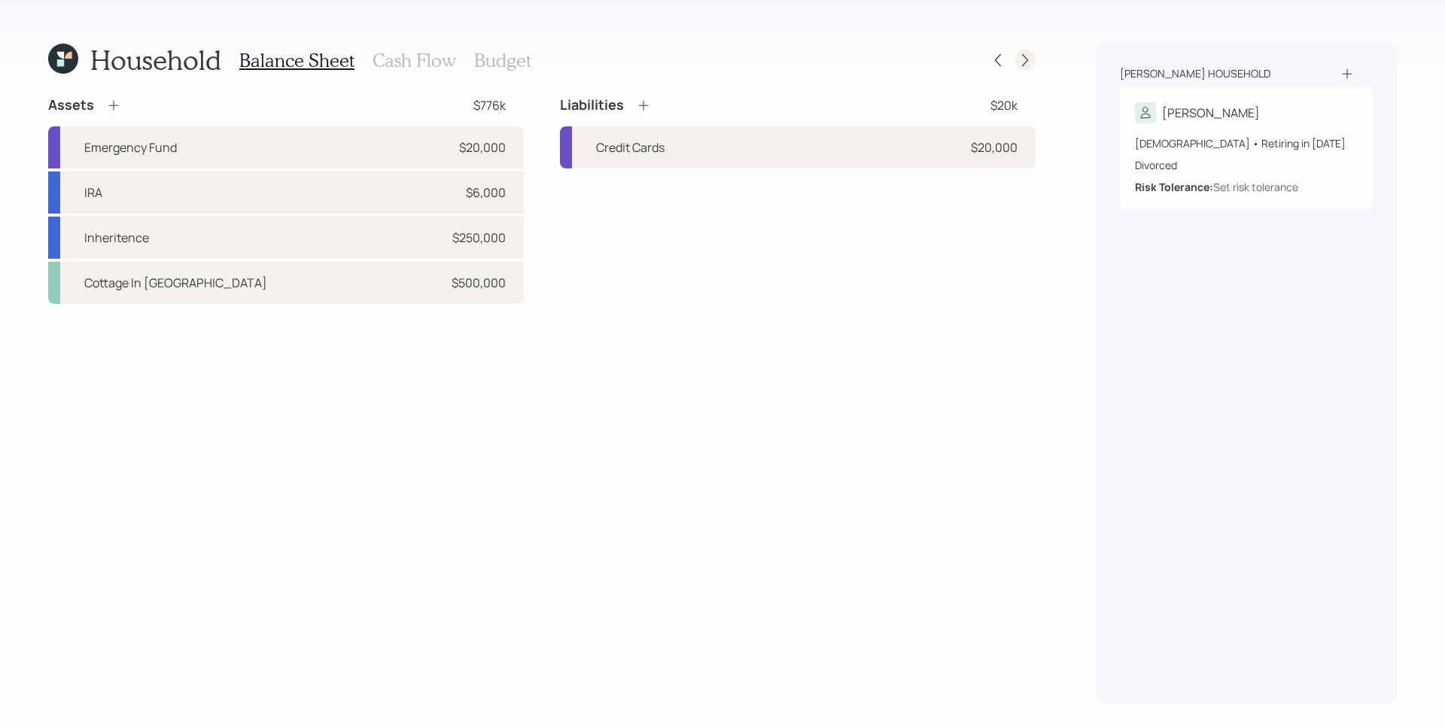
click at [1018, 55] on icon at bounding box center [1024, 60] width 15 height 15
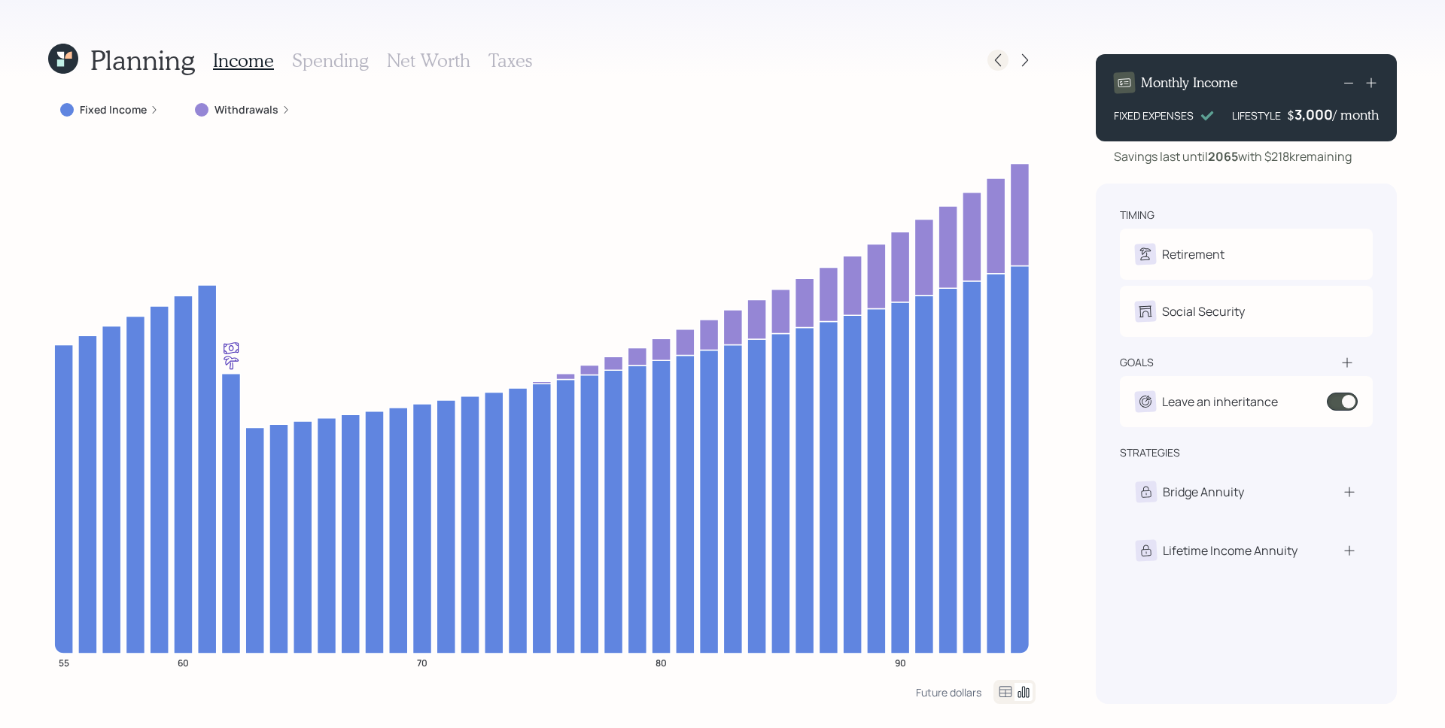
click at [995, 70] on div at bounding box center [997, 60] width 21 height 21
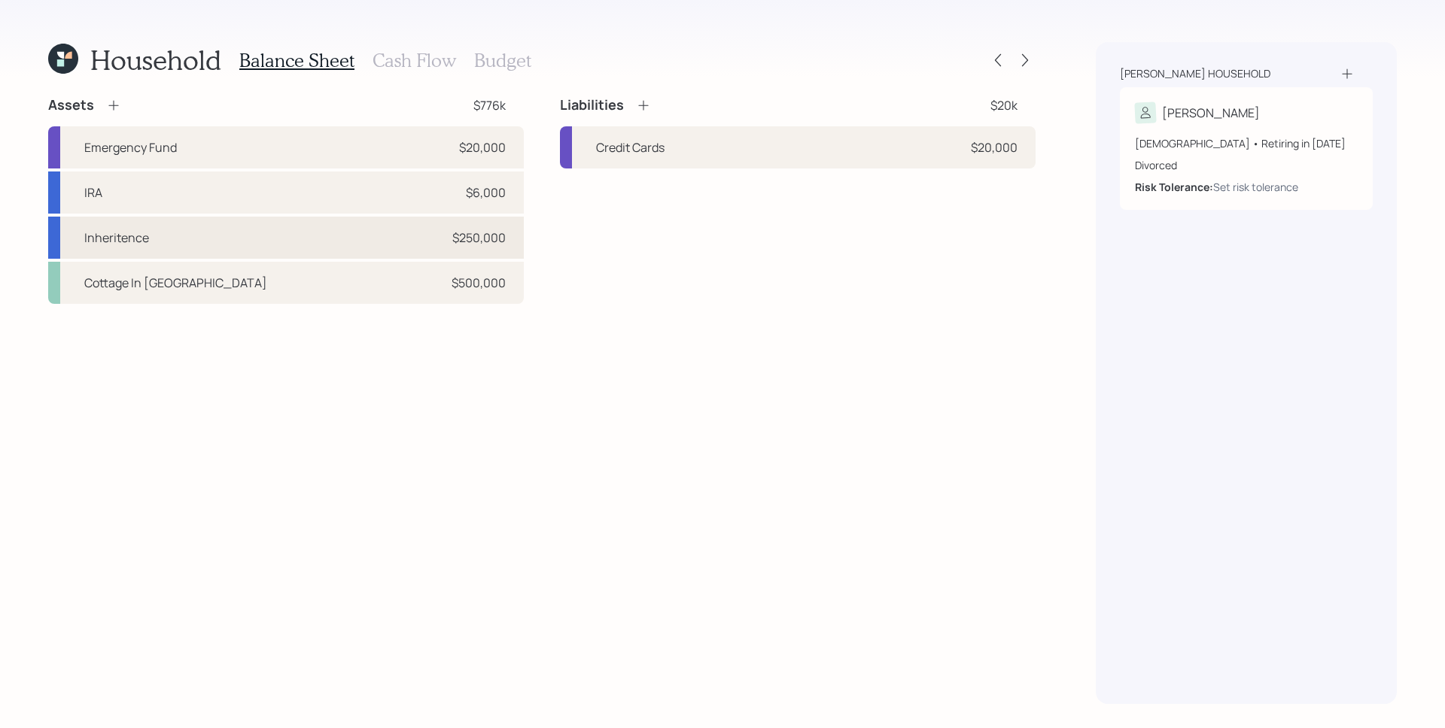
click at [314, 238] on div "Inheritence $250,000" at bounding box center [286, 238] width 476 height 42
select select "taxable"
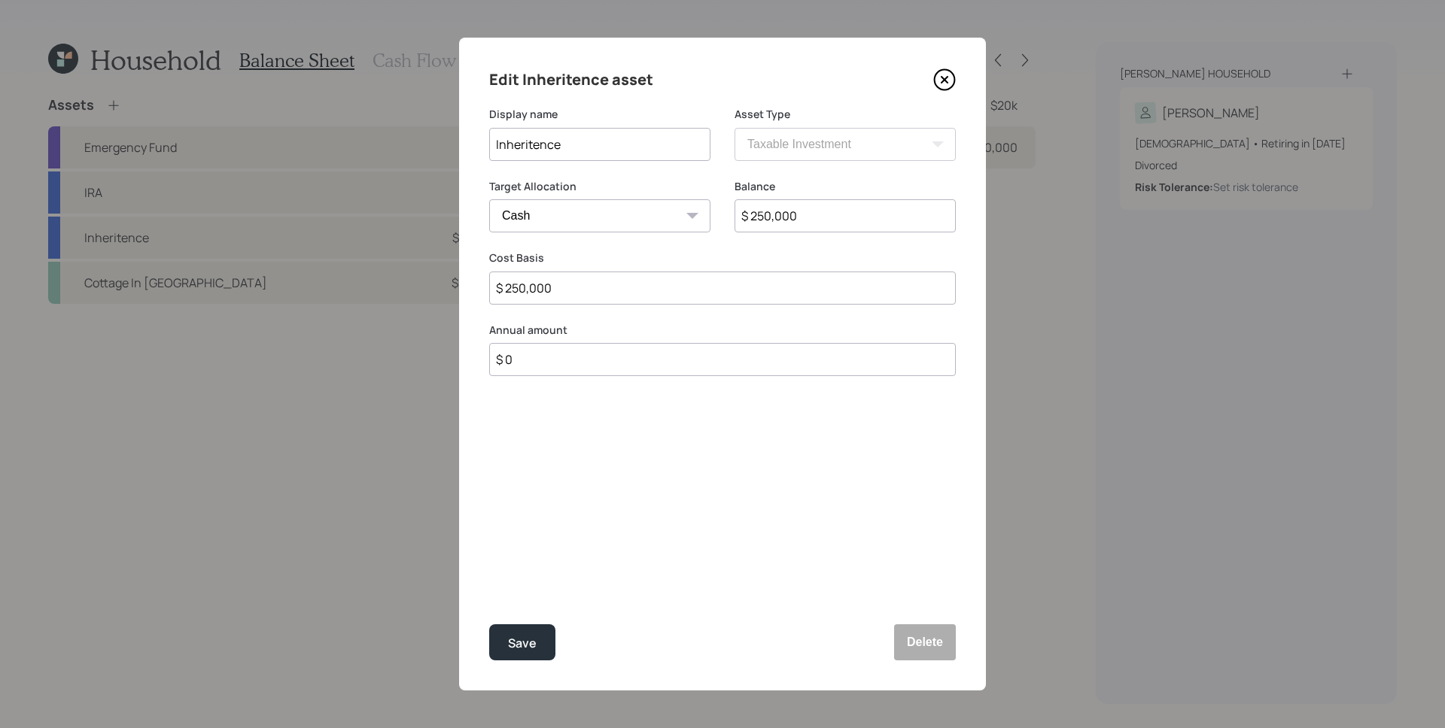
click at [614, 217] on select "Cash Conservative Balanced Aggressive" at bounding box center [599, 215] width 221 height 33
select select "balanced"
click at [489, 199] on select "Cash Conservative Balanced Aggressive" at bounding box center [599, 215] width 221 height 33
drag, startPoint x: 665, startPoint y: 573, endPoint x: 652, endPoint y: 592, distance: 23.4
click at [666, 573] on div "Edit Inheritence asset Display name Inheritence Asset Type SEP [PERSON_NAME] IR…" at bounding box center [722, 364] width 527 height 653
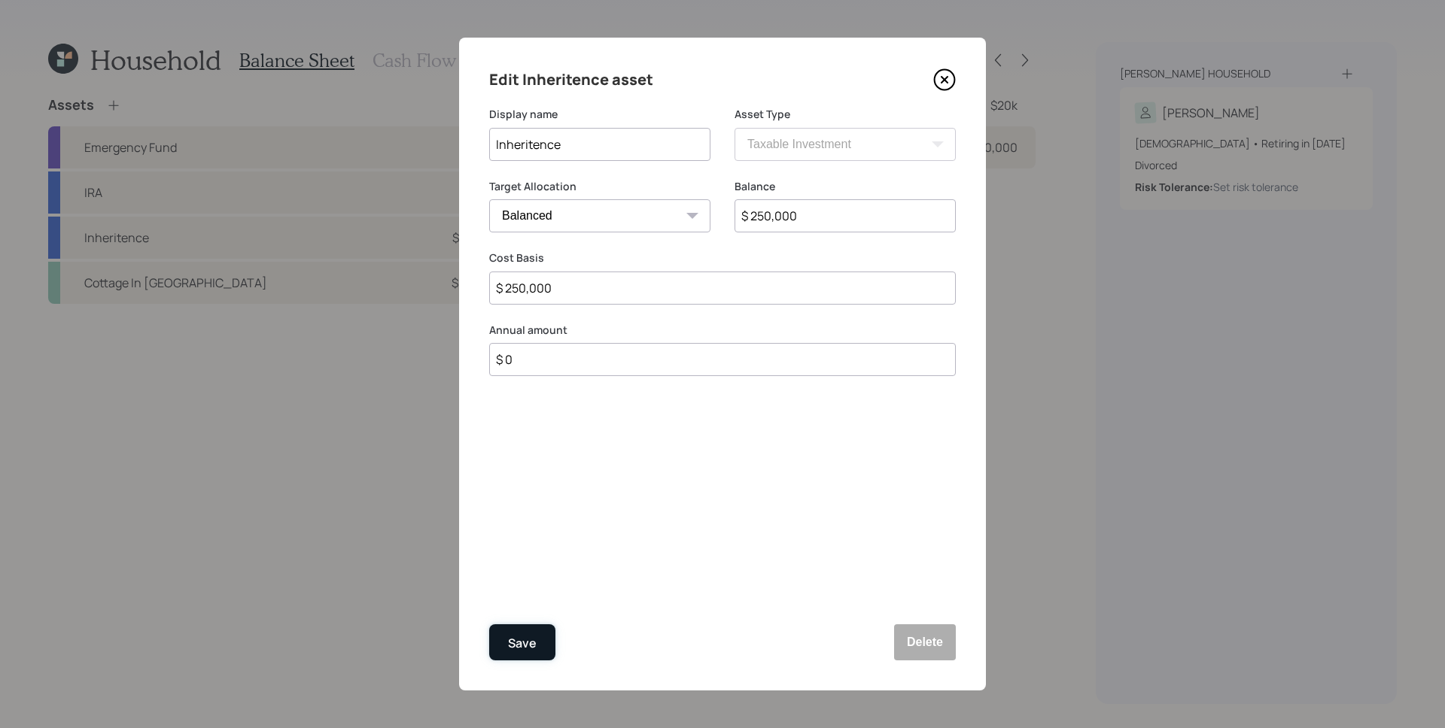
click at [544, 646] on button "Save" at bounding box center [522, 642] width 66 height 36
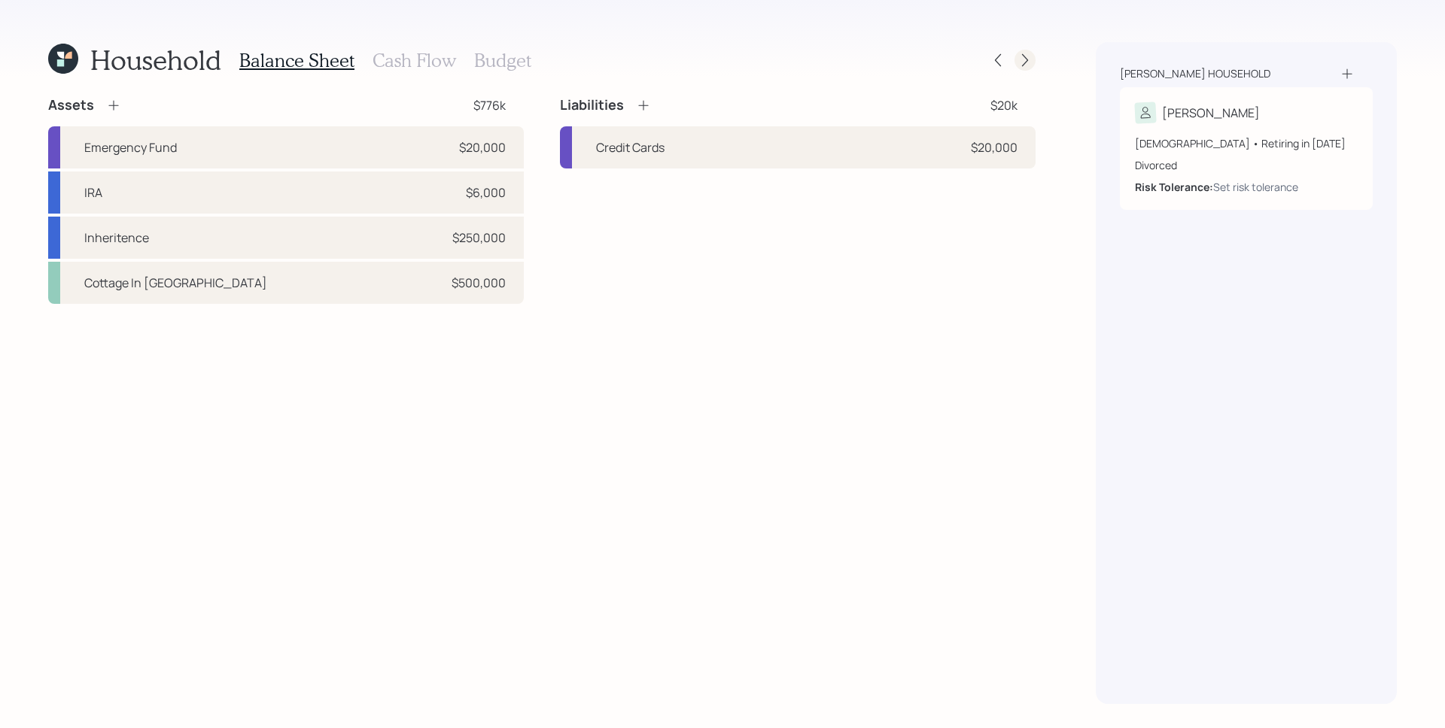
click at [1030, 62] on icon at bounding box center [1024, 60] width 15 height 15
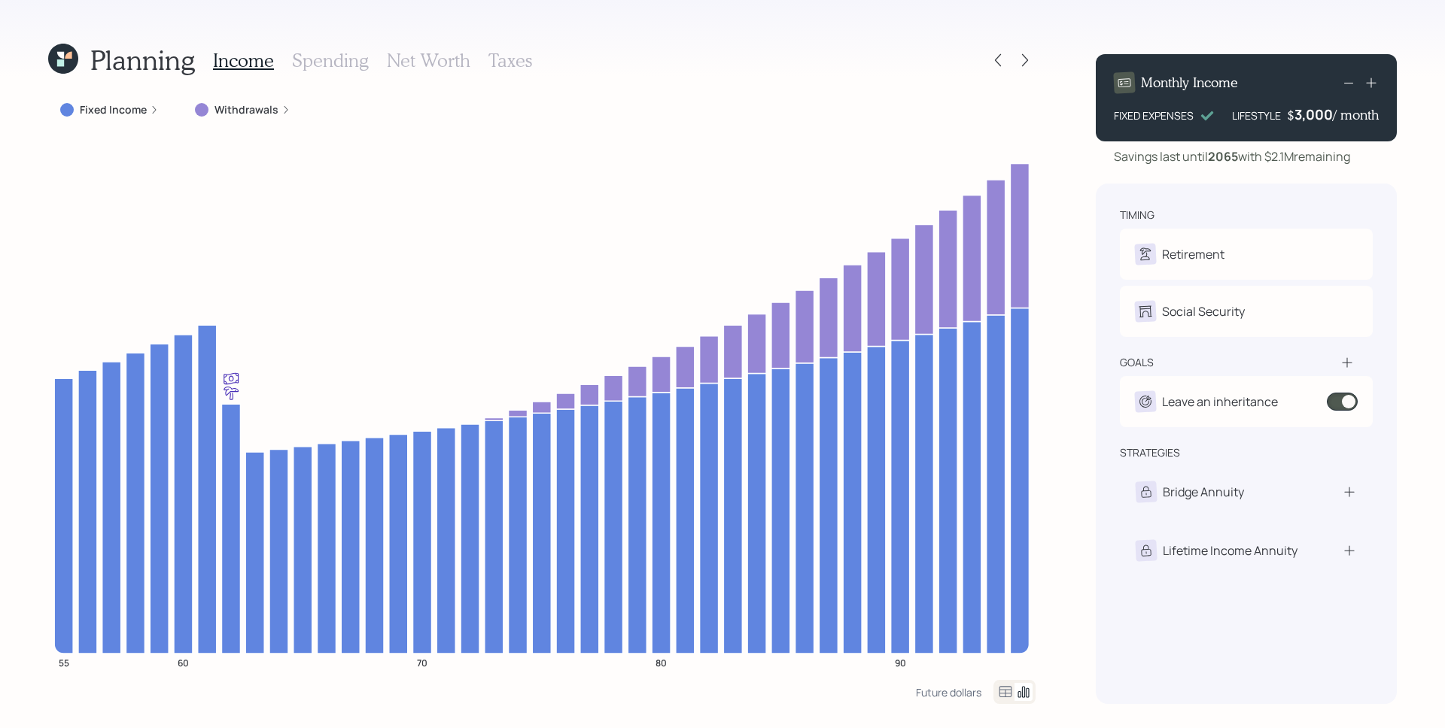
click at [436, 59] on h3 "Net Worth" at bounding box center [429, 61] width 84 height 22
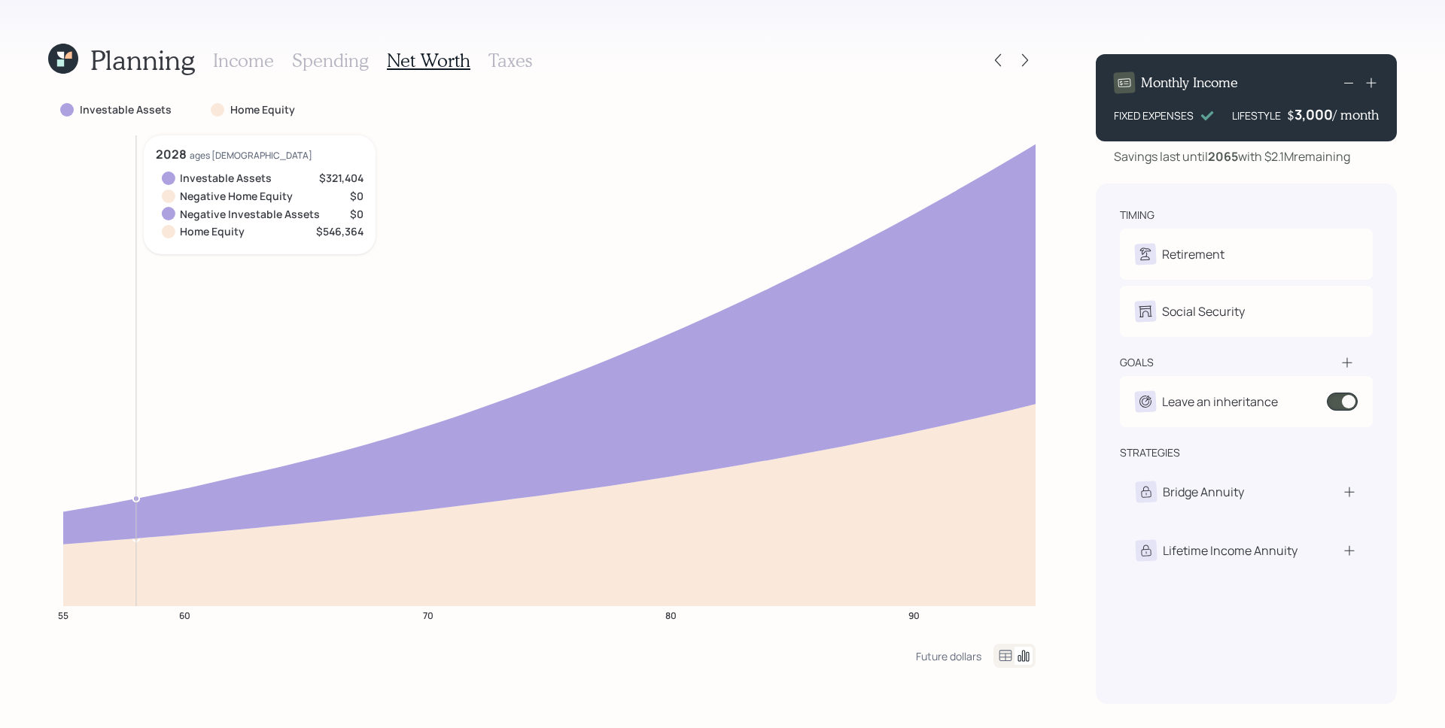
drag, startPoint x: 304, startPoint y: 265, endPoint x: 227, endPoint y: 217, distance: 90.6
click at [299, 262] on icon "55 60 70 80 90" at bounding box center [541, 389] width 987 height 509
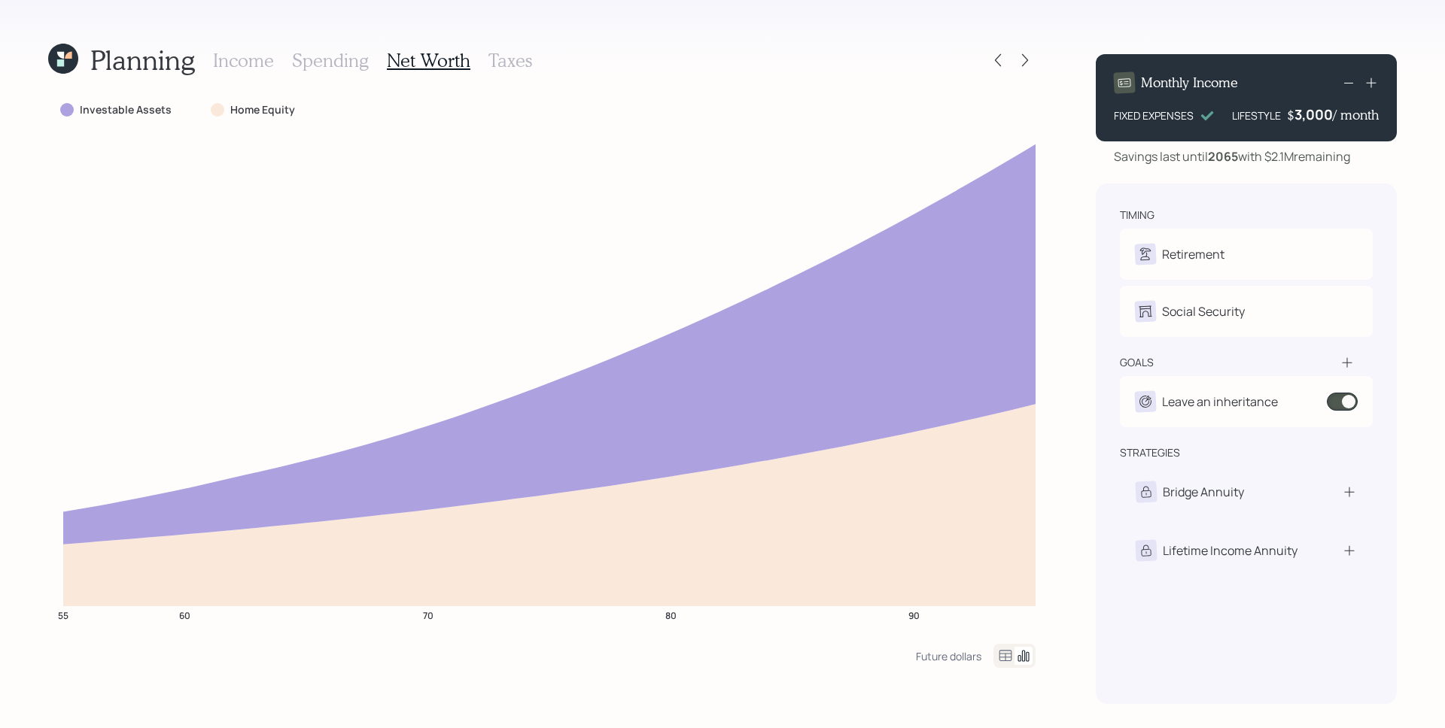
click at [64, 51] on icon at bounding box center [63, 59] width 30 height 30
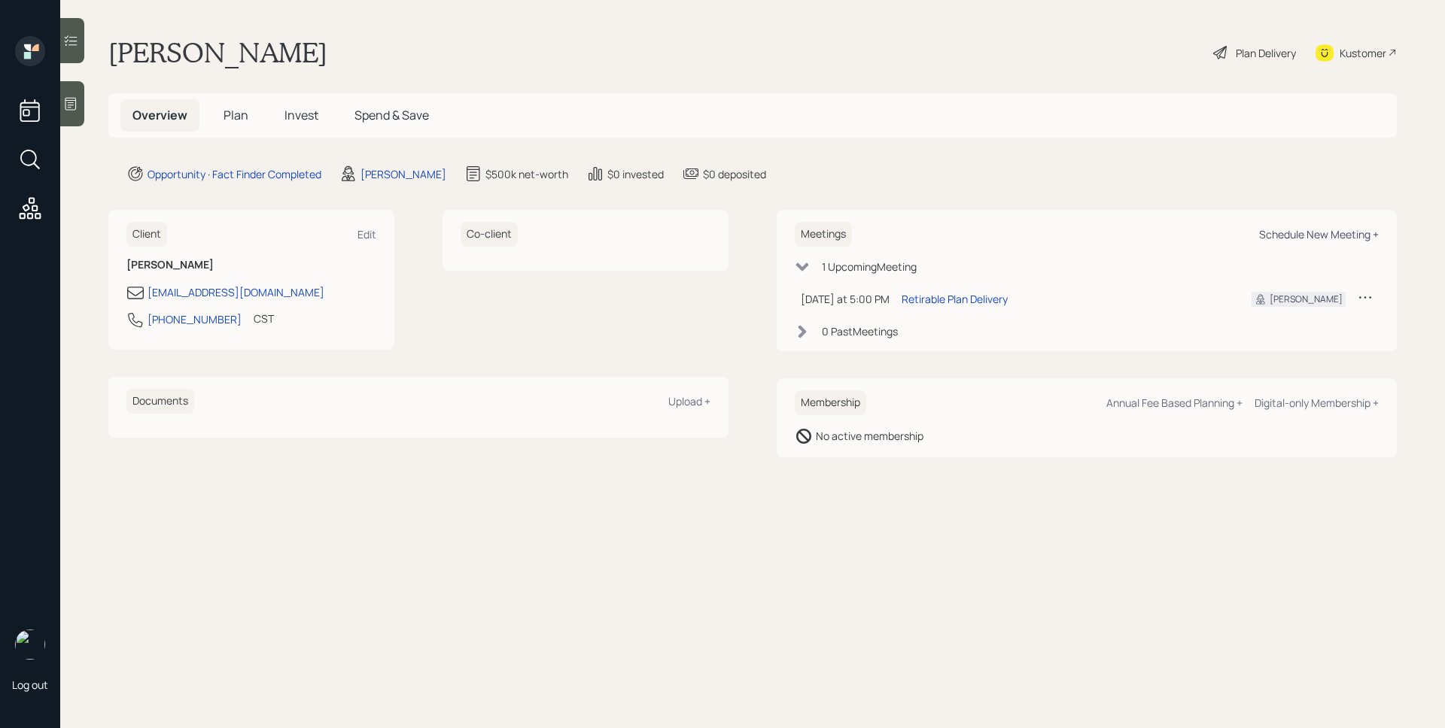
click at [1363, 240] on div "Schedule New Meeting +" at bounding box center [1319, 234] width 120 height 14
select select "d946c976-65aa-4529-ac9d-02c4f1114fc0"
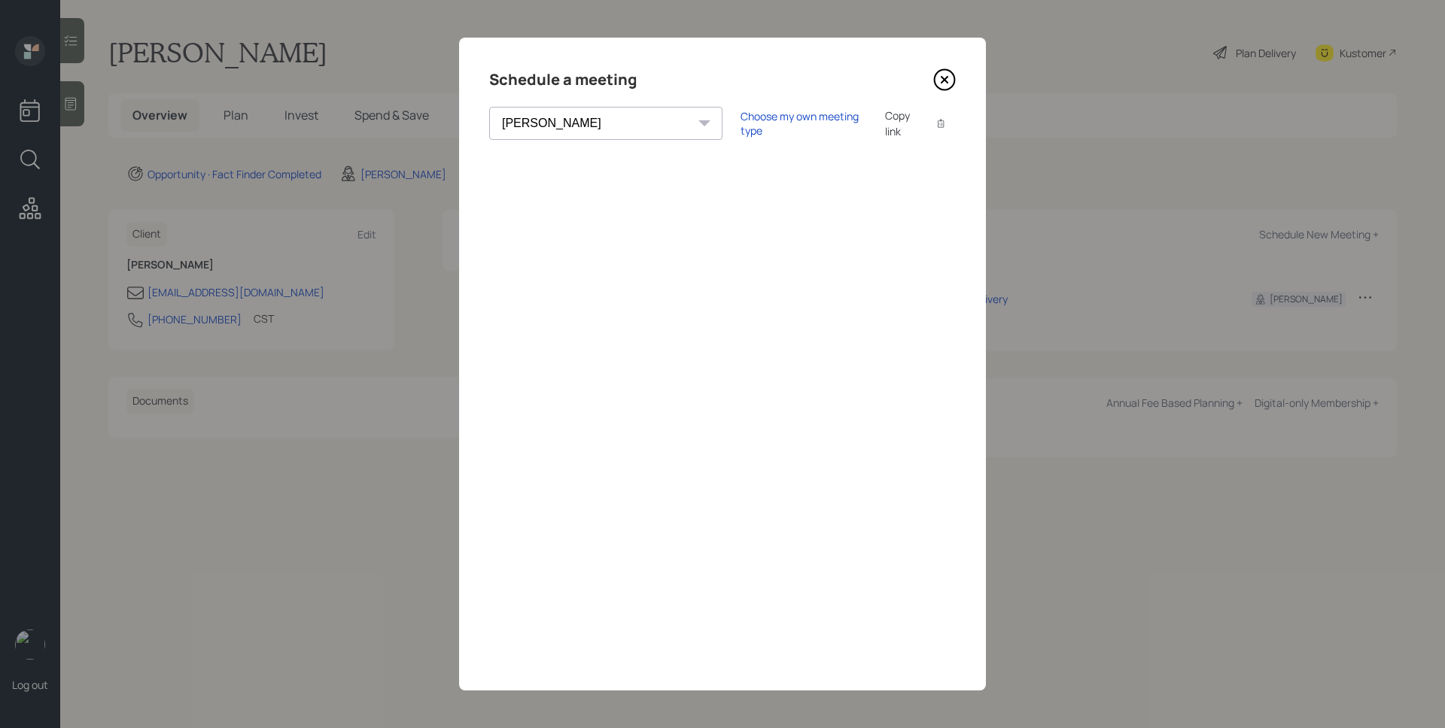
click at [941, 80] on icon at bounding box center [944, 79] width 23 height 23
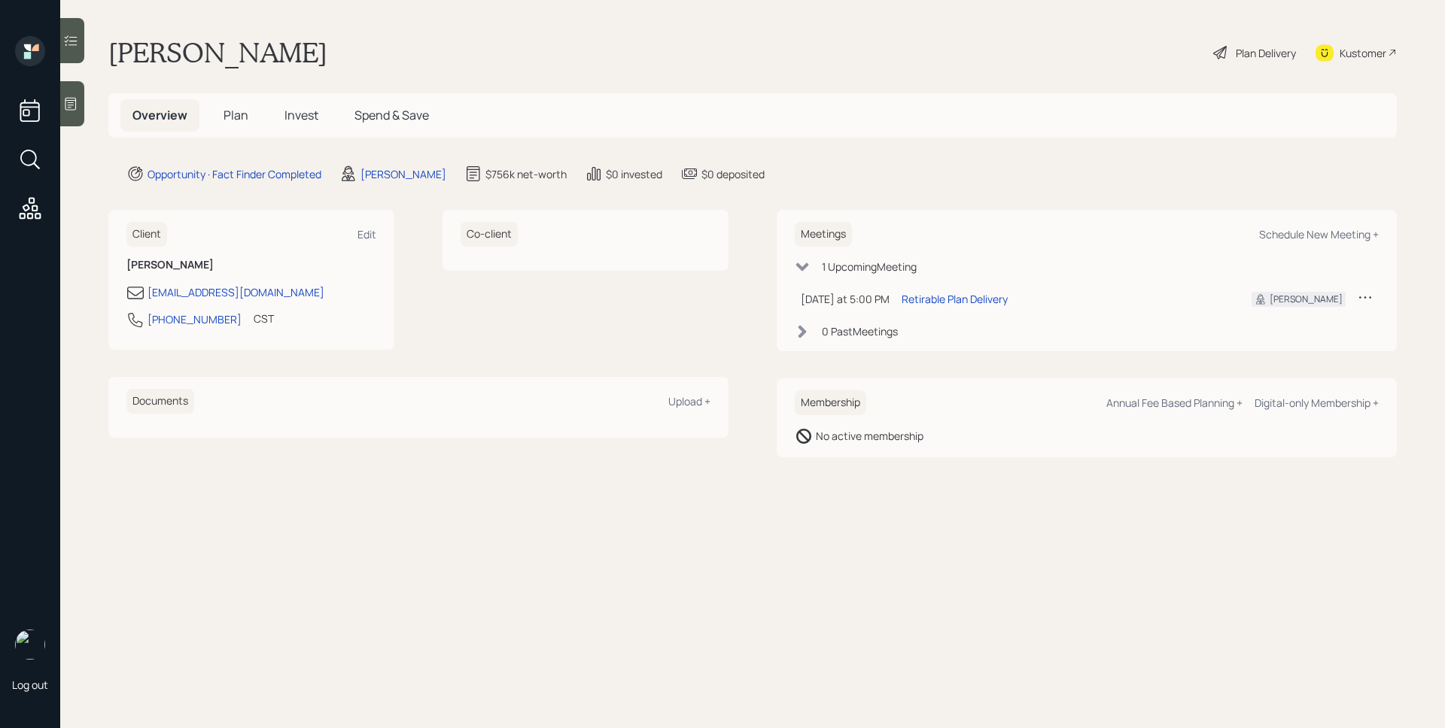
click at [968, 608] on main "[PERSON_NAME] Plan Delivery Kustomer Overview Plan Invest Spend & Save Opportun…" at bounding box center [752, 364] width 1384 height 728
click at [223, 110] on span "Plan" at bounding box center [235, 115] width 25 height 17
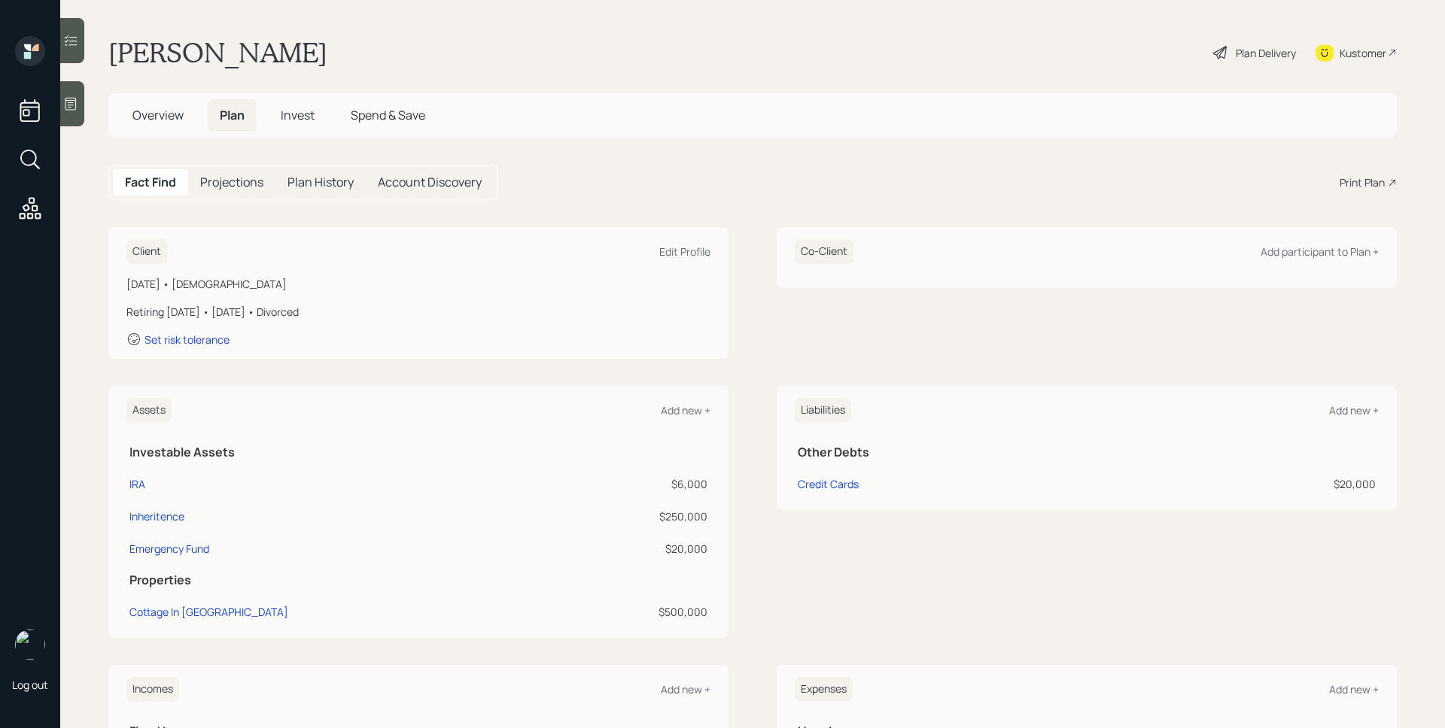
click at [1342, 182] on div "Print Plan" at bounding box center [1361, 183] width 45 height 16
